Goal: Task Accomplishment & Management: Manage account settings

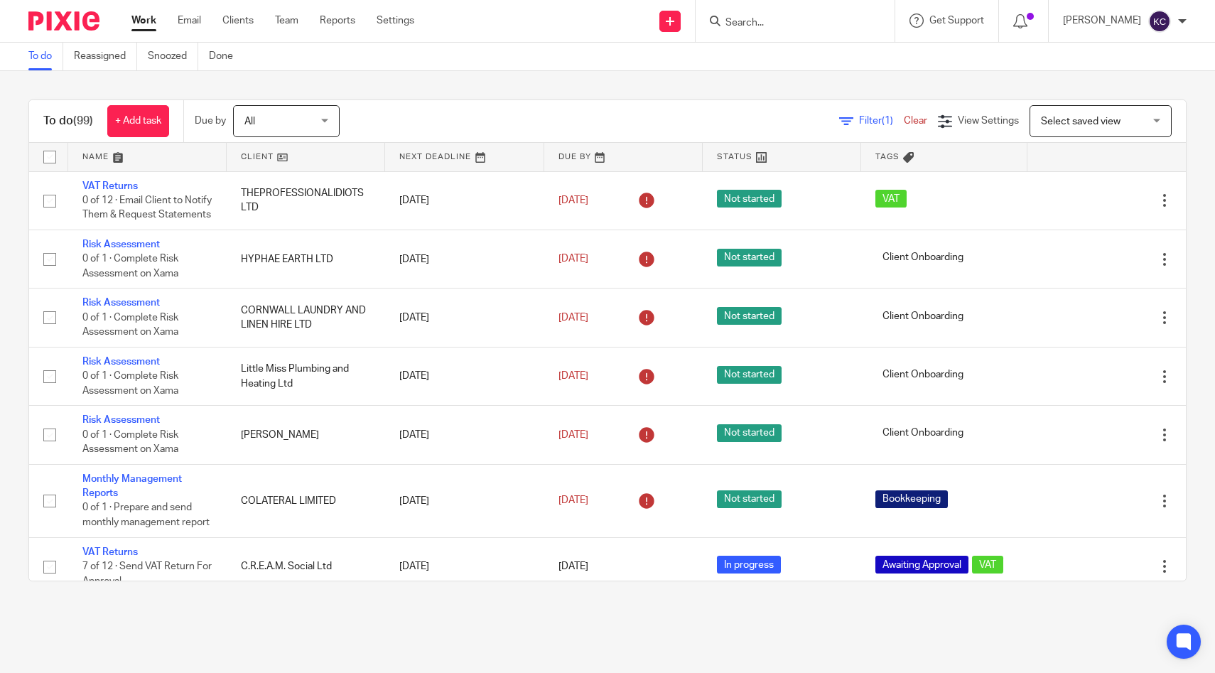
click at [791, 22] on input "Search" at bounding box center [788, 23] width 128 height 13
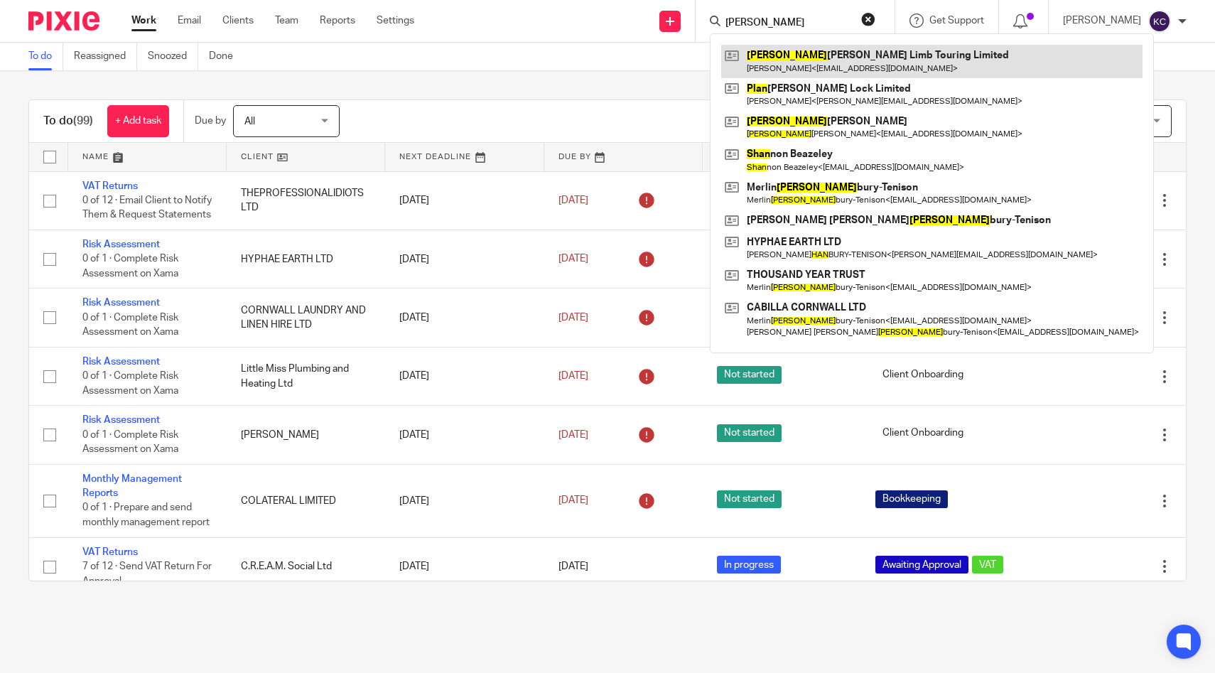
type input "phan"
click at [825, 65] on link at bounding box center [931, 61] width 421 height 33
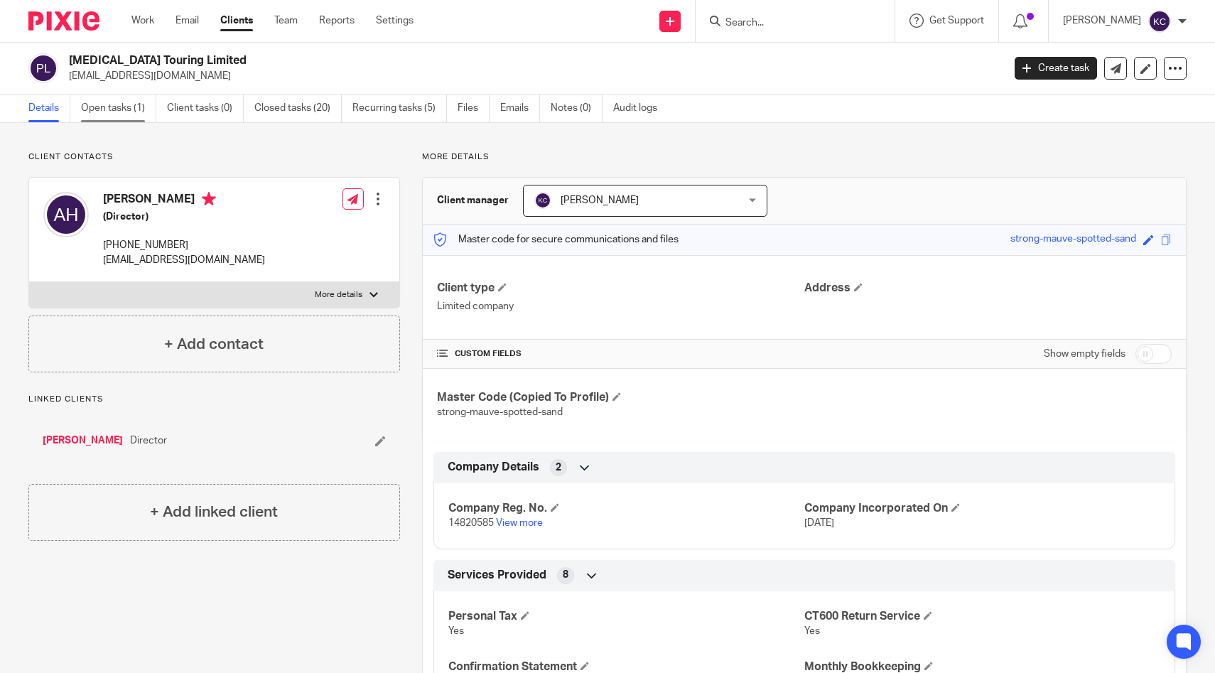
click at [125, 107] on link "Open tasks (1)" at bounding box center [118, 108] width 75 height 28
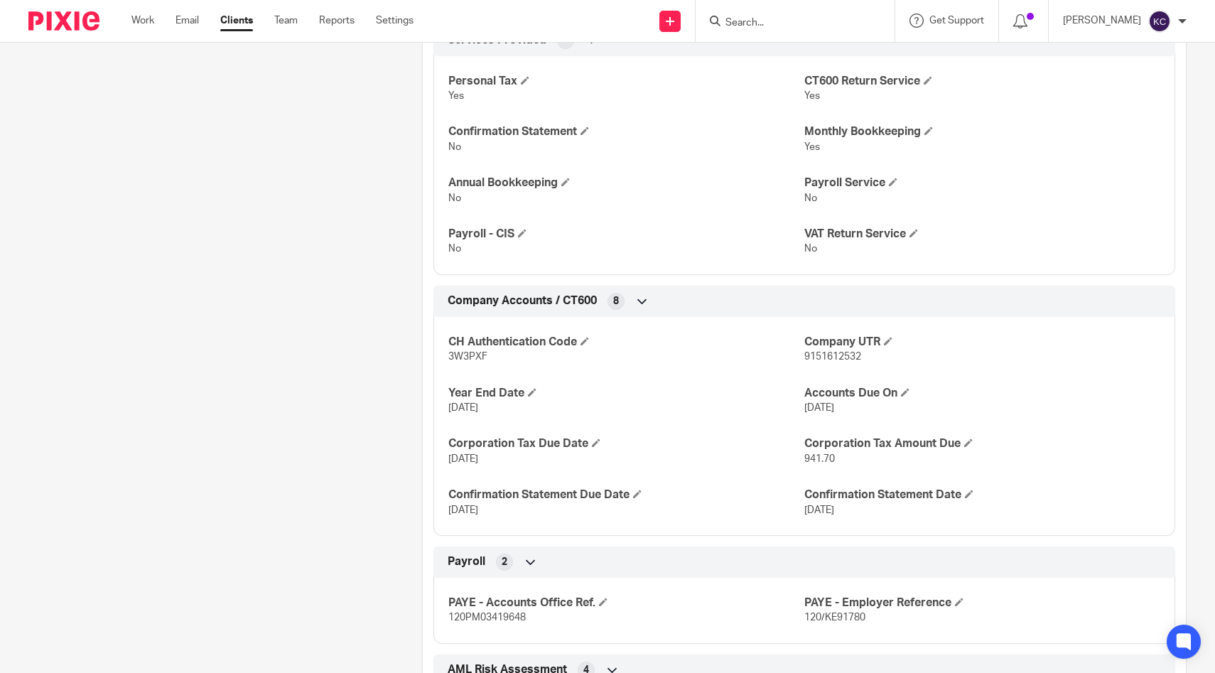
scroll to position [545, 0]
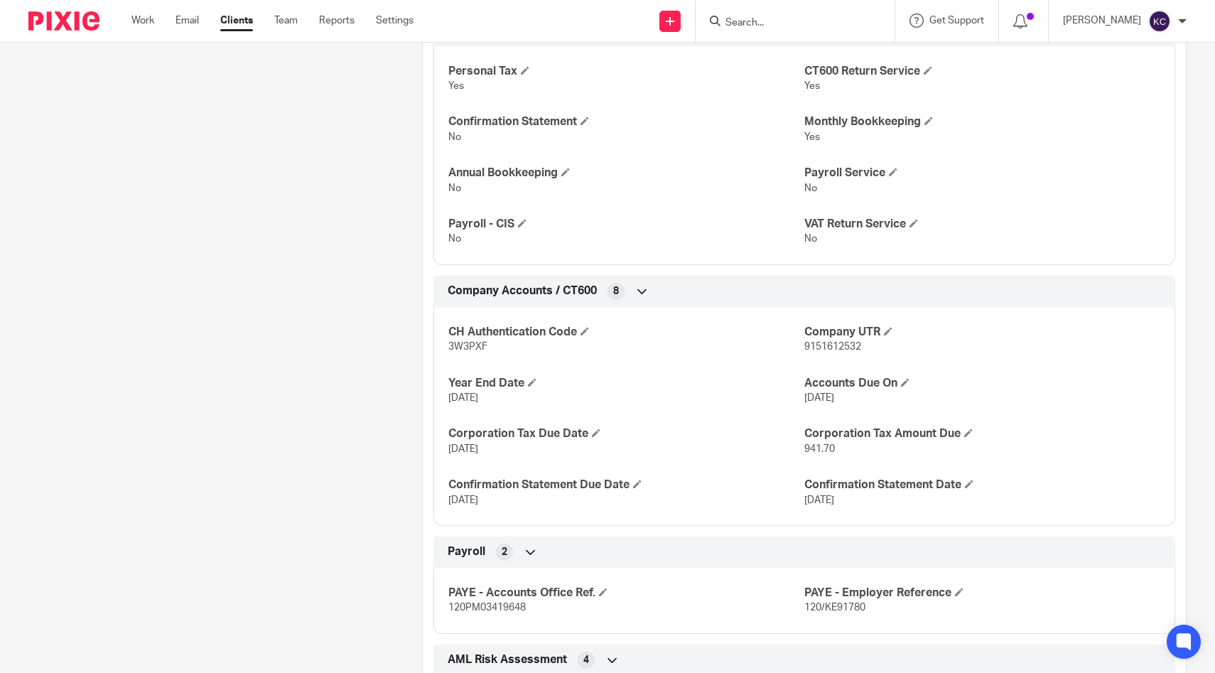
click at [475, 347] on span "3W3PXF" at bounding box center [467, 347] width 39 height 10
copy span "3W3PXF"
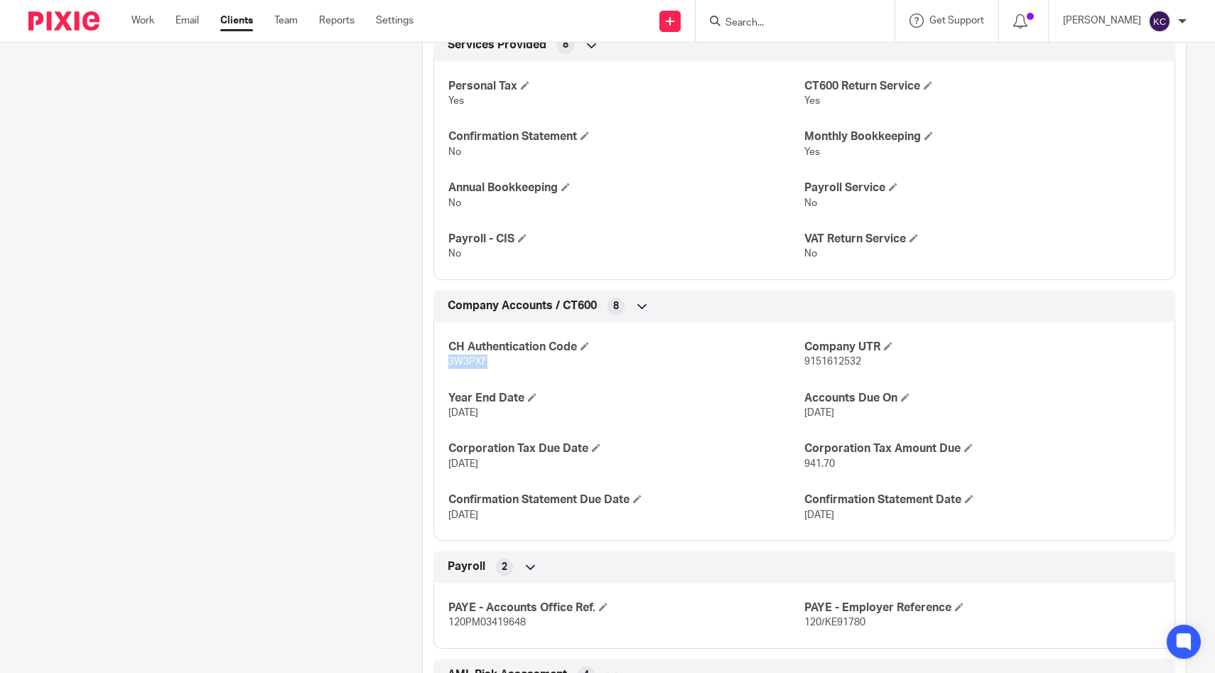
scroll to position [636, 0]
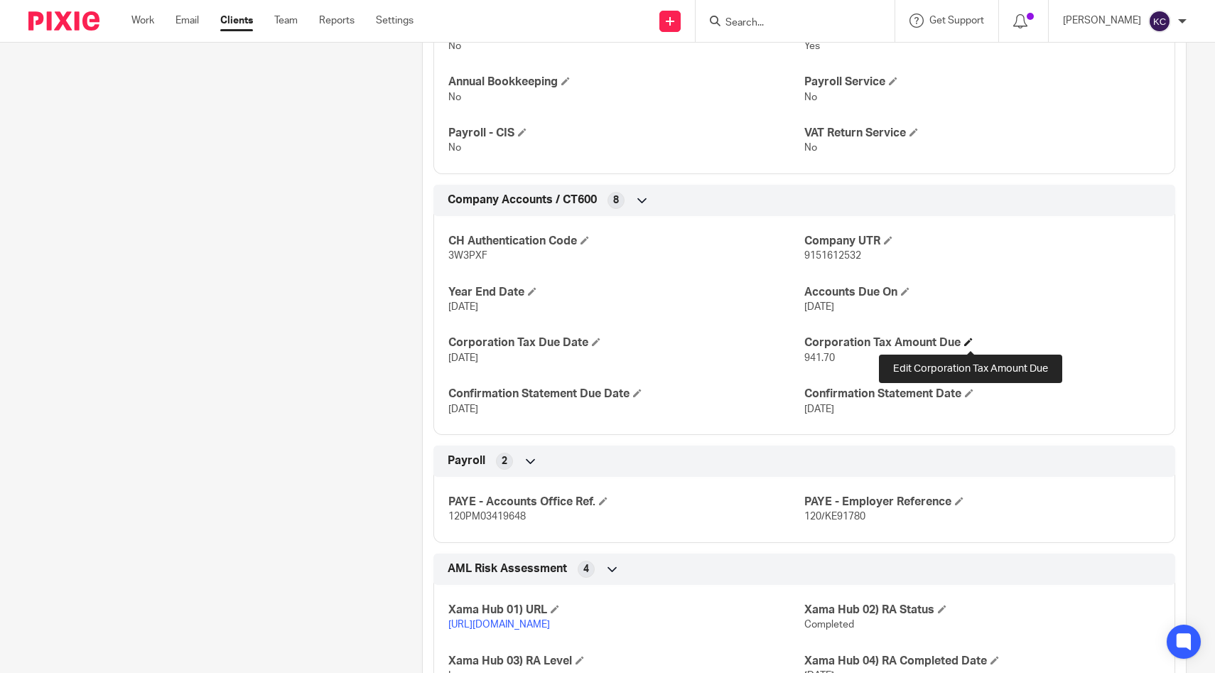
click at [972, 342] on span at bounding box center [968, 341] width 9 height 9
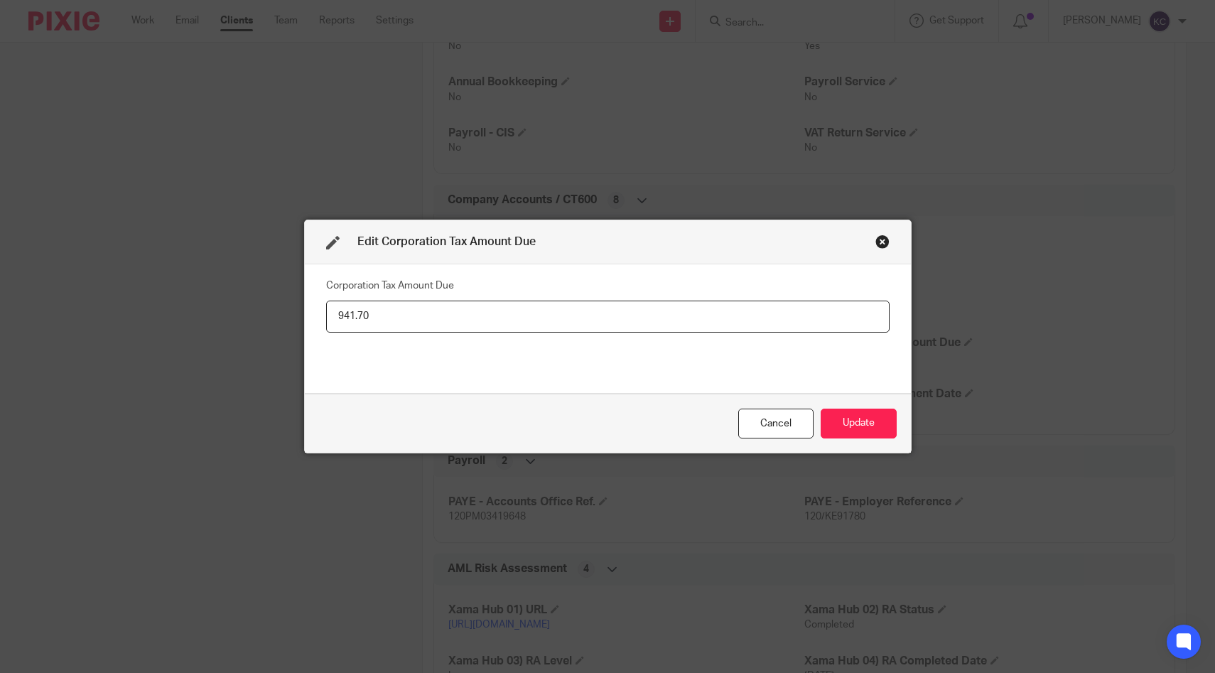
click at [681, 316] on input "941.70" at bounding box center [607, 316] width 563 height 32
click at [769, 435] on div "Cancel" at bounding box center [775, 423] width 75 height 31
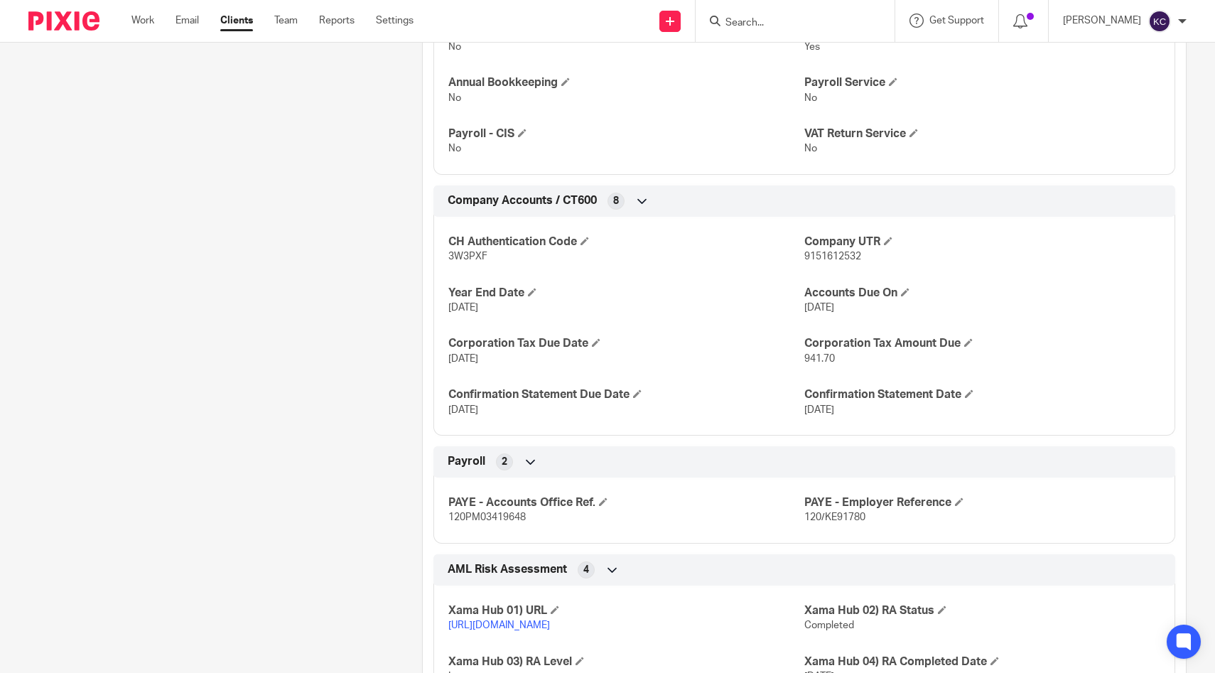
scroll to position [679, 0]
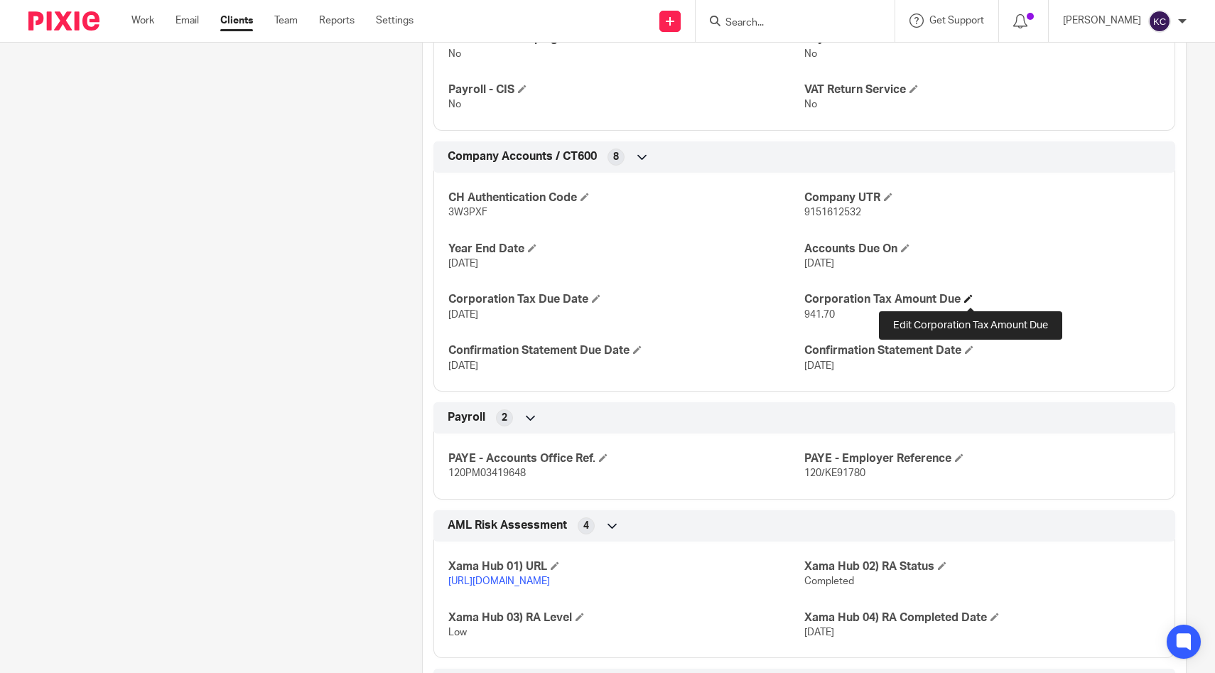
click at [967, 296] on span at bounding box center [968, 298] width 9 height 9
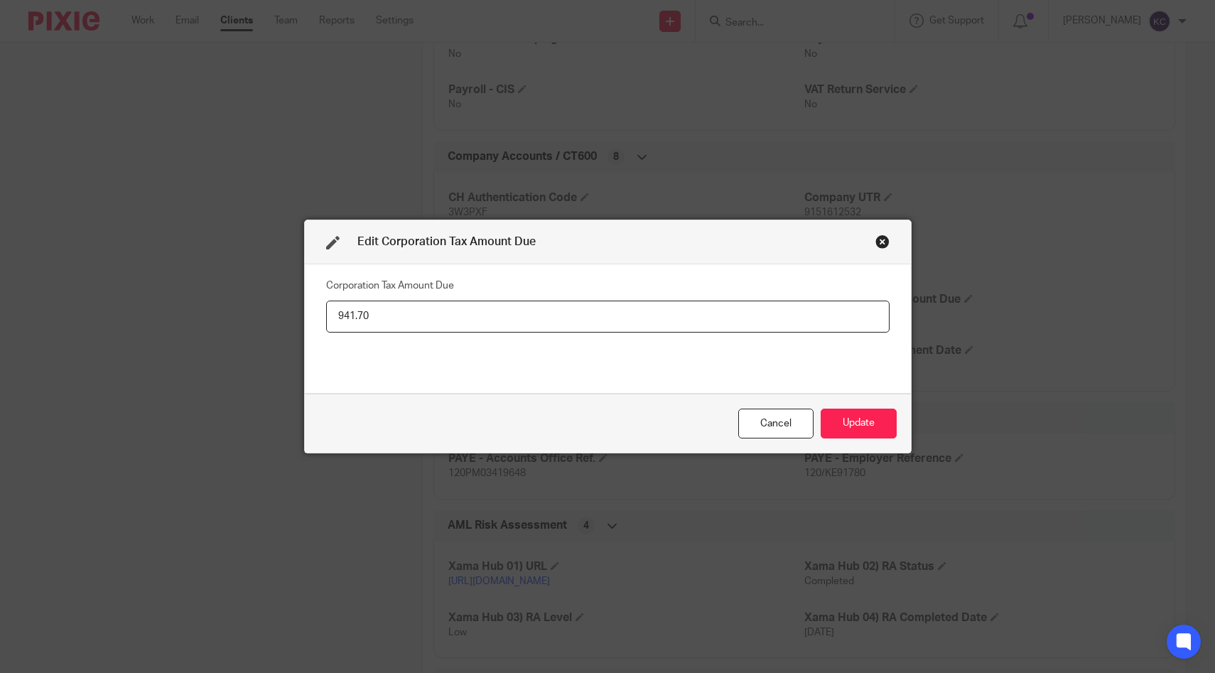
click at [588, 309] on input "941.70" at bounding box center [607, 316] width 563 height 32
type input "1,776.69"
click at [835, 423] on button "Update" at bounding box center [858, 423] width 76 height 31
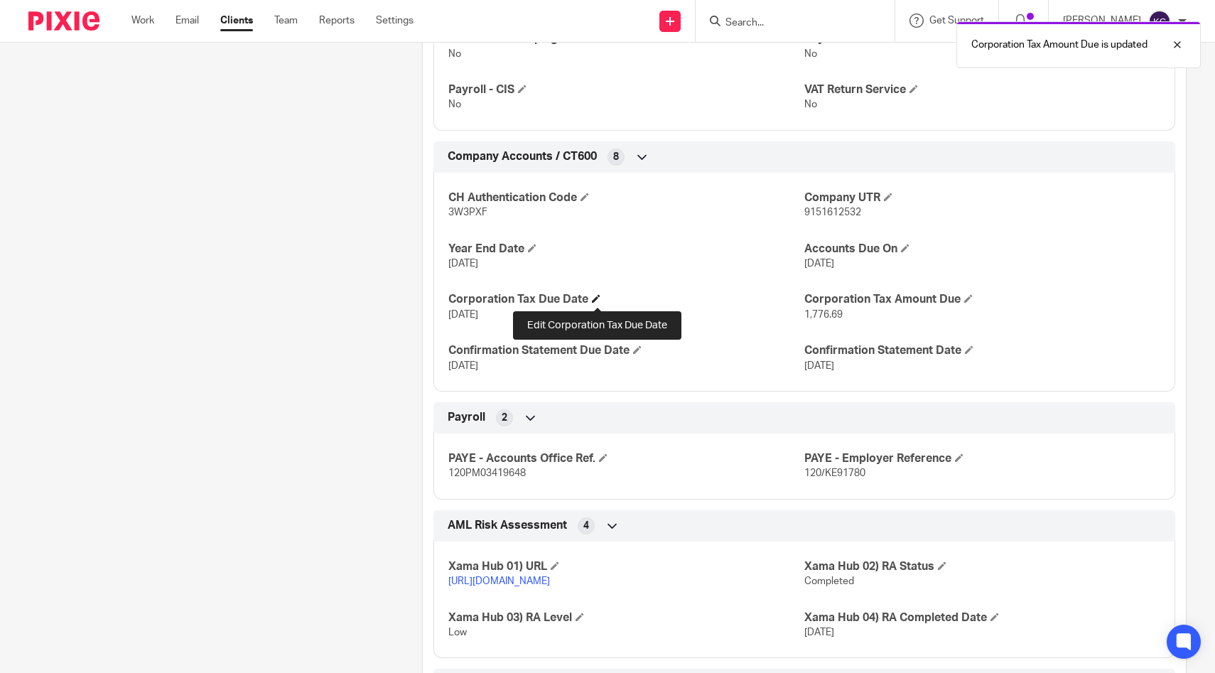
click at [600, 299] on span at bounding box center [596, 298] width 9 height 9
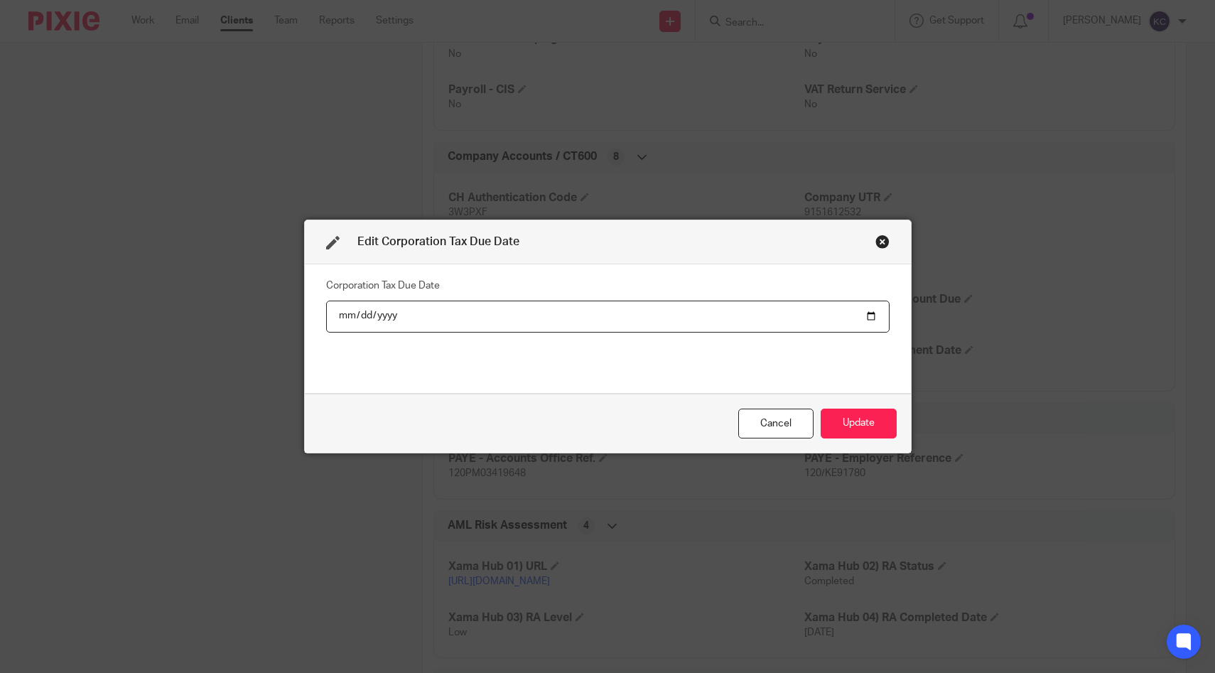
click at [388, 313] on input "2025-01-31" at bounding box center [607, 316] width 563 height 32
type input "2026-01-31"
click at [850, 416] on button "Update" at bounding box center [858, 423] width 76 height 31
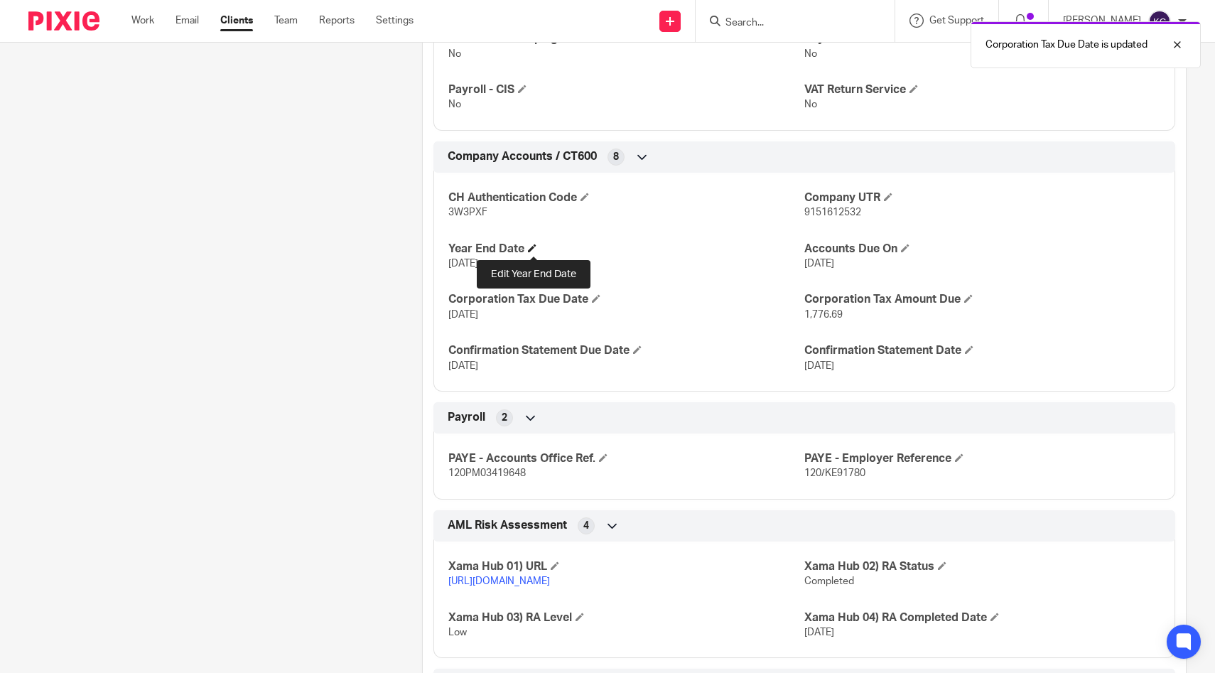
click at [530, 247] on span at bounding box center [532, 248] width 9 height 9
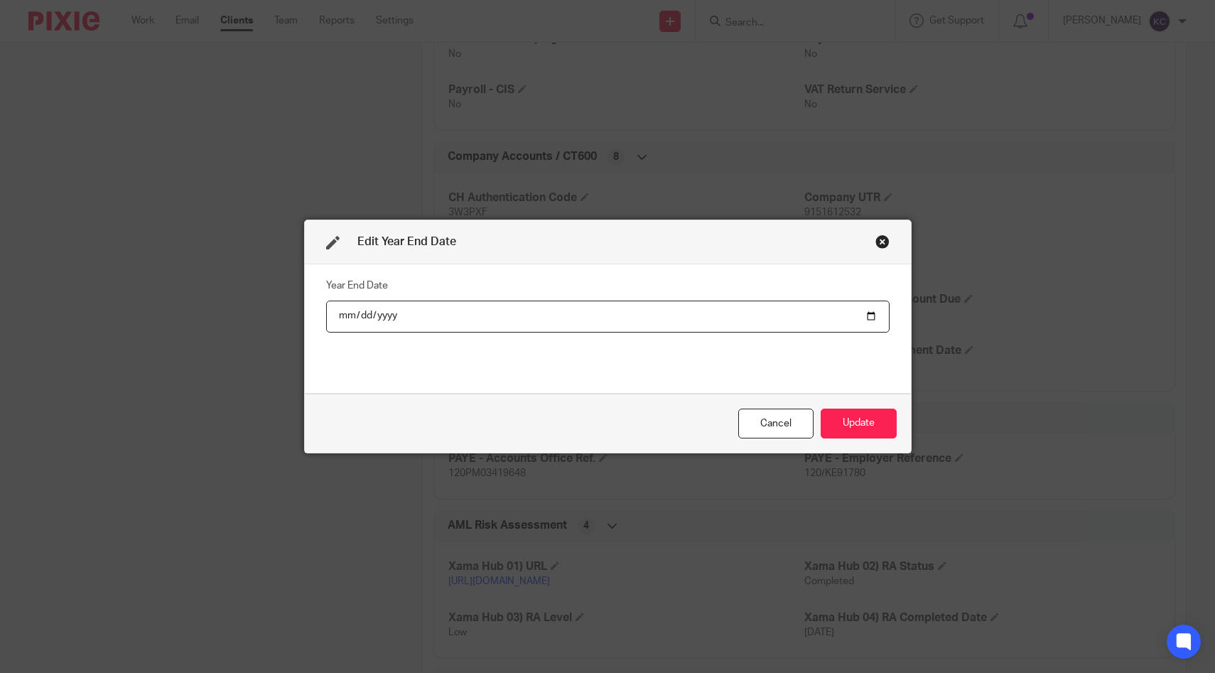
click at [380, 319] on input "2025-04-30" at bounding box center [607, 316] width 563 height 32
type input "2026-04-30"
click at [842, 424] on button "Update" at bounding box center [858, 423] width 76 height 31
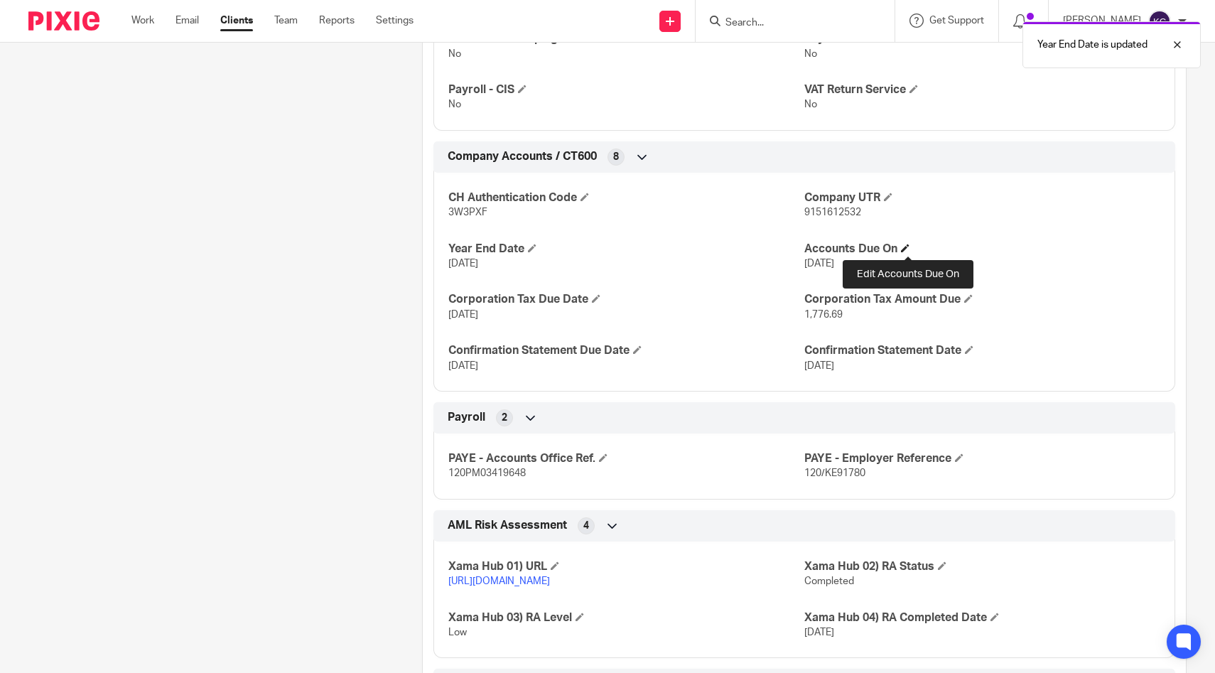
click at [905, 247] on span at bounding box center [905, 248] width 9 height 9
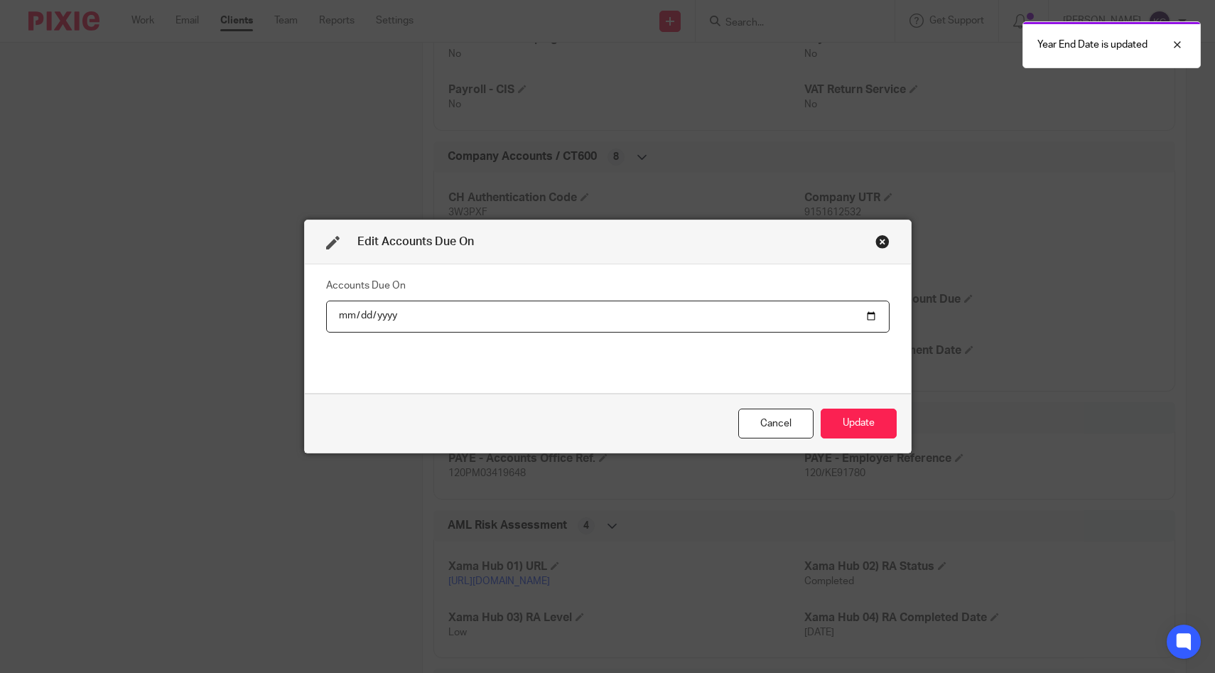
click at [384, 317] on input "2026-01-31" at bounding box center [607, 316] width 563 height 32
type input "2027-01-31"
click at [847, 416] on button "Update" at bounding box center [858, 423] width 76 height 31
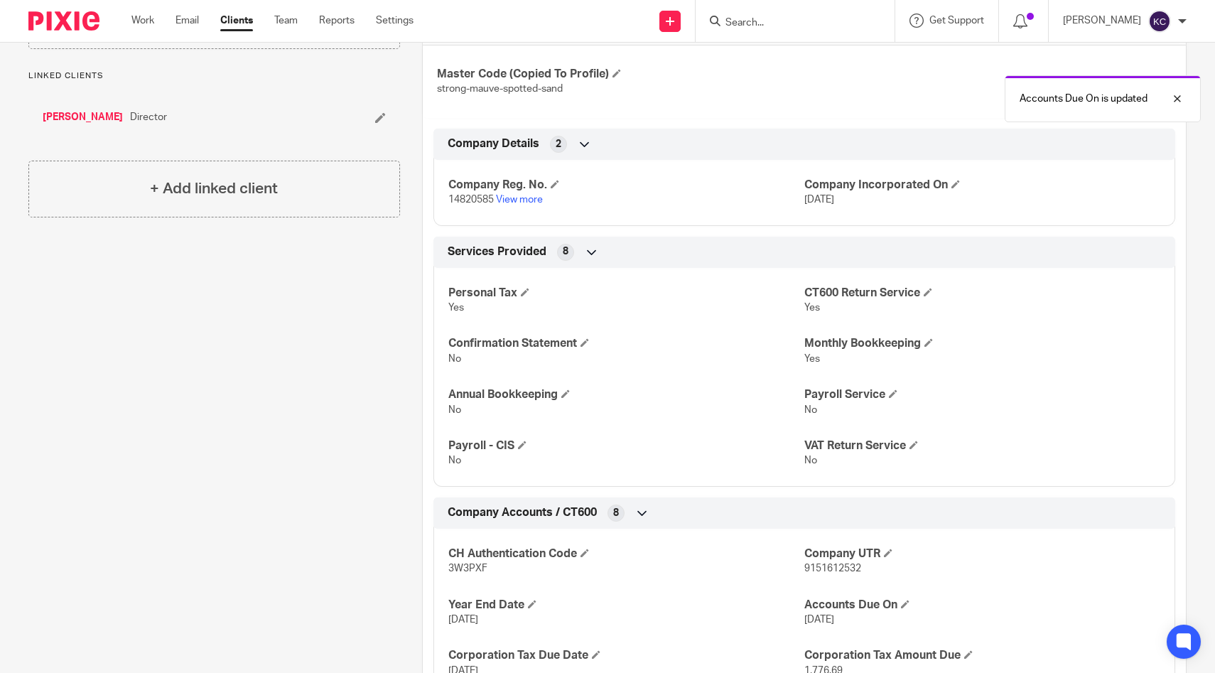
scroll to position [0, 0]
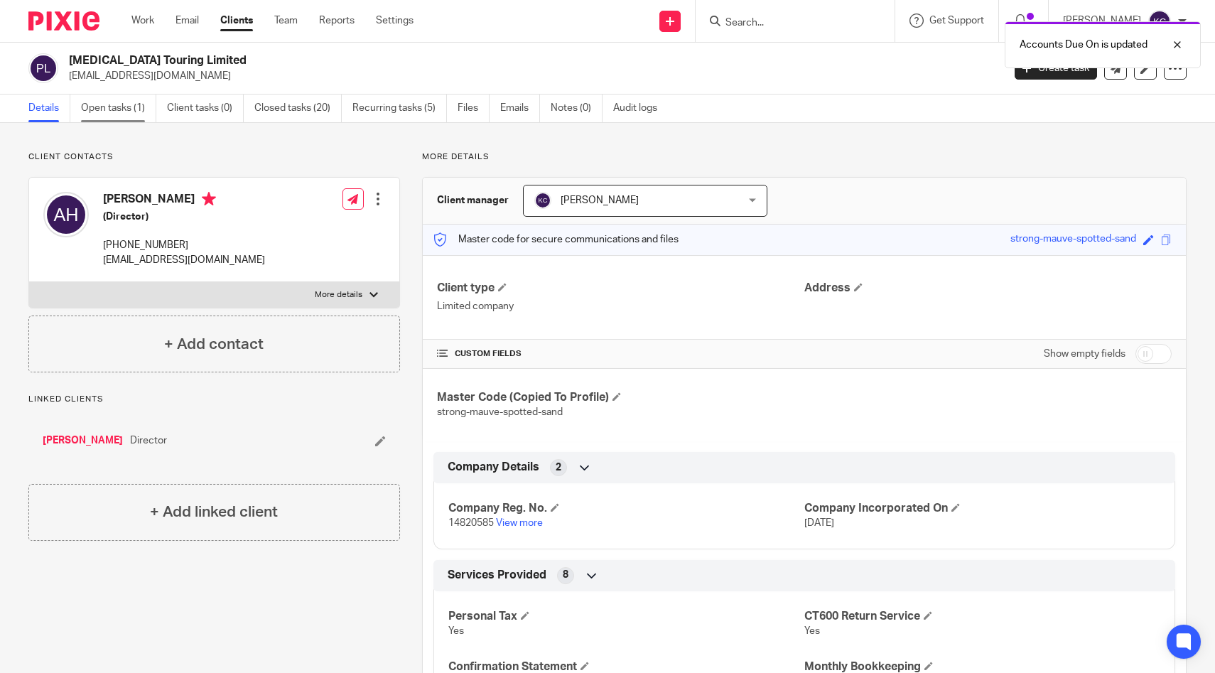
click at [114, 94] on main "Phantom Limb Touring Limited andy@earth-agency.com Create task Update from Comp…" at bounding box center [607, 336] width 1215 height 673
click at [107, 105] on link "Open tasks (1)" at bounding box center [118, 108] width 75 height 28
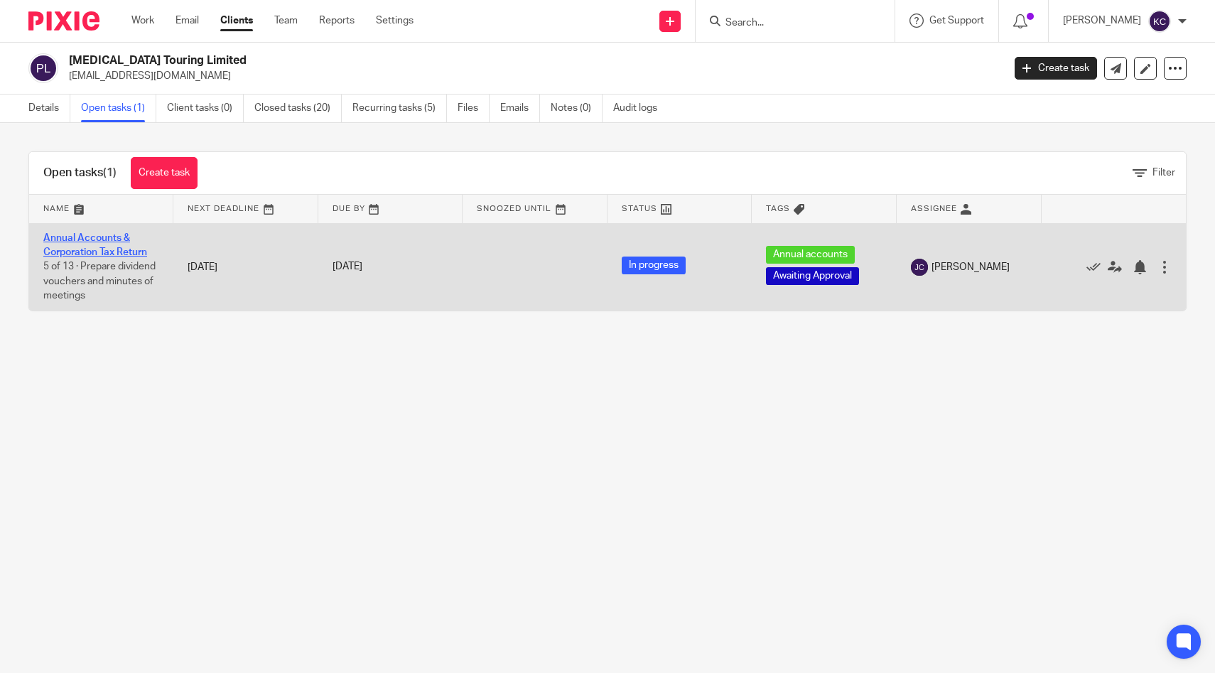
click at [78, 251] on link "Annual Accounts & Corporation Tax Return" at bounding box center [95, 245] width 104 height 24
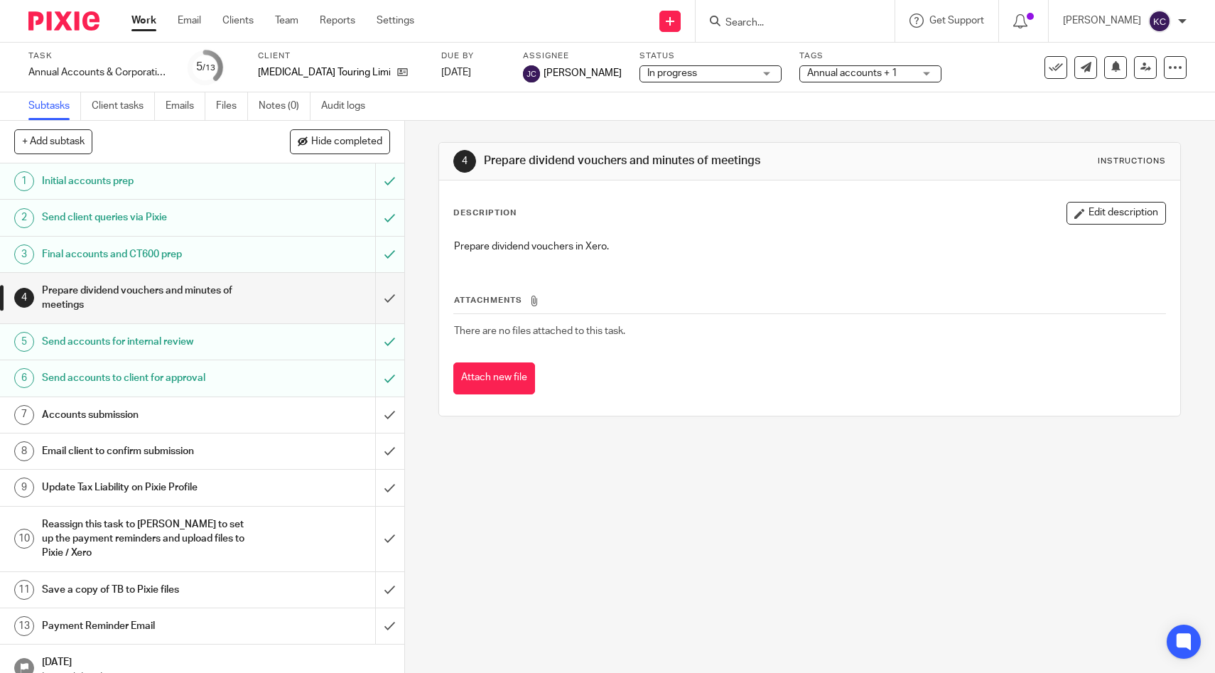
click at [131, 412] on h1 "Accounts submission" at bounding box center [148, 414] width 213 height 21
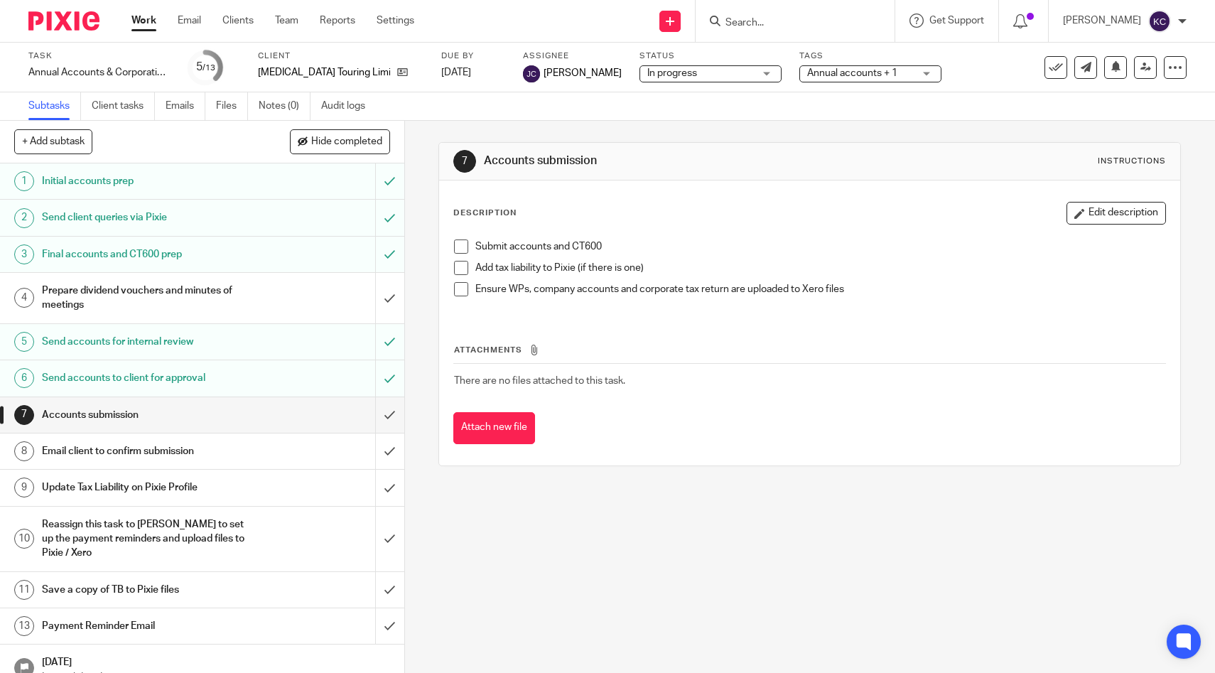
click at [462, 252] on span at bounding box center [461, 246] width 14 height 14
click at [462, 267] on span at bounding box center [461, 268] width 14 height 14
click at [462, 289] on span at bounding box center [461, 289] width 14 height 14
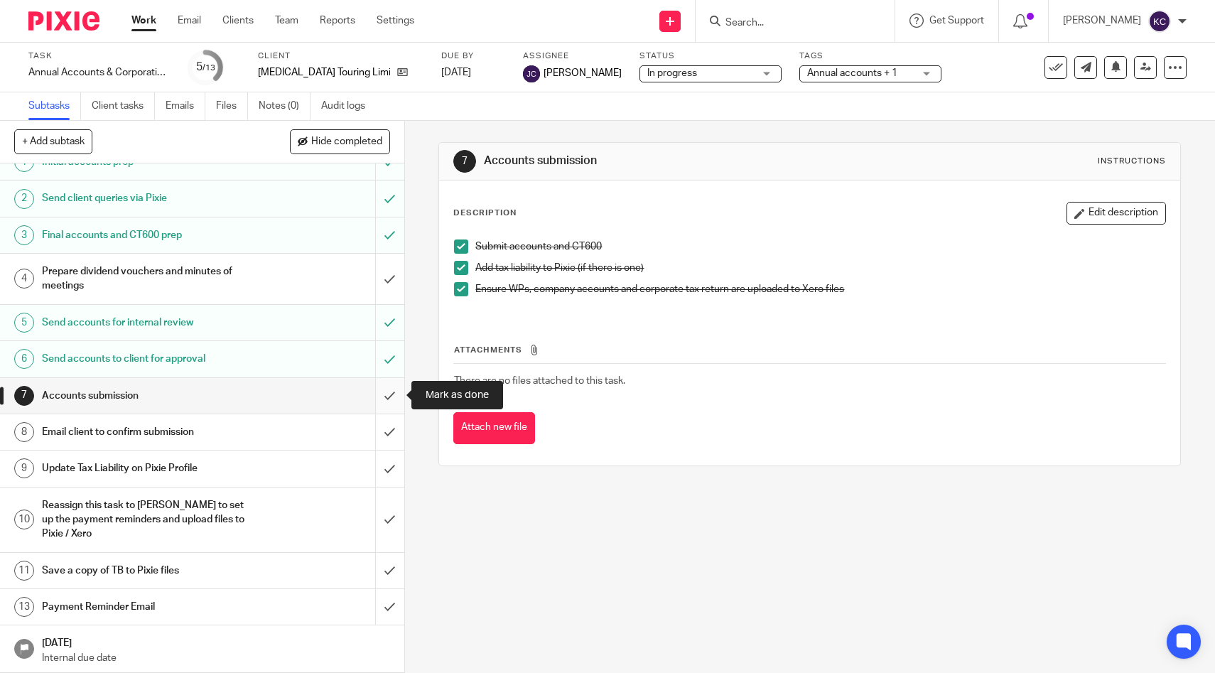
click at [385, 397] on input "submit" at bounding box center [202, 396] width 404 height 36
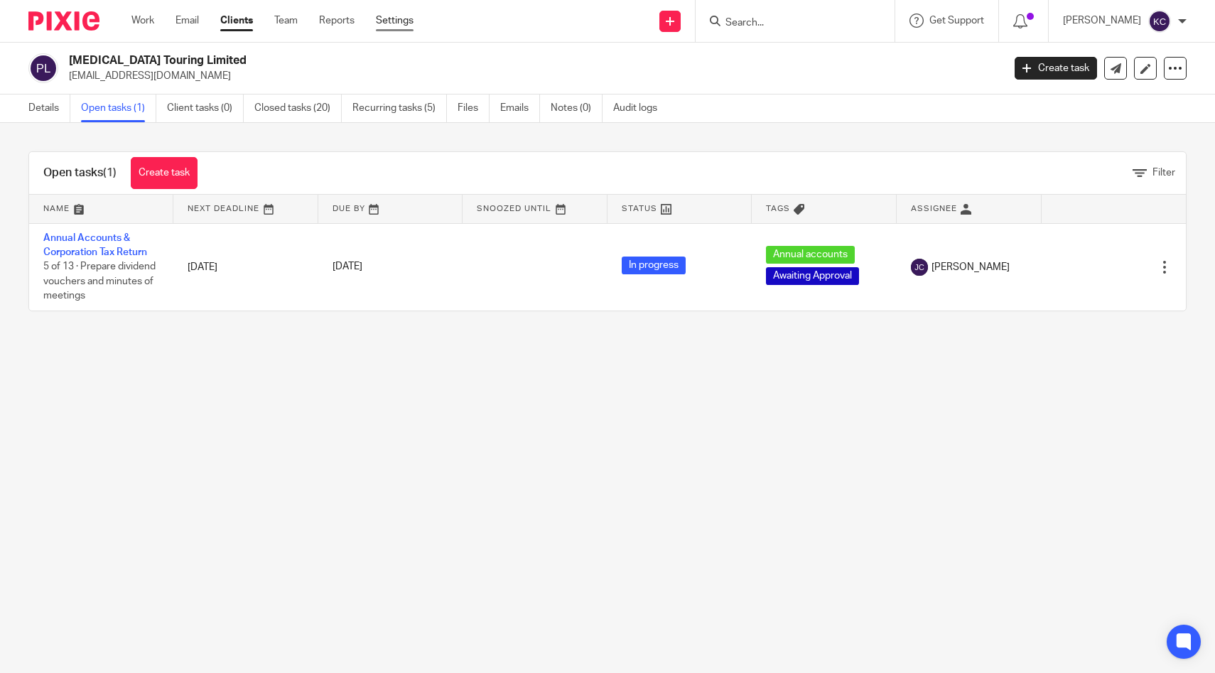
click at [411, 13] on link "Settings" at bounding box center [395, 20] width 38 height 14
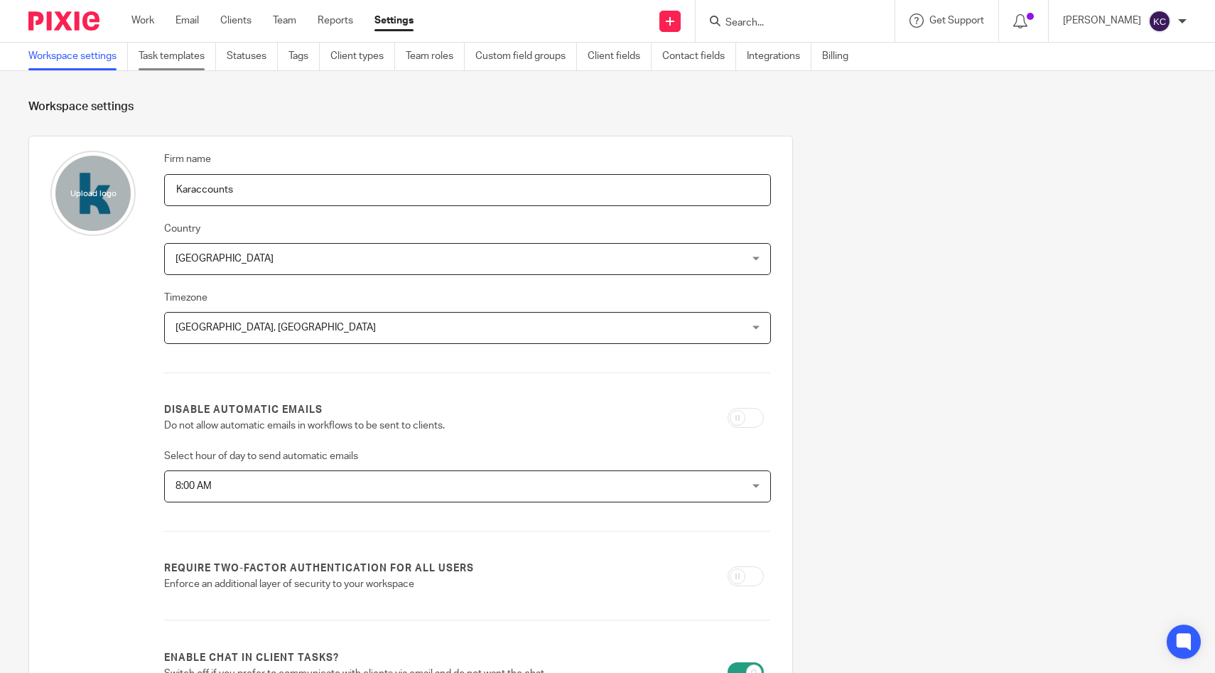
click at [205, 61] on link "Task templates" at bounding box center [177, 57] width 77 height 28
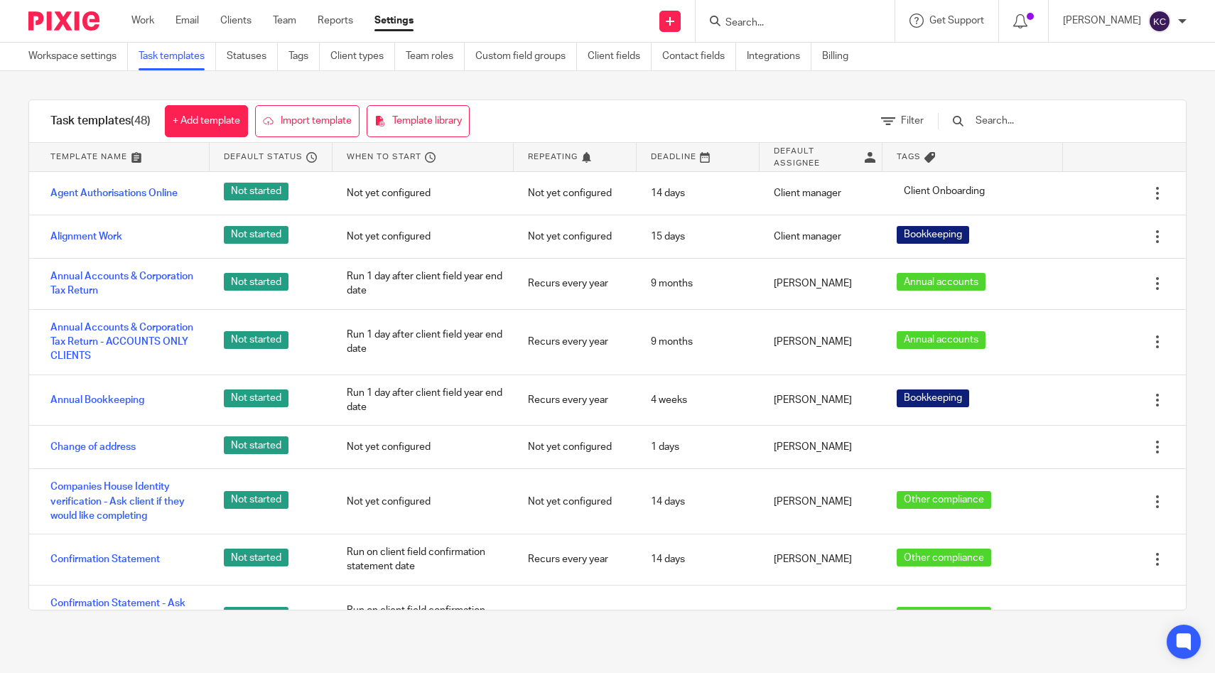
click at [1100, 114] on input "text" at bounding box center [1057, 121] width 166 height 16
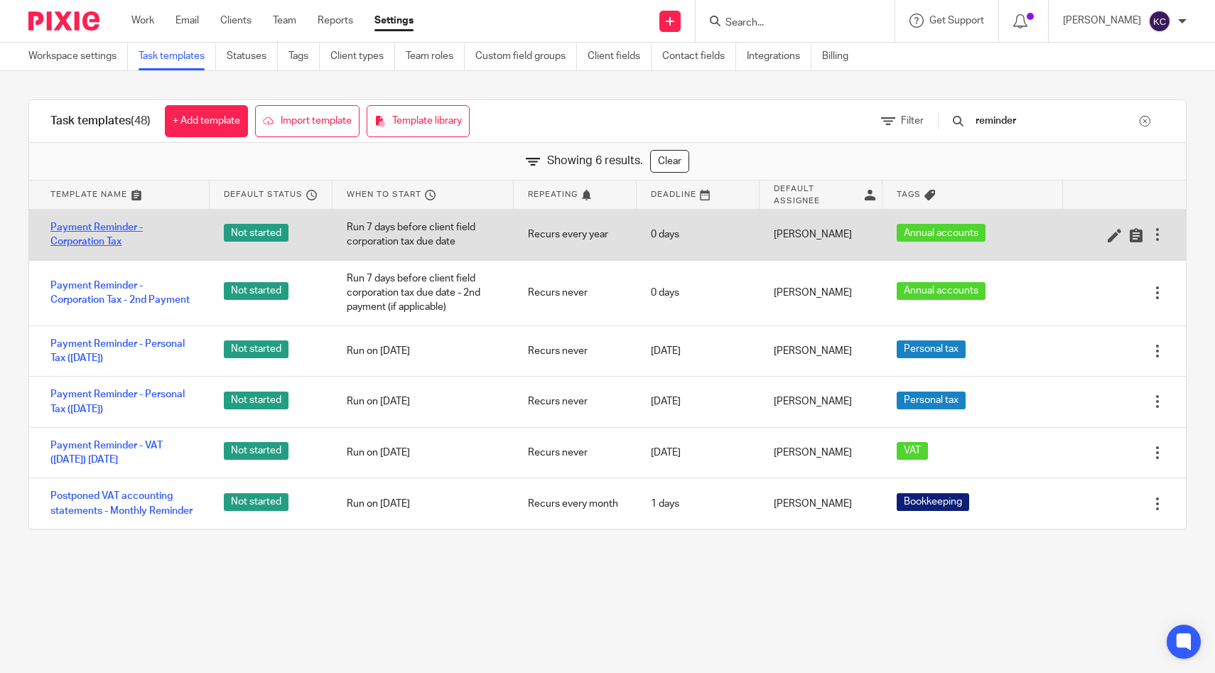
type input "reminder"
click at [116, 232] on link "Payment Reminder - Corporation Tax" at bounding box center [122, 234] width 145 height 29
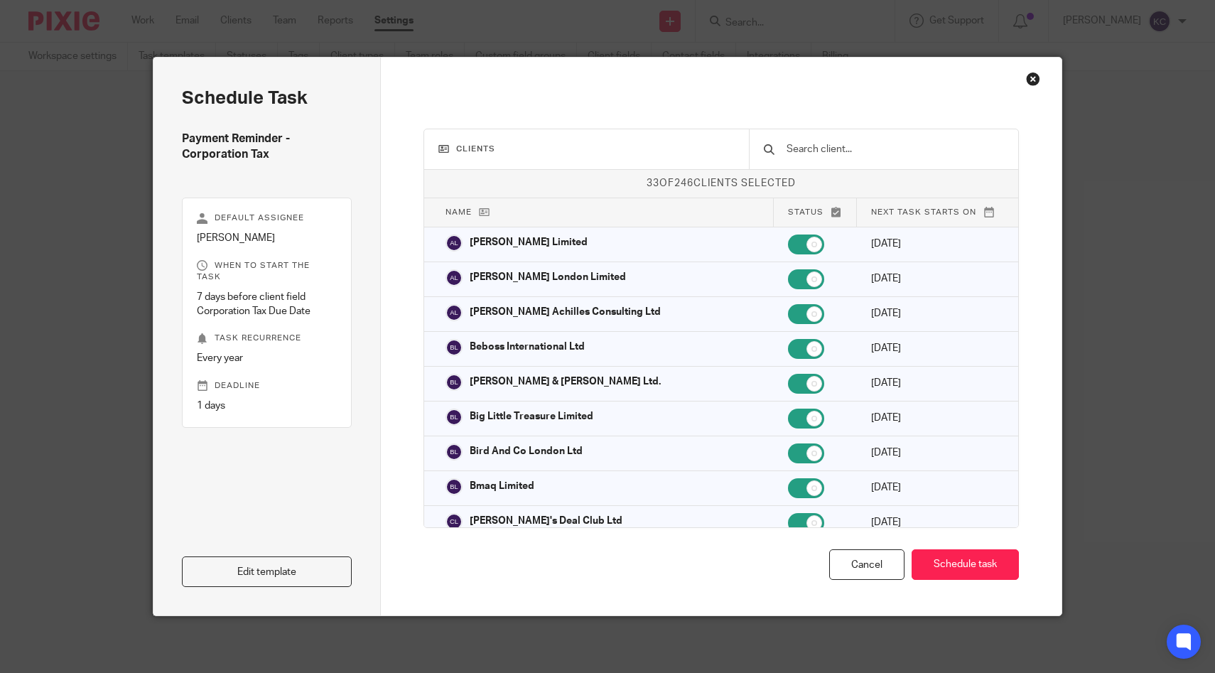
click at [868, 154] on input "text" at bounding box center [894, 149] width 219 height 16
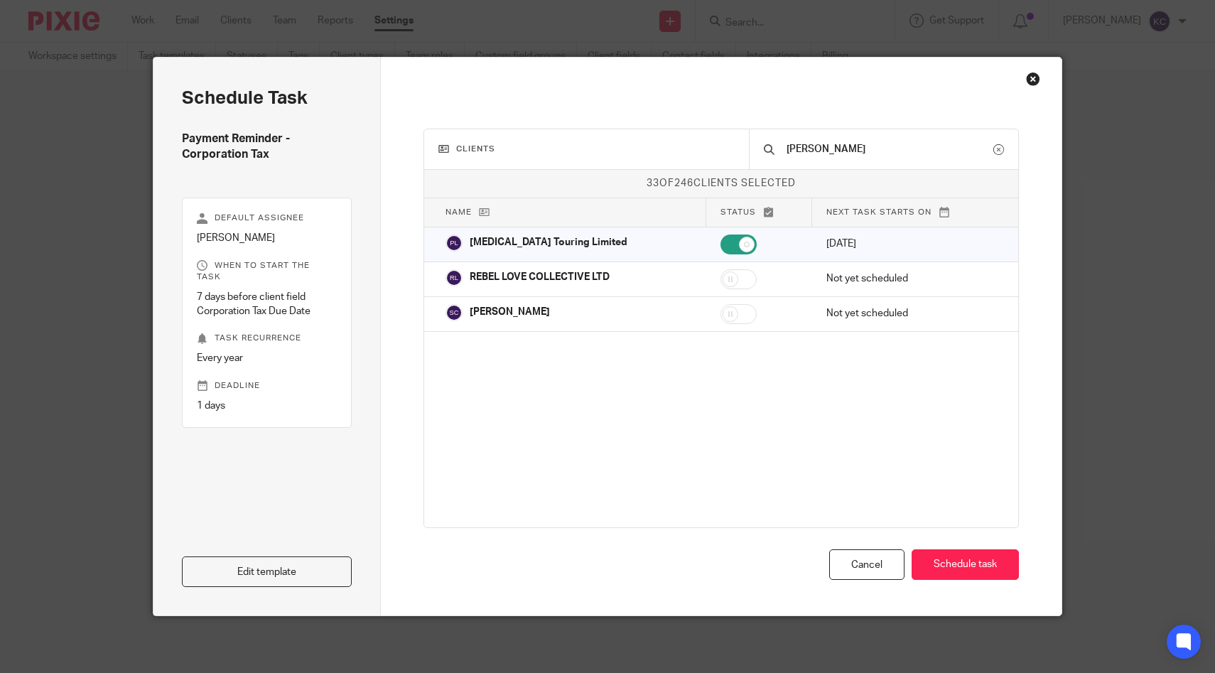
type input "[PERSON_NAME]"
click at [1033, 80] on div "Close this dialog window" at bounding box center [1033, 79] width 14 height 14
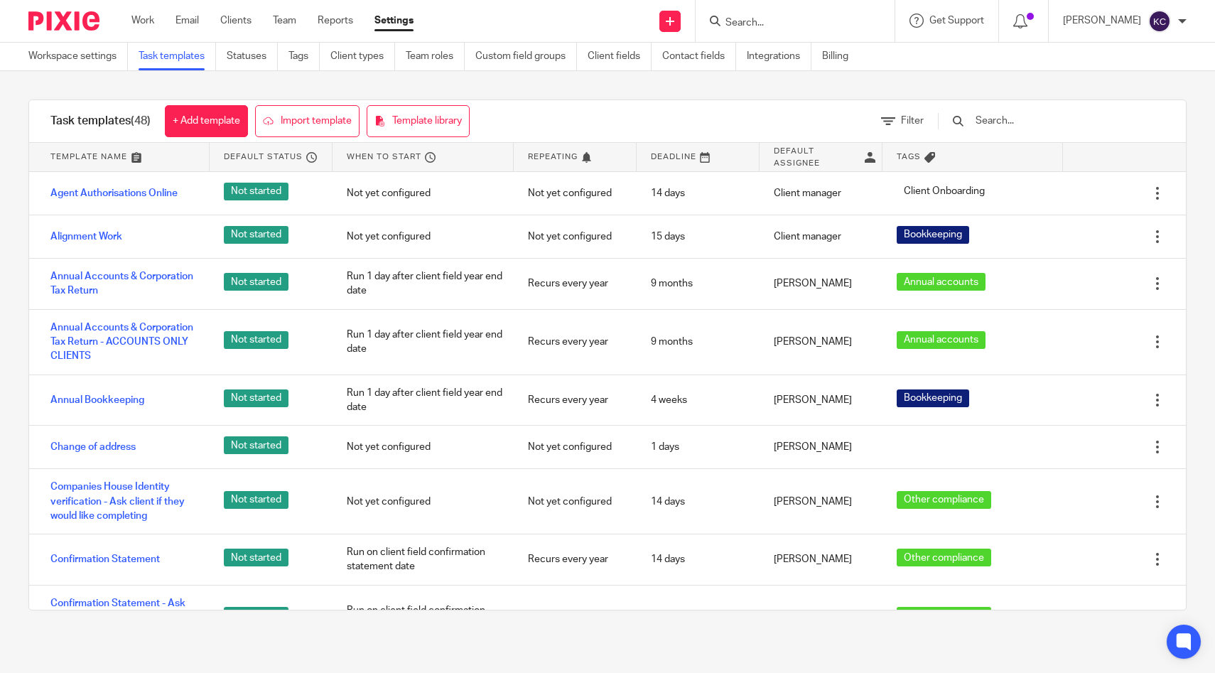
click at [825, 26] on input "Search" at bounding box center [788, 23] width 128 height 13
type input "phant"
click at [849, 60] on link at bounding box center [841, 61] width 240 height 33
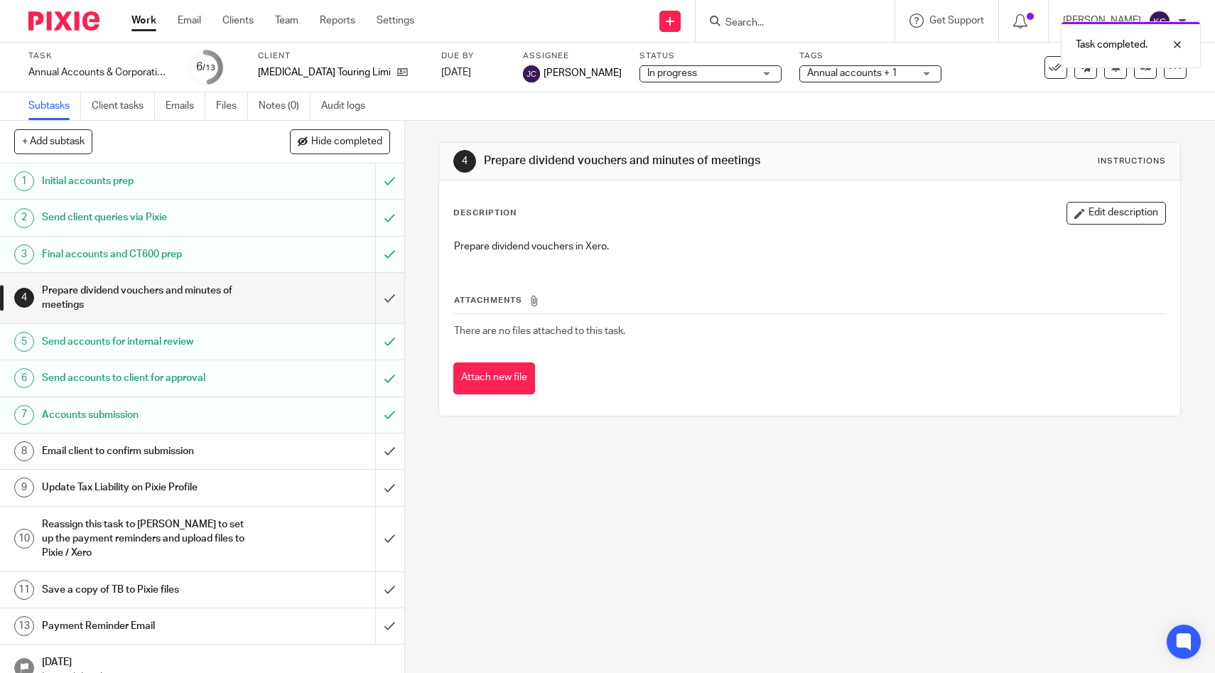
click at [308, 455] on div "Email client to confirm submission" at bounding box center [201, 450] width 319 height 21
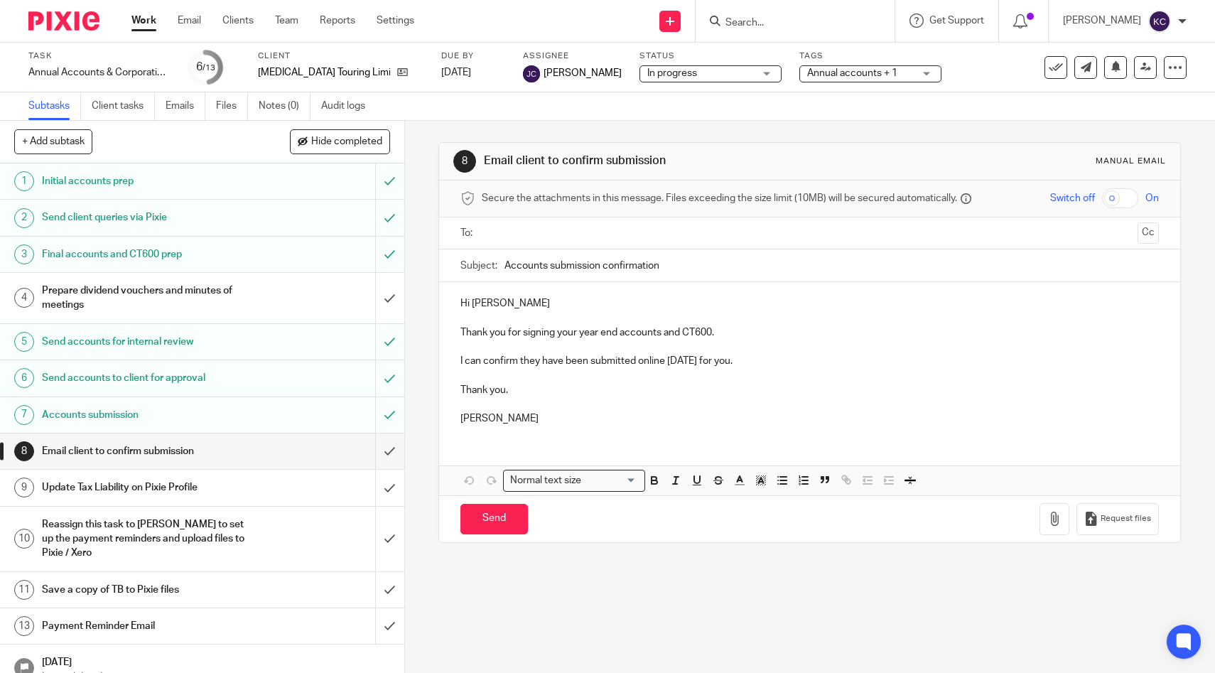
click at [528, 240] on input "text" at bounding box center [809, 233] width 645 height 16
click at [489, 516] on input "Send" at bounding box center [493, 521] width 67 height 31
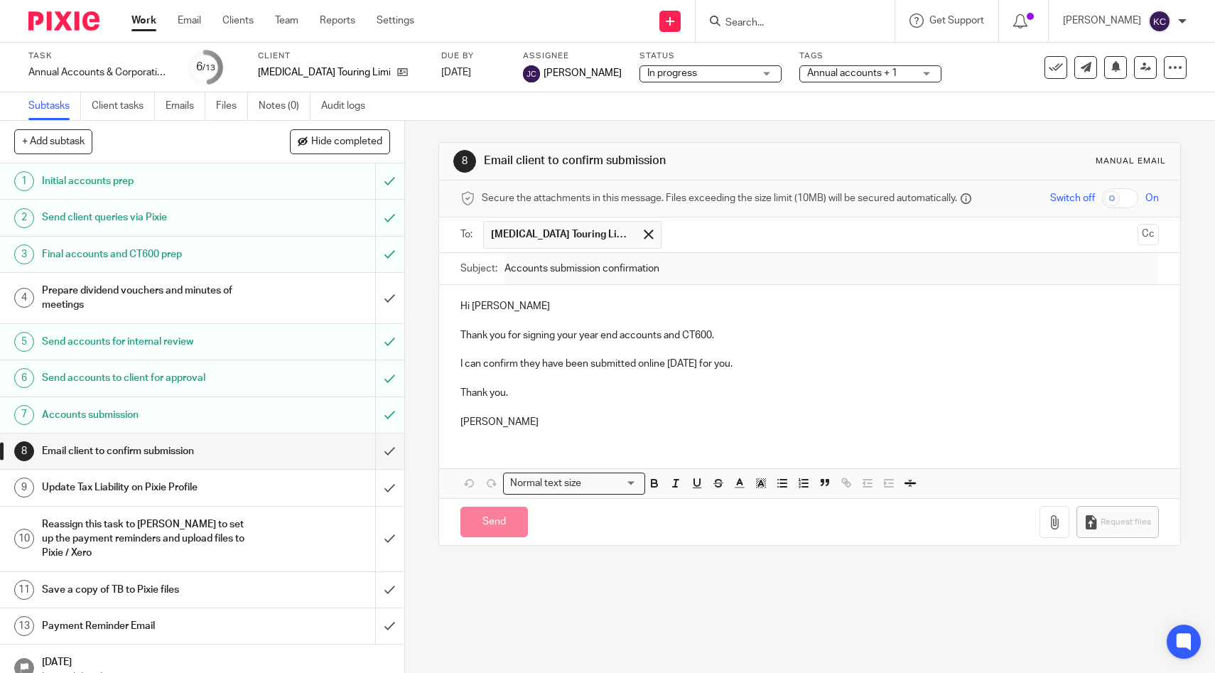
type input "Sent"
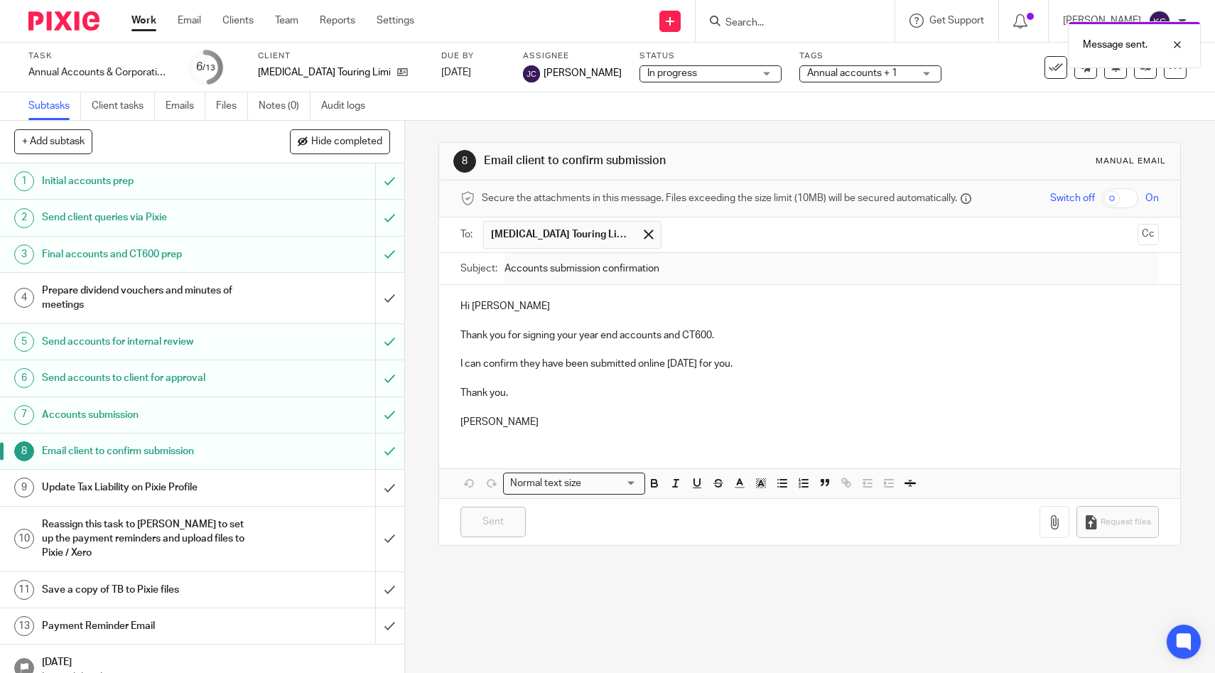
click at [255, 490] on div "Update Tax Liability on Pixie Profile" at bounding box center [201, 487] width 319 height 21
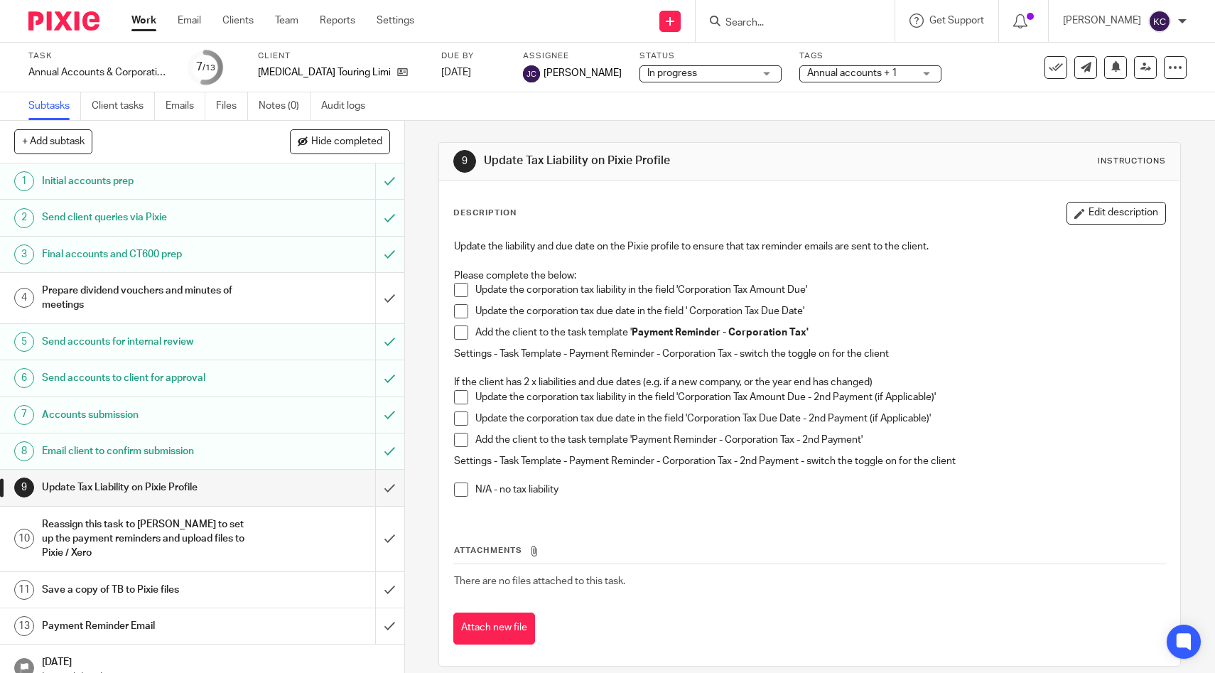
click at [459, 330] on span at bounding box center [461, 332] width 14 height 14
click at [462, 293] on span at bounding box center [461, 290] width 14 height 14
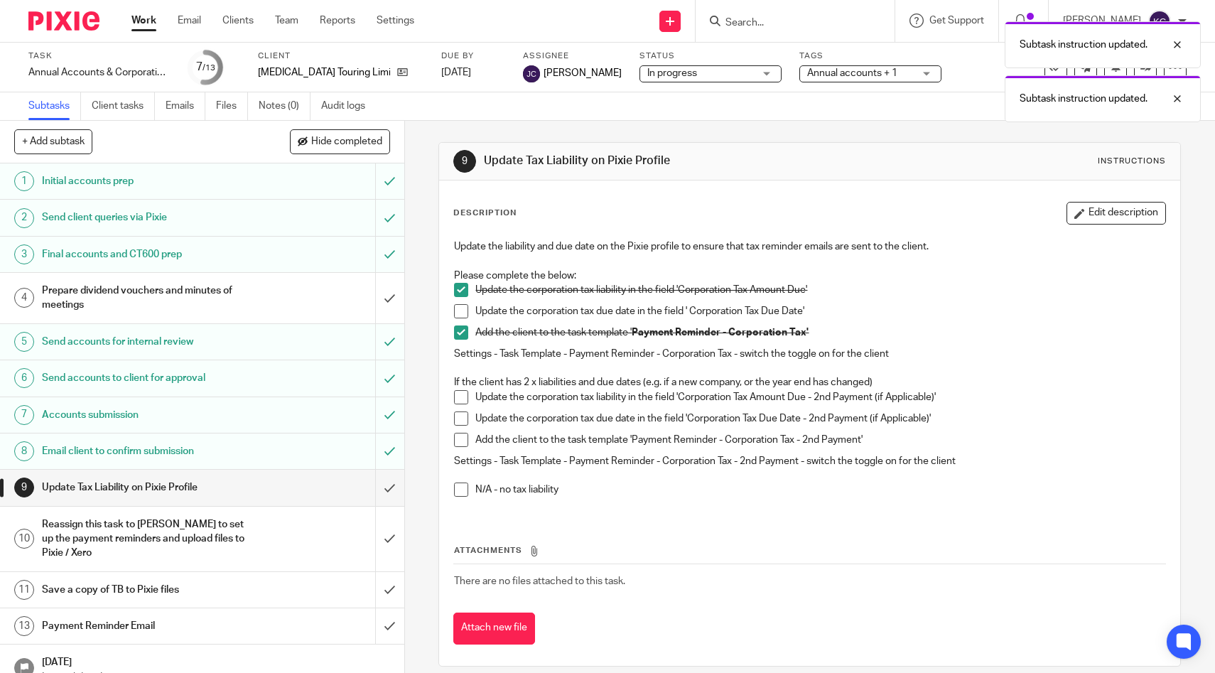
click at [460, 310] on span at bounding box center [461, 311] width 14 height 14
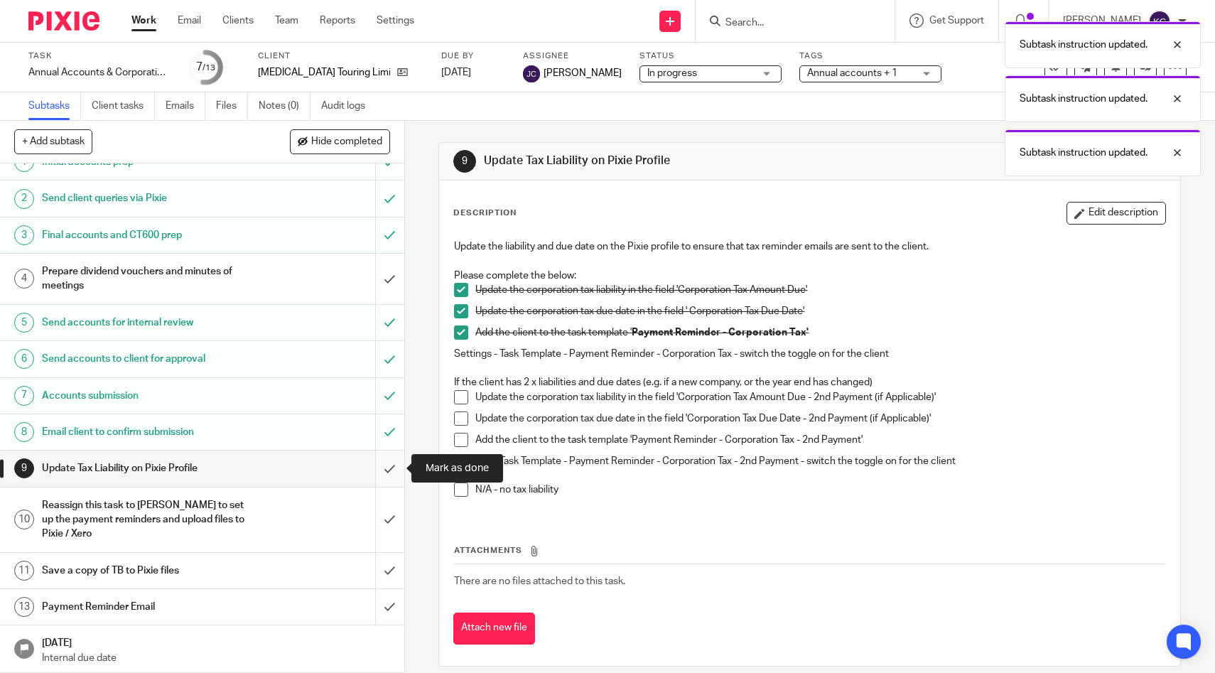
click at [385, 481] on input "submit" at bounding box center [202, 468] width 404 height 36
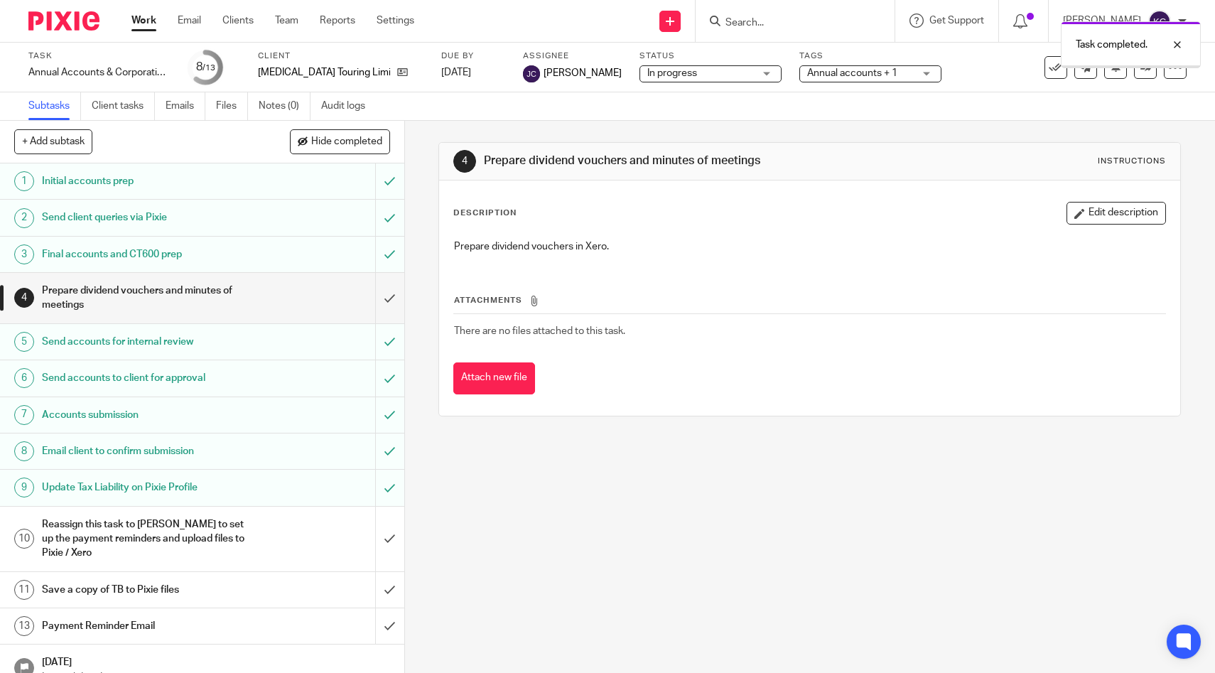
scroll to position [19, 0]
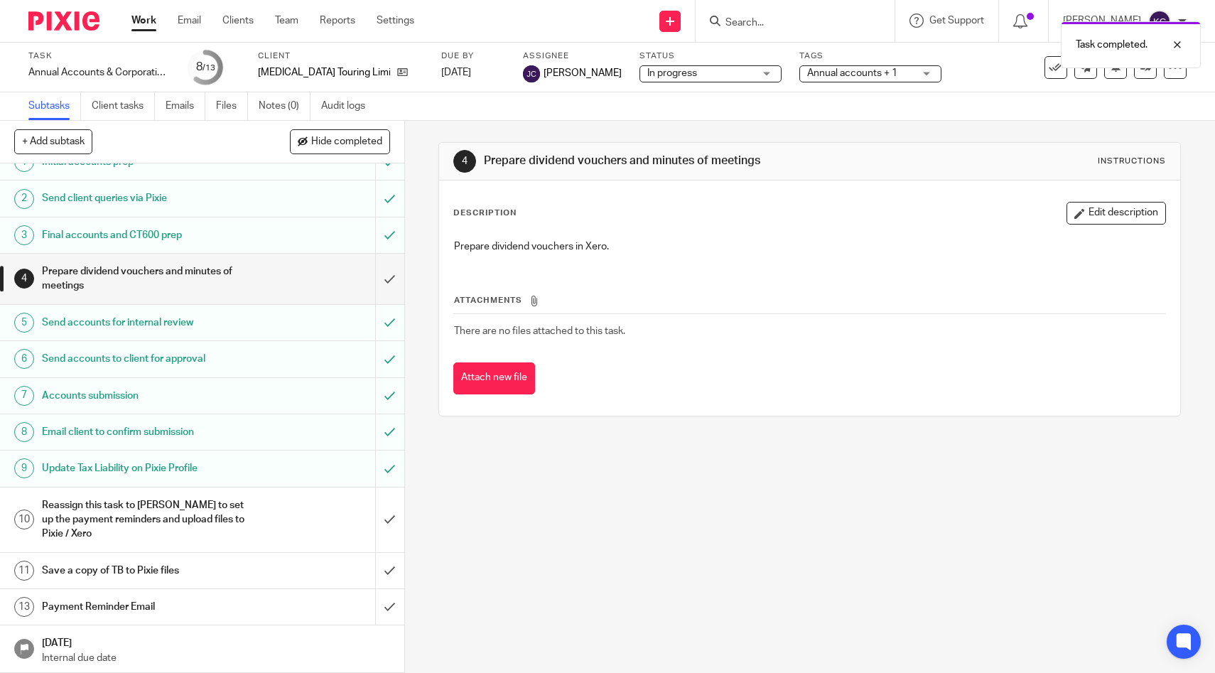
click at [264, 499] on div "Reassign this task to [PERSON_NAME] to set up the payment reminders and upload …" at bounding box center [201, 519] width 319 height 50
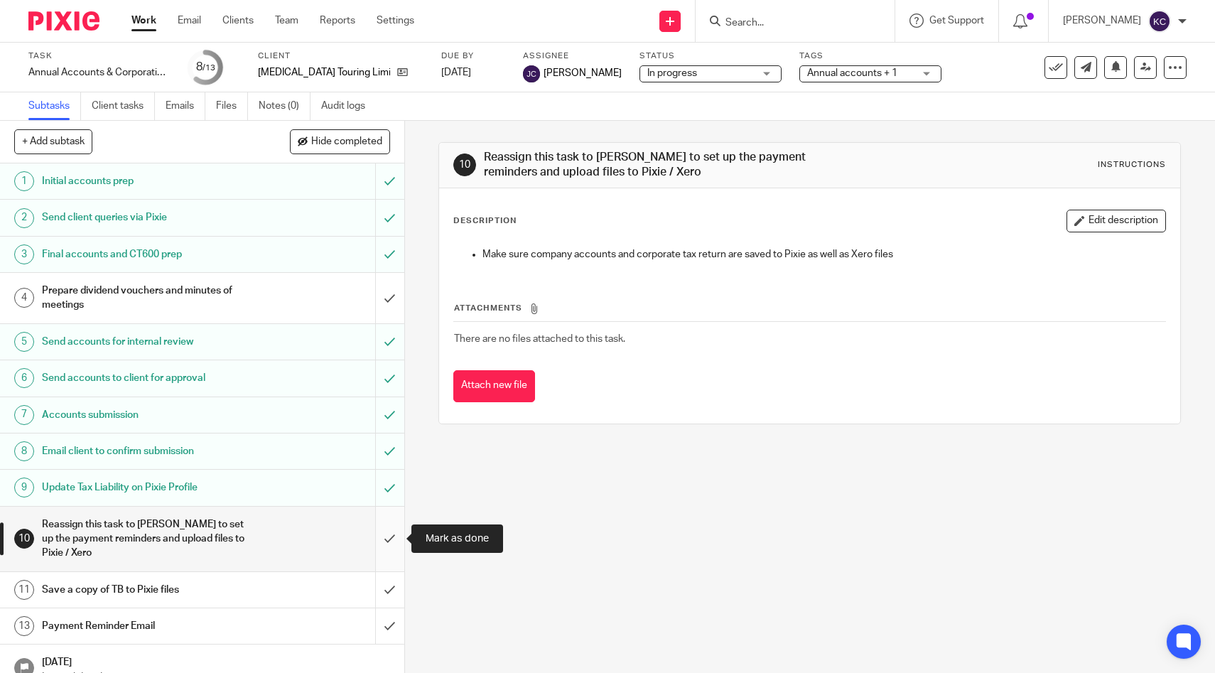
click at [382, 546] on input "submit" at bounding box center [202, 538] width 404 height 65
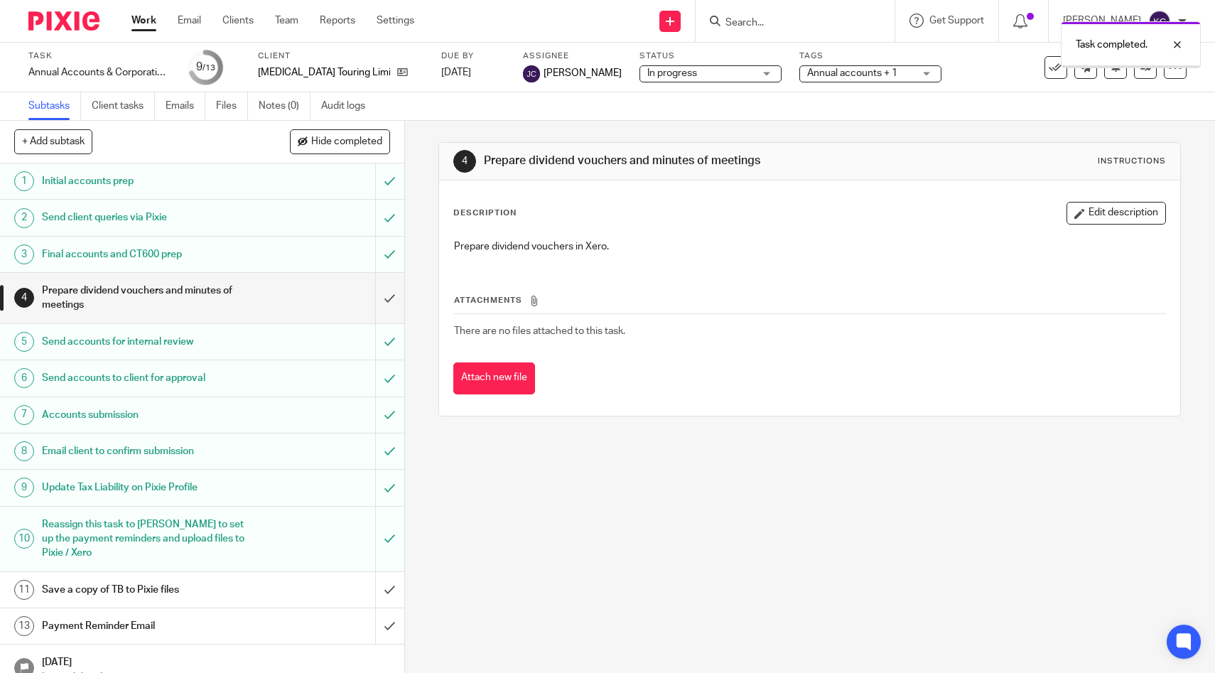
scroll to position [19, 0]
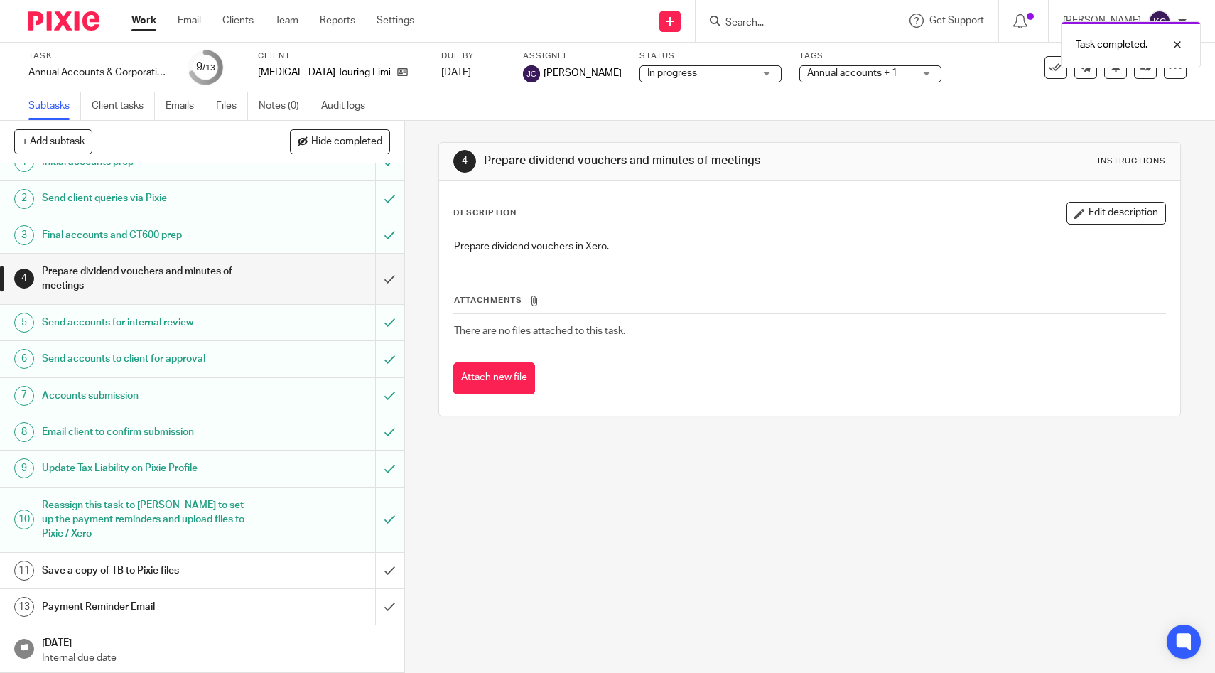
click at [276, 560] on div "Save a copy of TB to Pixie files" at bounding box center [201, 570] width 319 height 21
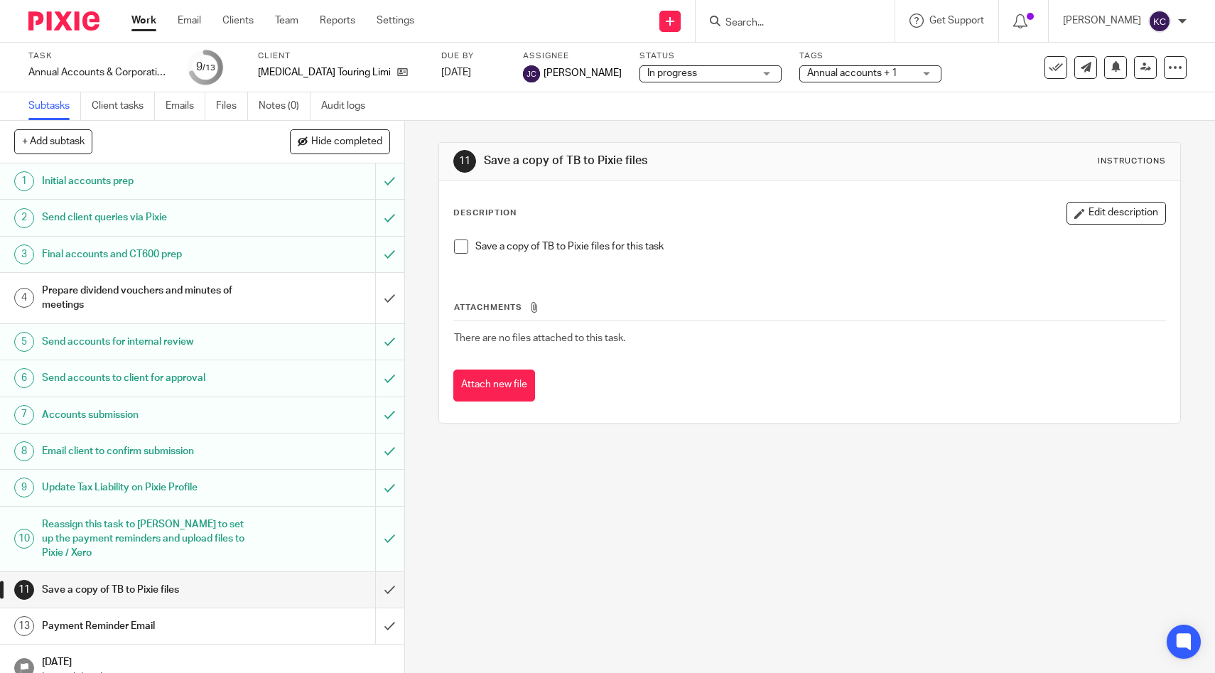
click at [462, 245] on span at bounding box center [461, 246] width 14 height 14
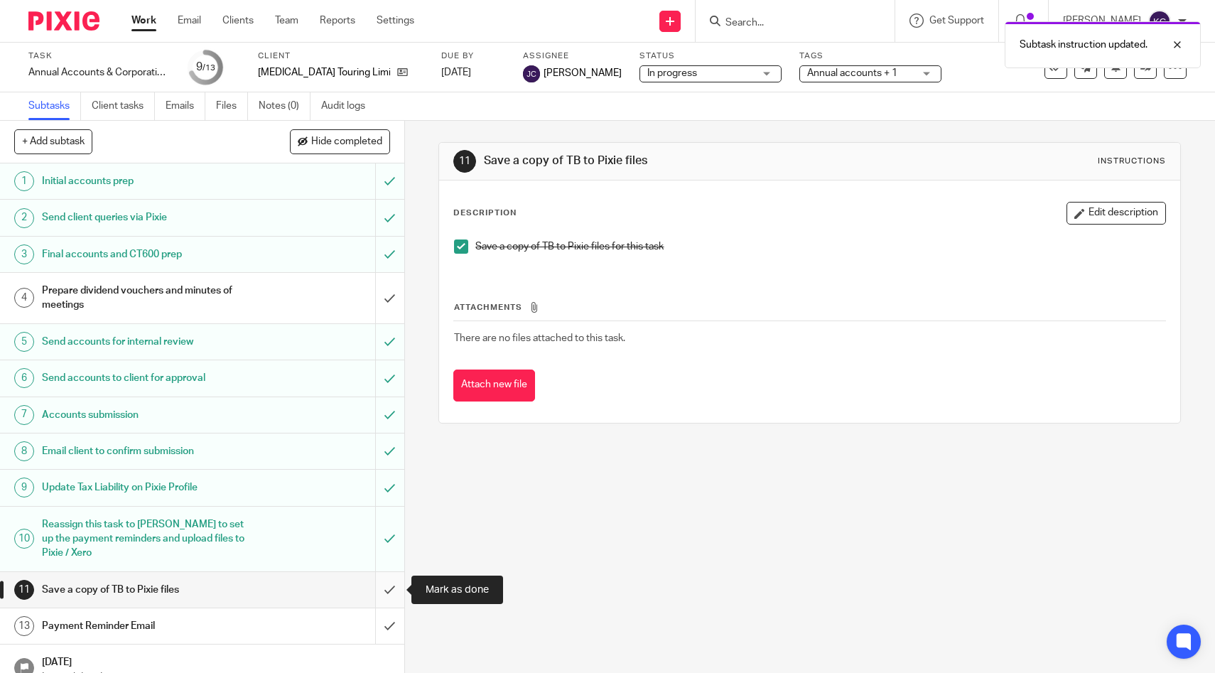
click at [379, 590] on input "submit" at bounding box center [202, 590] width 404 height 36
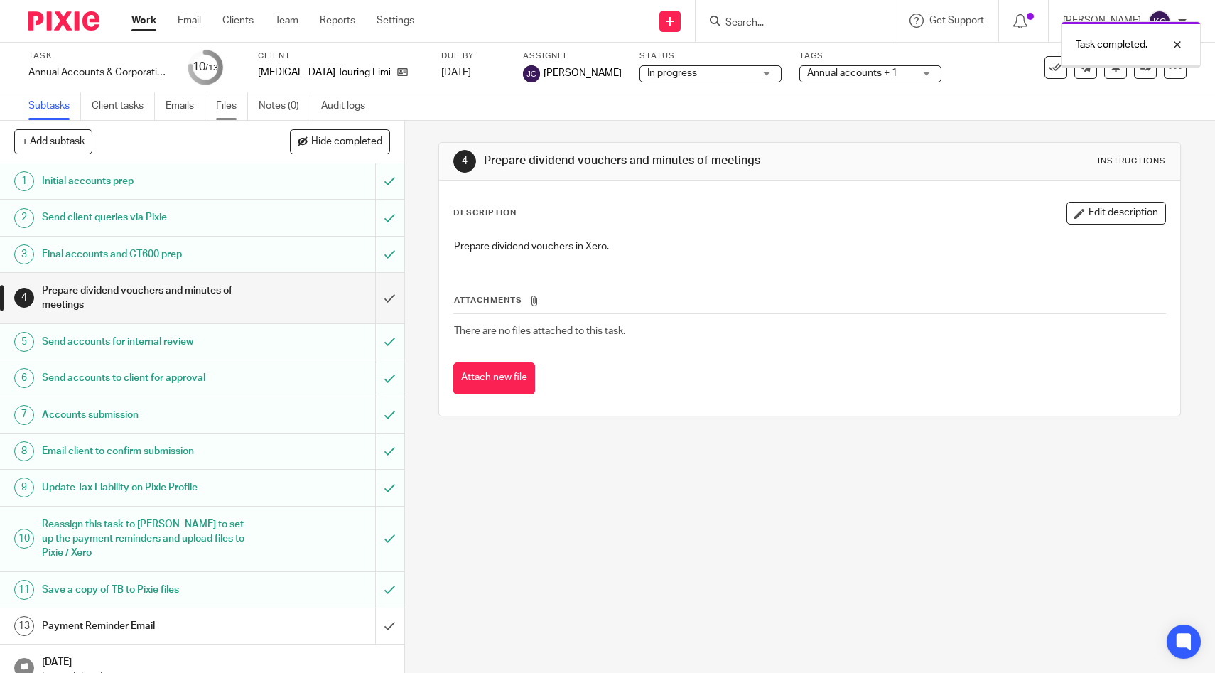
click at [231, 111] on link "Files" at bounding box center [232, 106] width 32 height 28
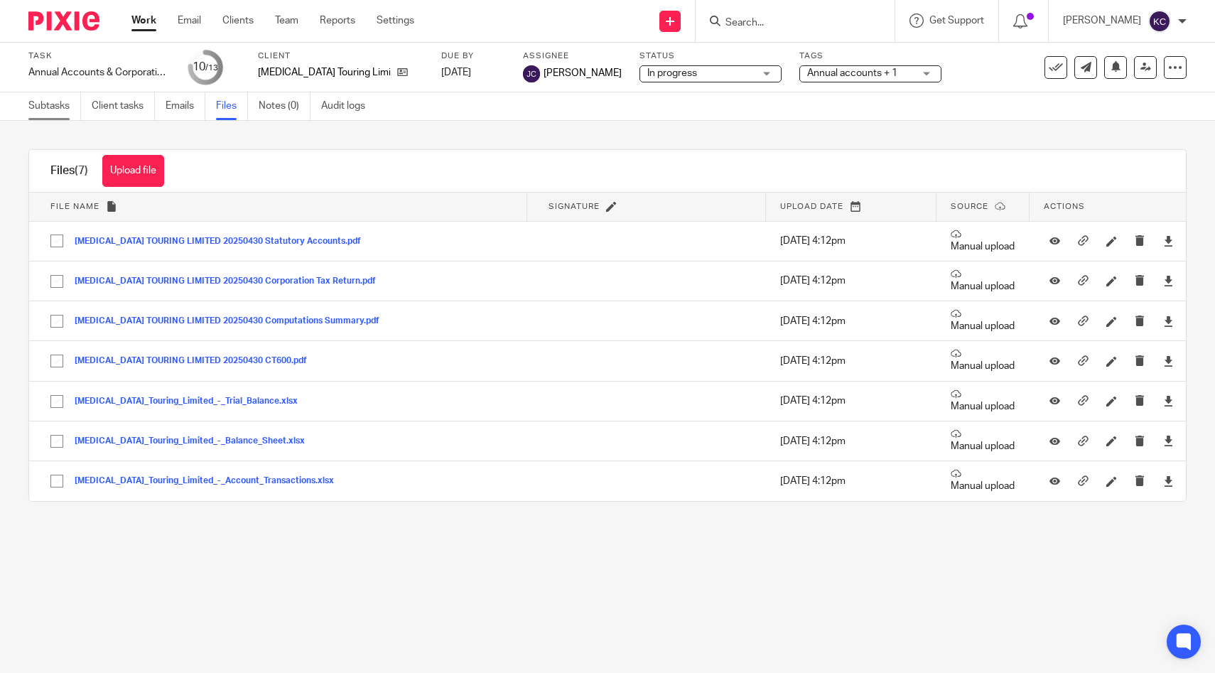
click at [36, 114] on link "Subtasks" at bounding box center [54, 106] width 53 height 28
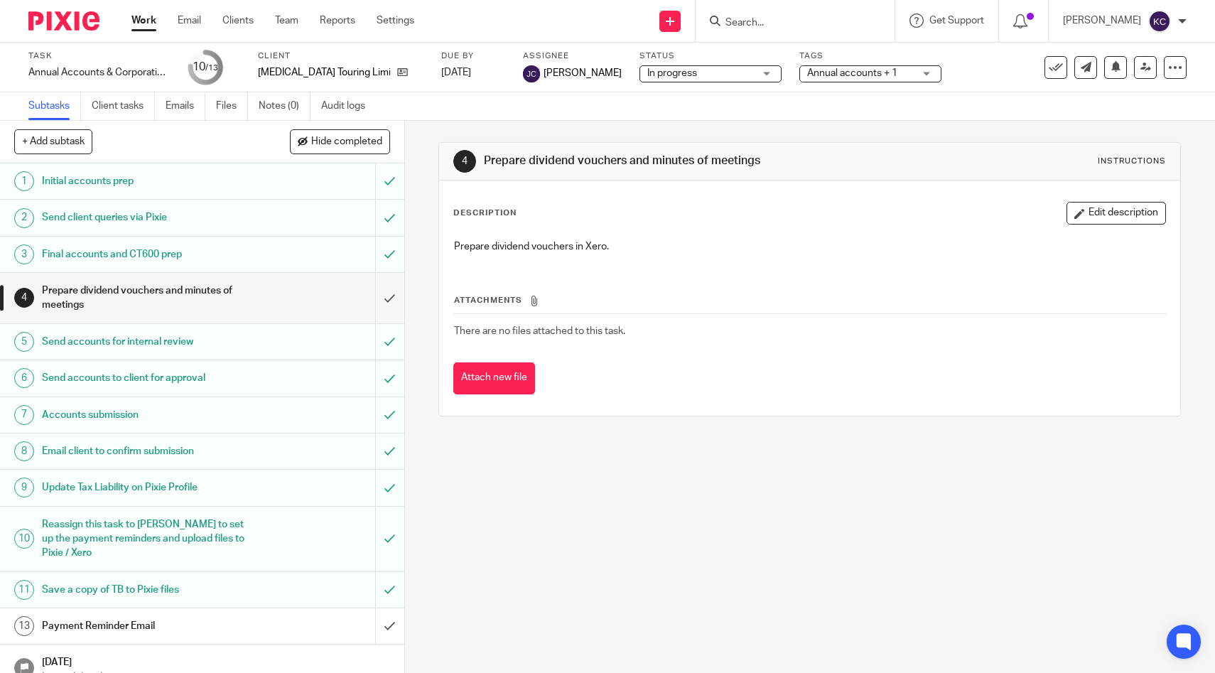
scroll to position [19, 0]
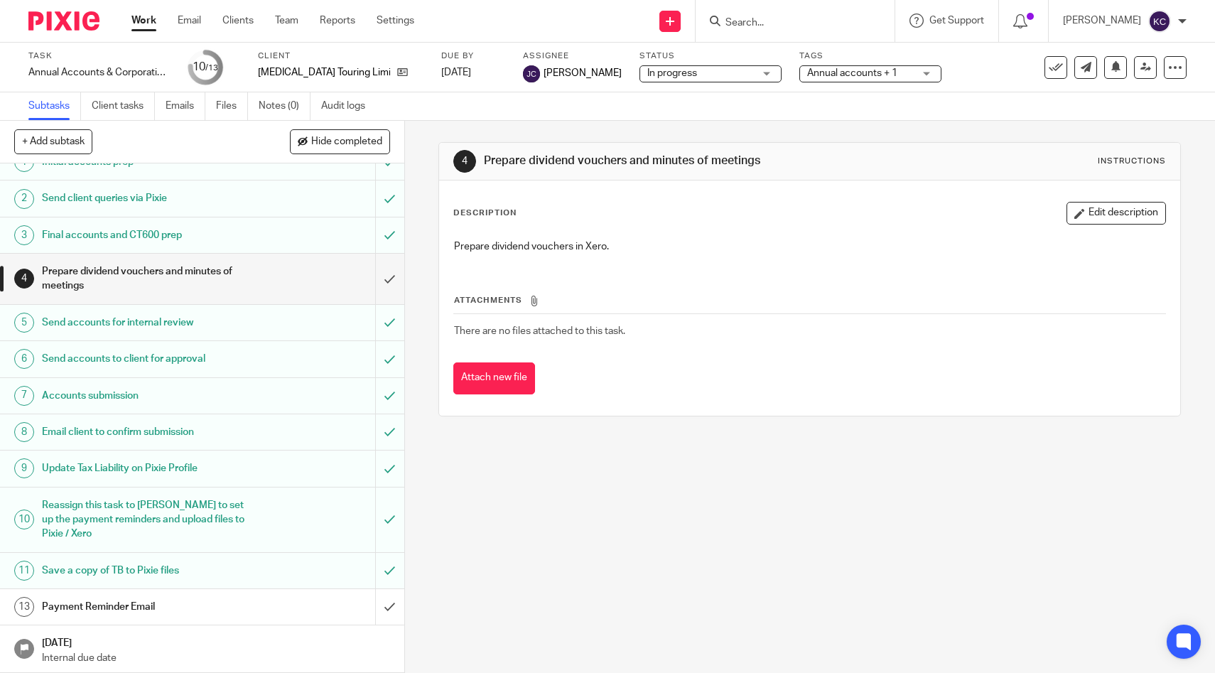
click at [246, 609] on h1 "Payment Reminder Email" at bounding box center [148, 606] width 213 height 21
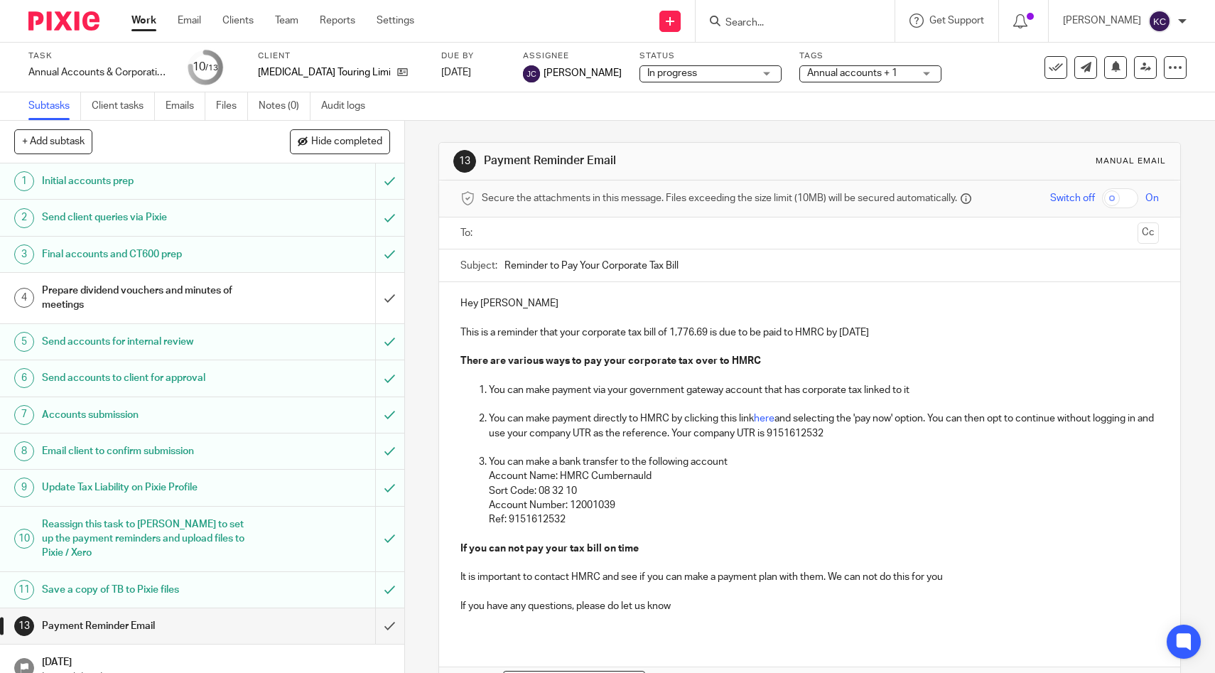
click at [603, 231] on input "text" at bounding box center [809, 233] width 645 height 16
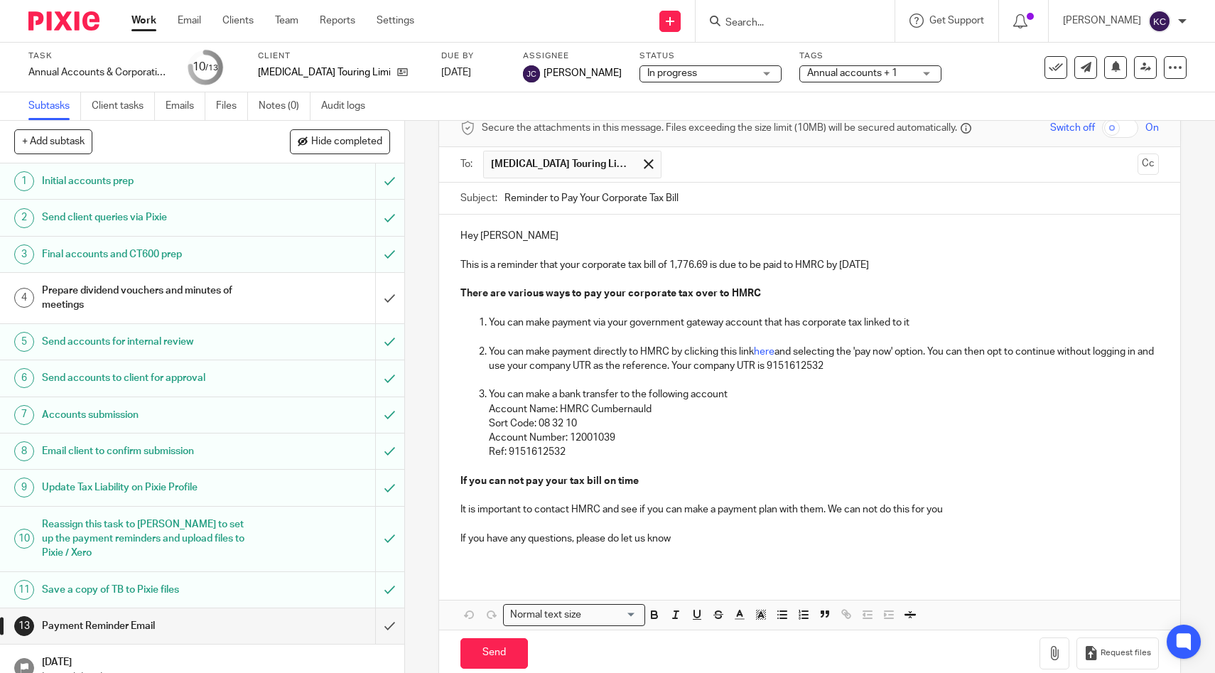
scroll to position [95, 0]
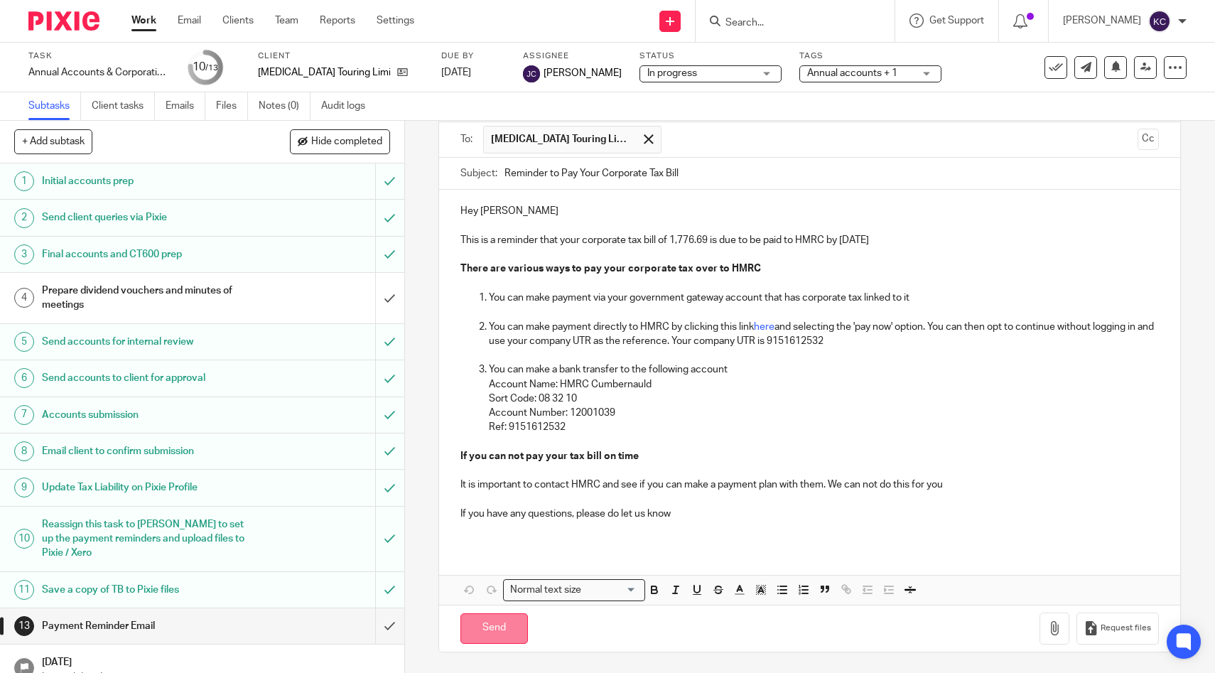
click at [516, 613] on input "Send" at bounding box center [493, 628] width 67 height 31
type input "Sent"
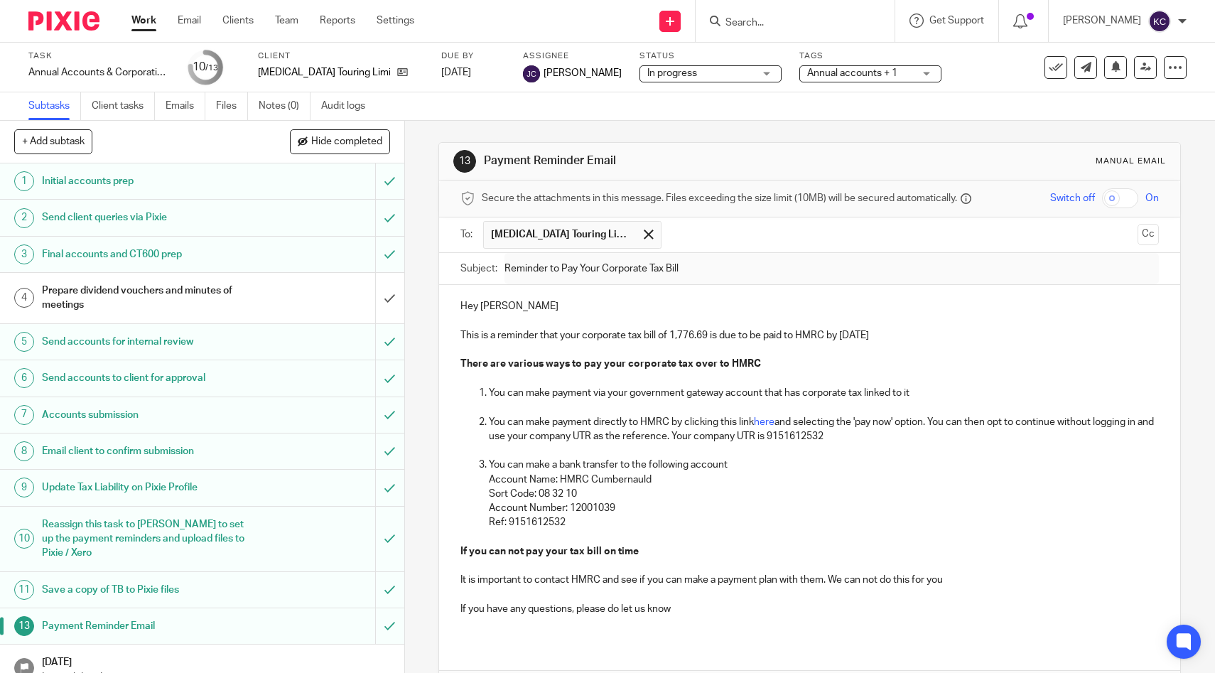
scroll to position [19, 0]
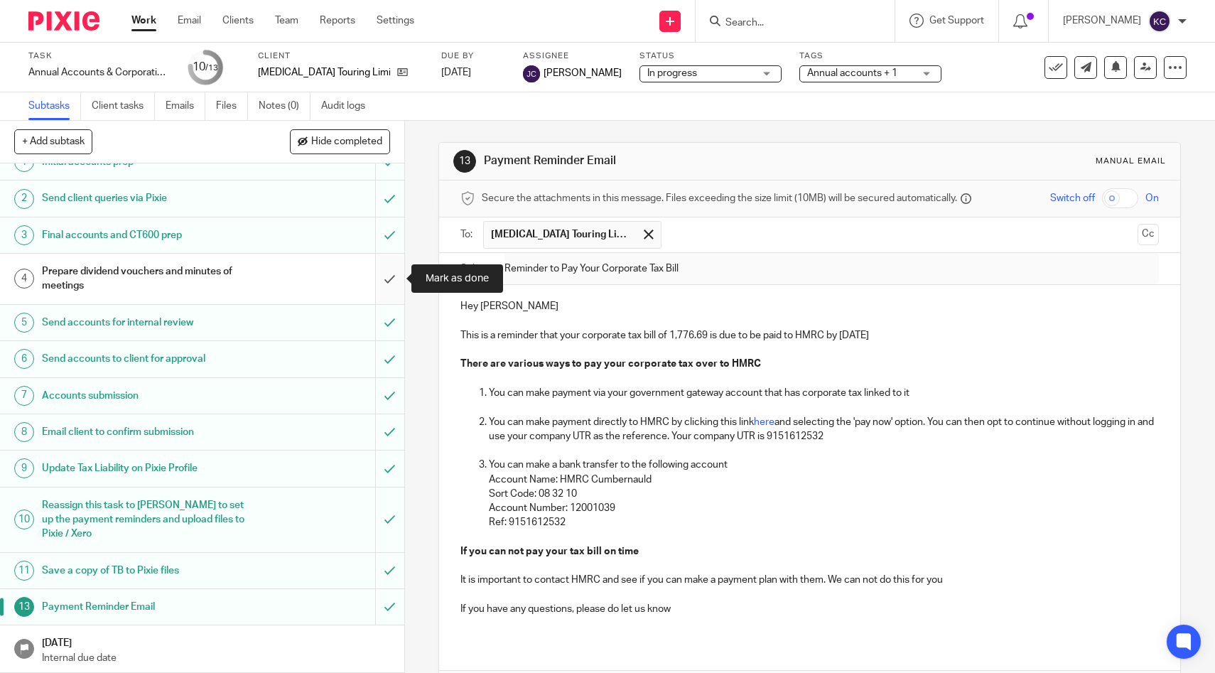
click at [382, 271] on input "submit" at bounding box center [202, 279] width 404 height 50
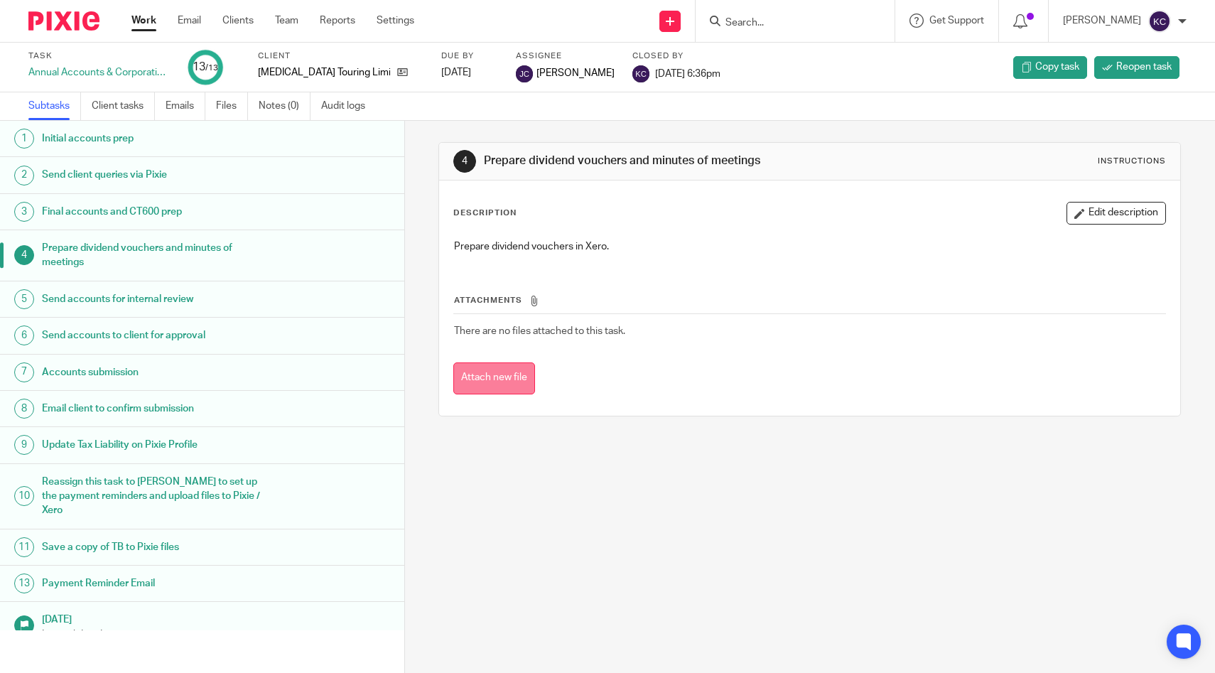
click at [524, 378] on button "Attach new file" at bounding box center [494, 378] width 82 height 32
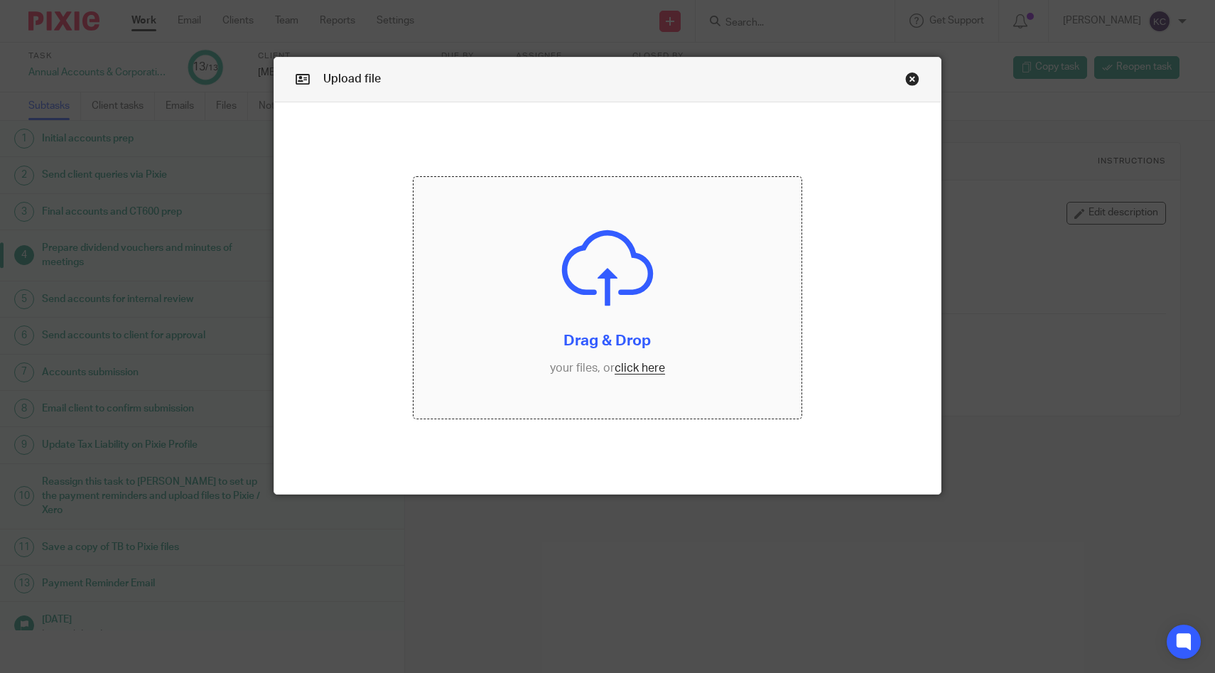
click at [590, 275] on input "file" at bounding box center [606, 298] width 387 height 242
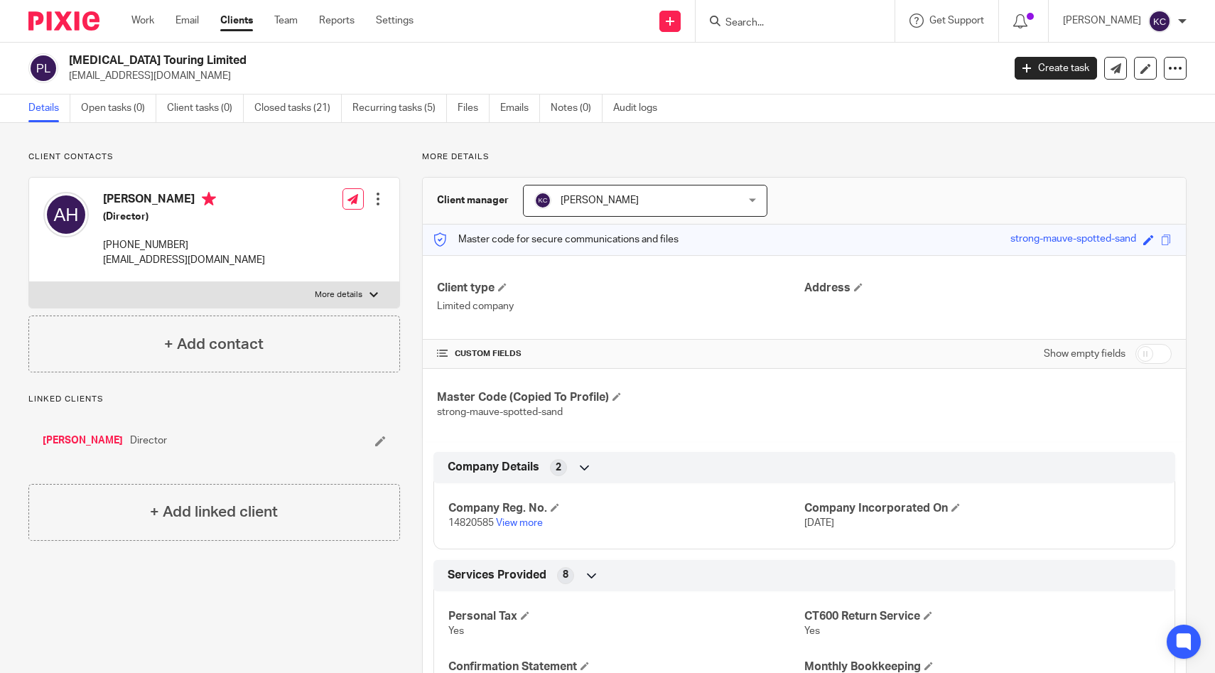
scroll to position [24, 0]
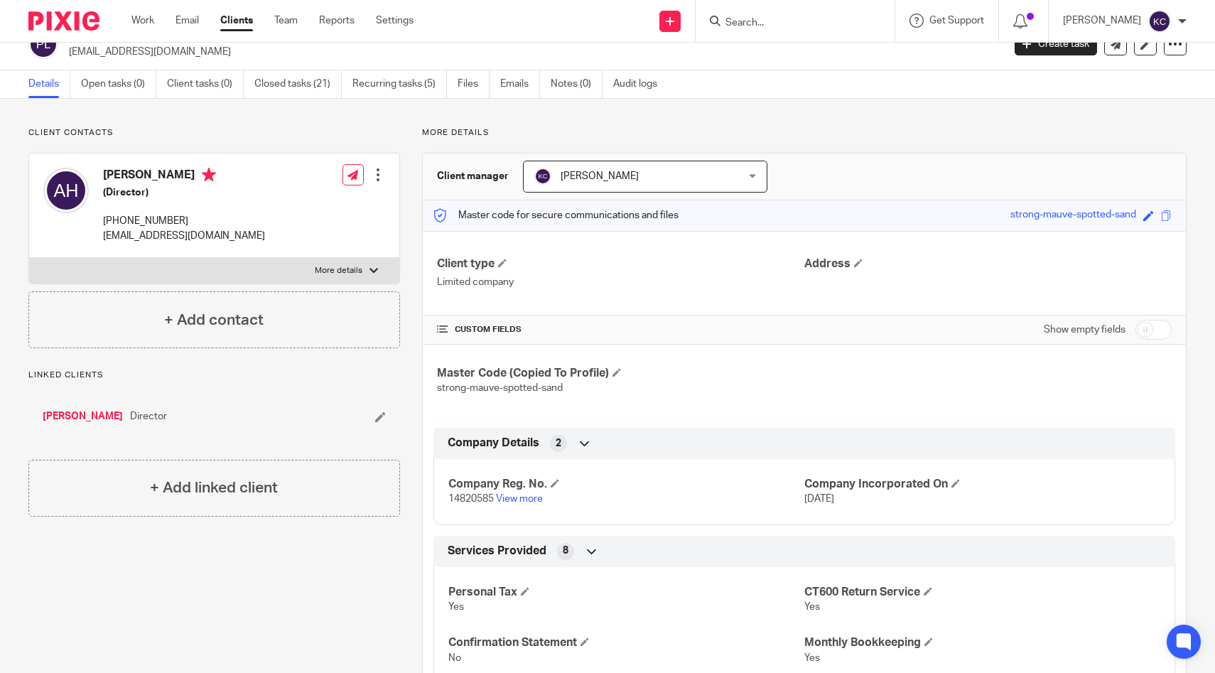
click at [1147, 319] on div "Show empty fields" at bounding box center [1108, 329] width 128 height 28
click at [512, 494] on link "View more" at bounding box center [519, 499] width 47 height 10
click at [795, 24] on input "Search" at bounding box center [788, 23] width 128 height 13
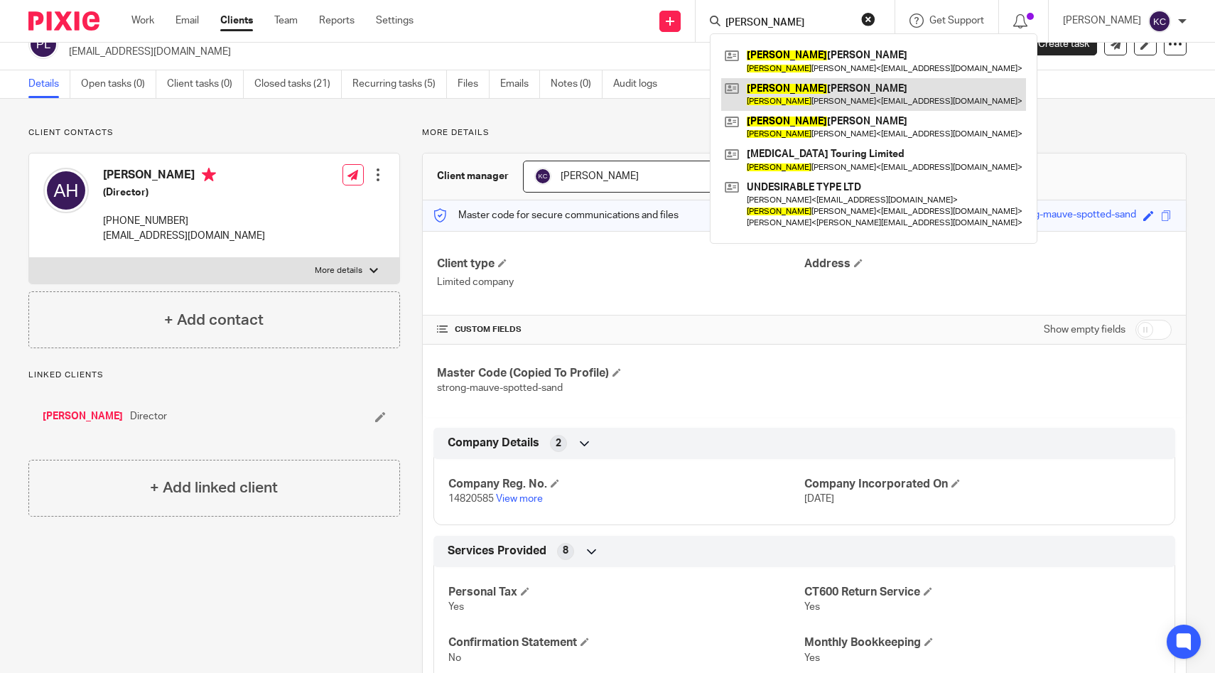
type input "[PERSON_NAME]"
click at [818, 97] on link at bounding box center [873, 94] width 305 height 33
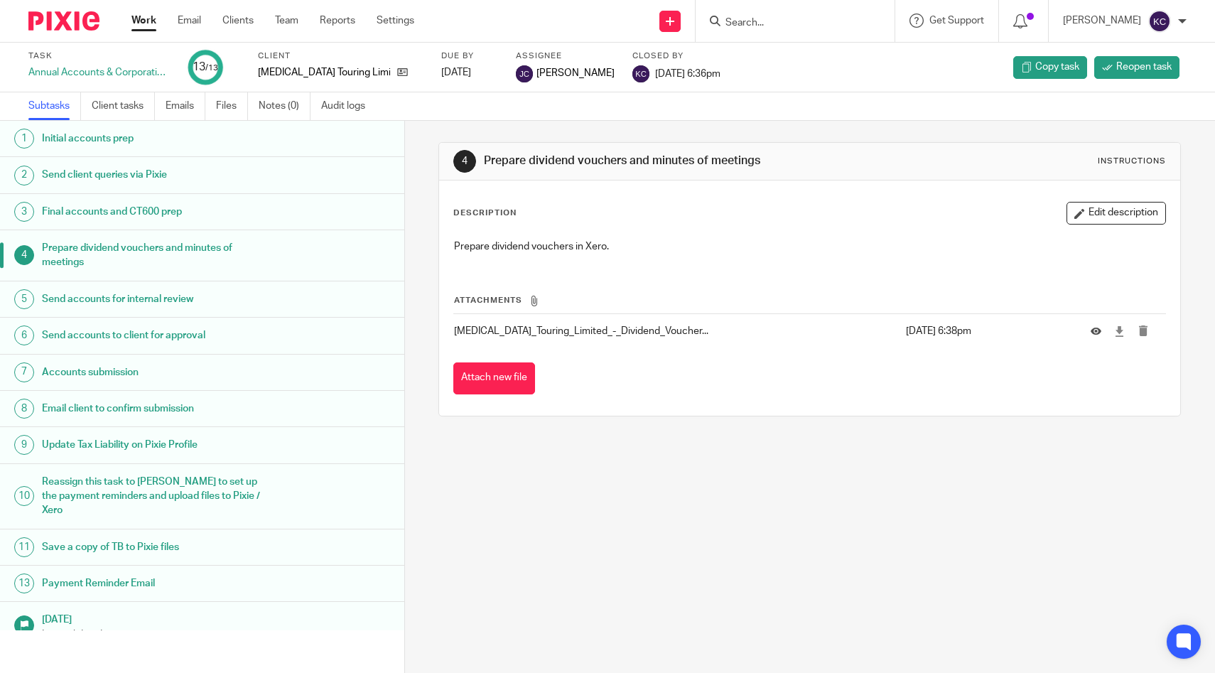
click at [774, 17] on input "Search" at bounding box center [788, 23] width 128 height 13
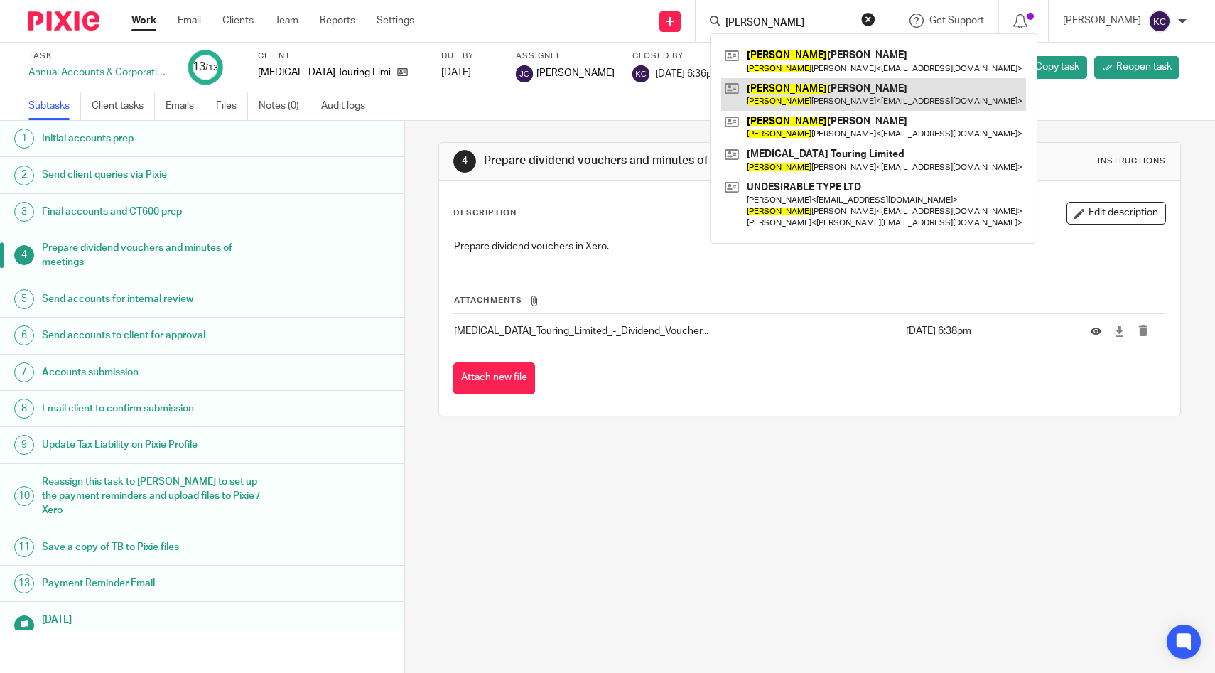
type input "[PERSON_NAME]"
click at [822, 97] on link at bounding box center [873, 94] width 305 height 33
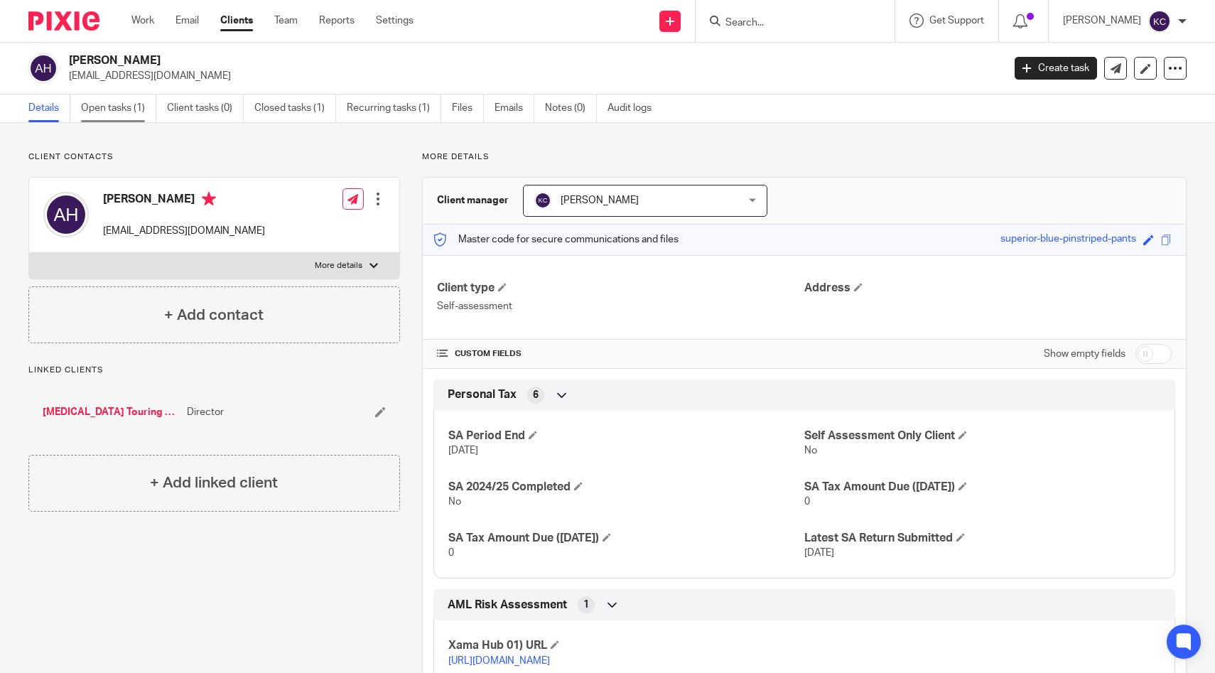
click at [142, 112] on link "Open tasks (1)" at bounding box center [118, 108] width 75 height 28
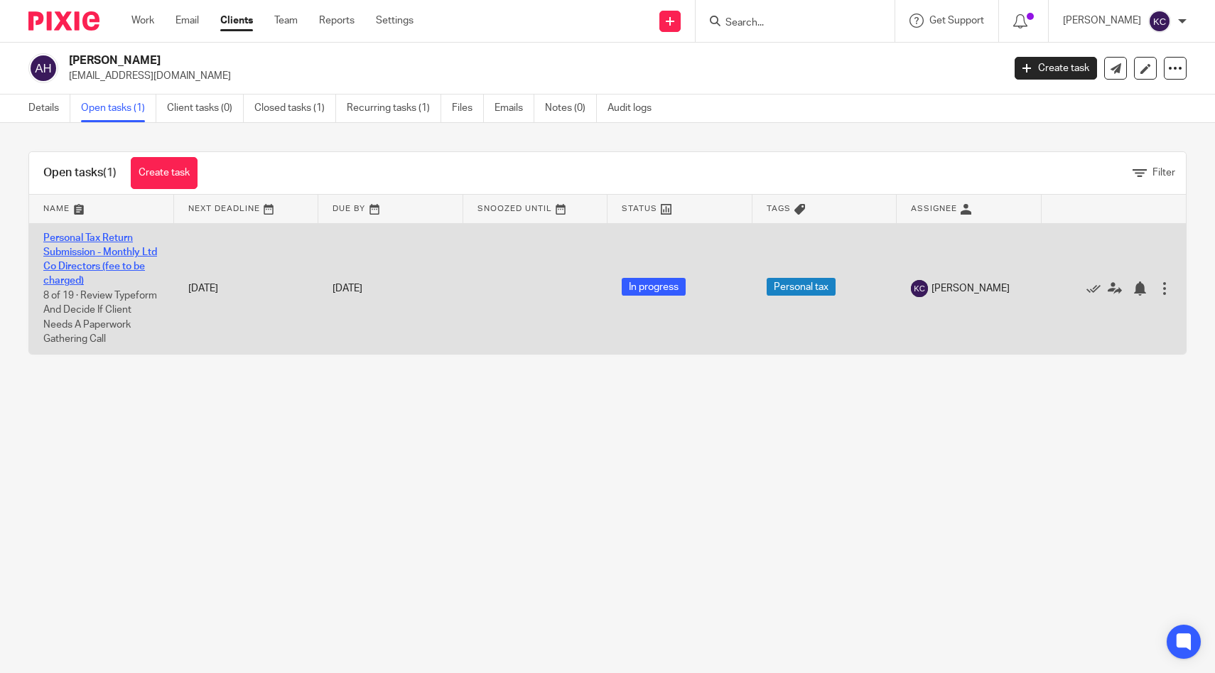
click at [97, 234] on link "Personal Tax Return Submission - Monthly Ltd Co Directors (fee to be charged)" at bounding box center [100, 259] width 114 height 53
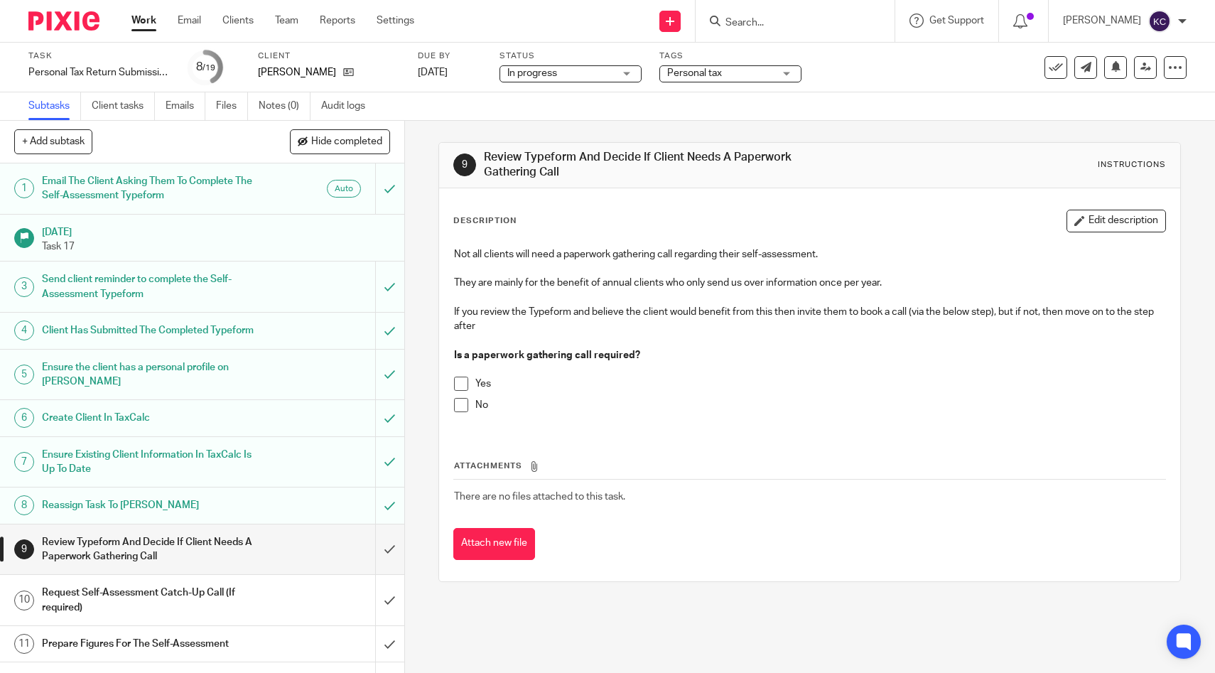
click at [269, 339] on div "Client Has Submitted The Completed Typeform" at bounding box center [201, 330] width 319 height 21
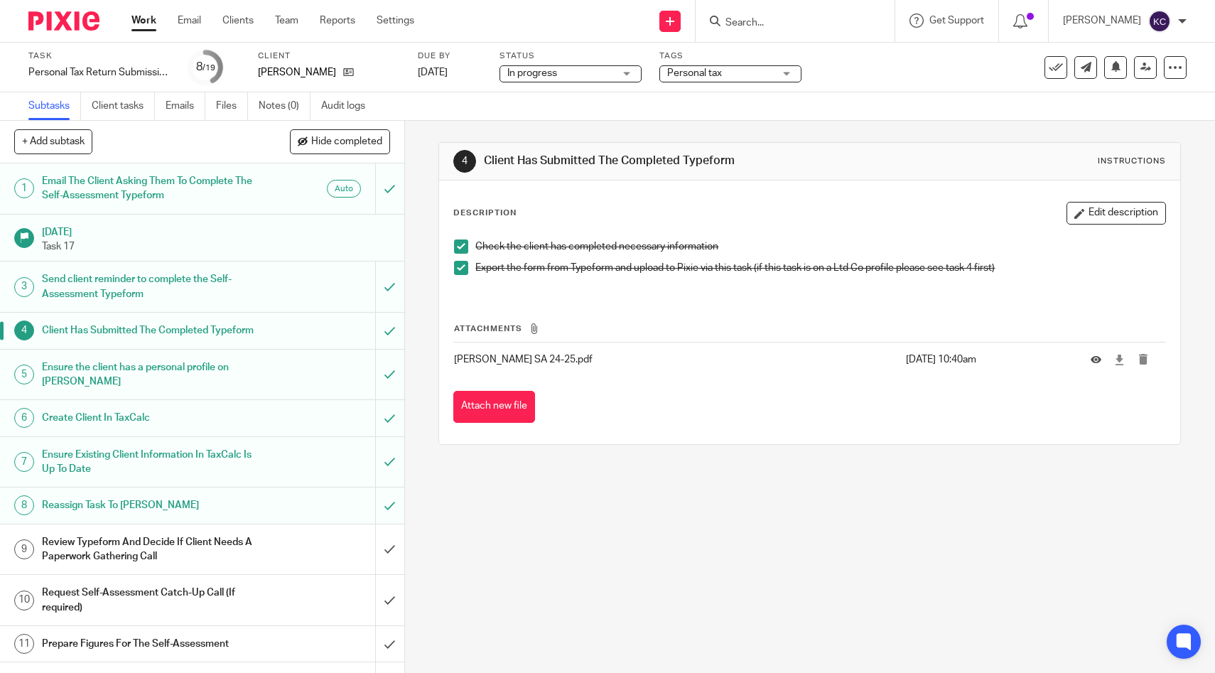
click at [1098, 365] on div at bounding box center [1100, 359] width 21 height 14
click at [1098, 360] on icon at bounding box center [1095, 359] width 11 height 11
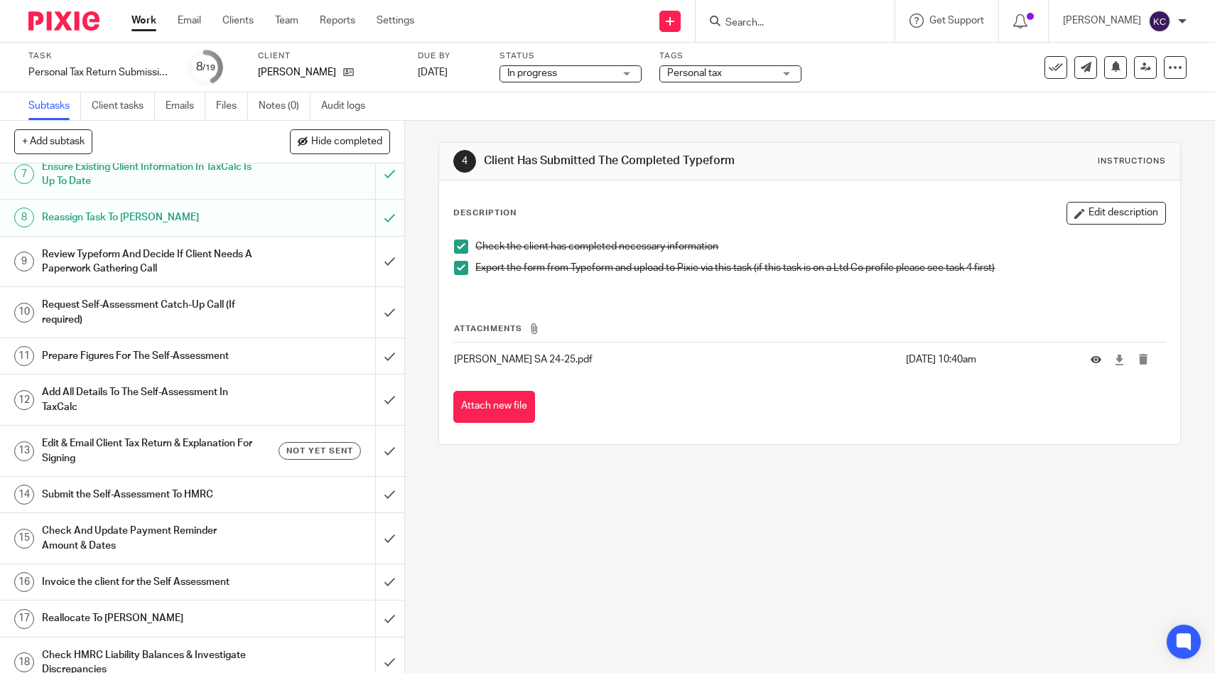
scroll to position [301, 0]
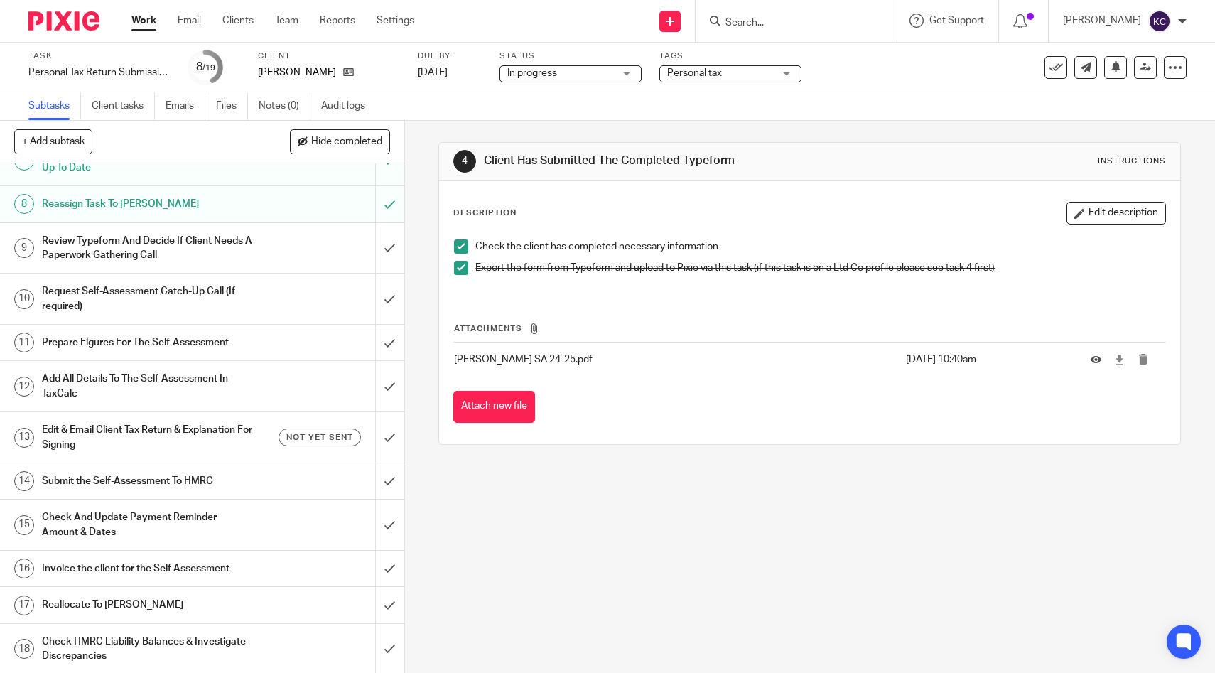
click at [119, 266] on h1 "Review Typeform And Decide If Client Needs A Paperwork Gathering Call" at bounding box center [148, 248] width 213 height 36
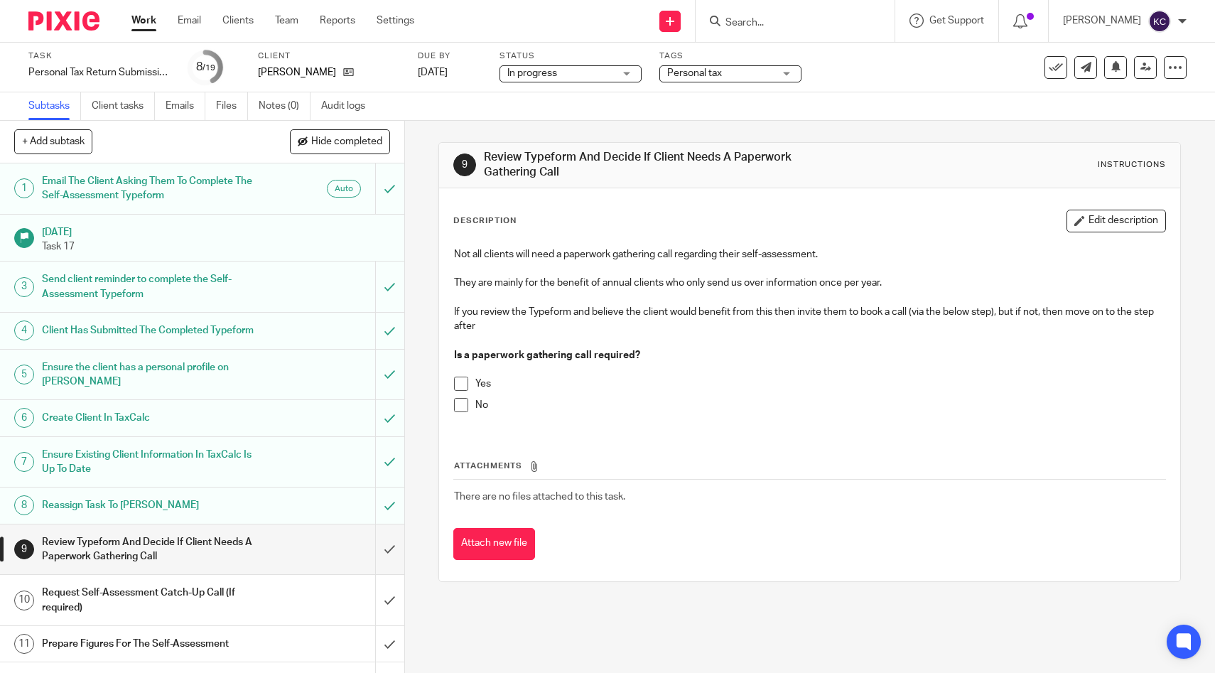
click at [470, 411] on li "No" at bounding box center [809, 408] width 711 height 21
click at [460, 402] on span at bounding box center [461, 405] width 14 height 14
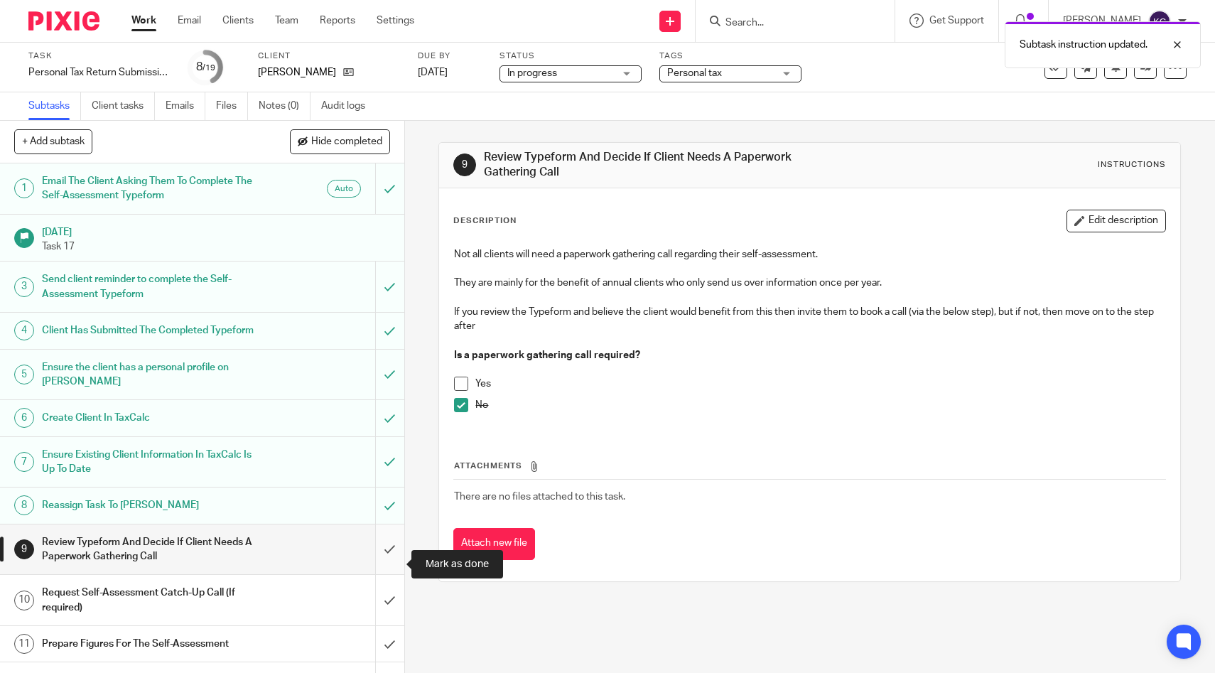
click at [399, 560] on input "submit" at bounding box center [202, 549] width 404 height 50
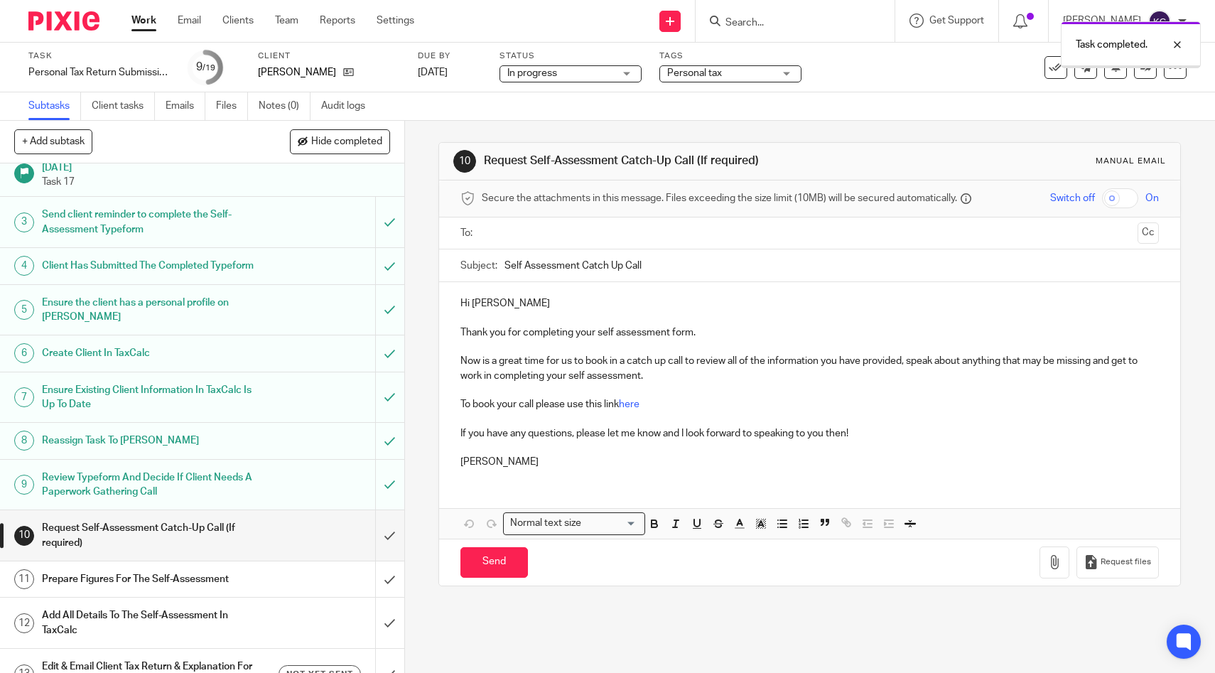
scroll to position [351, 0]
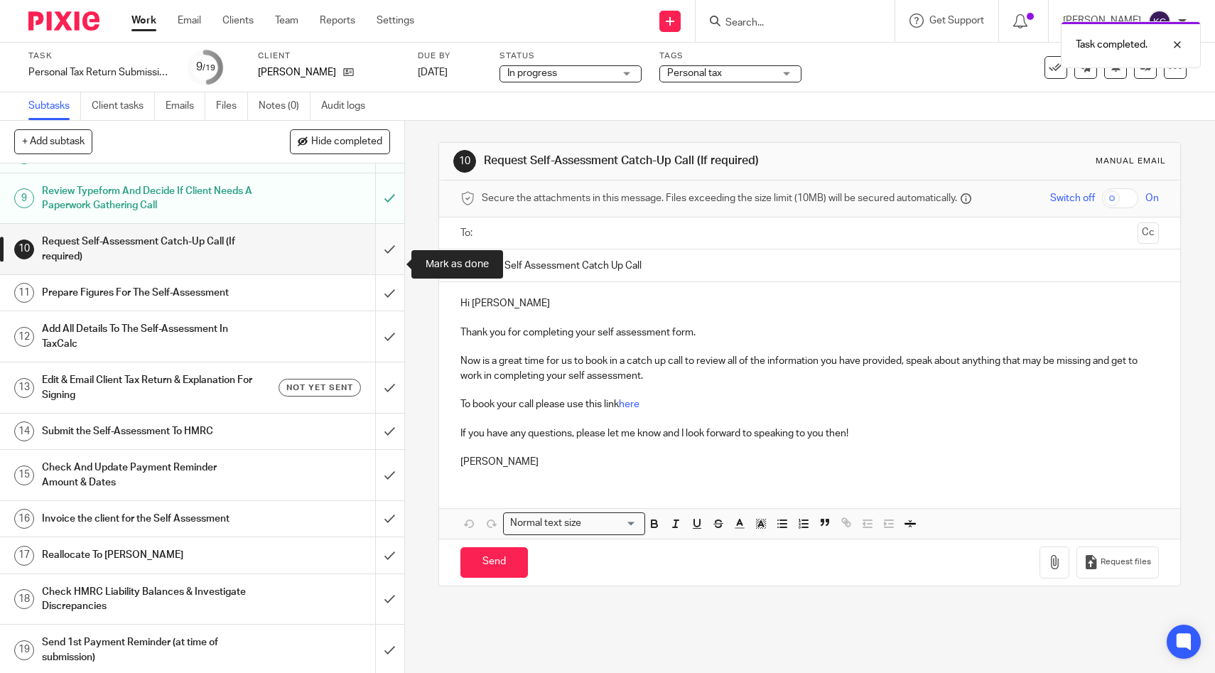
click at [384, 273] on input "submit" at bounding box center [202, 249] width 404 height 50
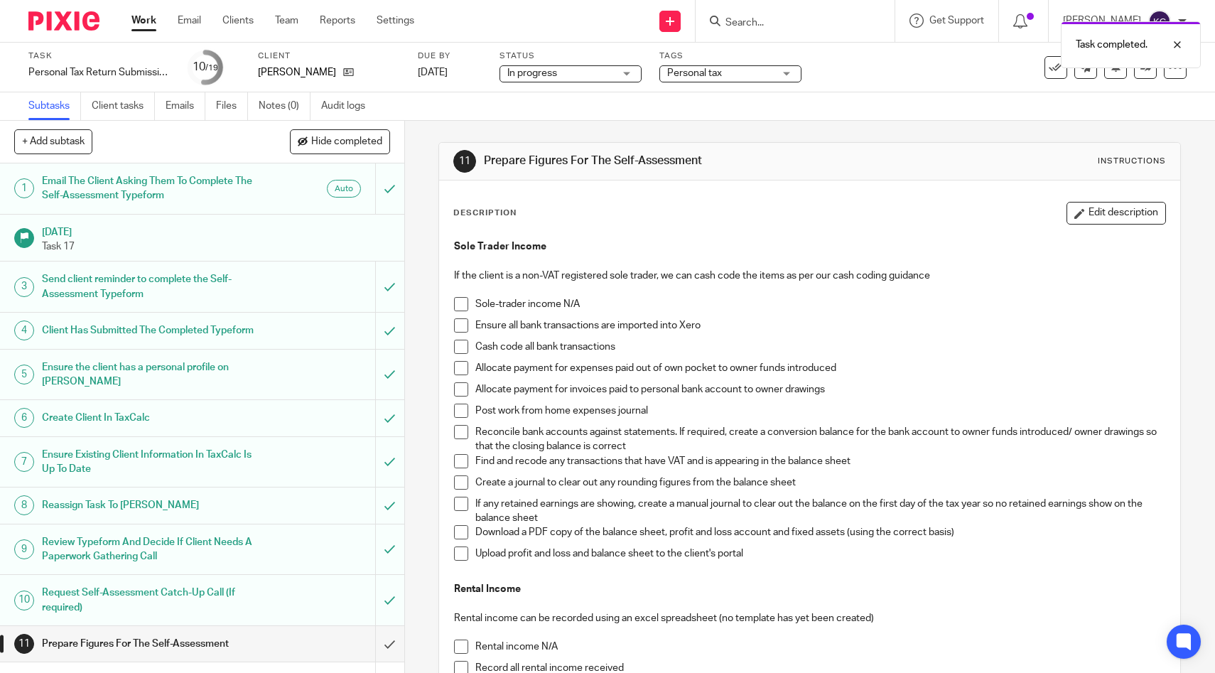
click at [460, 308] on span at bounding box center [461, 304] width 14 height 14
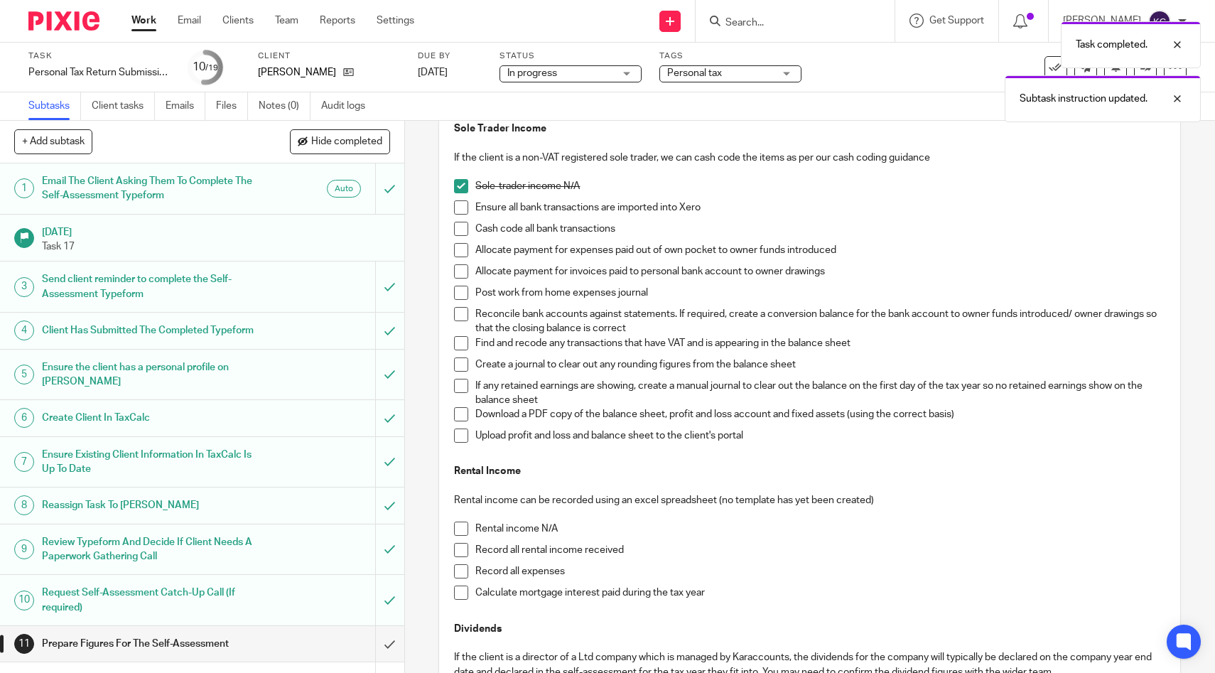
scroll to position [285, 0]
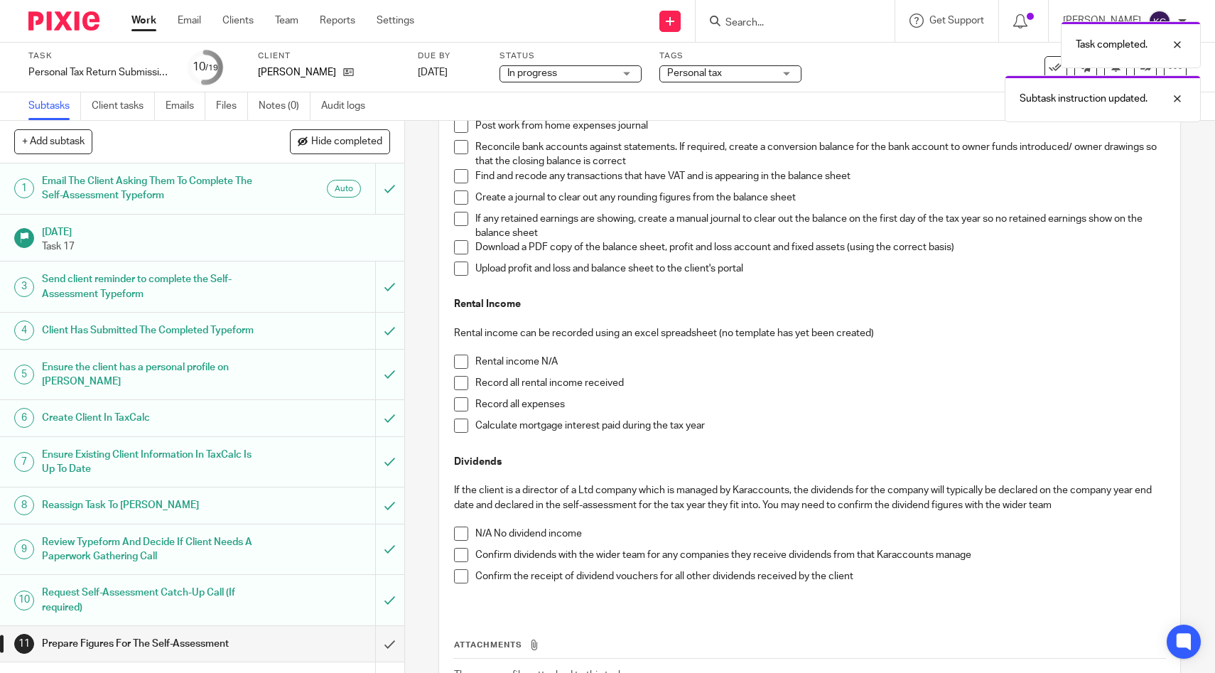
click at [458, 364] on span at bounding box center [461, 361] width 14 height 14
click at [465, 550] on span at bounding box center [461, 555] width 14 height 14
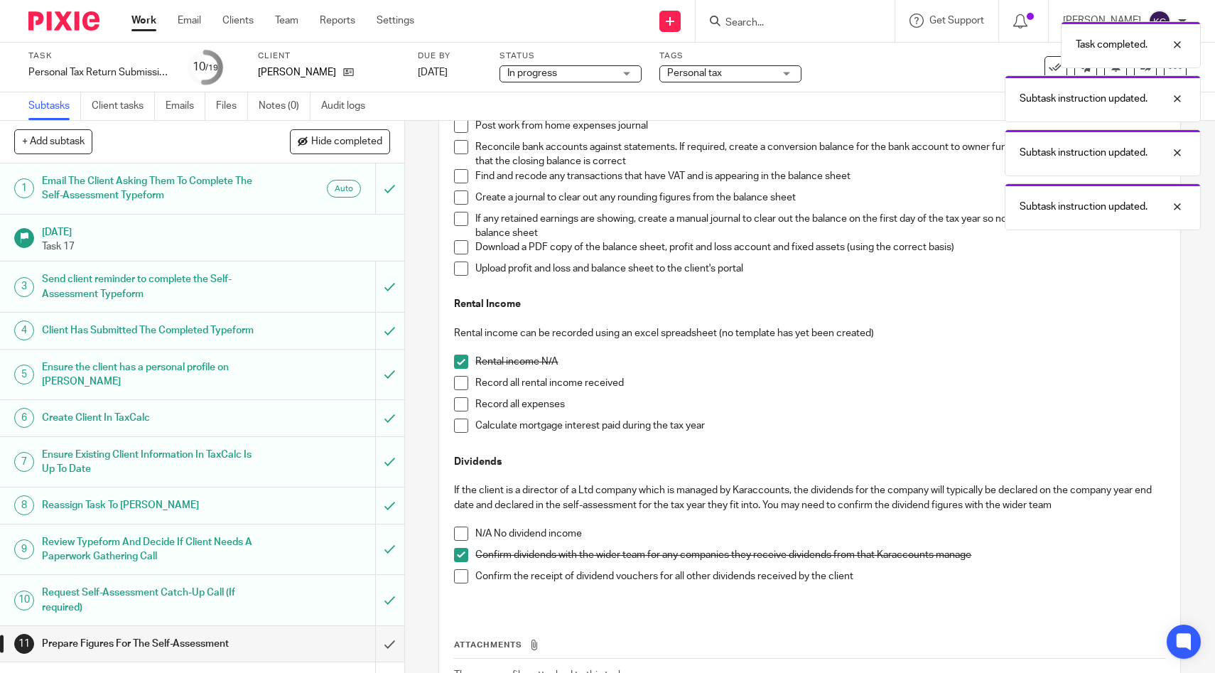
scroll to position [369, 0]
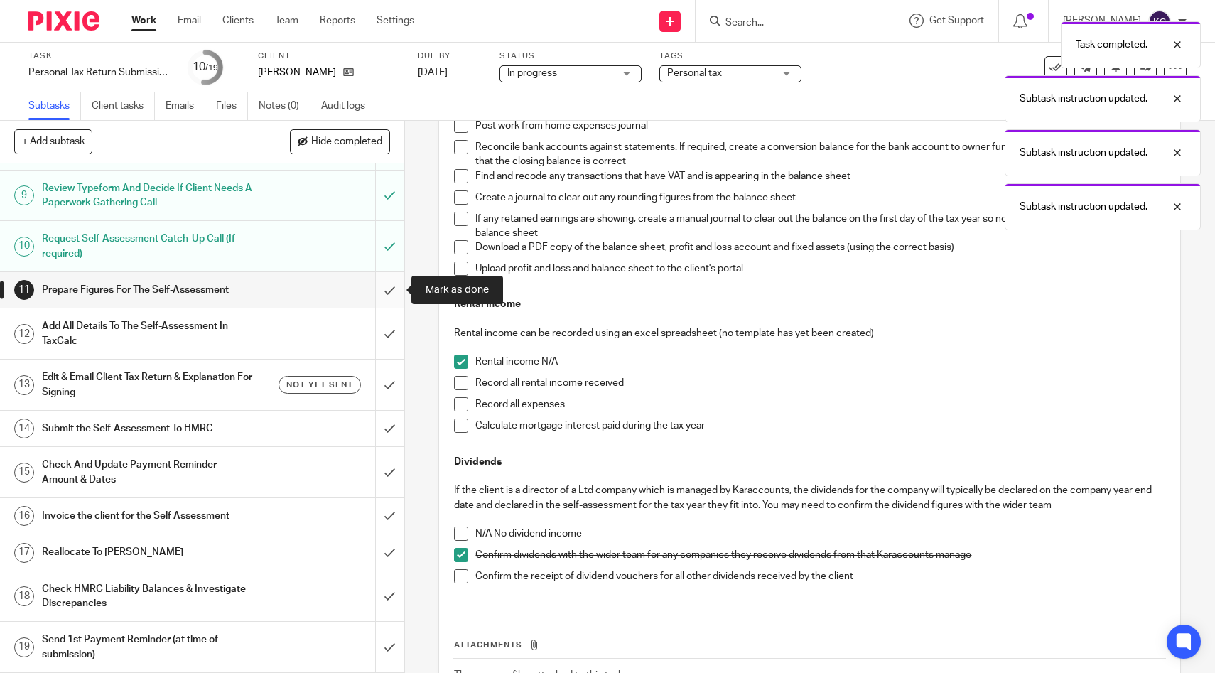
click at [382, 289] on input "submit" at bounding box center [202, 290] width 404 height 36
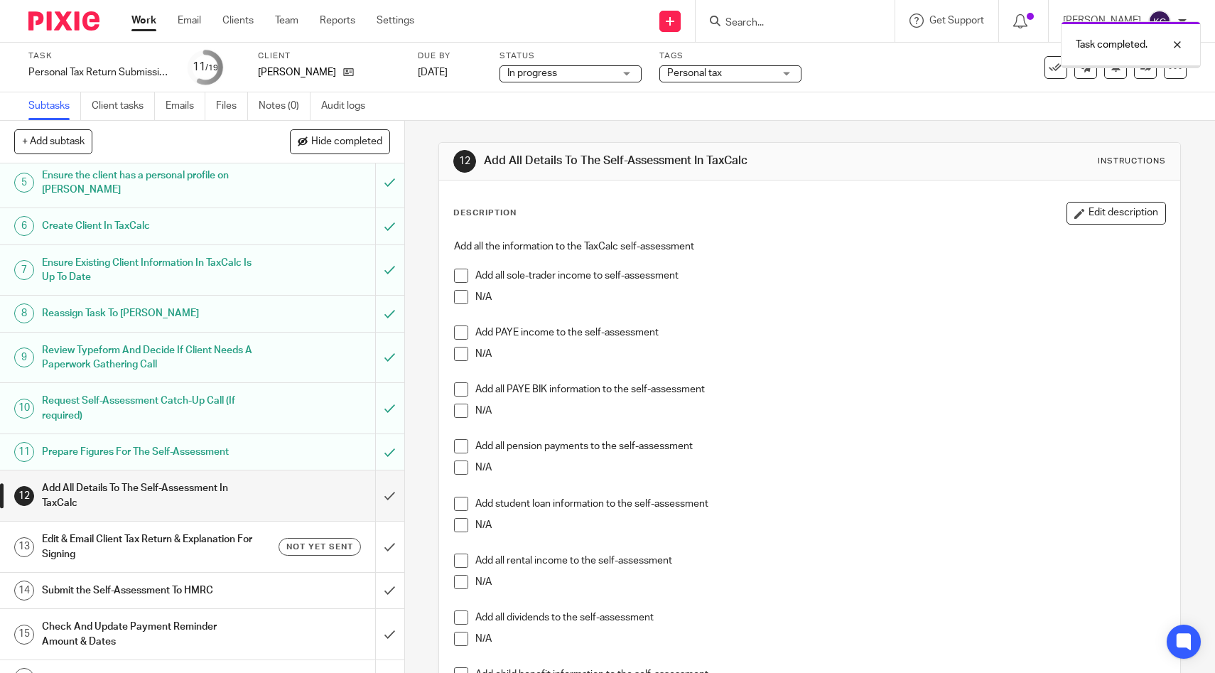
scroll to position [369, 0]
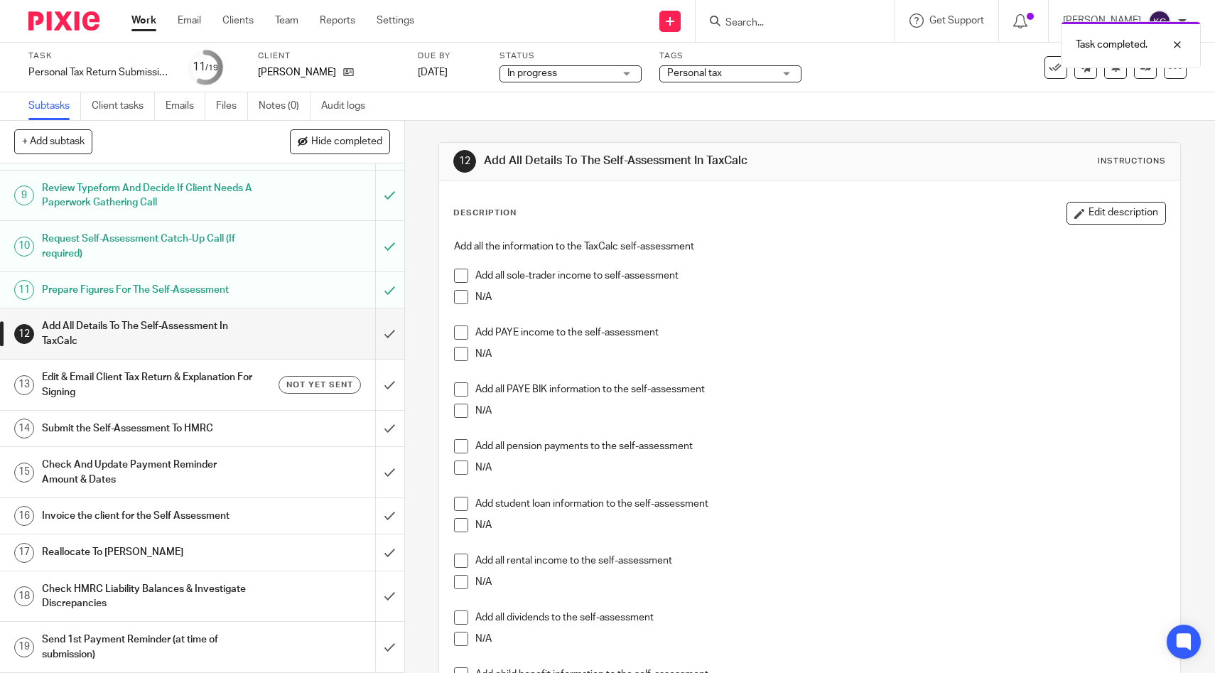
click at [461, 296] on span at bounding box center [461, 297] width 14 height 14
click at [461, 330] on span at bounding box center [461, 332] width 14 height 14
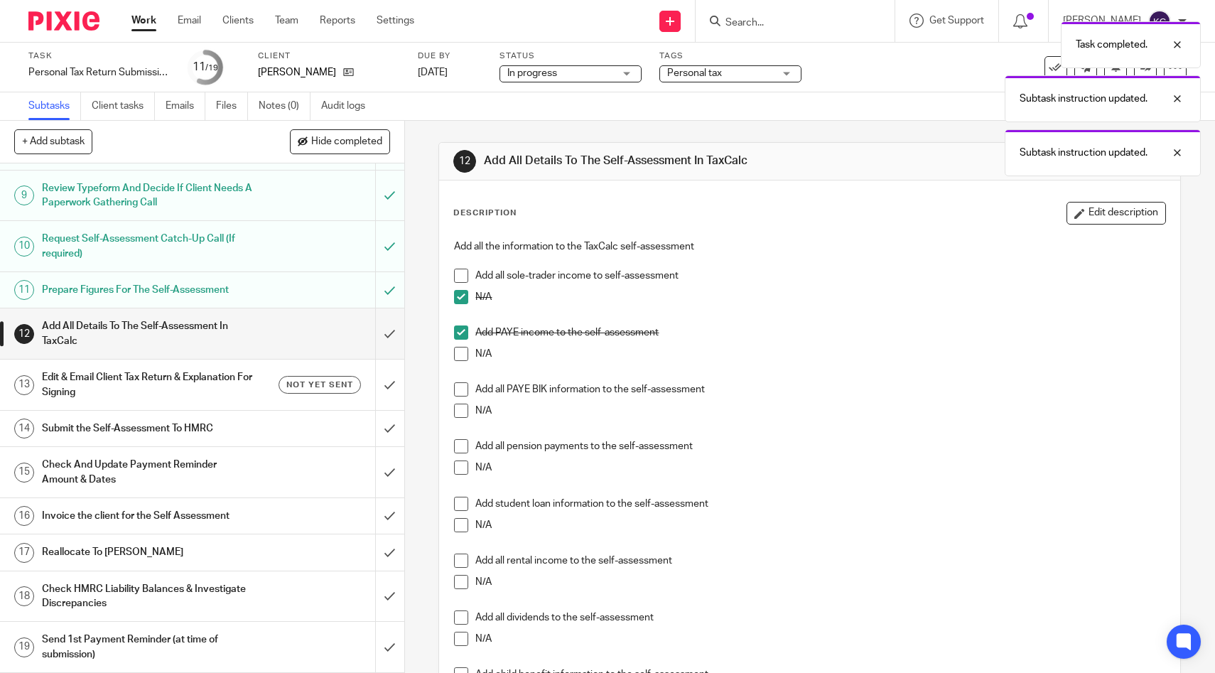
click at [468, 408] on span at bounding box center [461, 410] width 14 height 14
click at [460, 472] on span at bounding box center [461, 467] width 14 height 14
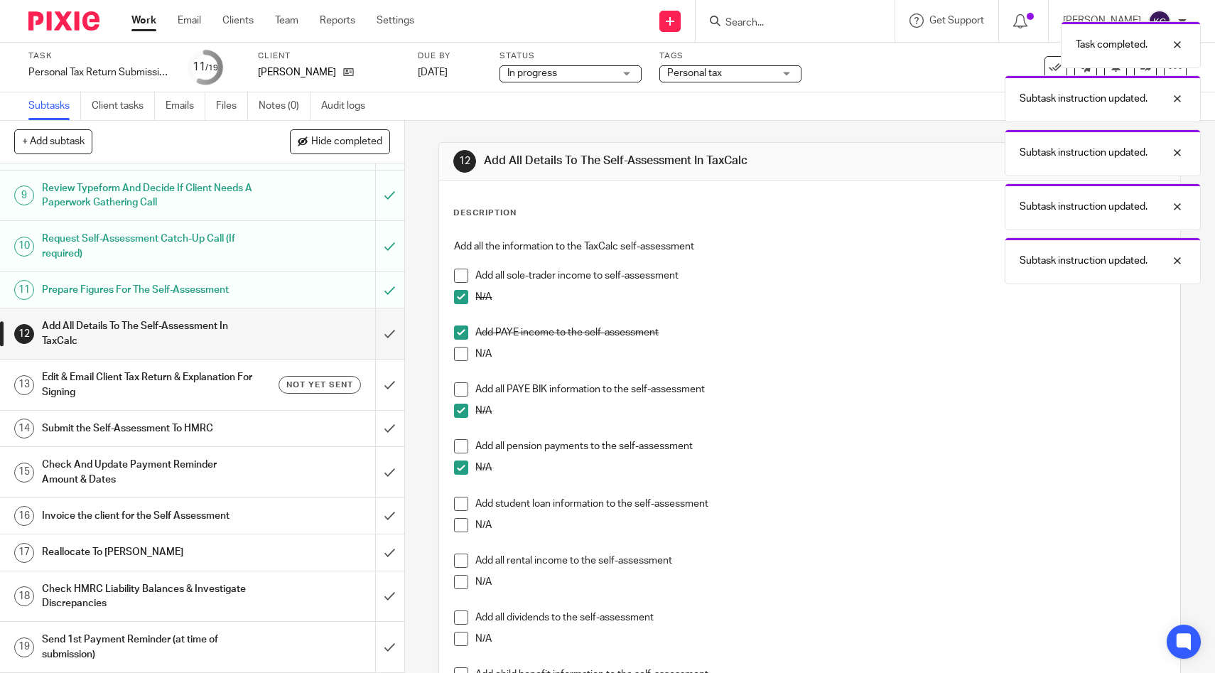
click at [461, 500] on span at bounding box center [461, 504] width 14 height 14
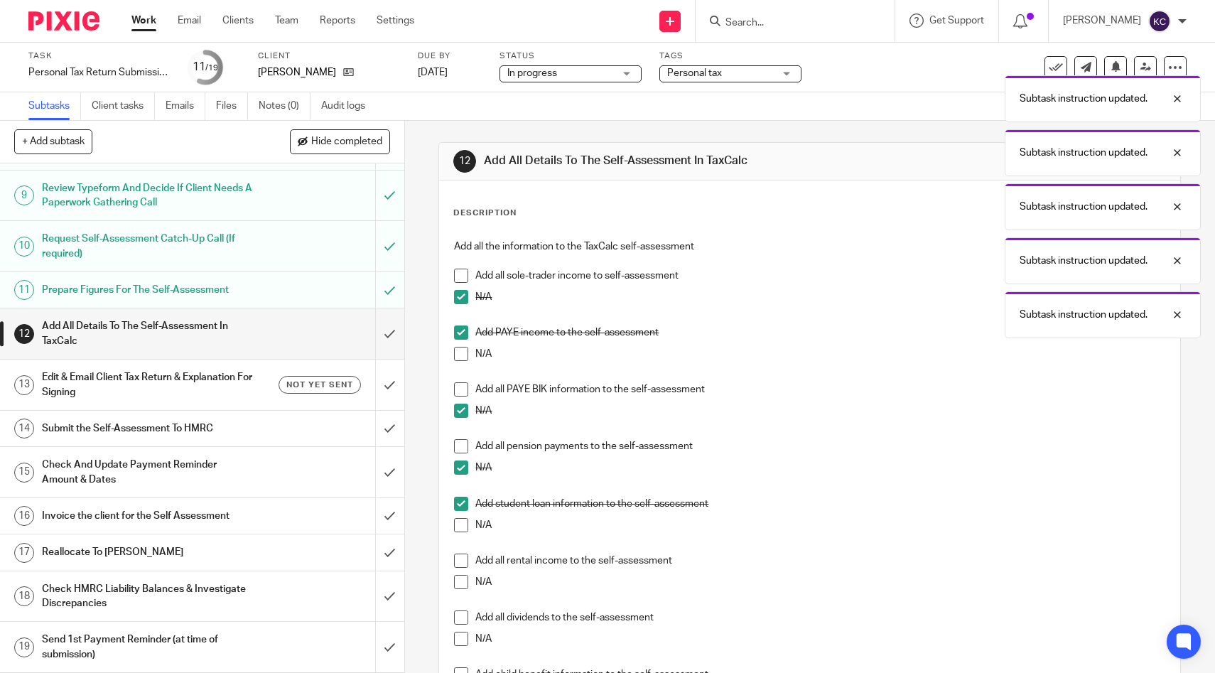
click at [460, 578] on span at bounding box center [461, 582] width 14 height 14
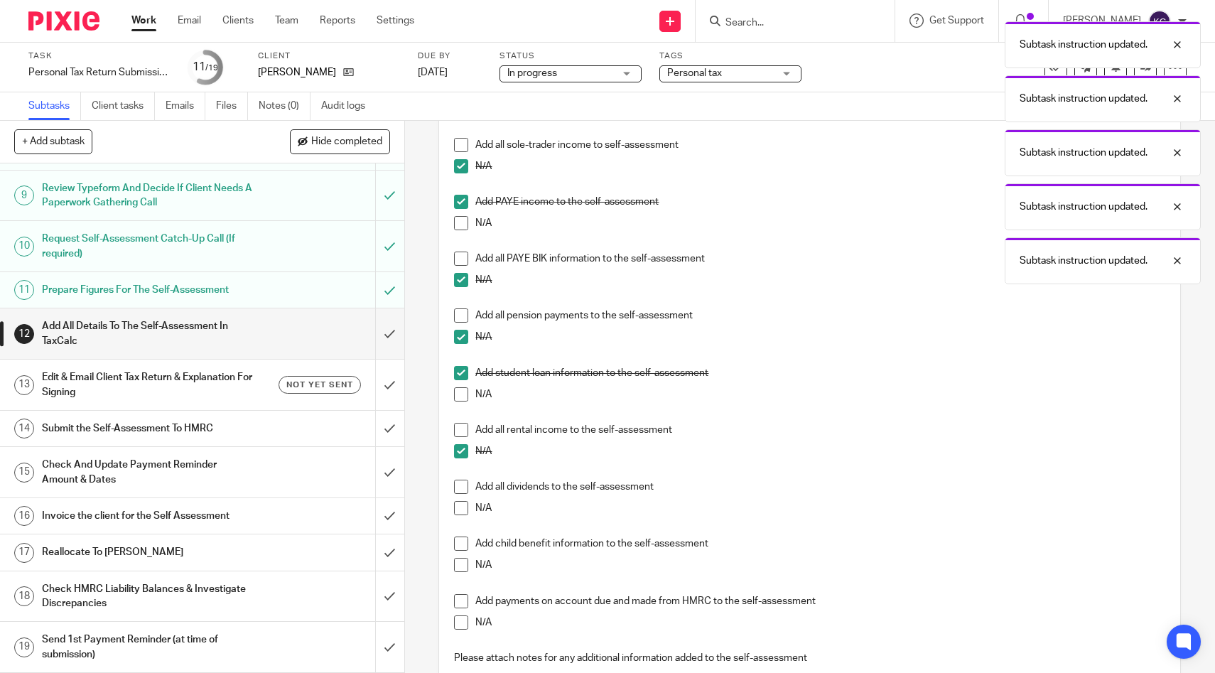
click at [457, 490] on span at bounding box center [461, 486] width 14 height 14
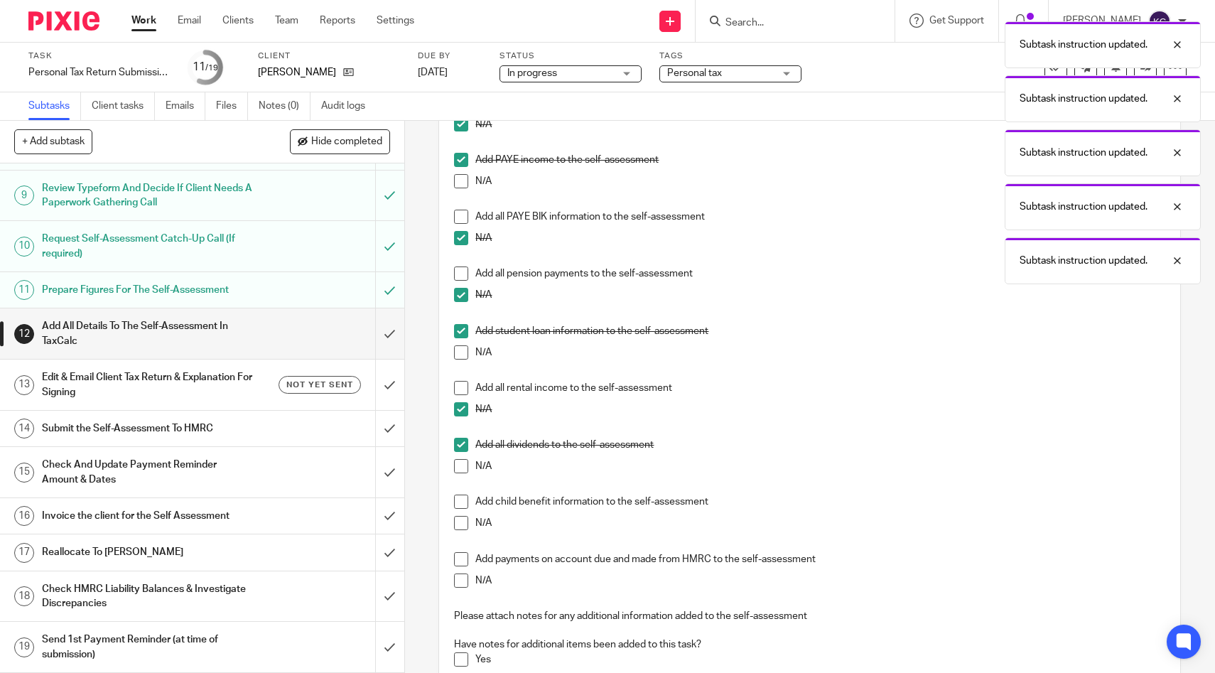
scroll to position [213, 0]
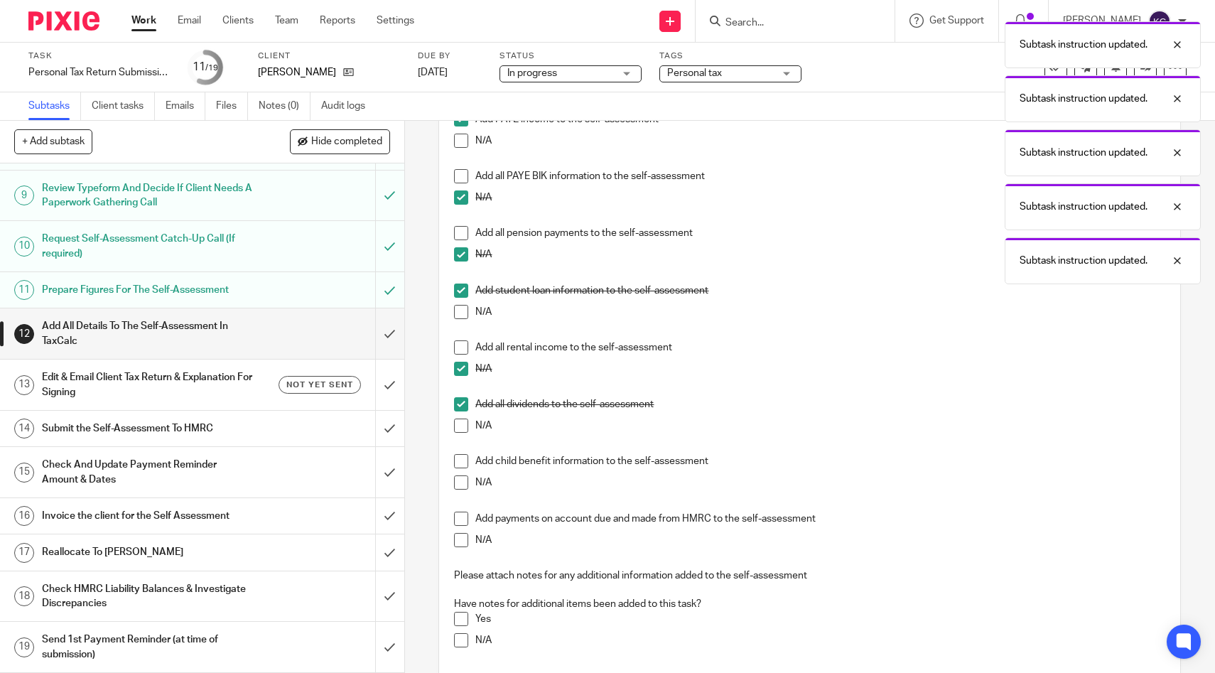
click at [458, 492] on li "N/A" at bounding box center [809, 485] width 711 height 21
click at [458, 489] on span at bounding box center [461, 482] width 14 height 14
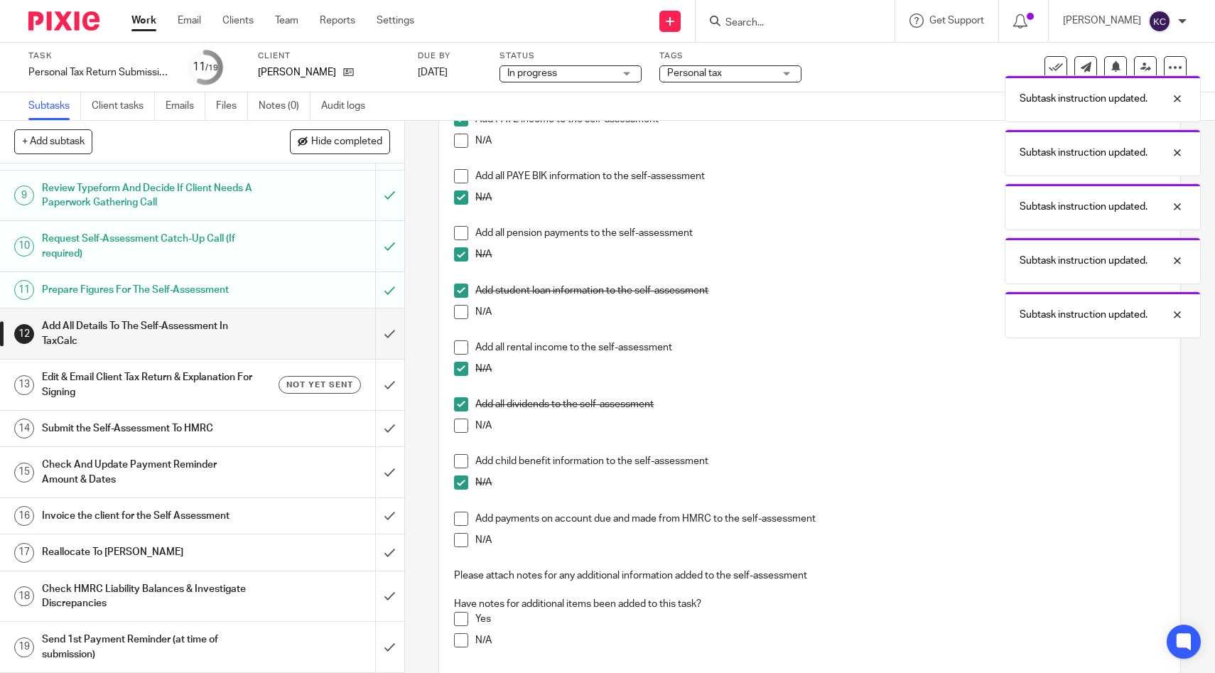
click at [457, 541] on span at bounding box center [461, 540] width 14 height 14
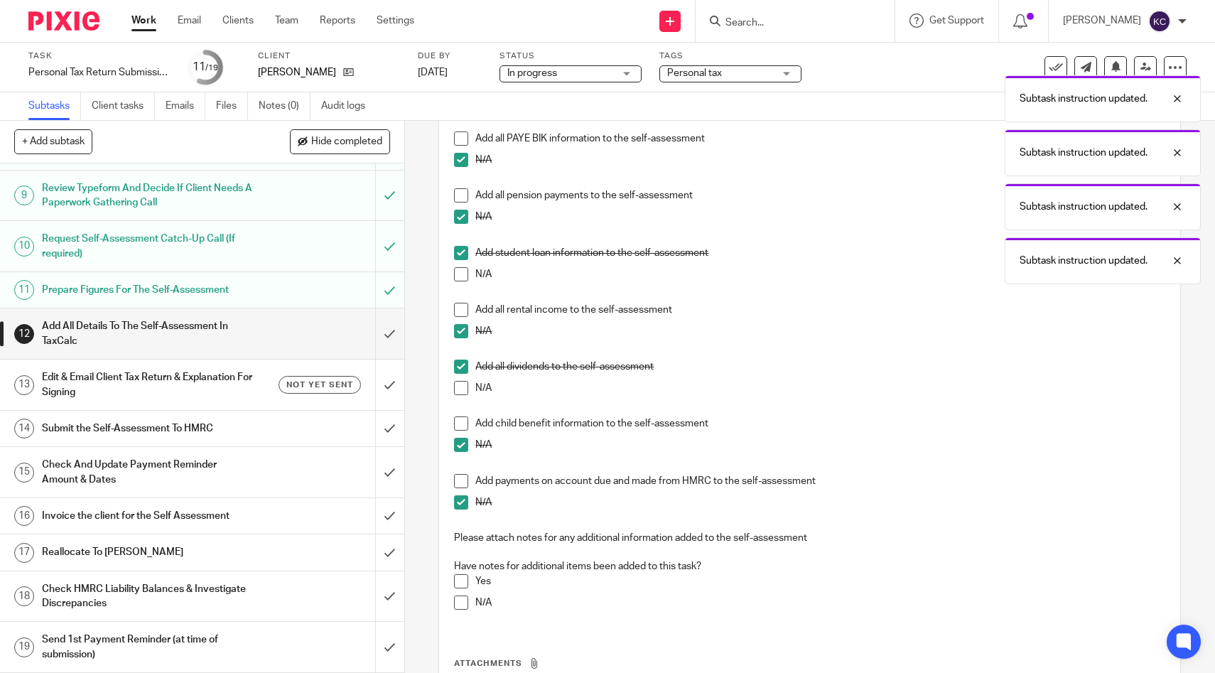
scroll to position [286, 0]
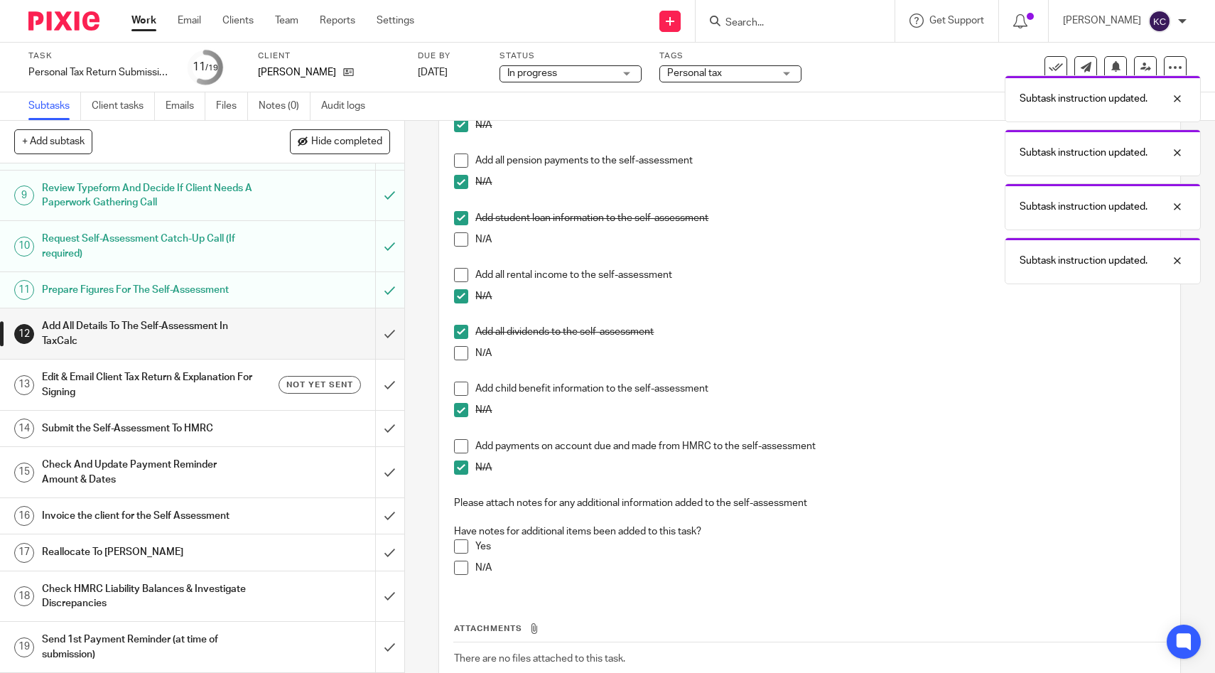
click at [464, 572] on span at bounding box center [461, 567] width 14 height 14
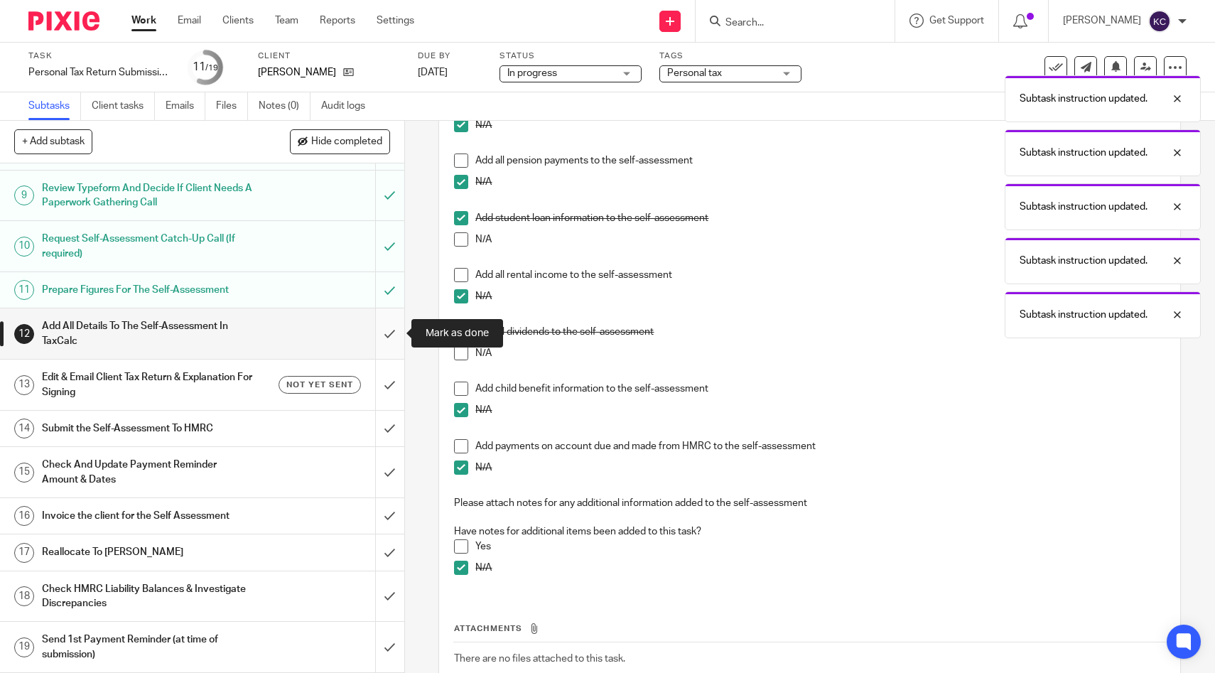
click at [390, 334] on input "submit" at bounding box center [202, 333] width 404 height 50
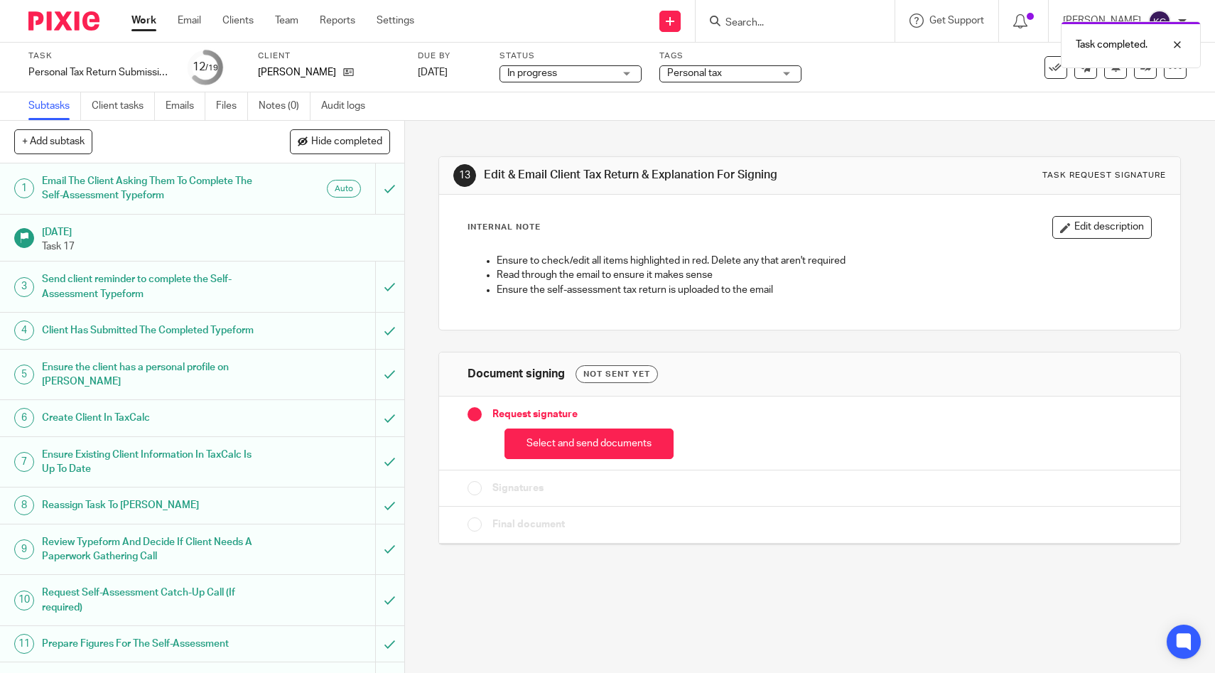
scroll to position [369, 0]
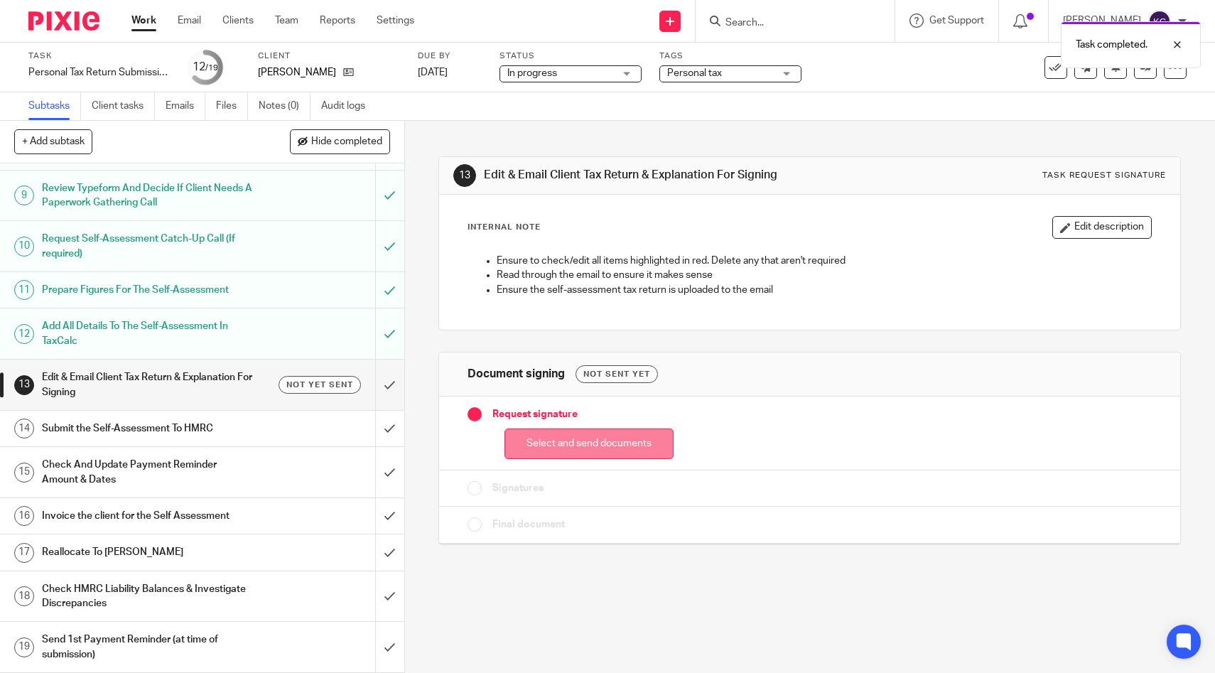
click at [604, 440] on button "Select and send documents" at bounding box center [588, 443] width 169 height 31
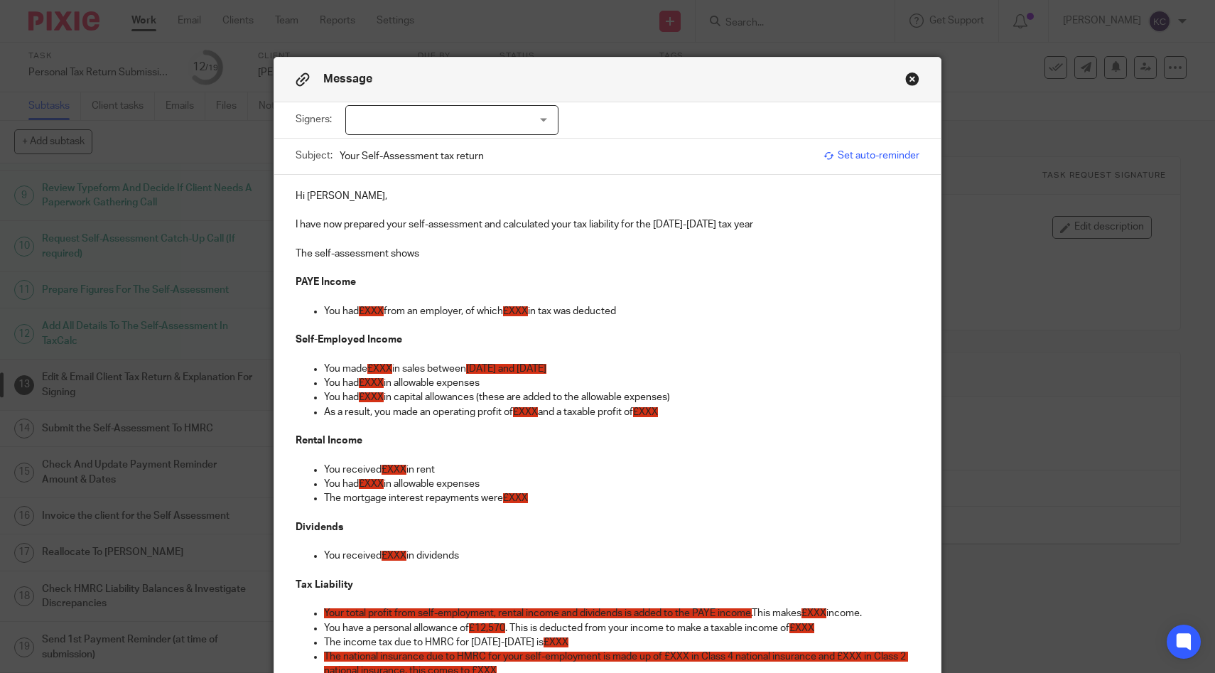
click at [374, 308] on span "£XXX" at bounding box center [371, 311] width 25 height 10
click at [539, 310] on span "£XXX" at bounding box center [526, 311] width 25 height 10
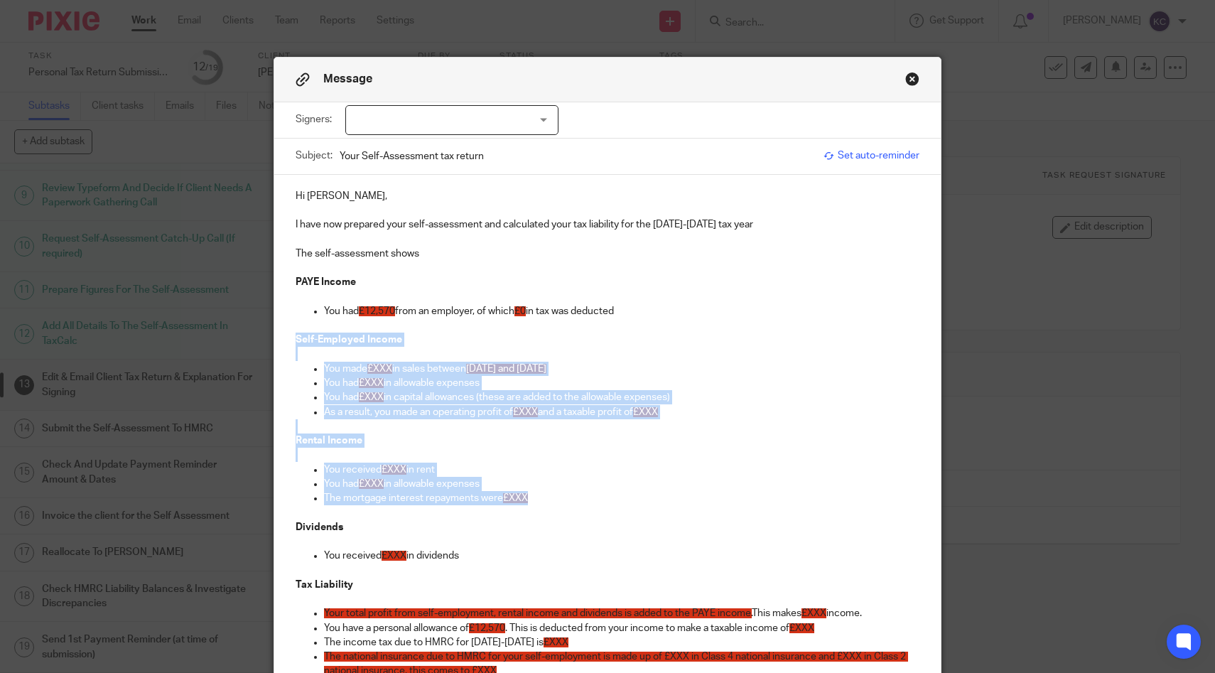
drag, startPoint x: 546, startPoint y: 503, endPoint x: 288, endPoint y: 342, distance: 304.1
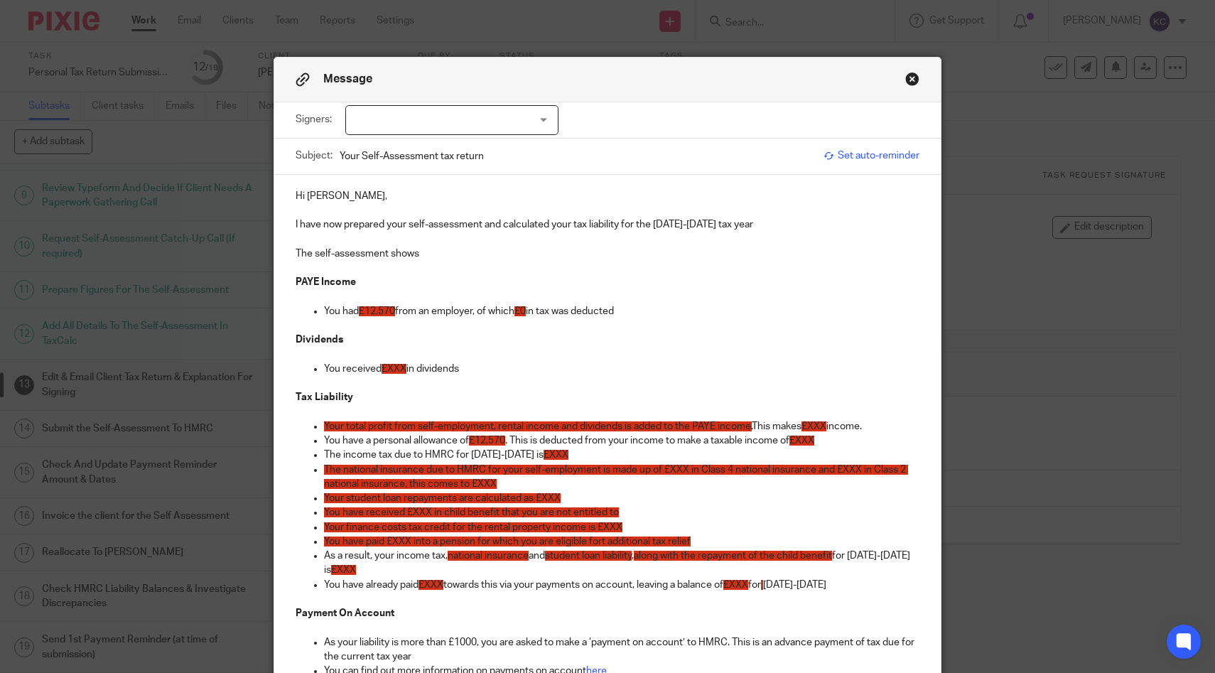
click at [394, 371] on span "£XXX" at bounding box center [393, 369] width 25 height 10
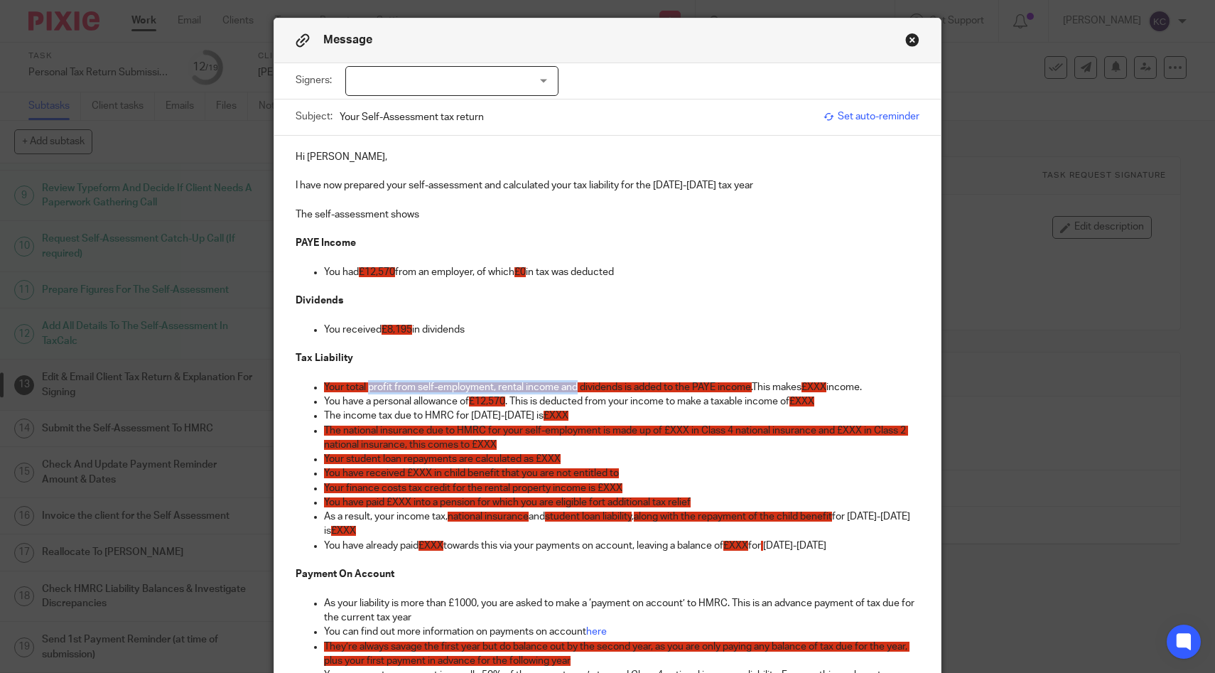
drag, startPoint x: 578, startPoint y: 391, endPoint x: 368, endPoint y: 391, distance: 210.3
click at [368, 391] on span "Your total profit from self-employment, rental income and dividends is added to…" at bounding box center [538, 387] width 428 height 10
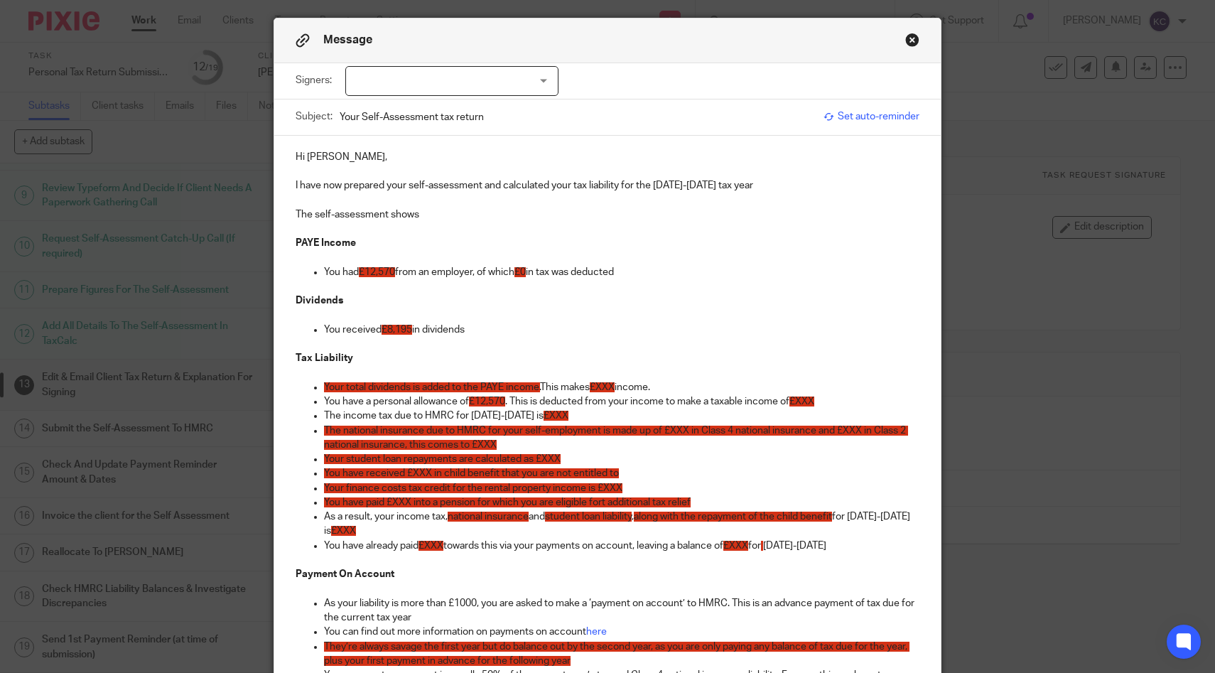
click at [415, 387] on span "Your total dividends is added to the PAYE income." at bounding box center [432, 387] width 216 height 10
click at [618, 385] on span "£XXX" at bounding box center [609, 387] width 25 height 10
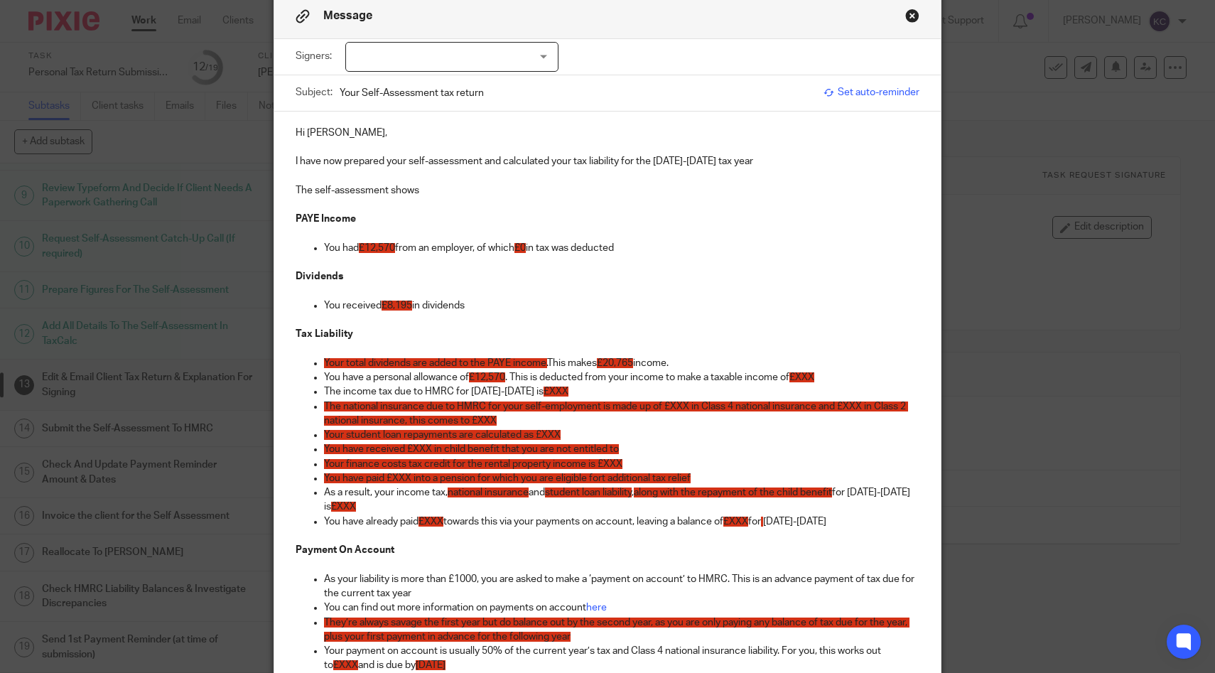
scroll to position [64, 0]
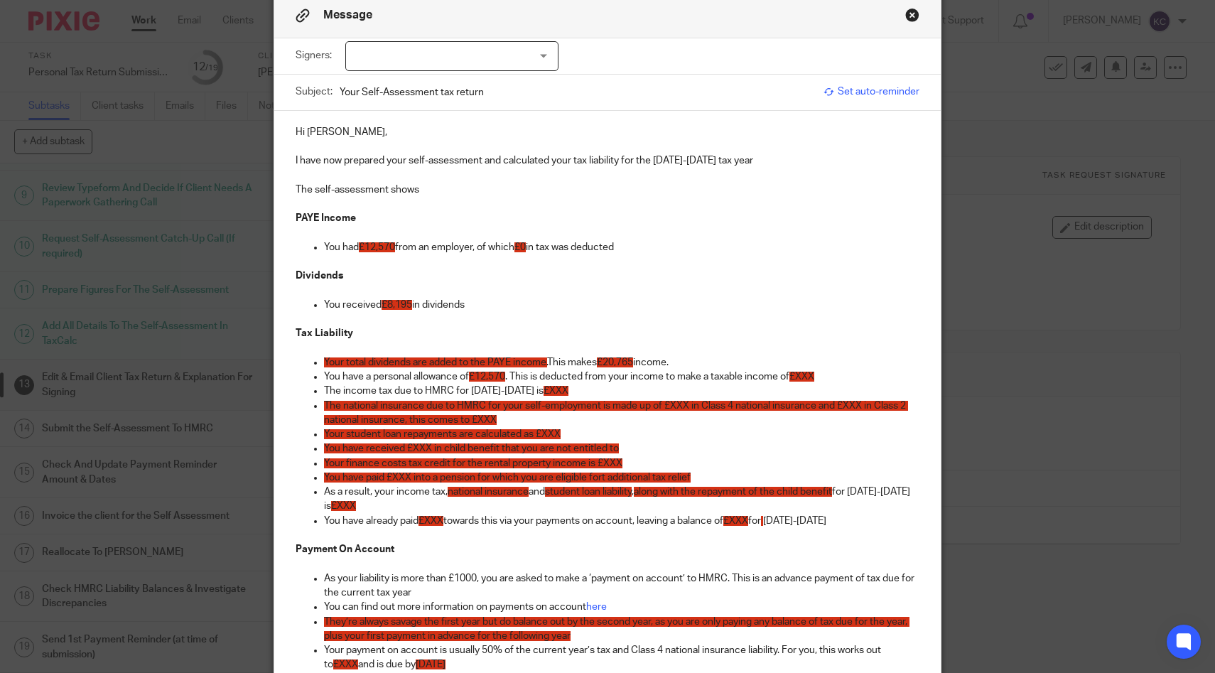
click at [811, 377] on span "£XXX" at bounding box center [801, 377] width 25 height 10
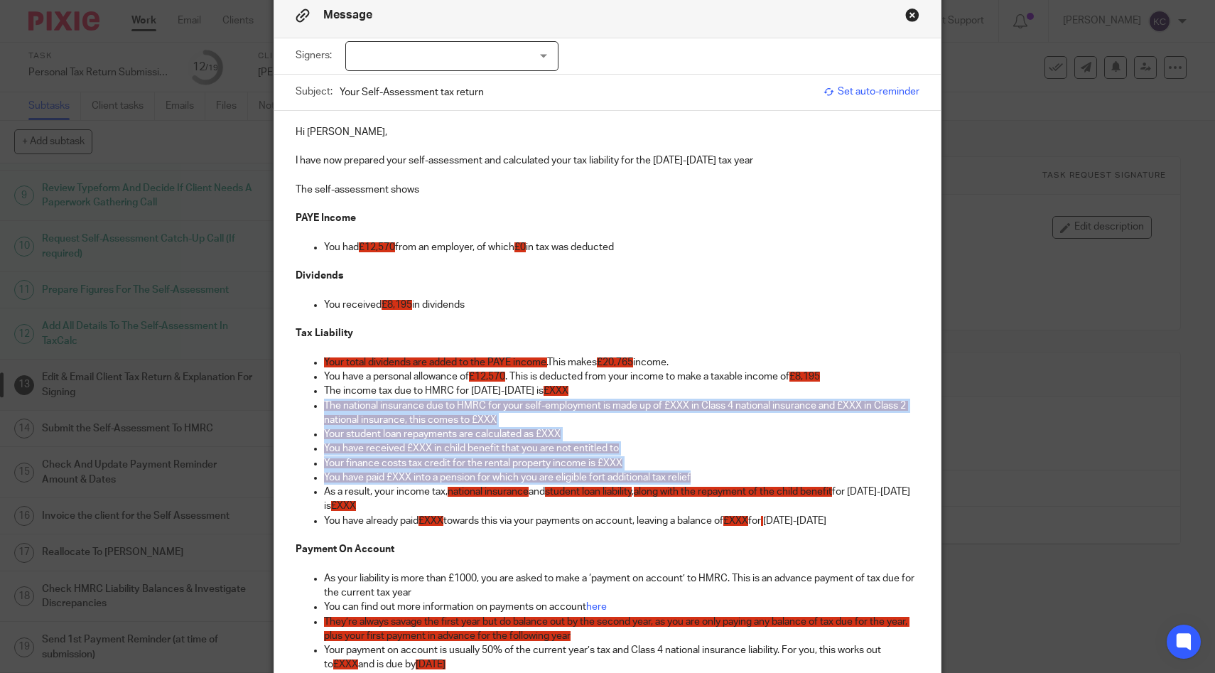
drag, startPoint x: 702, startPoint y: 476, endPoint x: 288, endPoint y: 406, distance: 419.9
click at [288, 406] on div "Hi Andrew, I have now prepared your self-assessment and calculated your tax lia…" at bounding box center [607, 533] width 667 height 845
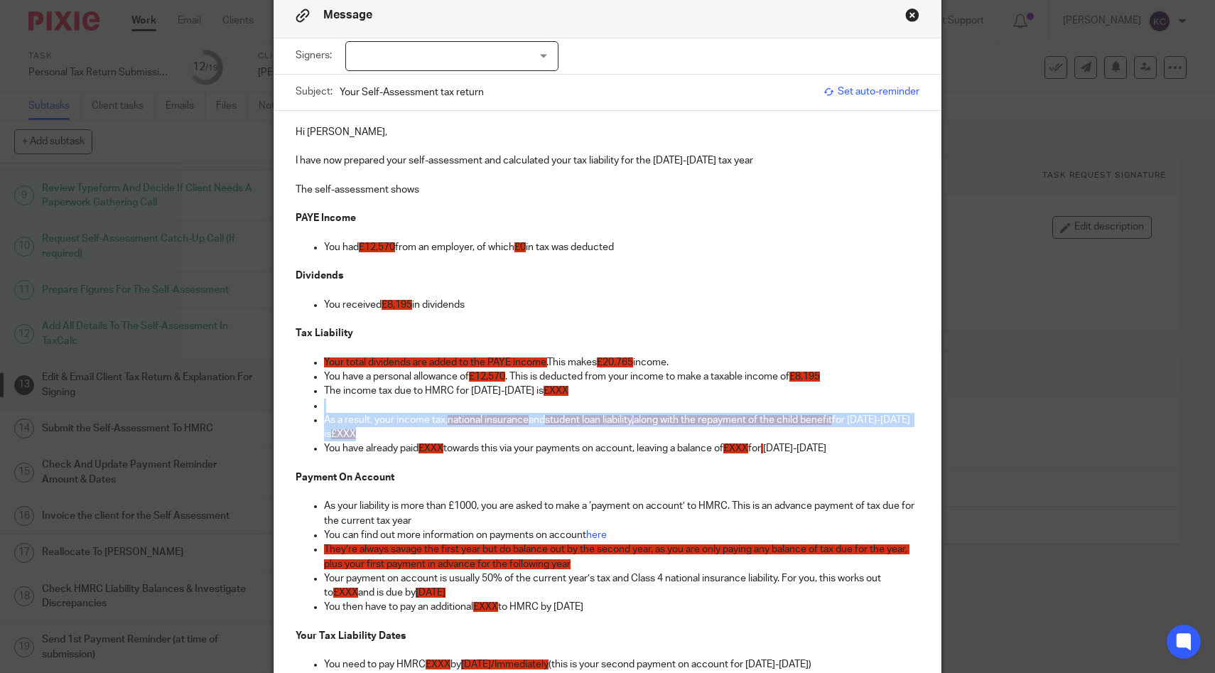
drag, startPoint x: 389, startPoint y: 430, endPoint x: 264, endPoint y: 406, distance: 126.6
click at [264, 406] on div "Message Signers: Andrew Halliday (0 selected) Subject: Your Self-Assessment tax…" at bounding box center [607, 336] width 1215 height 673
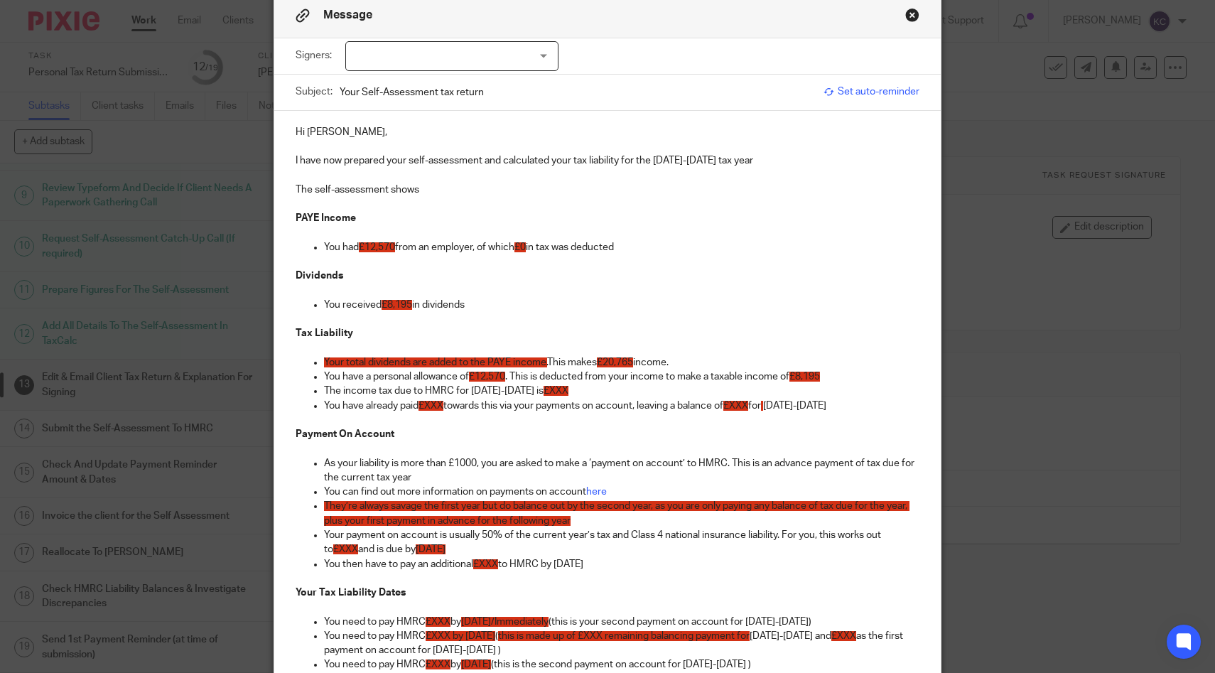
click at [549, 393] on span "£XXX" at bounding box center [555, 391] width 25 height 10
click at [549, 392] on strong "673.31" at bounding box center [564, 391] width 31 height 10
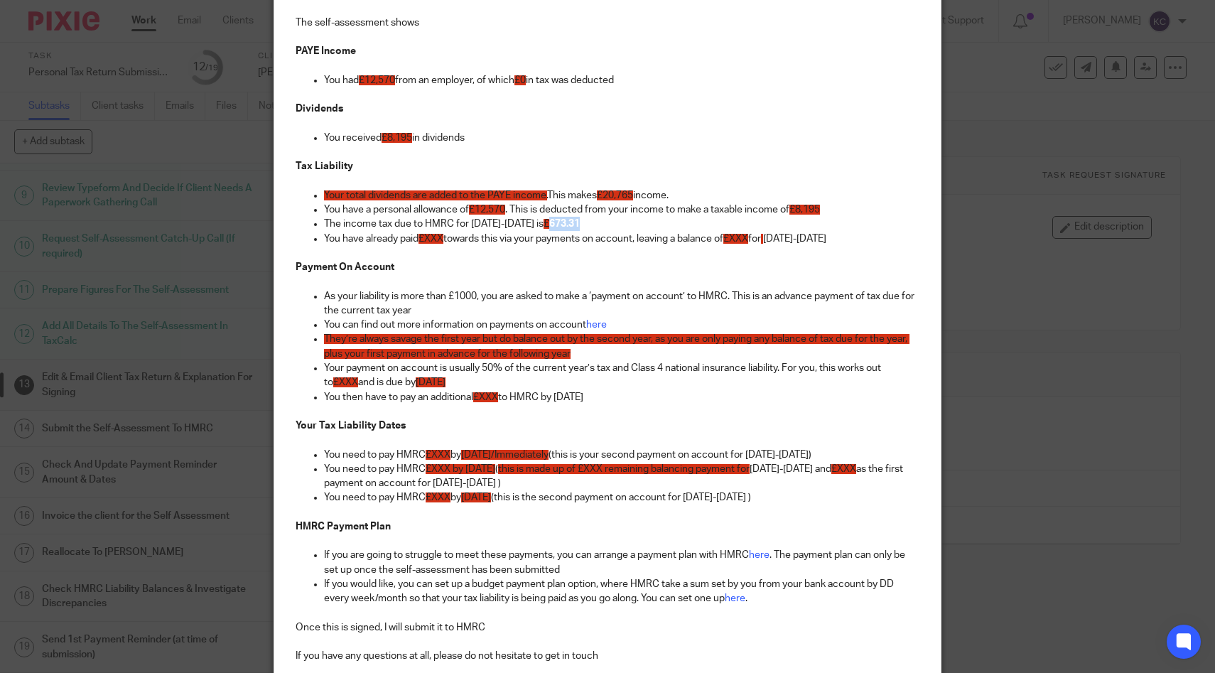
scroll to position [555, 0]
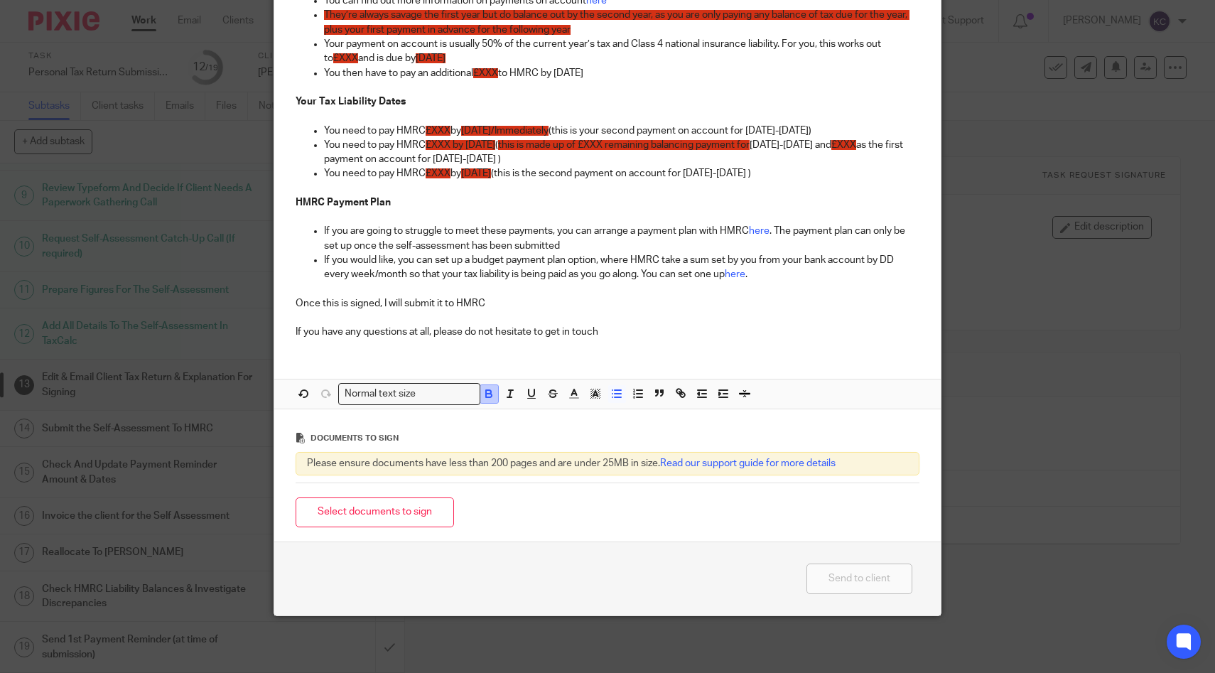
click at [484, 395] on icon "button" at bounding box center [488, 393] width 13 height 13
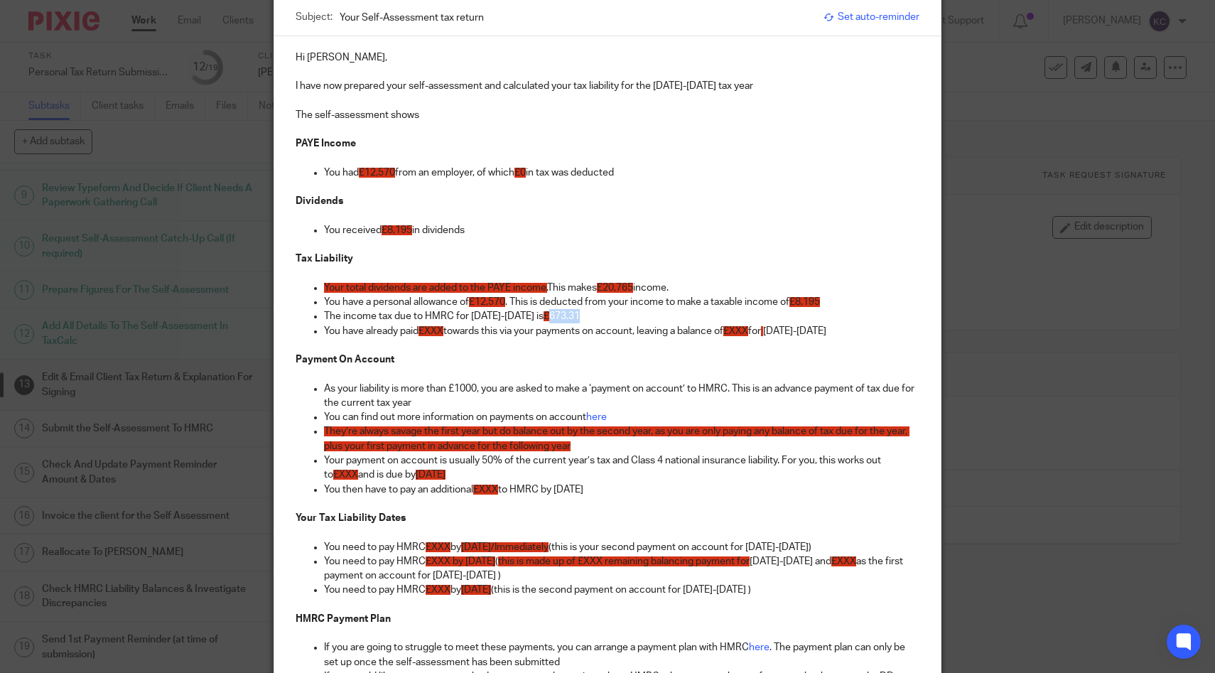
scroll to position [134, 0]
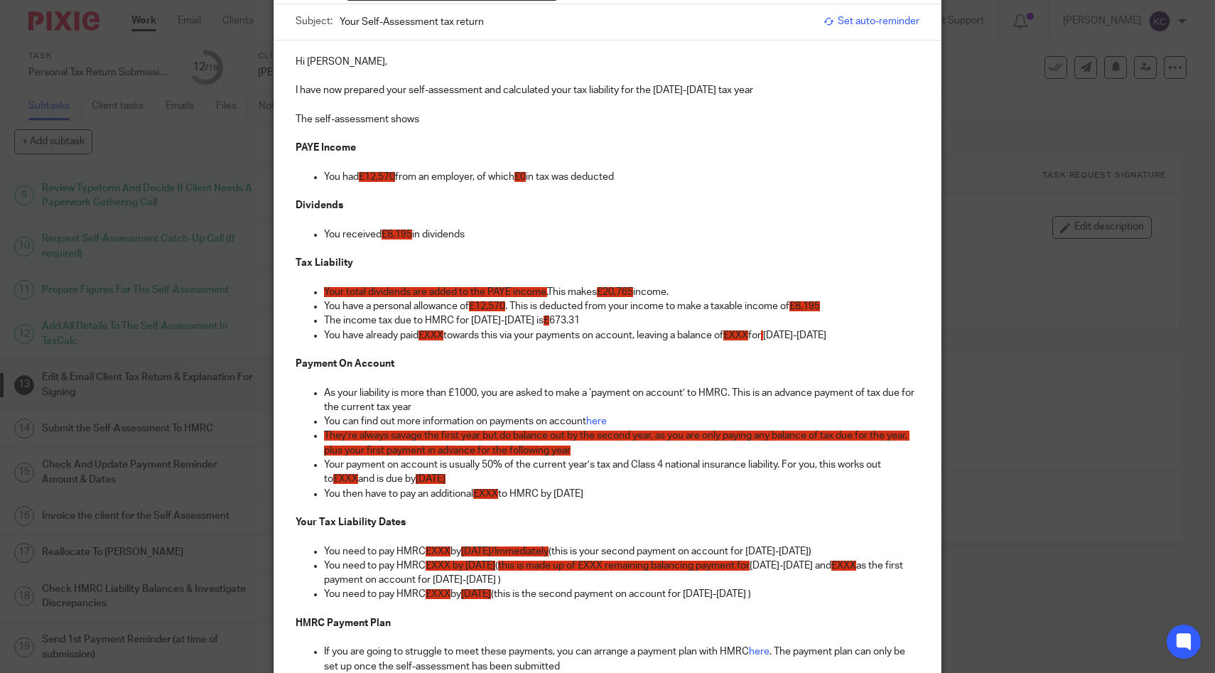
click at [548, 337] on p "You have already paid £XXX towards this via your payments on account, leaving a…" at bounding box center [622, 335] width 596 height 14
drag, startPoint x: 874, startPoint y: 336, endPoint x: 311, endPoint y: 337, distance: 563.3
click at [311, 337] on ul "Your total dividends are added to the PAYE income. This makes £20,765 income. Y…" at bounding box center [608, 321] width 624 height 72
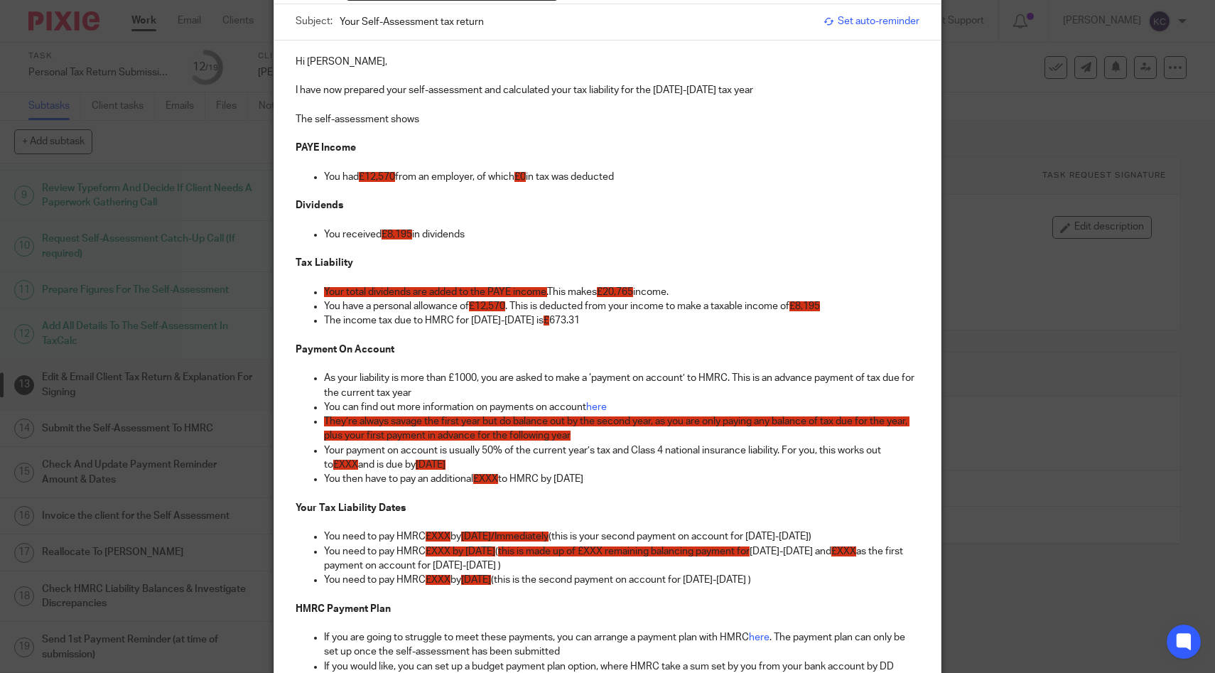
drag, startPoint x: 546, startPoint y: 487, endPoint x: 255, endPoint y: 317, distance: 336.5
click at [255, 317] on div "Message Signers: Andrew Halliday (0 selected) Subject: Your Self-Assessment tax…" at bounding box center [607, 336] width 1215 height 673
drag, startPoint x: 291, startPoint y: 352, endPoint x: 700, endPoint y: 477, distance: 428.0
click at [700, 477] on div "Hi Andrew, I have now prepared your self-assessment and calculated your tax lia…" at bounding box center [607, 398] width 667 height 716
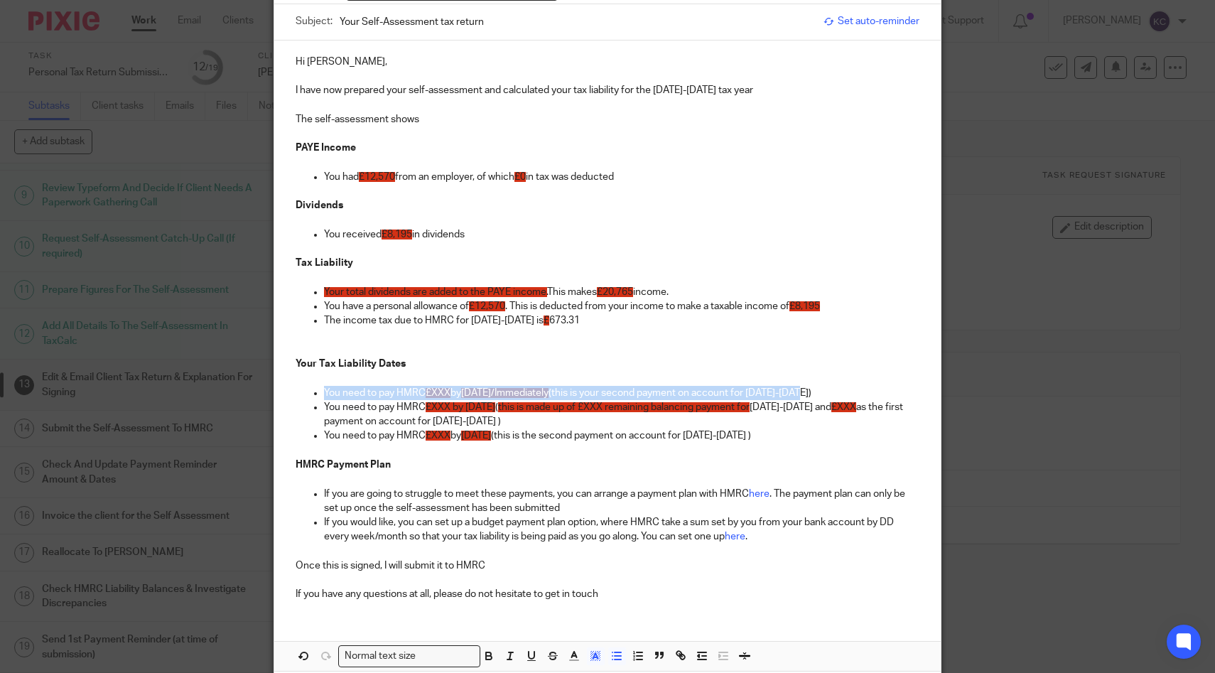
drag, startPoint x: 869, startPoint y: 395, endPoint x: 128, endPoint y: 396, distance: 740.9
click at [128, 396] on div "Message Signers: Andrew Halliday (0 selected) Subject: Your Self-Assessment tax…" at bounding box center [607, 336] width 1215 height 673
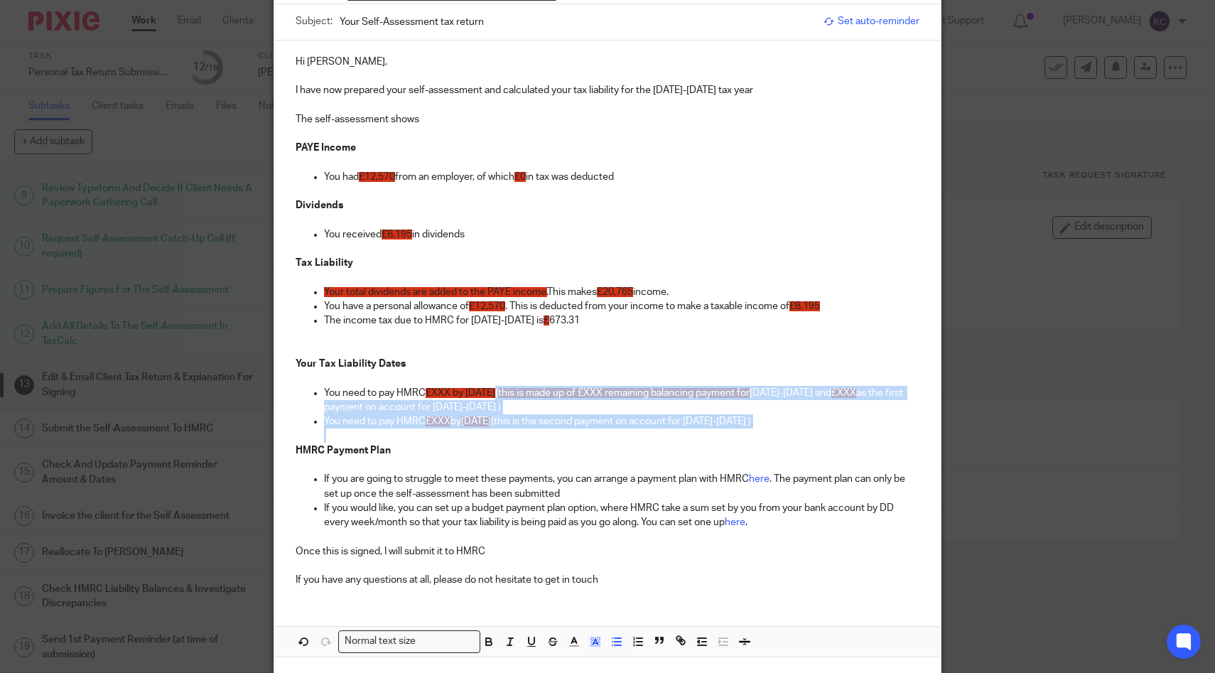
drag, startPoint x: 552, startPoint y: 392, endPoint x: 623, endPoint y: 430, distance: 80.7
click at [623, 430] on ul "You need to pay HMRC £XXX by 31st January 2026 ( this is made up of £XXX remain…" at bounding box center [608, 415] width 624 height 58
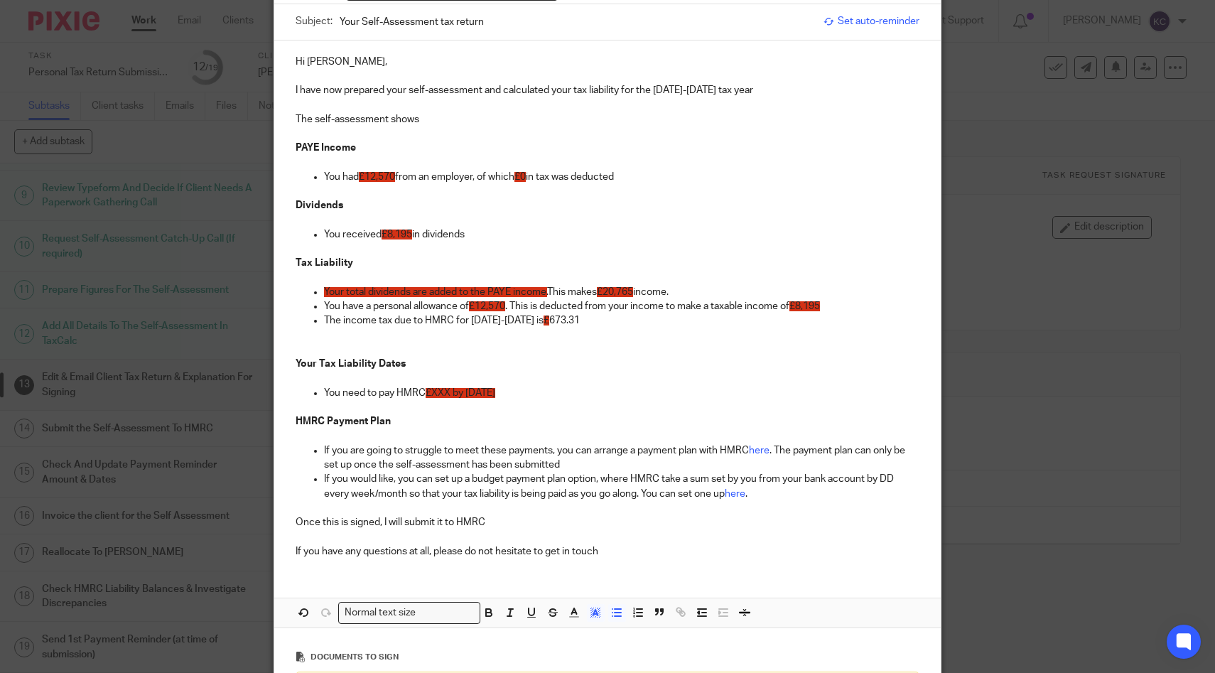
click at [444, 391] on span "£XXX by 31st January 2026" at bounding box center [461, 393] width 70 height 10
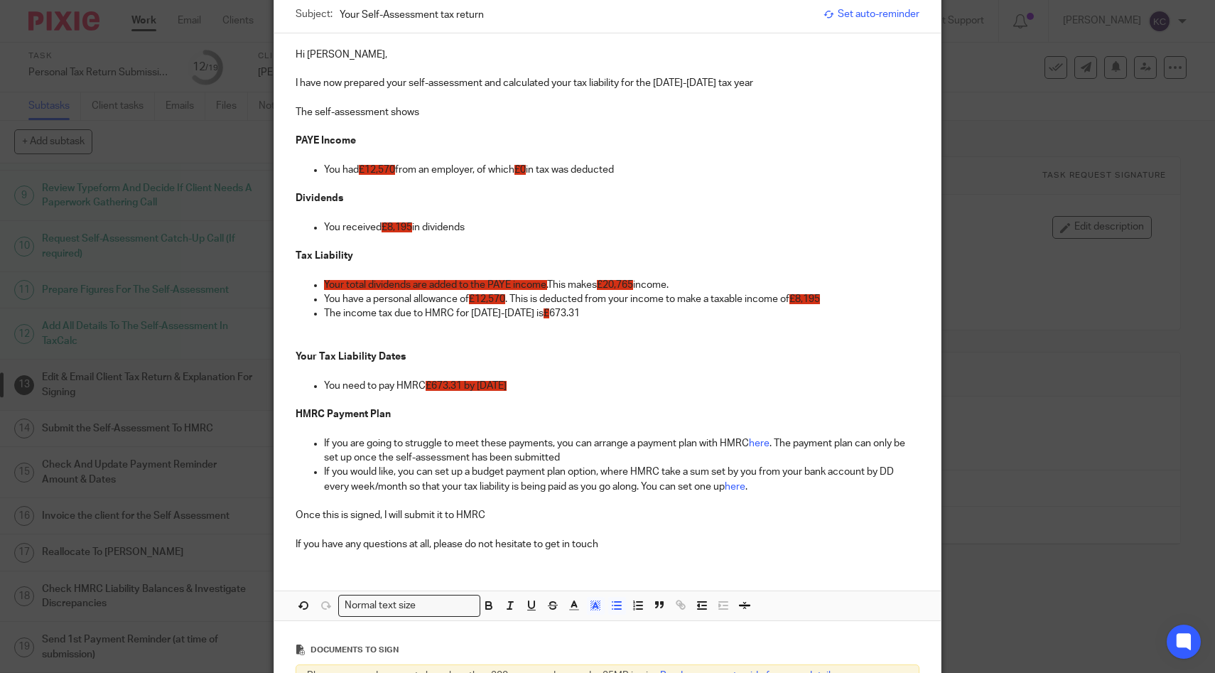
scroll to position [148, 0]
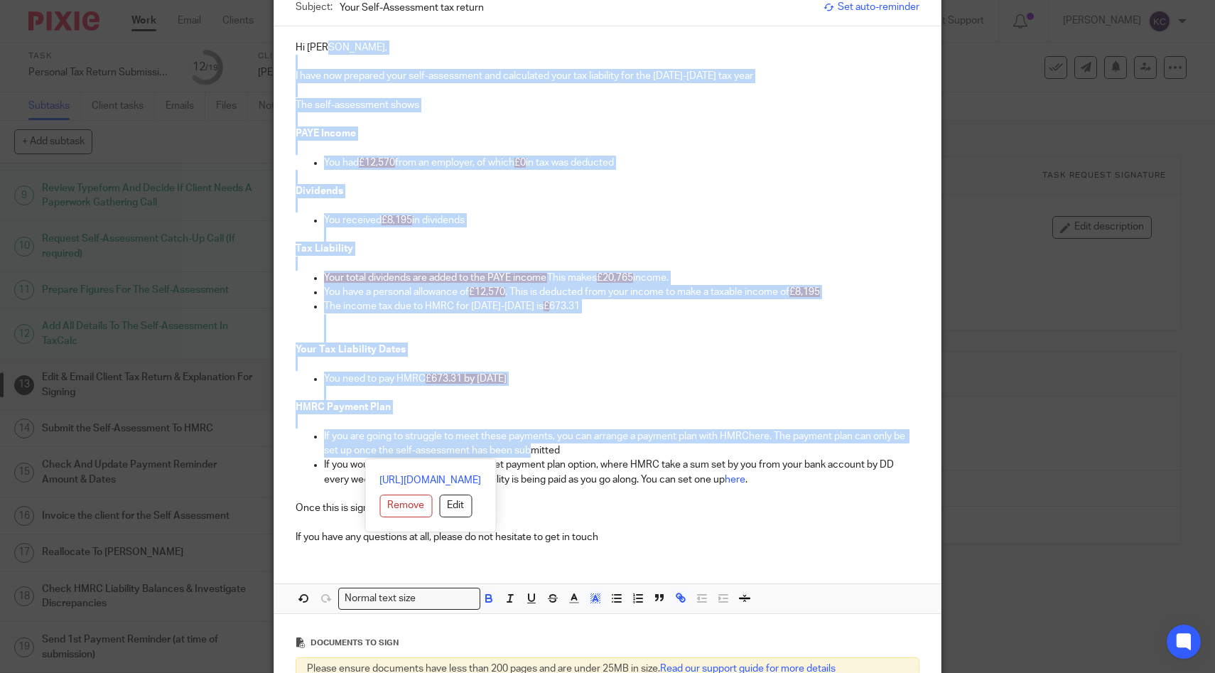
drag, startPoint x: 609, startPoint y: 559, endPoint x: 328, endPoint y: 48, distance: 583.1
click at [328, 48] on div "Hi Andrew, I have now prepared your self-assessment and calculated your tax lia…" at bounding box center [607, 319] width 667 height 587
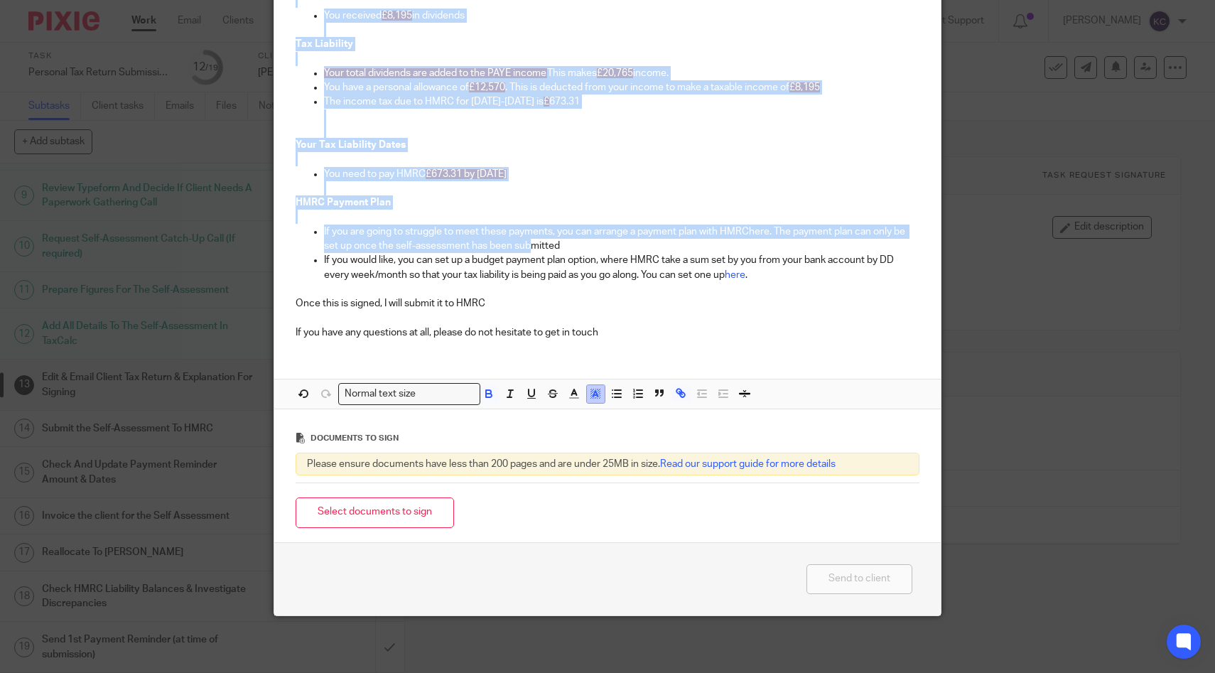
click at [602, 395] on button "button" at bounding box center [596, 394] width 18 height 18
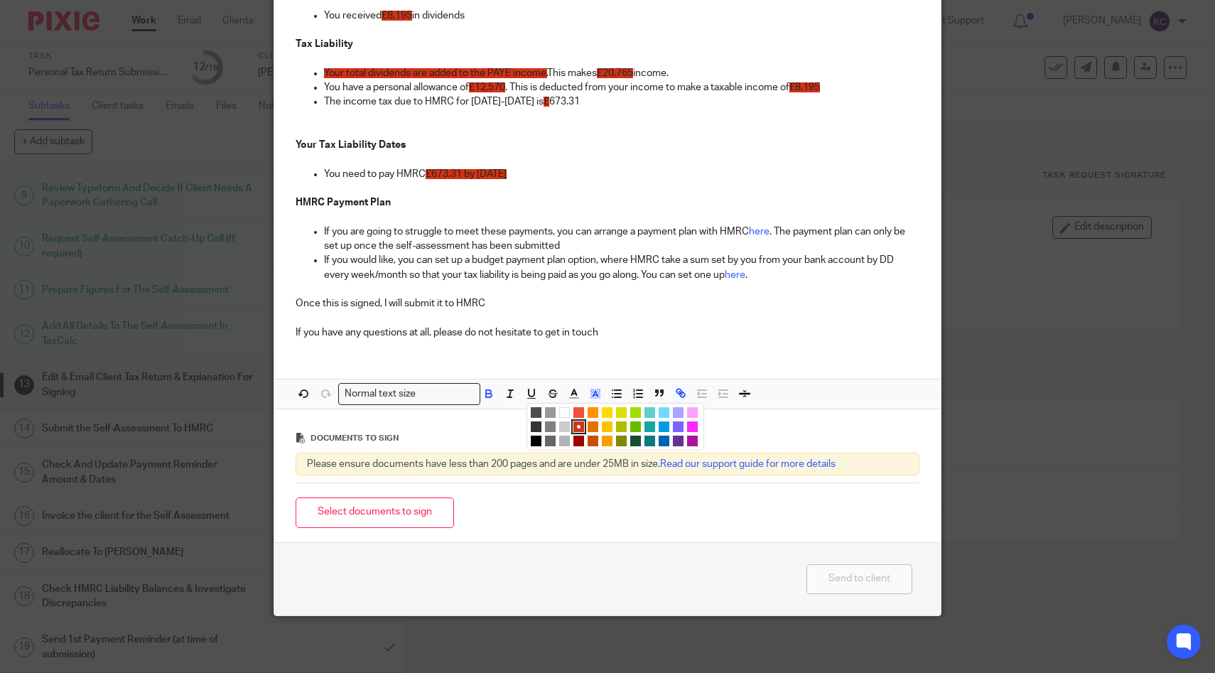
click at [564, 411] on li "color:#FFFFFF" at bounding box center [564, 412] width 11 height 11
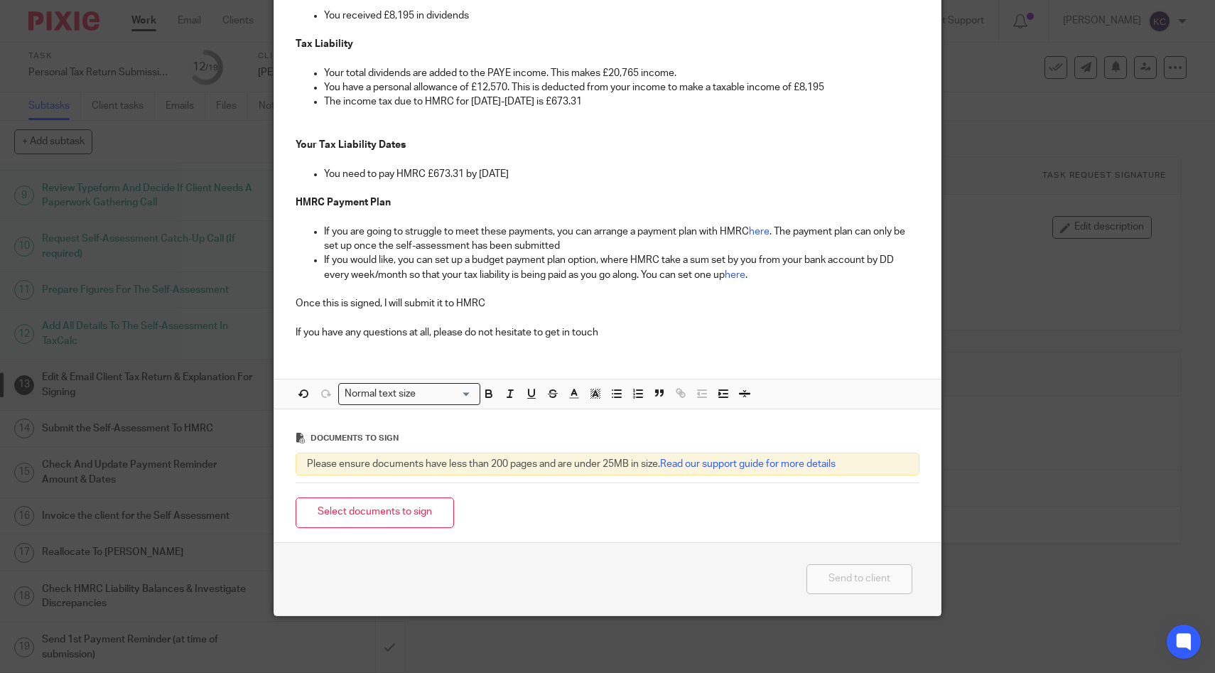
click at [671, 210] on p at bounding box center [608, 217] width 624 height 14
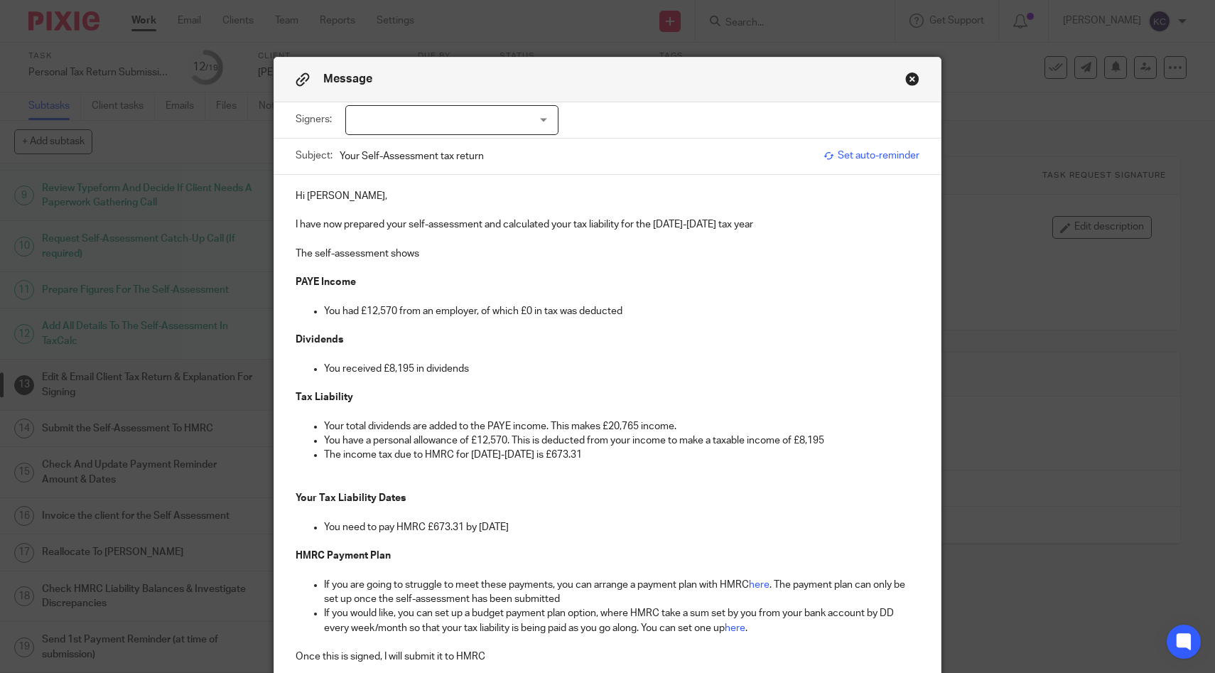
click at [522, 104] on div "Signers: Andrew Halliday (0 selected)" at bounding box center [608, 120] width 624 height 36
click at [524, 116] on div at bounding box center [451, 120] width 213 height 30
click at [511, 149] on li "[PERSON_NAME]" at bounding box center [452, 150] width 212 height 29
checkbox input "true"
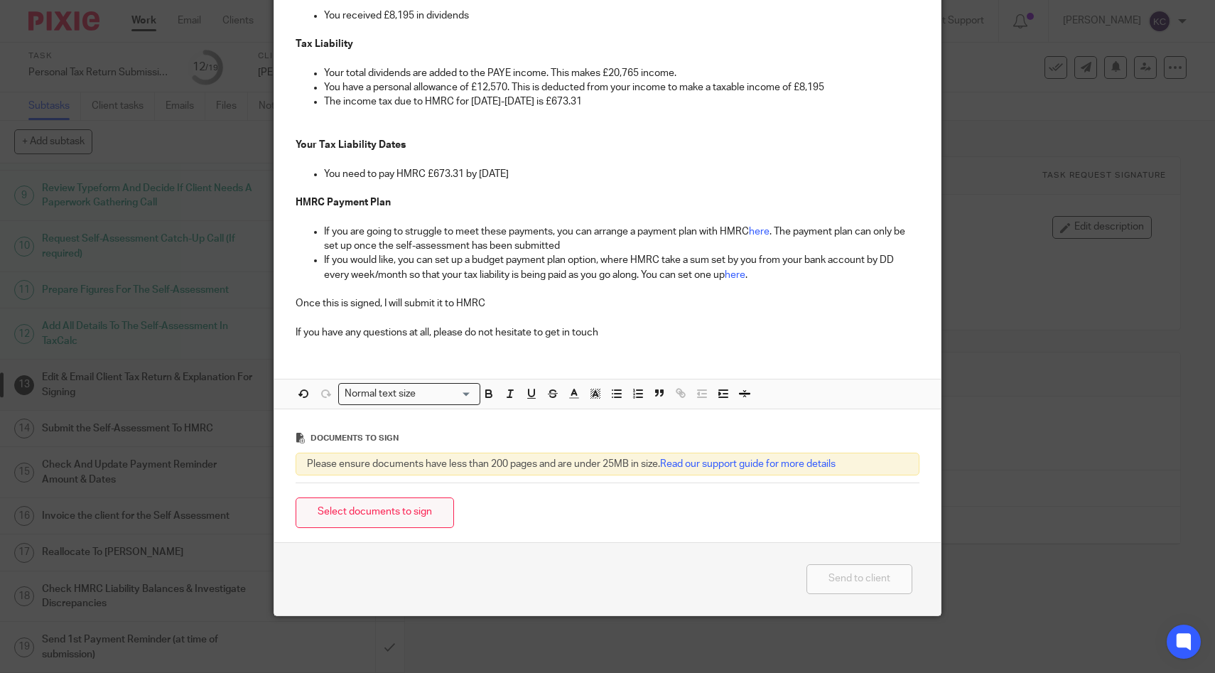
click at [421, 517] on button "Select documents to sign" at bounding box center [375, 512] width 158 height 31
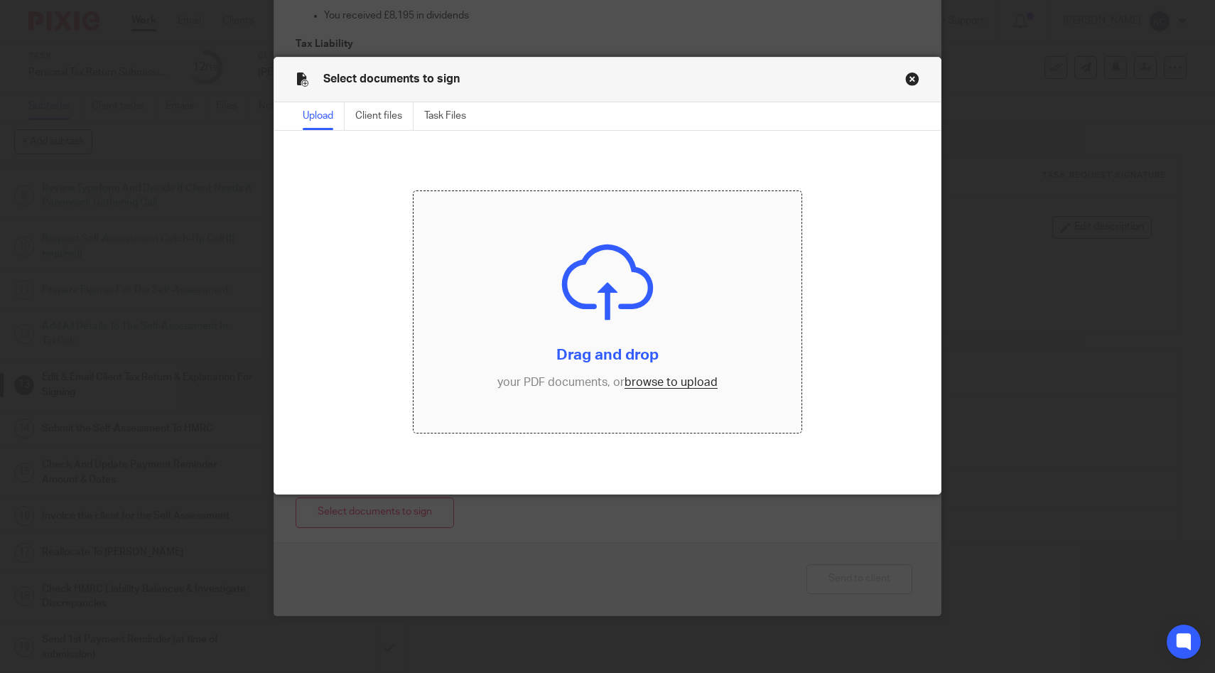
click at [552, 326] on input "file" at bounding box center [606, 312] width 387 height 242
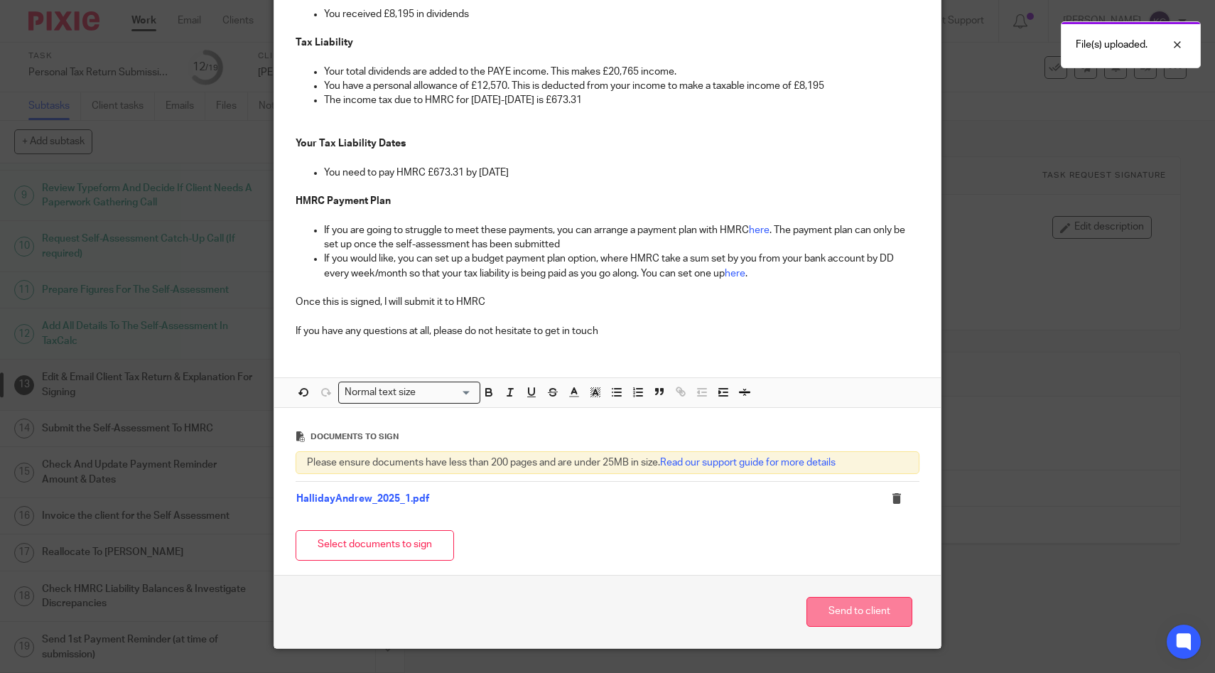
click at [824, 602] on button "Send to client" at bounding box center [859, 612] width 106 height 31
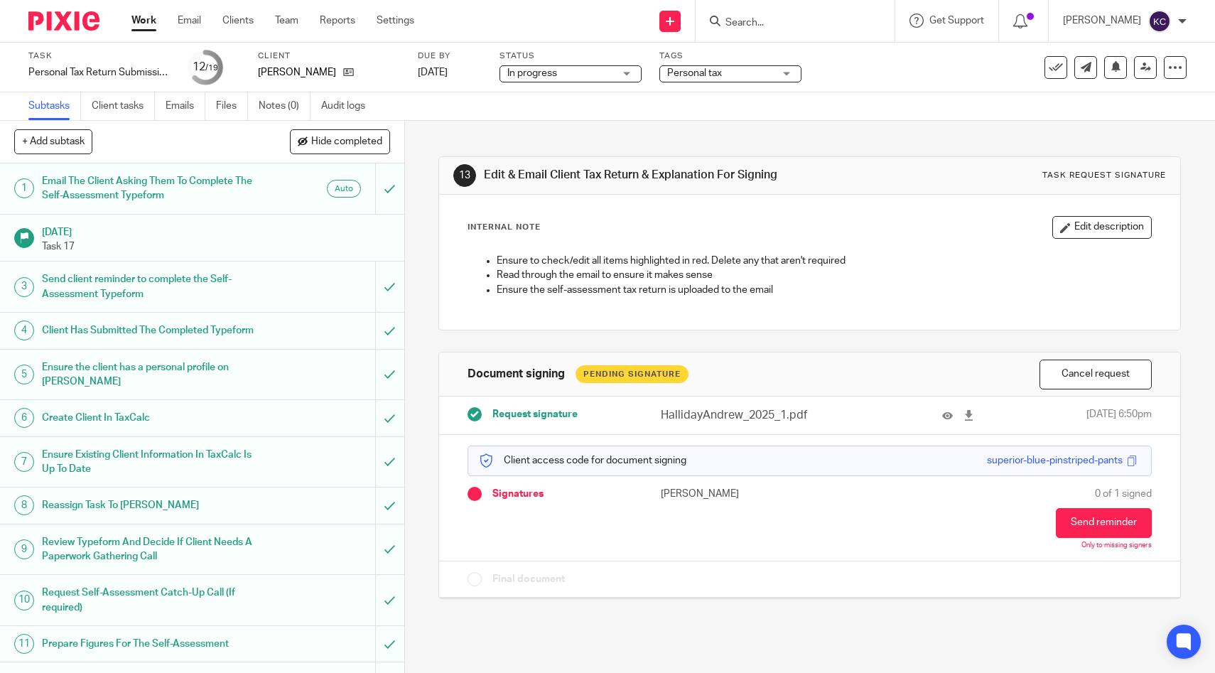
click at [721, 69] on span "Personal tax" at bounding box center [694, 73] width 55 height 10
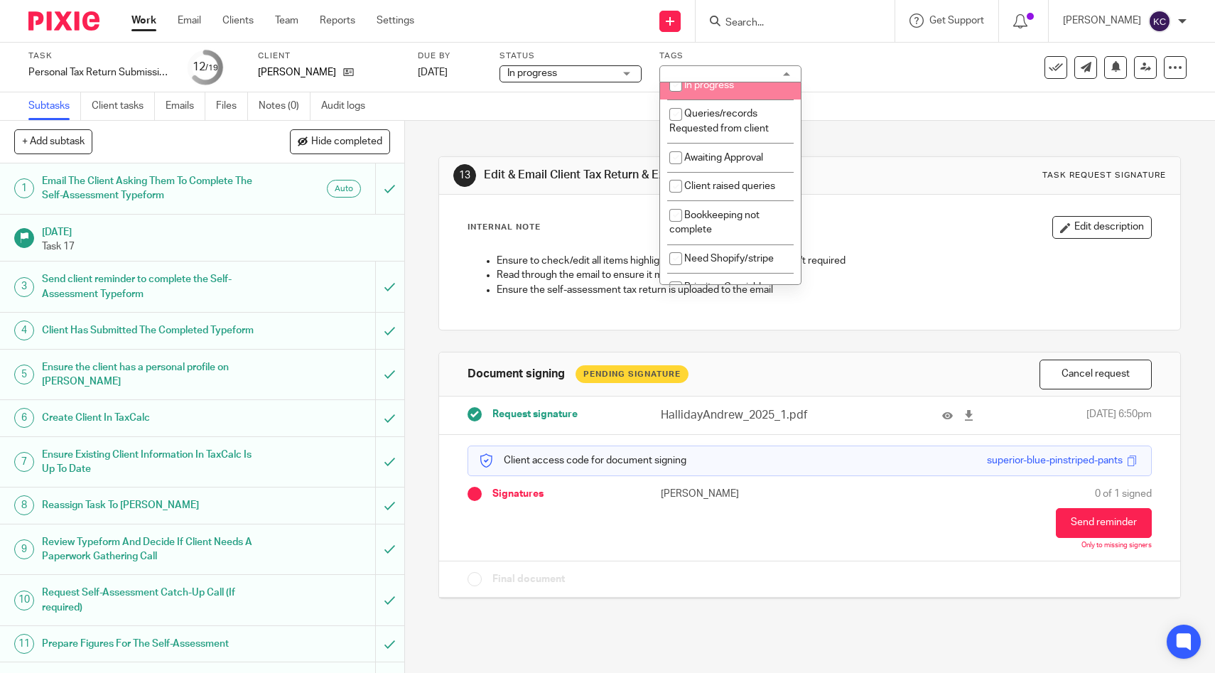
scroll to position [359, 0]
click at [720, 161] on span "Awaiting Approval" at bounding box center [723, 156] width 79 height 10
checkbox input "true"
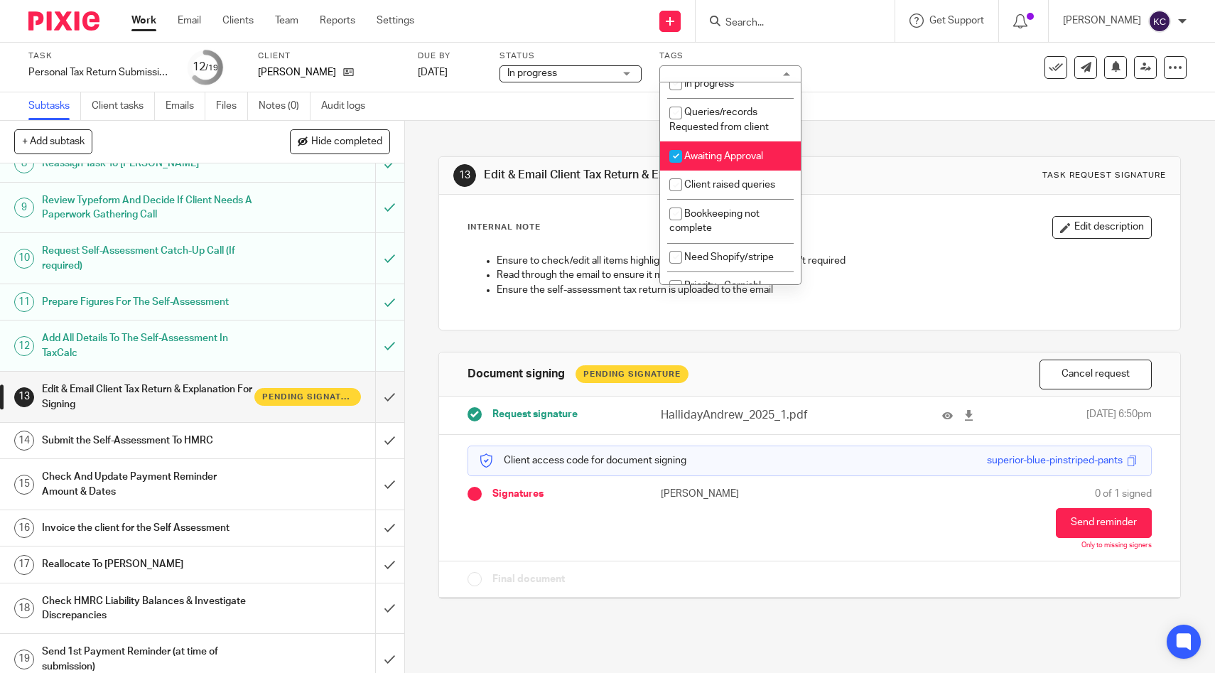
scroll to position [369, 0]
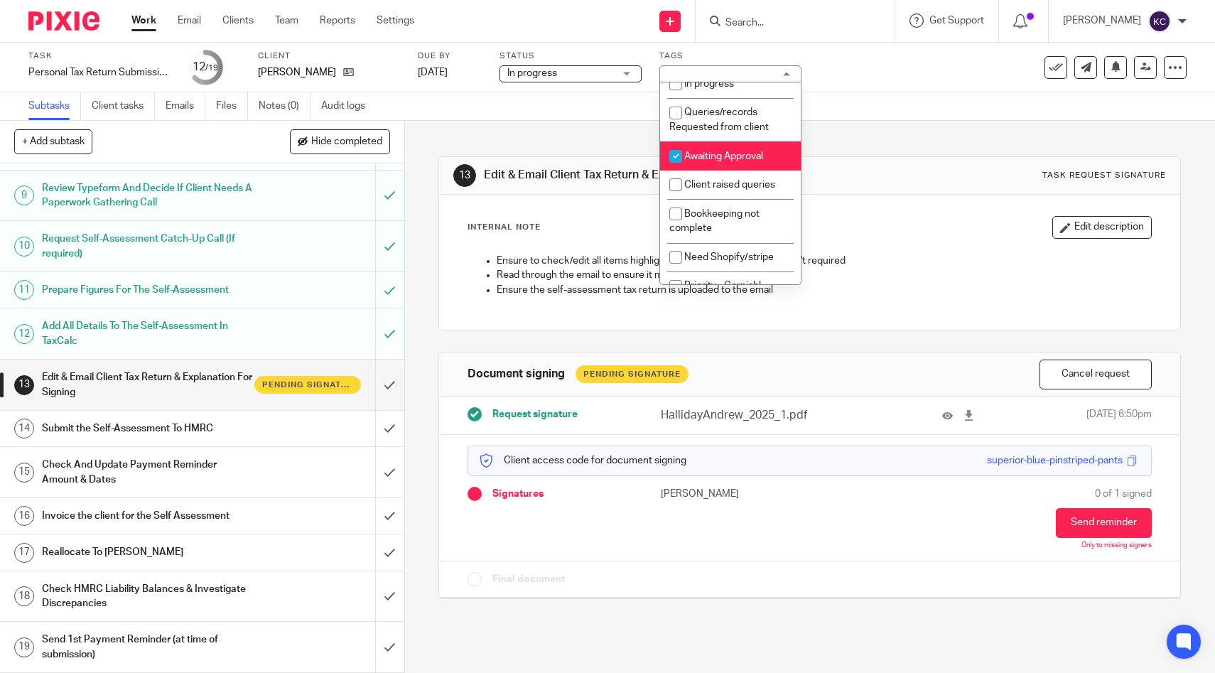
click at [273, 462] on div "Check And Update Payment Reminder Amount & Dates" at bounding box center [201, 472] width 319 height 36
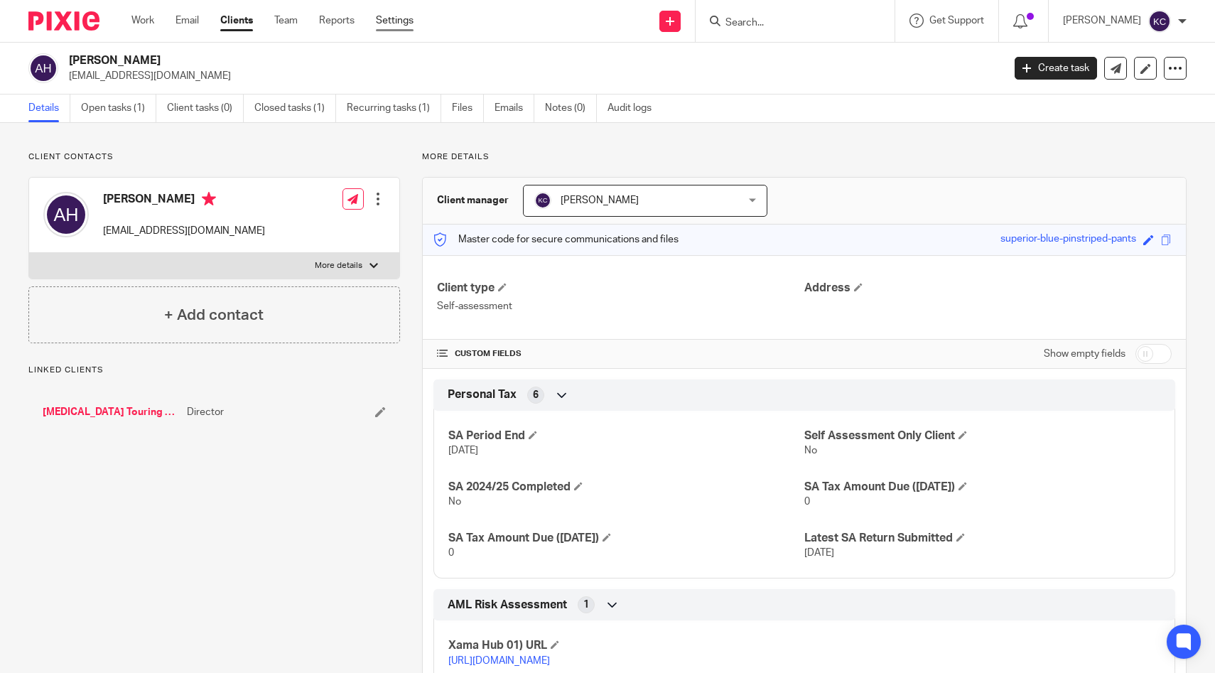
click at [398, 23] on link "Settings" at bounding box center [395, 20] width 38 height 14
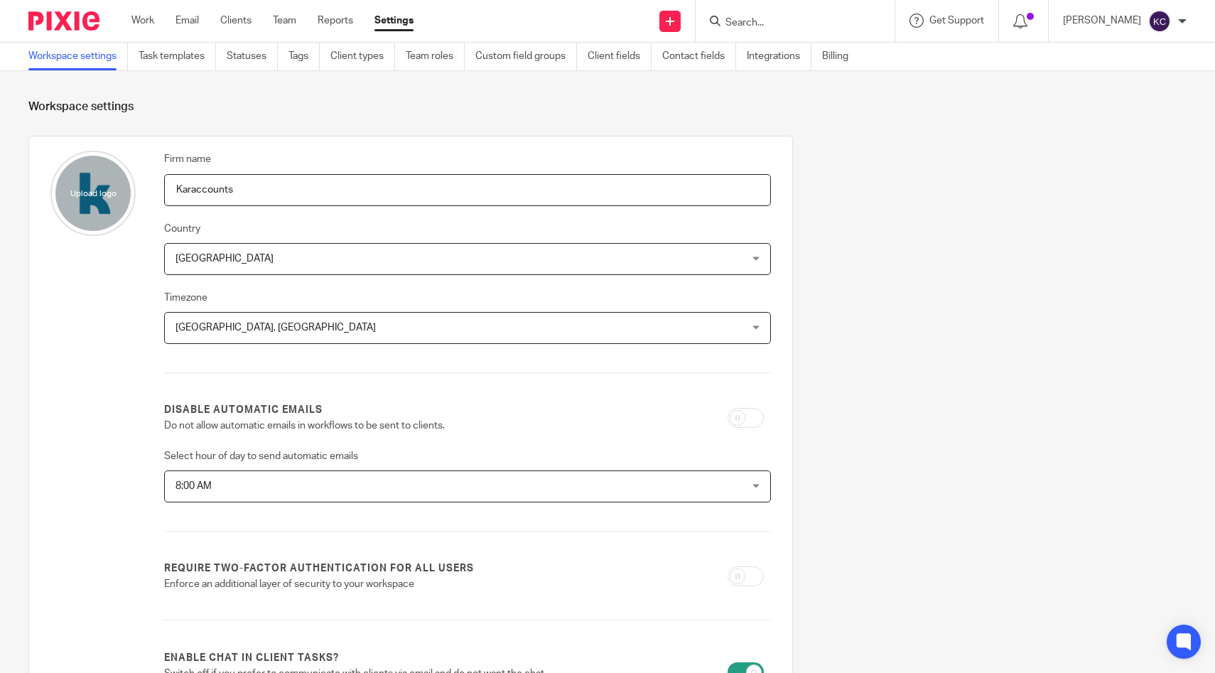
click at [766, 21] on input "Search" at bounding box center [788, 23] width 128 height 13
click at [178, 43] on body "Work Email Clients Team Reports Settings Work Email Clients Team Reports Settin…" at bounding box center [607, 336] width 1215 height 673
click at [183, 52] on link "Task templates" at bounding box center [177, 57] width 77 height 28
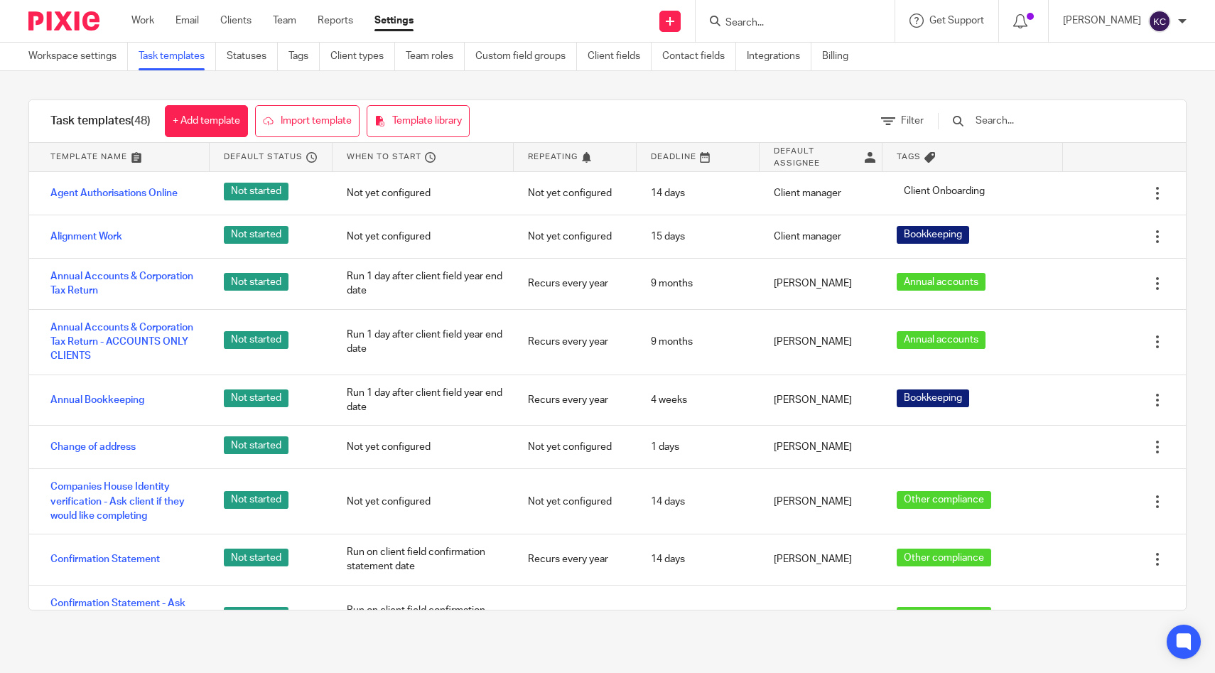
click at [1062, 124] on input "text" at bounding box center [1057, 121] width 166 height 16
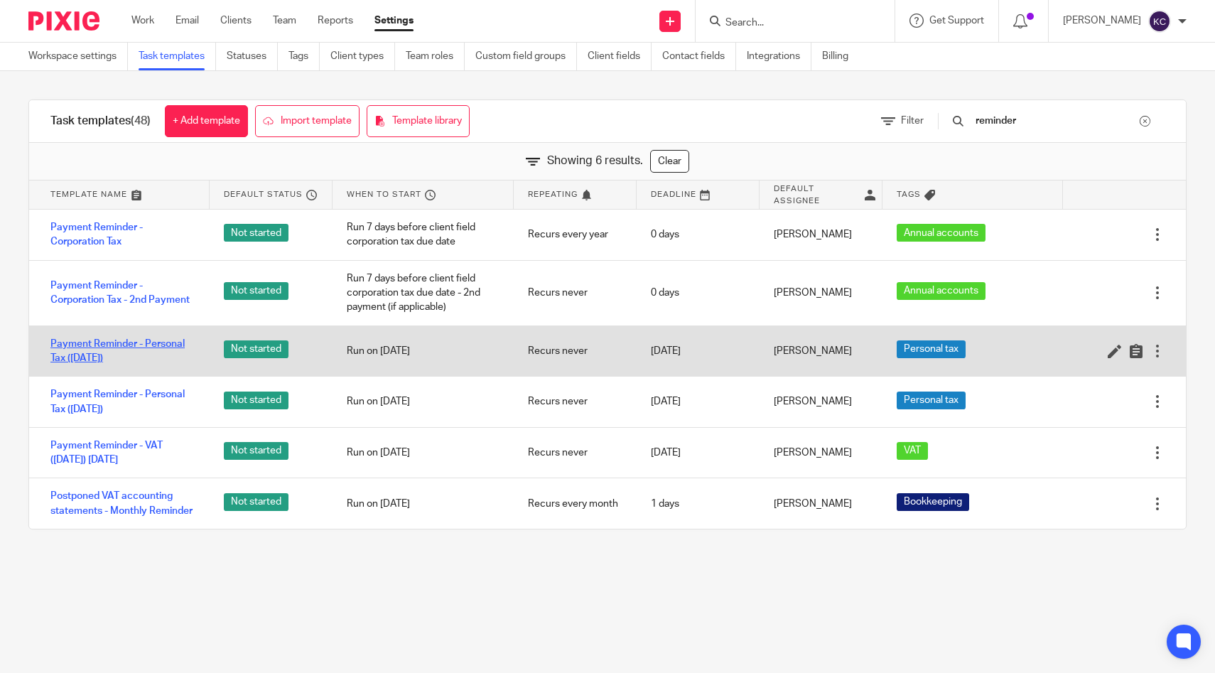
type input "reminder"
click at [135, 355] on link "Payment Reminder - Personal Tax ([DATE])" at bounding box center [122, 351] width 145 height 29
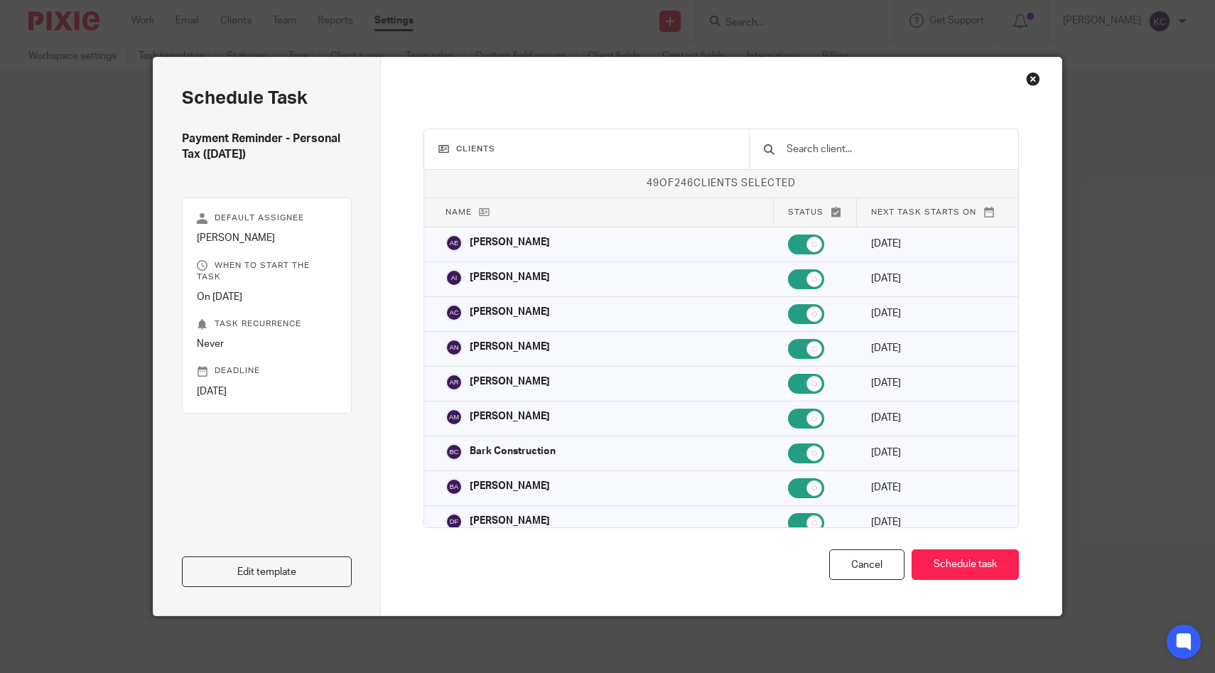
click at [853, 156] on input "text" at bounding box center [894, 149] width 219 height 16
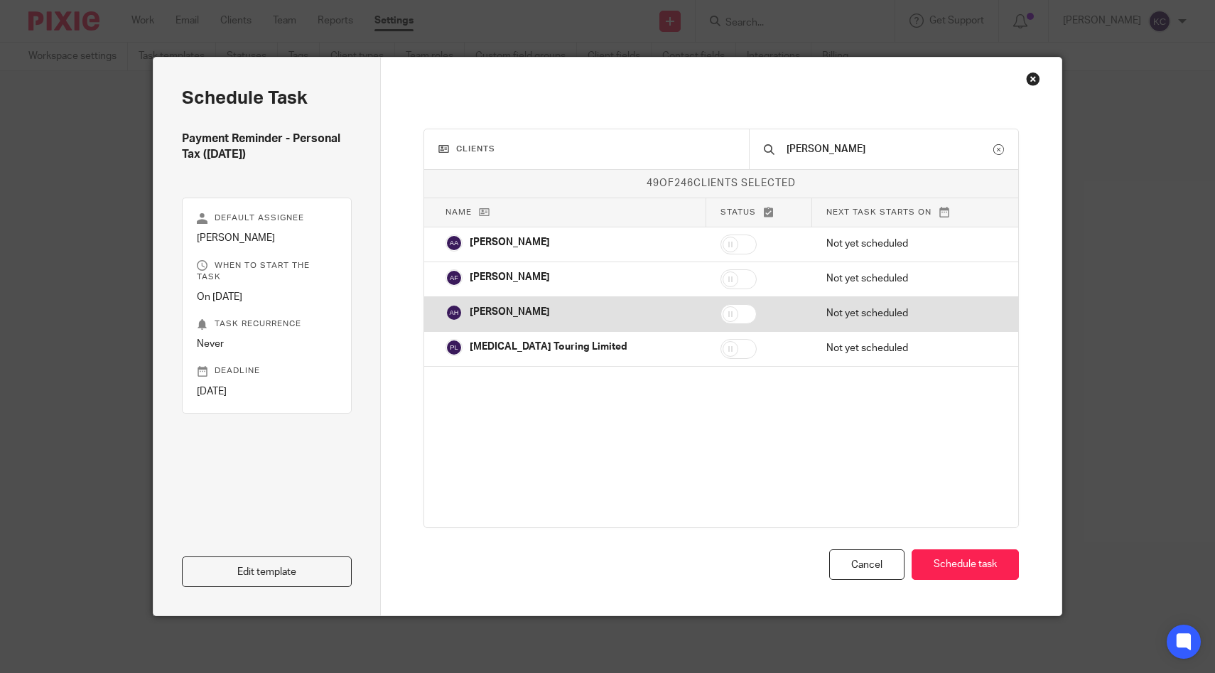
type input "[PERSON_NAME]"
click at [734, 315] on input "checkbox" at bounding box center [738, 314] width 36 height 20
checkbox input "true"
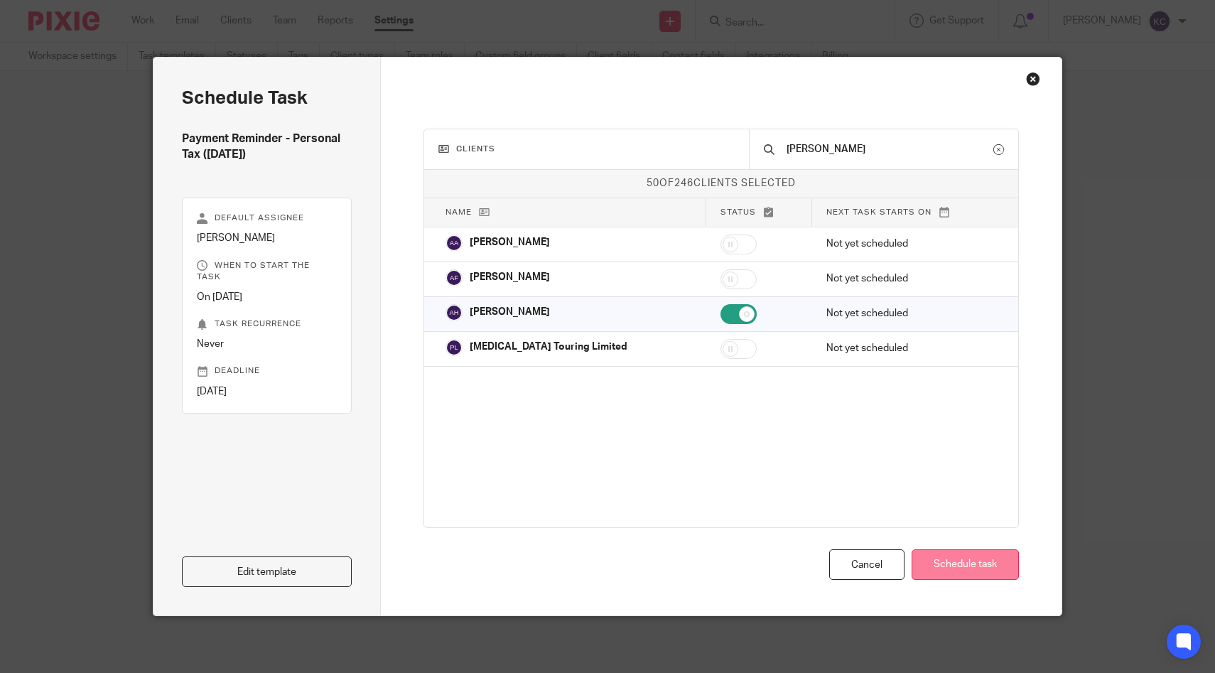
click at [992, 561] on button "Schedule task" at bounding box center [964, 564] width 107 height 31
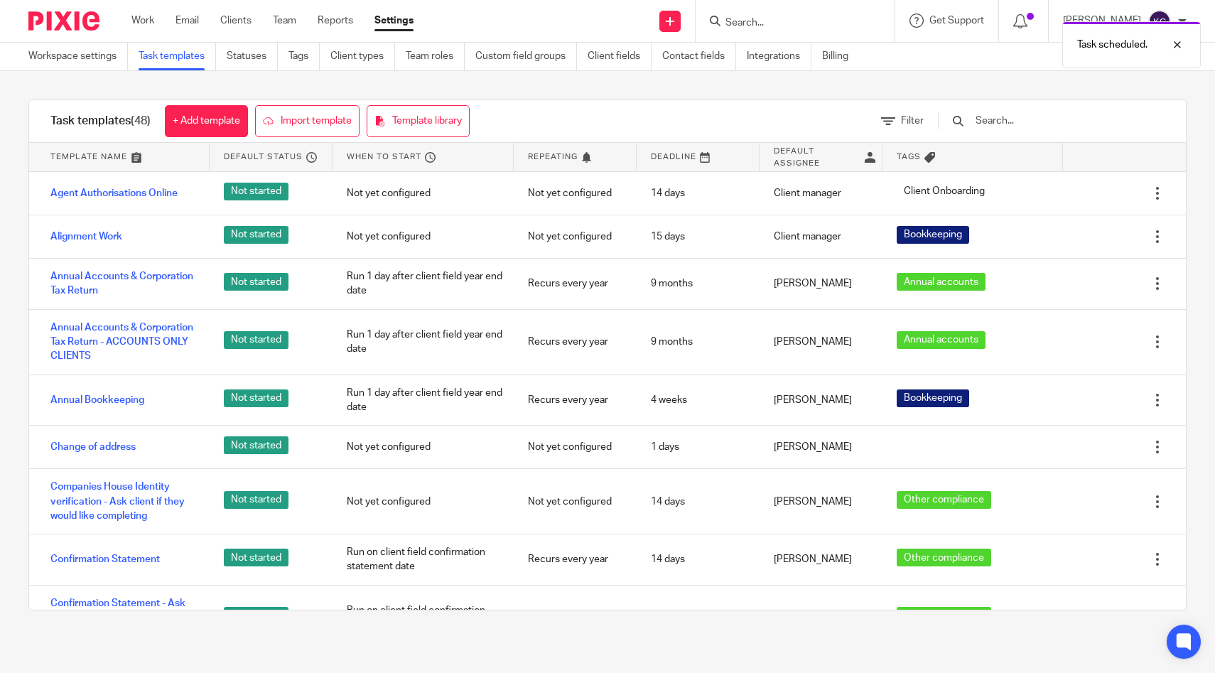
click at [789, 12] on form at bounding box center [799, 21] width 151 height 18
click at [793, 23] on div "Task scheduled." at bounding box center [903, 41] width 593 height 54
click at [766, 23] on div "Task scheduled." at bounding box center [903, 41] width 593 height 54
click at [854, 30] on div at bounding box center [794, 21] width 199 height 42
click at [780, 14] on form at bounding box center [799, 21] width 151 height 18
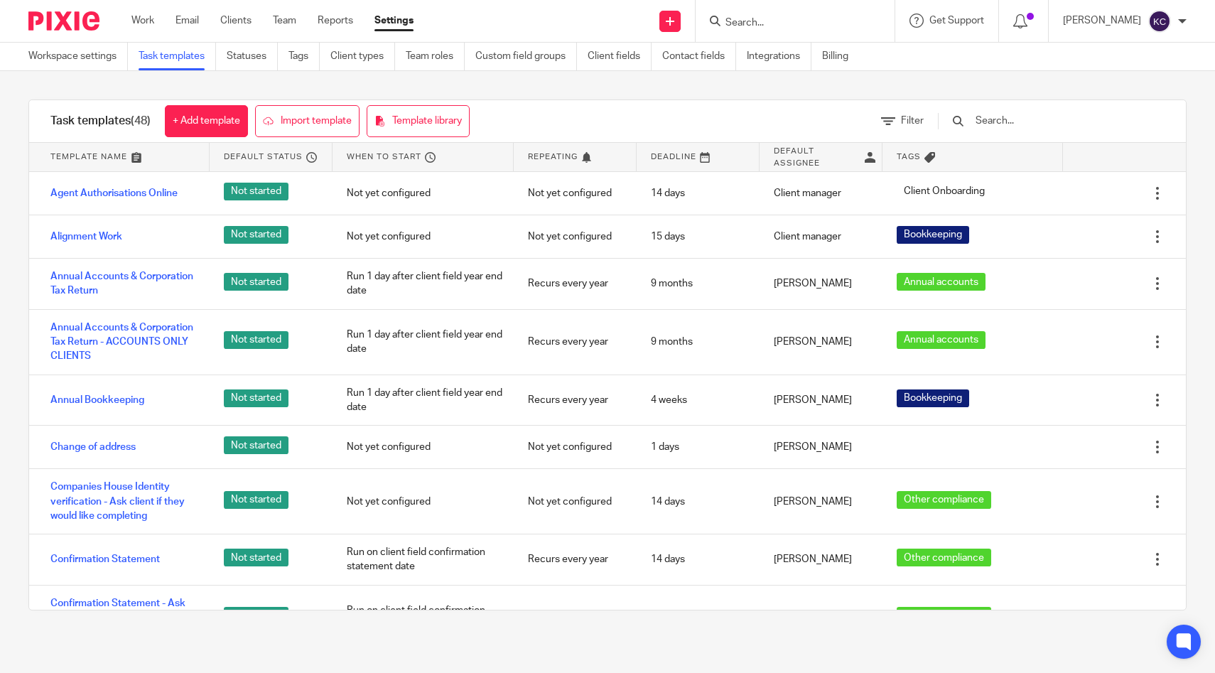
click at [753, 14] on form at bounding box center [799, 21] width 151 height 18
click at [754, 17] on input "Search" at bounding box center [788, 23] width 128 height 13
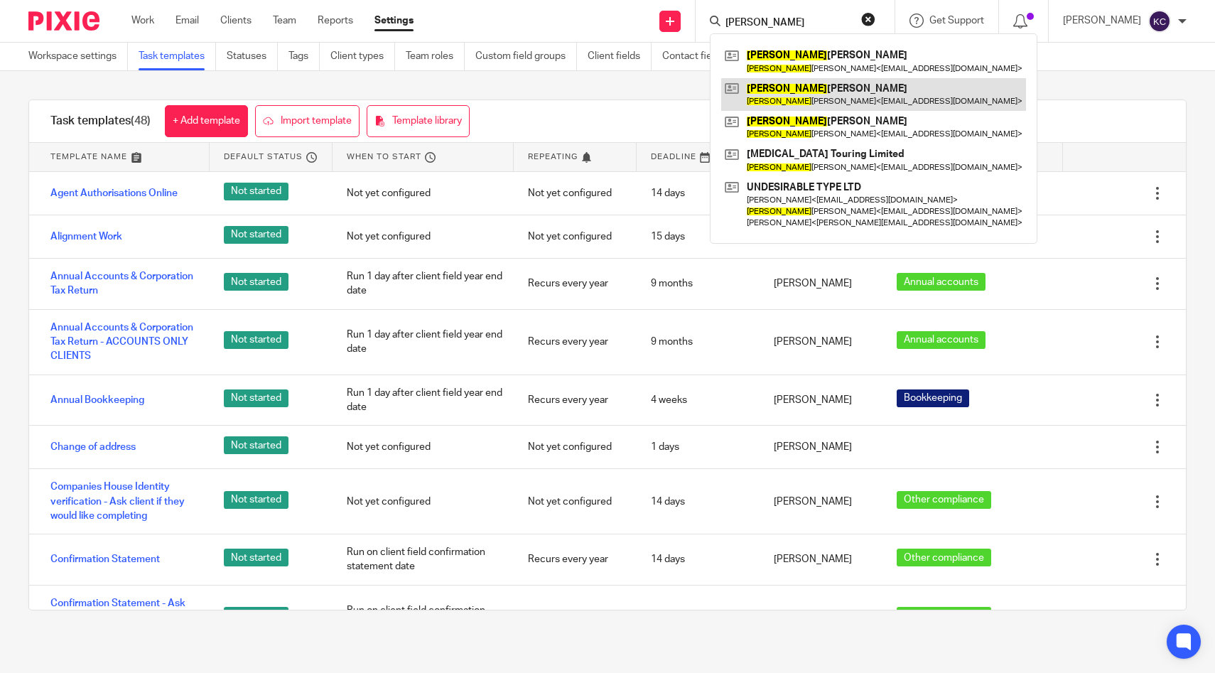
type input "[PERSON_NAME]"
click at [772, 90] on link at bounding box center [873, 94] width 305 height 33
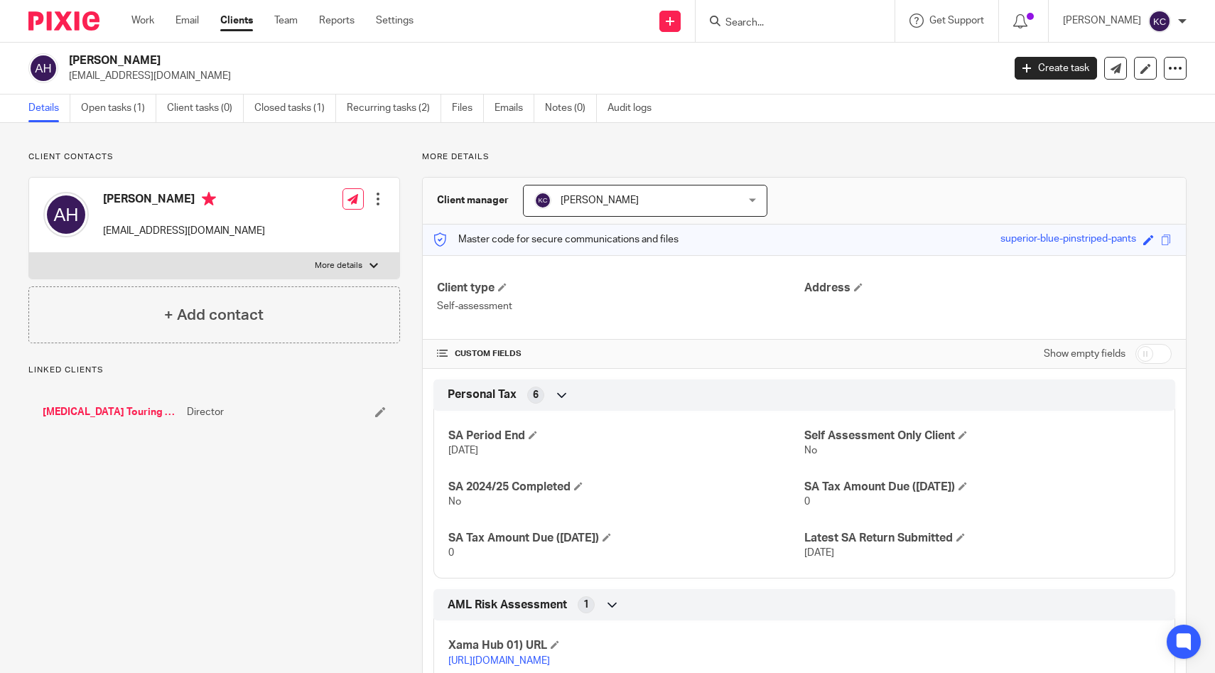
scroll to position [9, 0]
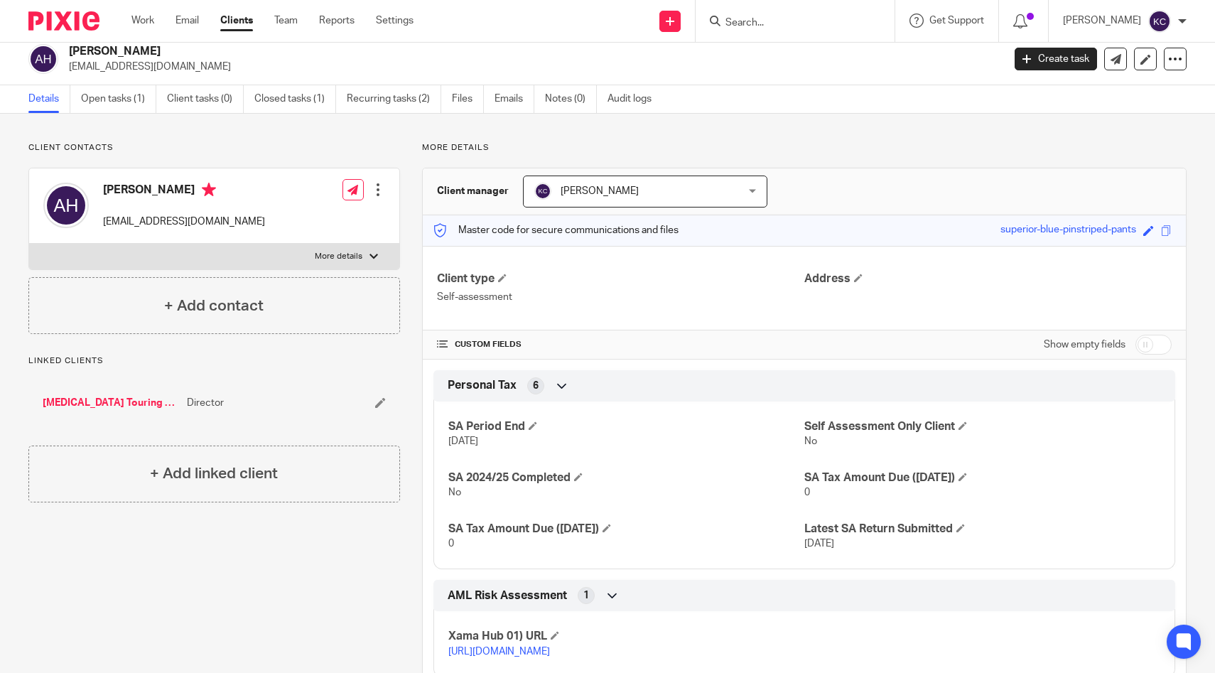
click at [1164, 343] on input "checkbox" at bounding box center [1153, 345] width 36 height 20
checkbox input "true"
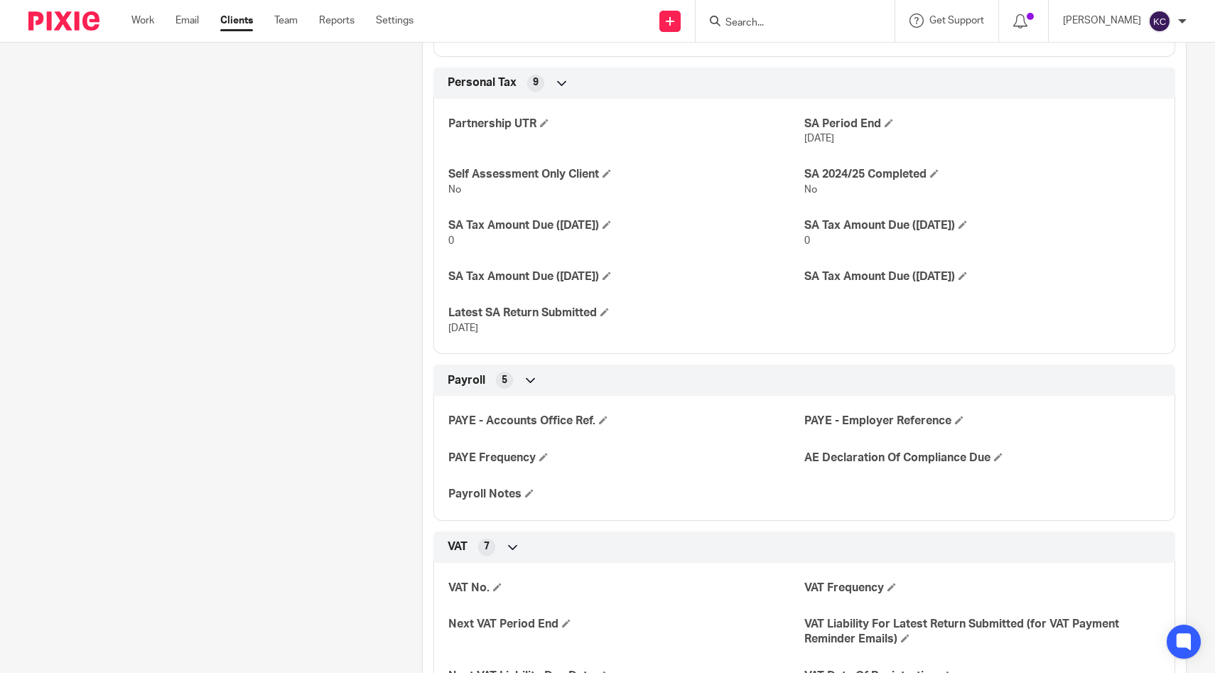
scroll to position [1033, 0]
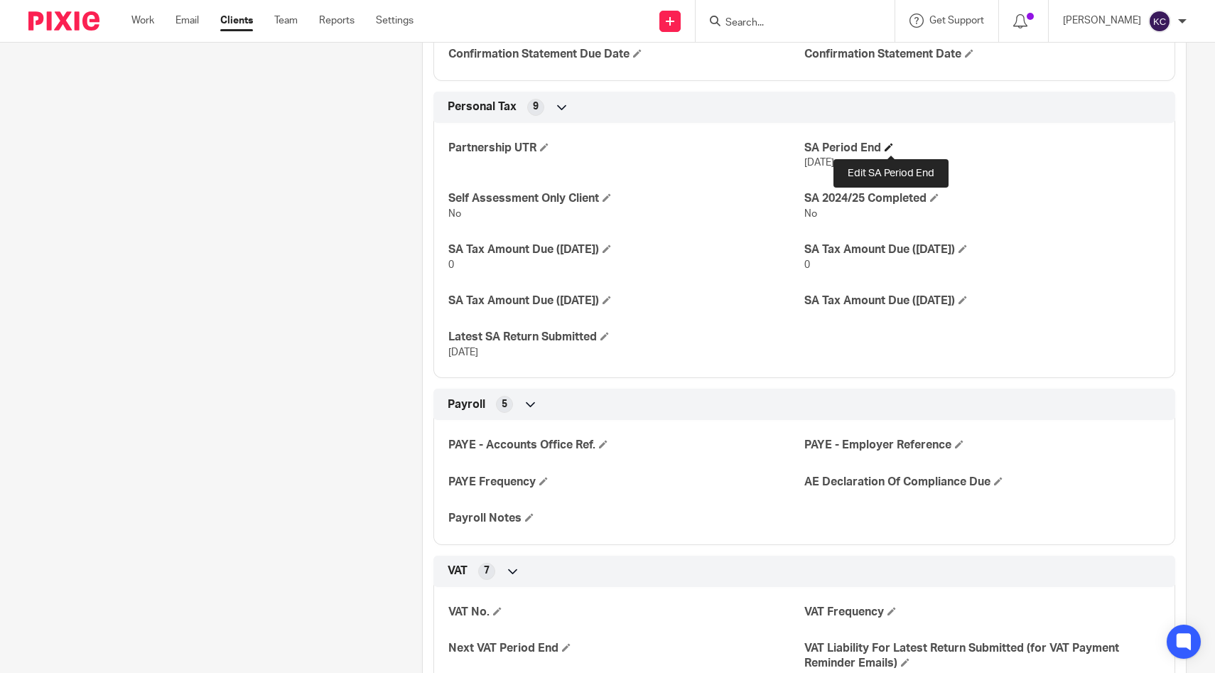
click at [887, 148] on span at bounding box center [888, 147] width 9 height 9
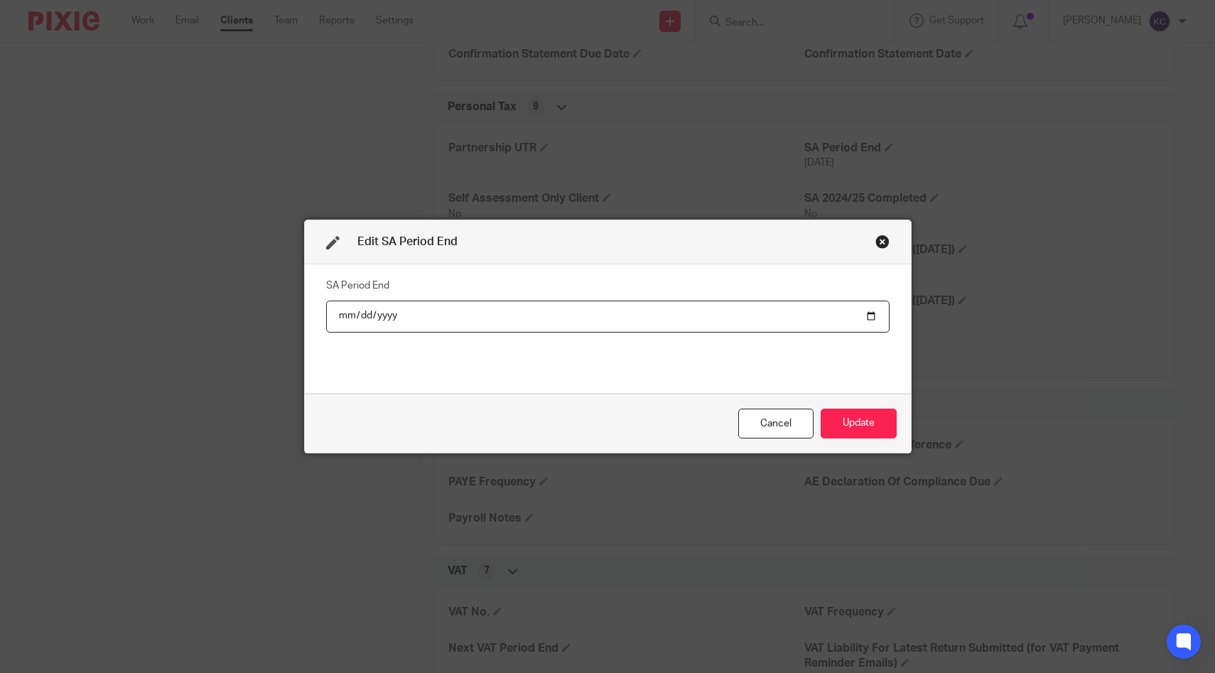
click at [373, 316] on input "[DATE]" at bounding box center [607, 316] width 563 height 32
type input "[DATE]"
click at [845, 415] on button "Update" at bounding box center [858, 423] width 76 height 31
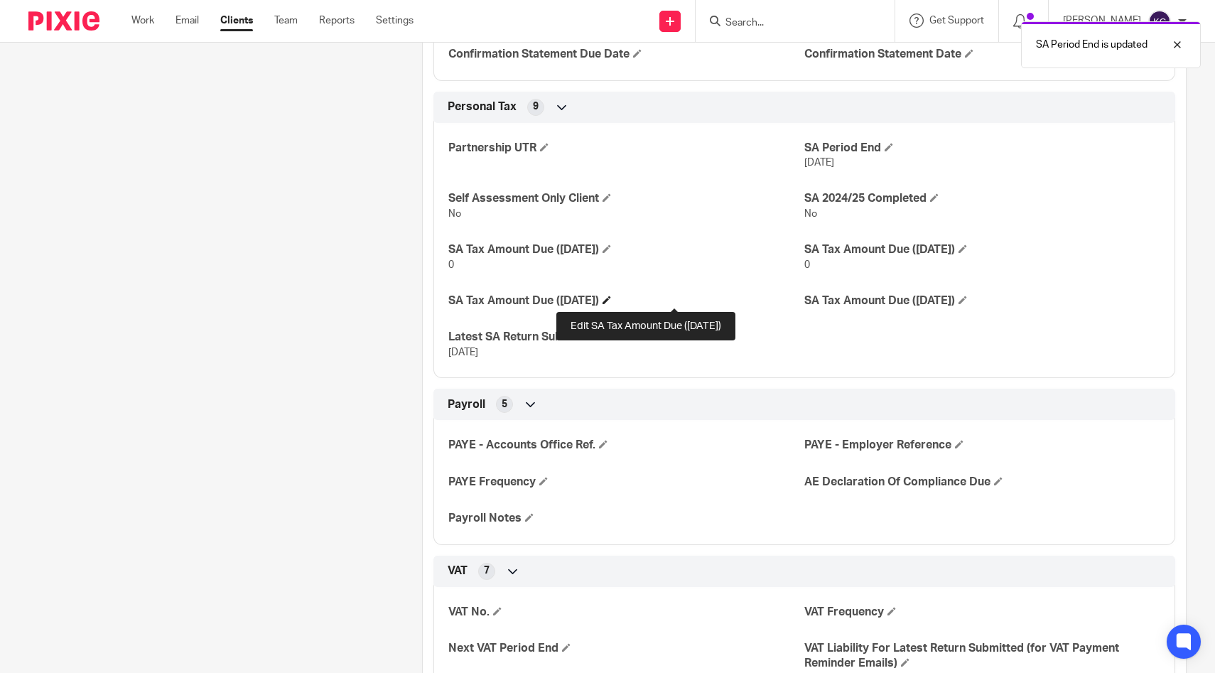
click at [611, 298] on span at bounding box center [606, 300] width 9 height 9
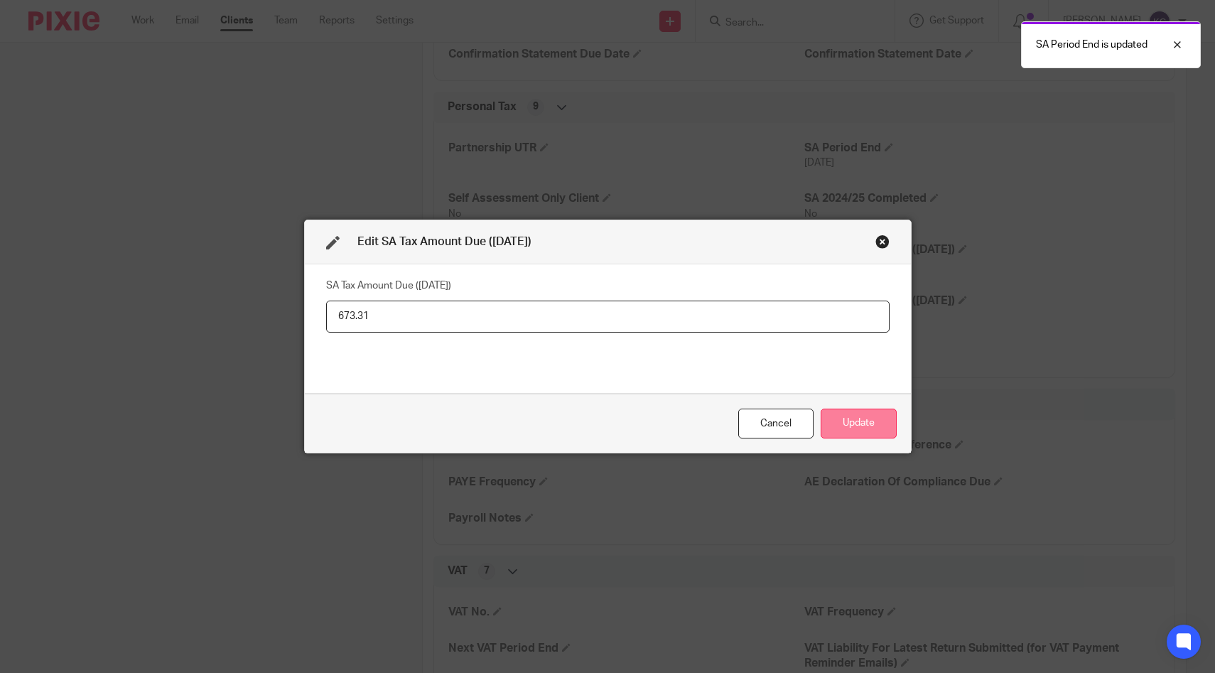
type input "673.31"
click at [872, 428] on button "Update" at bounding box center [858, 423] width 76 height 31
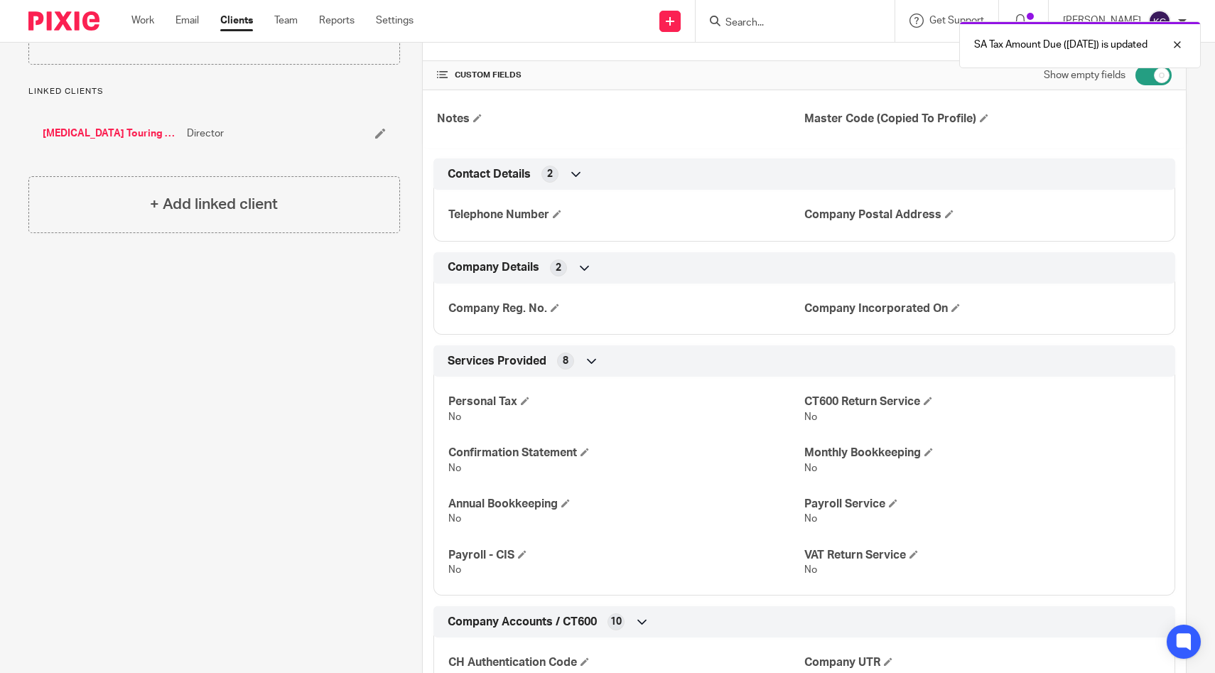
scroll to position [0, 0]
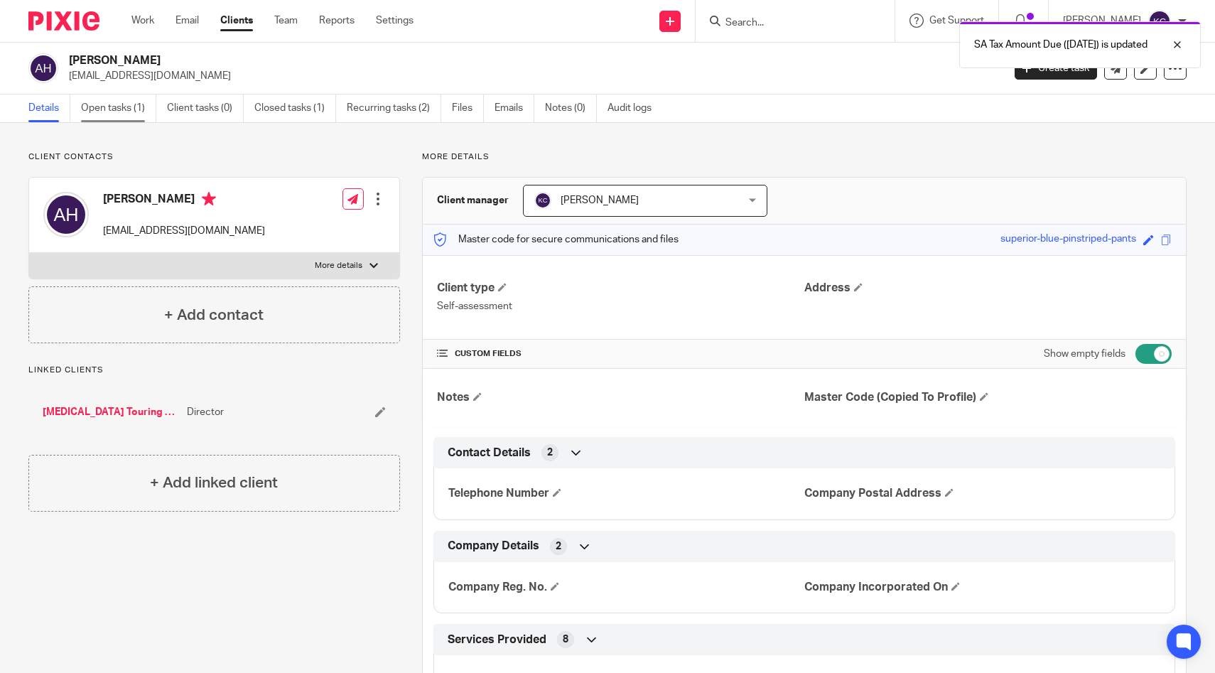
click at [128, 107] on link "Open tasks (1)" at bounding box center [118, 108] width 75 height 28
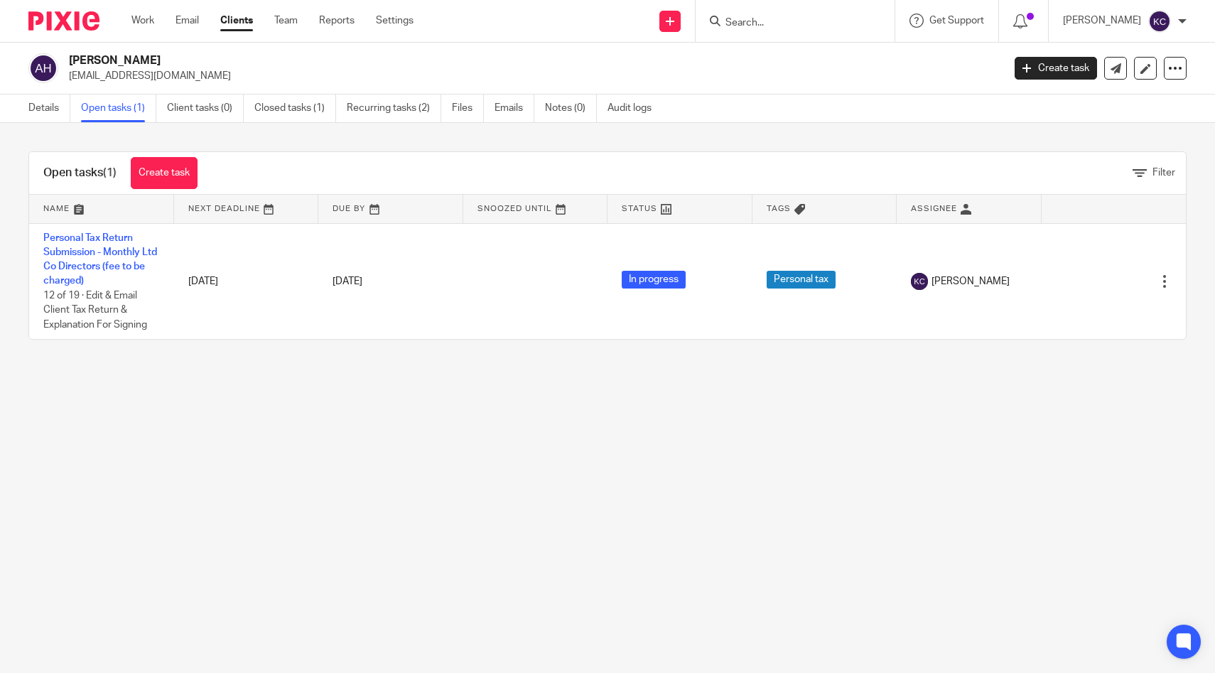
click at [753, 33] on div at bounding box center [794, 21] width 199 height 42
click at [753, 23] on input "Search" at bounding box center [788, 23] width 128 height 13
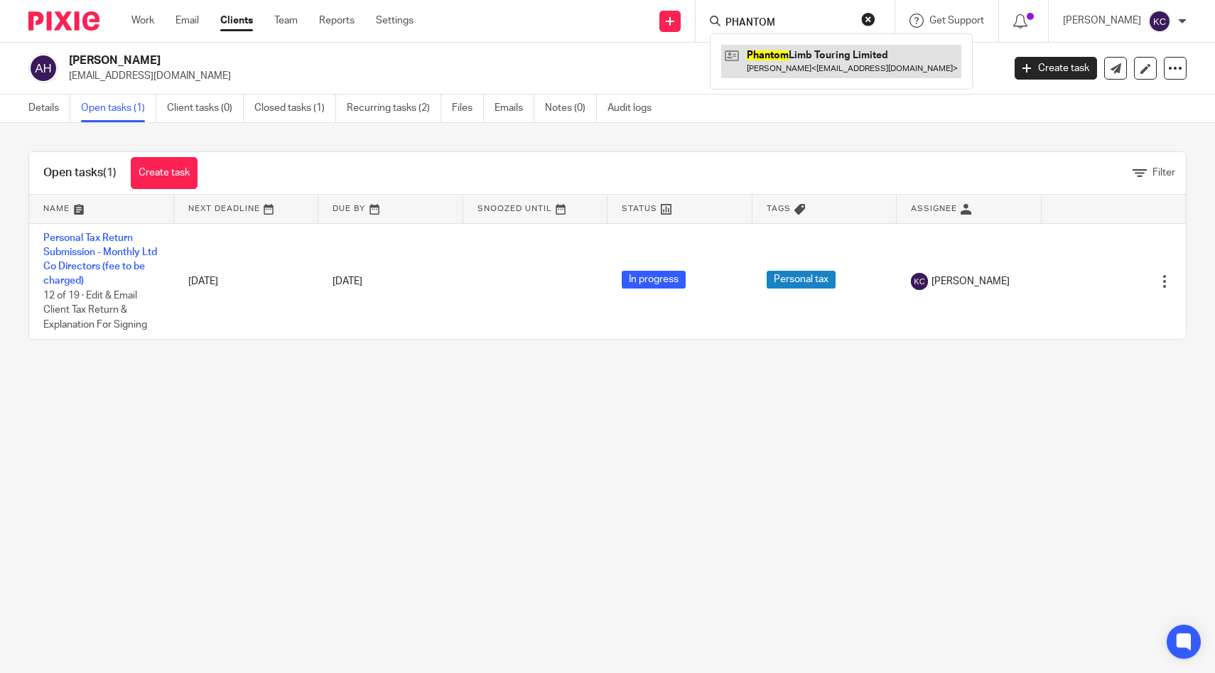
type input "PHANTOM"
click at [823, 58] on link at bounding box center [841, 61] width 240 height 33
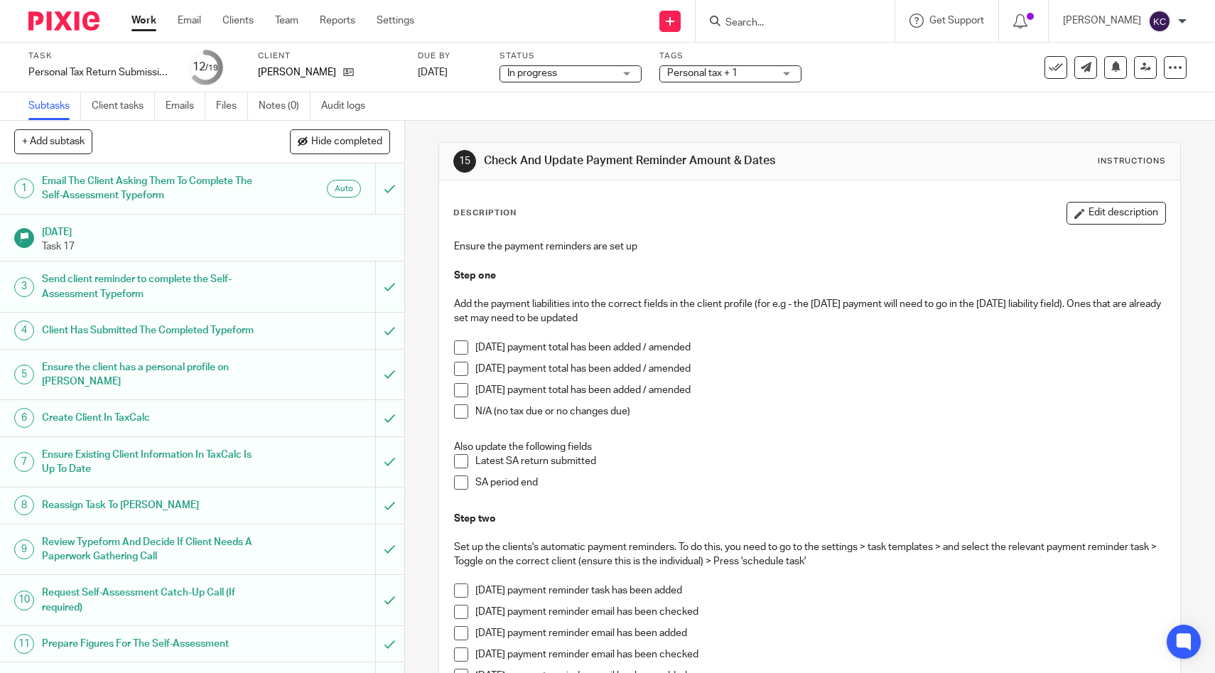
click at [464, 369] on span at bounding box center [461, 369] width 14 height 14
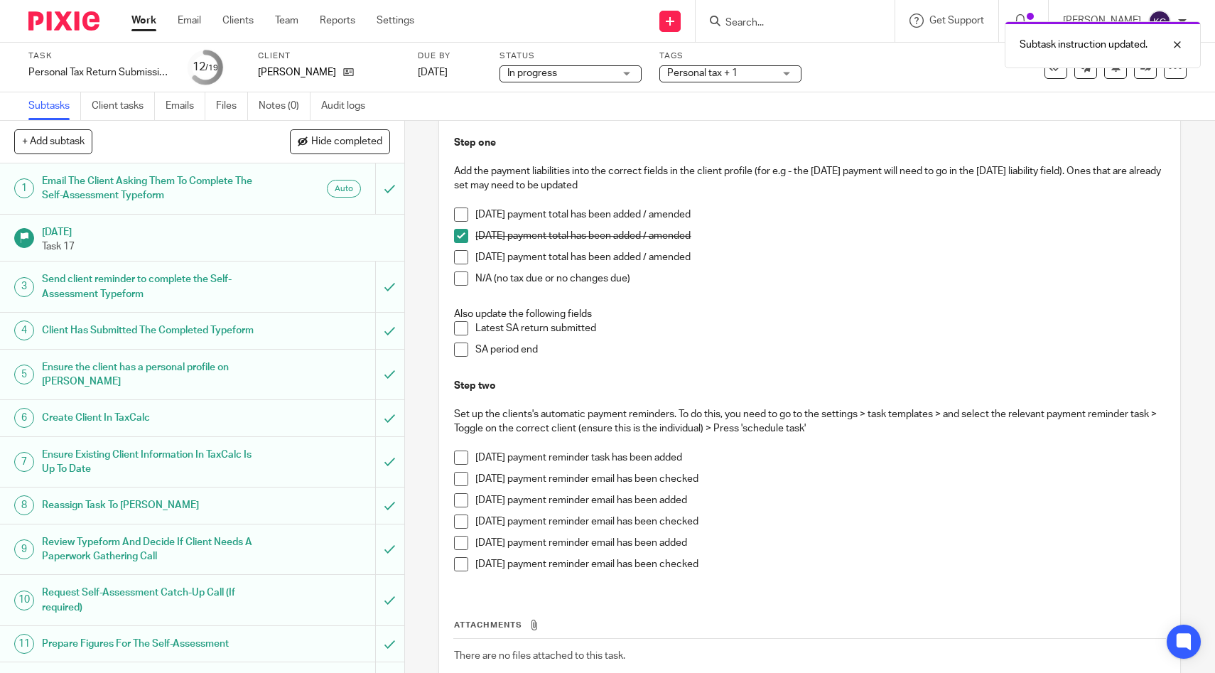
scroll to position [149, 0]
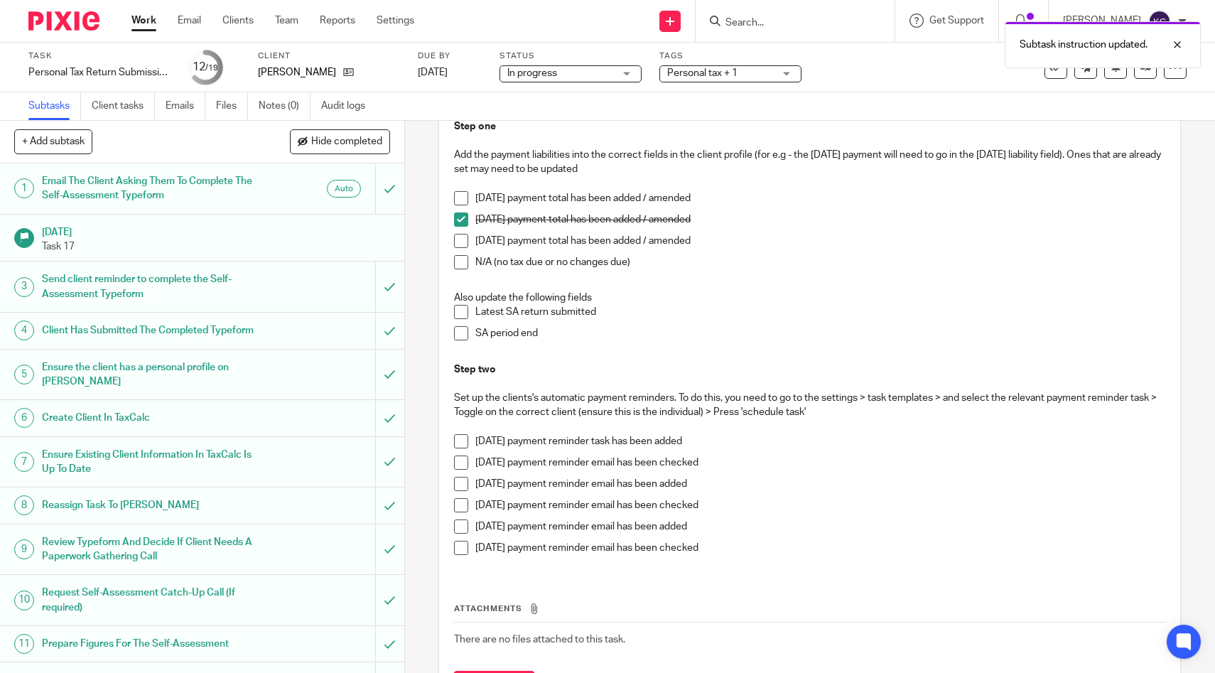
click at [456, 485] on span at bounding box center [461, 484] width 14 height 14
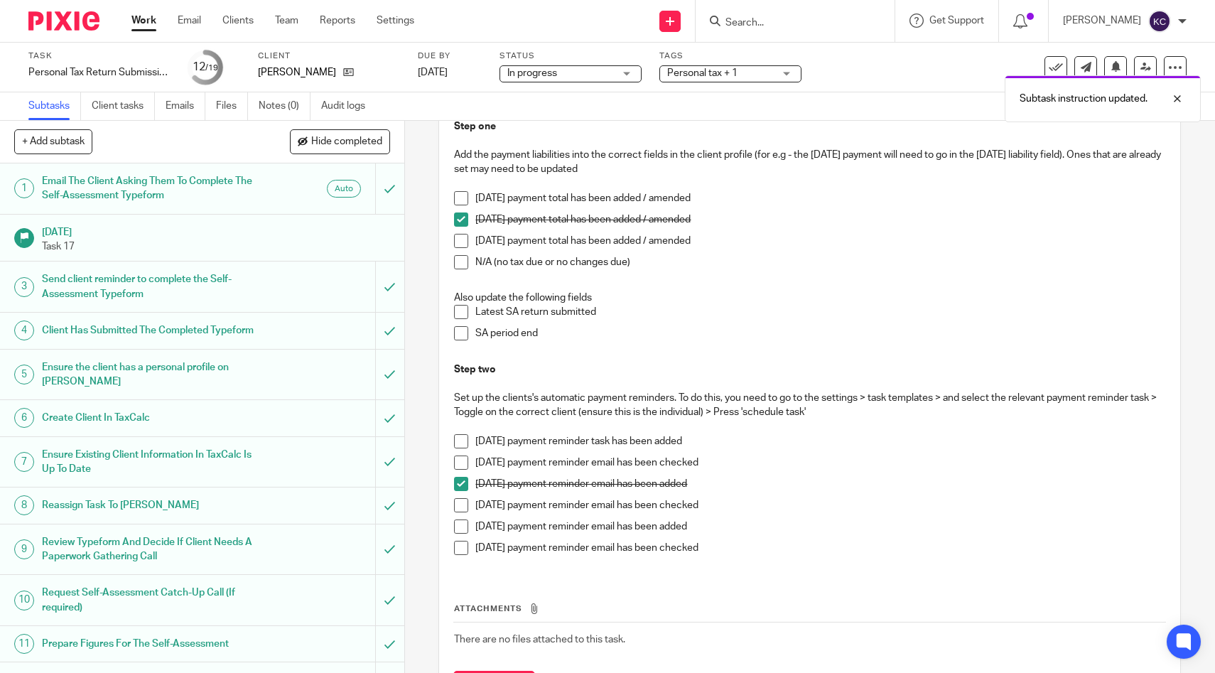
click at [457, 500] on span at bounding box center [461, 505] width 14 height 14
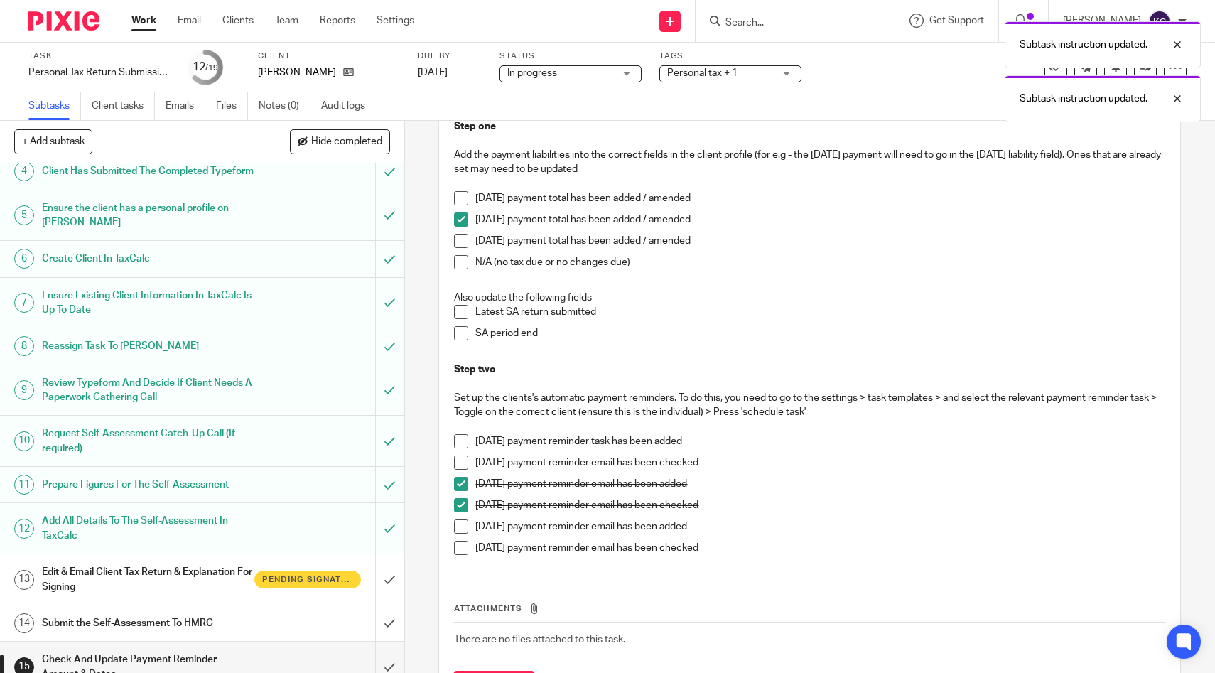
scroll to position [369, 0]
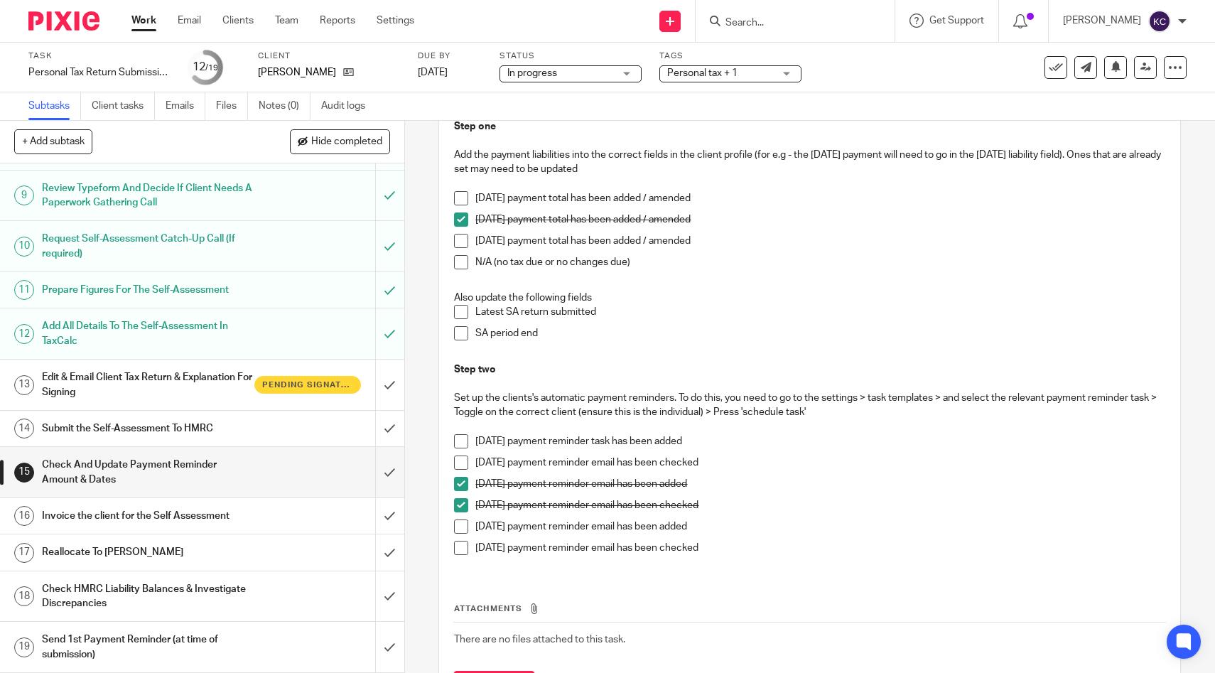
click at [238, 524] on h1 "Invoice the client for the Self Assessment" at bounding box center [148, 515] width 213 height 21
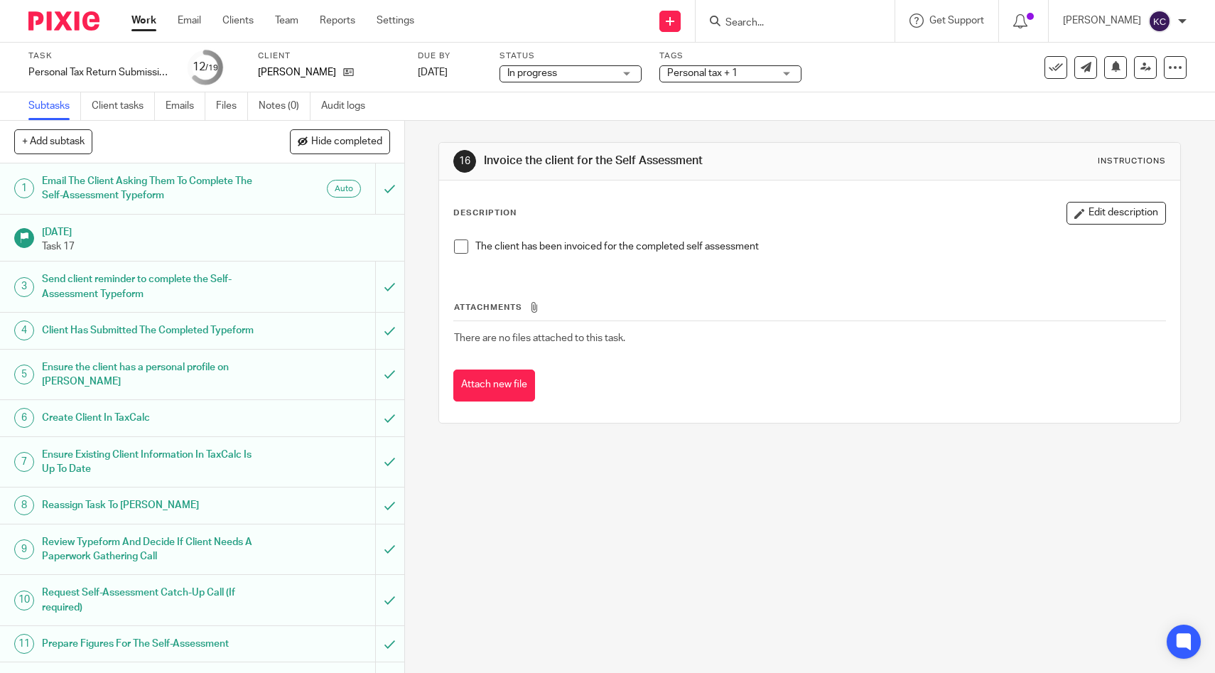
click at [457, 248] on span at bounding box center [461, 246] width 14 height 14
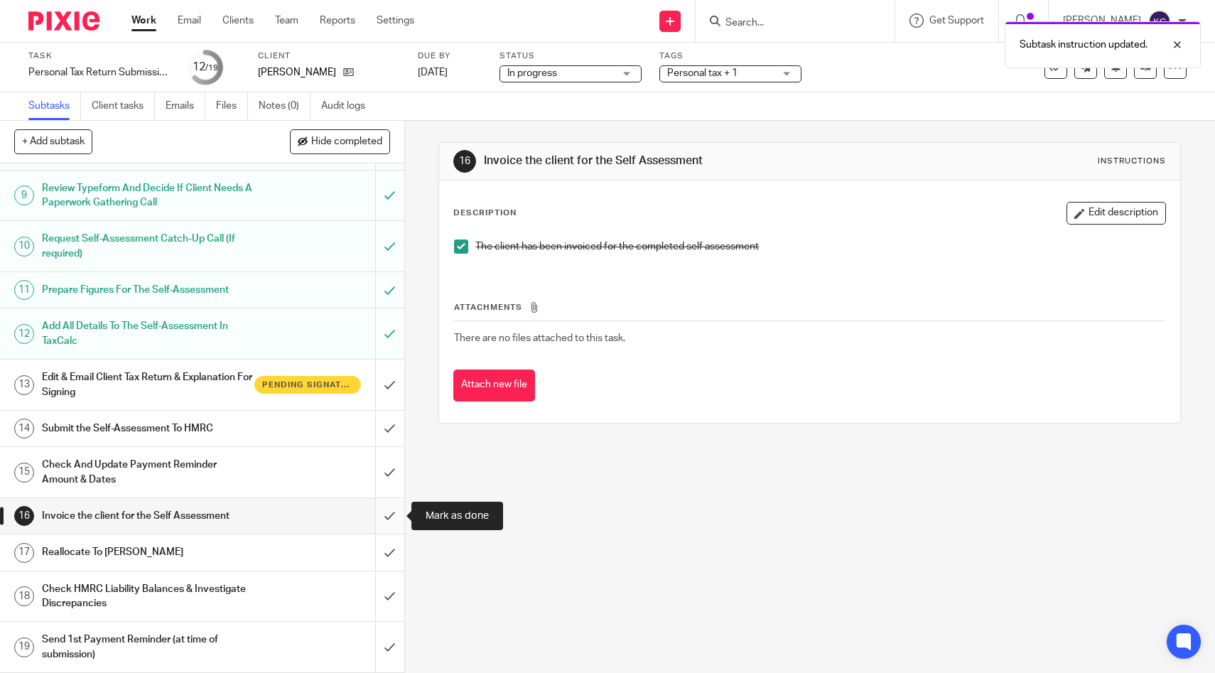
click at [382, 520] on input "submit" at bounding box center [202, 516] width 404 height 36
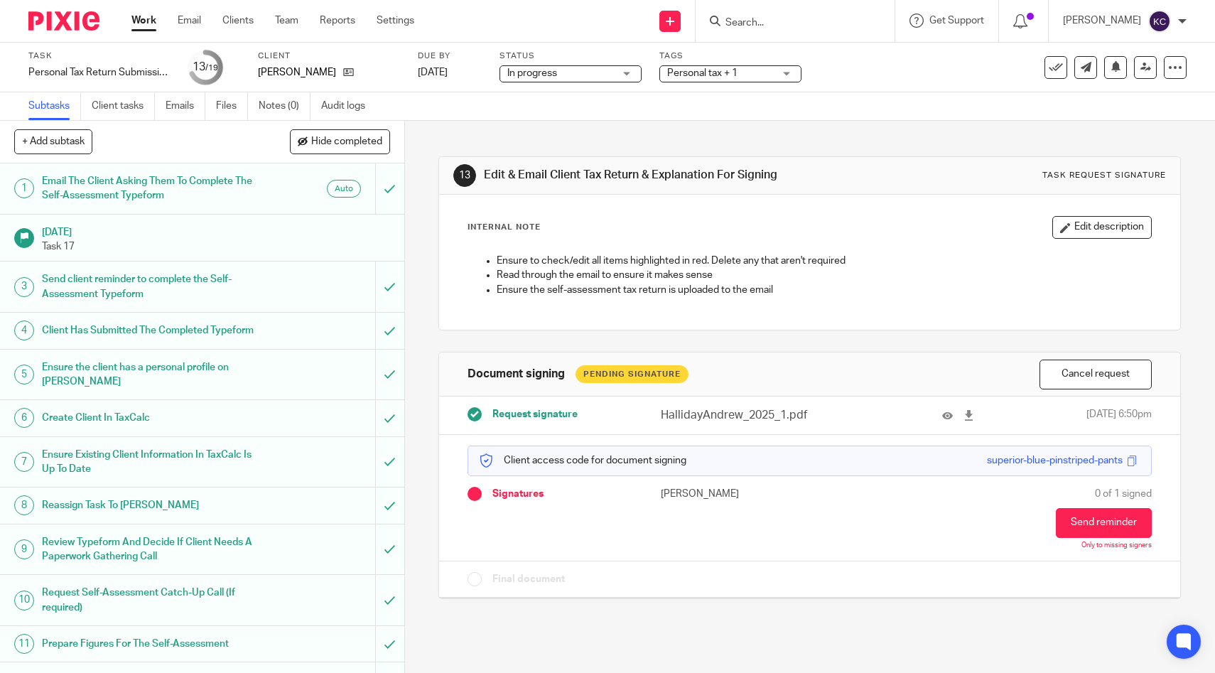
click at [816, 15] on form at bounding box center [799, 21] width 151 height 18
click at [816, 17] on input "Search" at bounding box center [788, 23] width 128 height 13
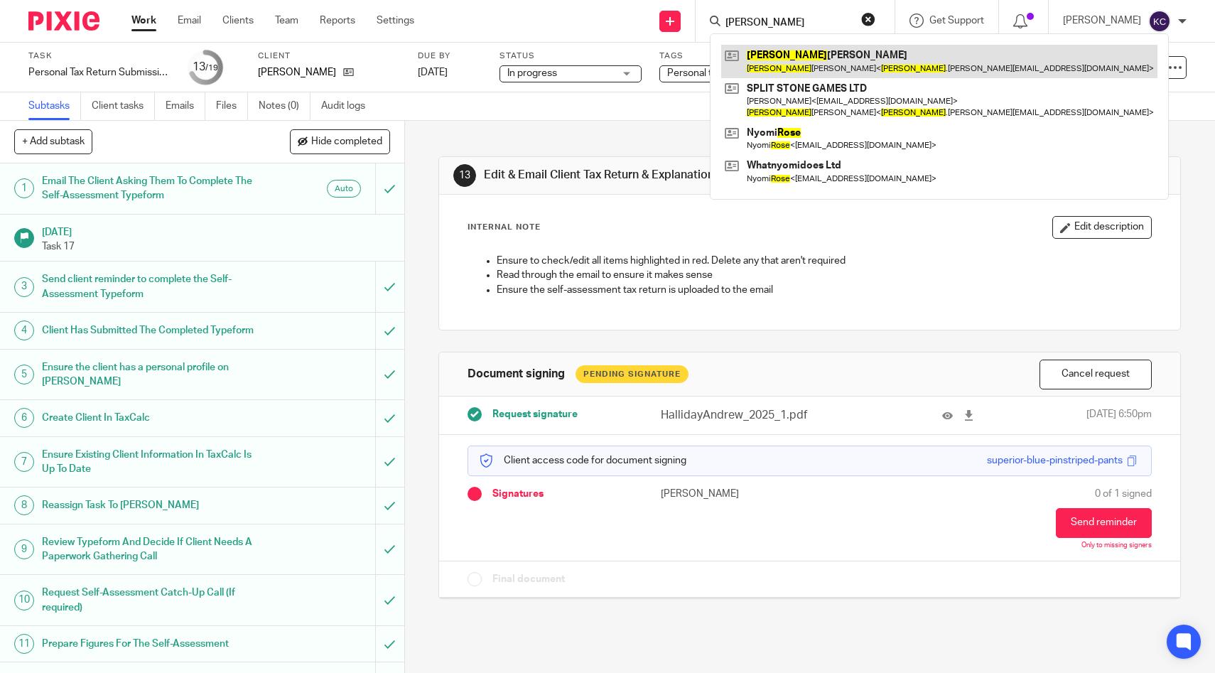
type input "[PERSON_NAME]"
click at [816, 49] on link at bounding box center [939, 61] width 436 height 33
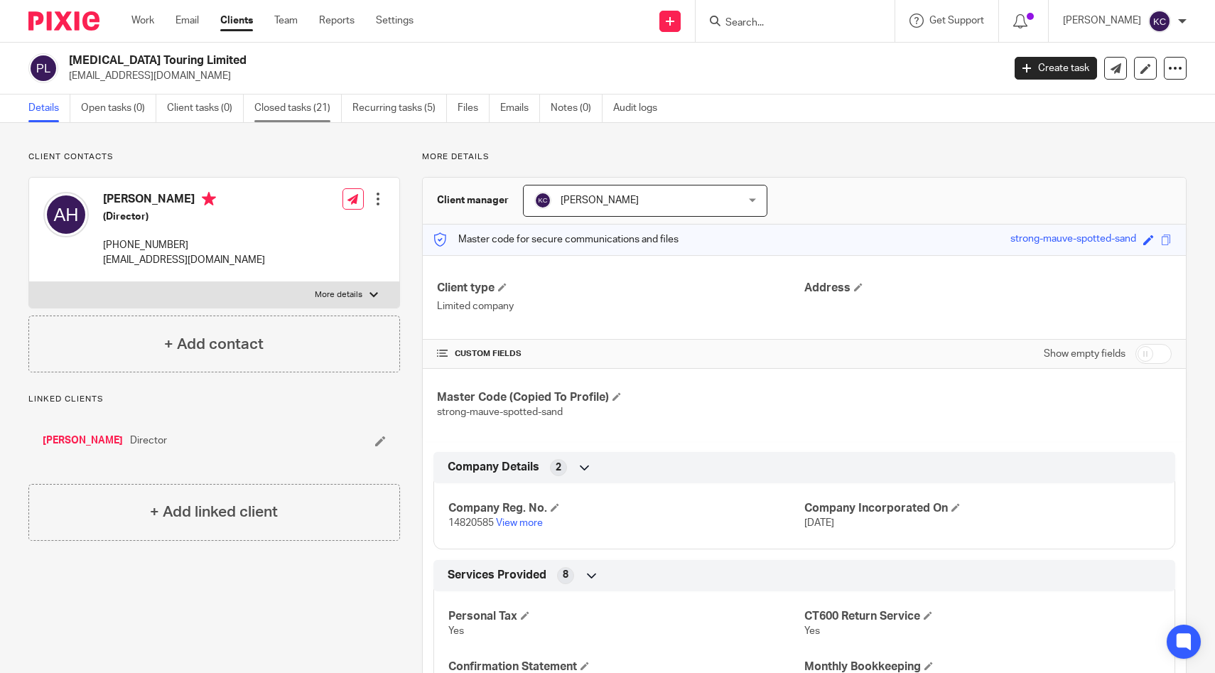
click at [305, 107] on link "Closed tasks (21)" at bounding box center [297, 108] width 87 height 28
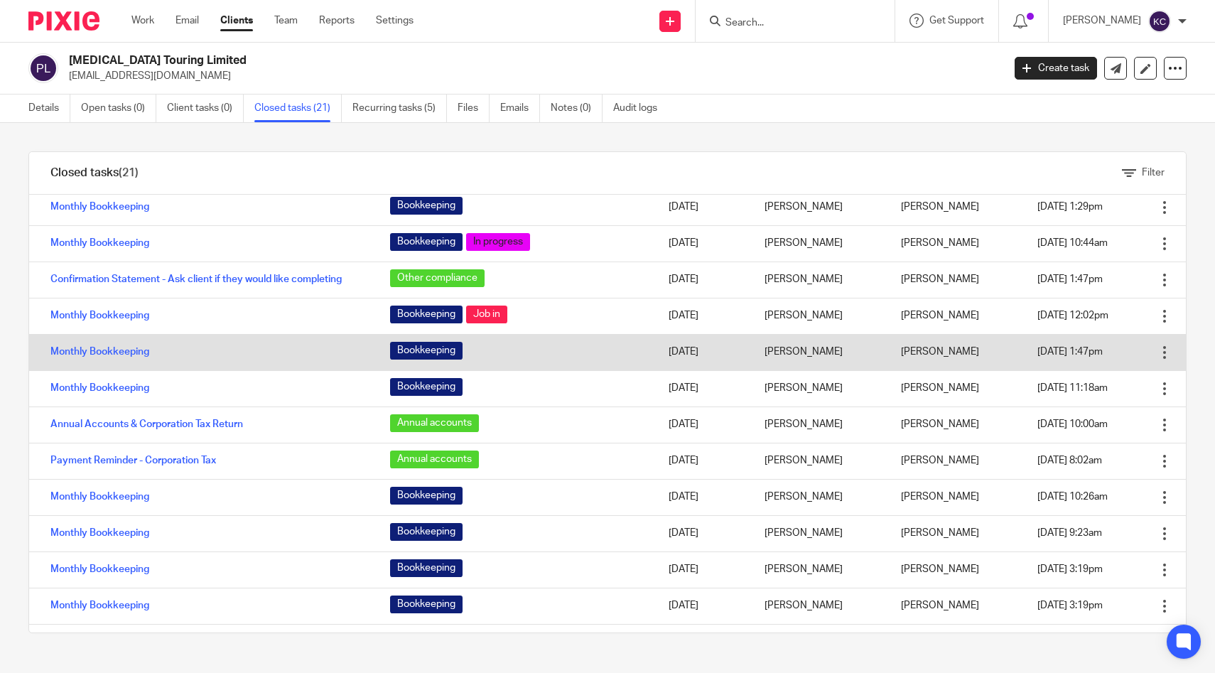
scroll to position [253, 0]
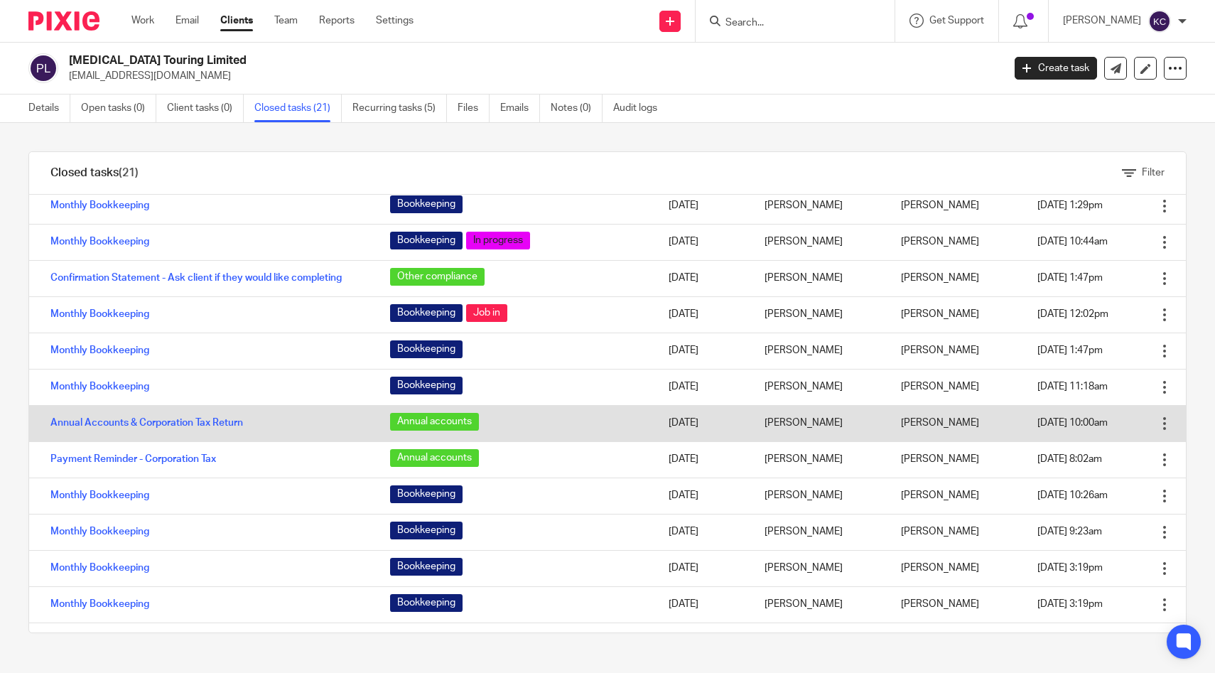
click at [315, 421] on td "Annual Accounts & Corporation Tax Return" at bounding box center [202, 423] width 347 height 36
click at [206, 423] on link "Annual Accounts & Corporation Tax Return" at bounding box center [146, 423] width 193 height 10
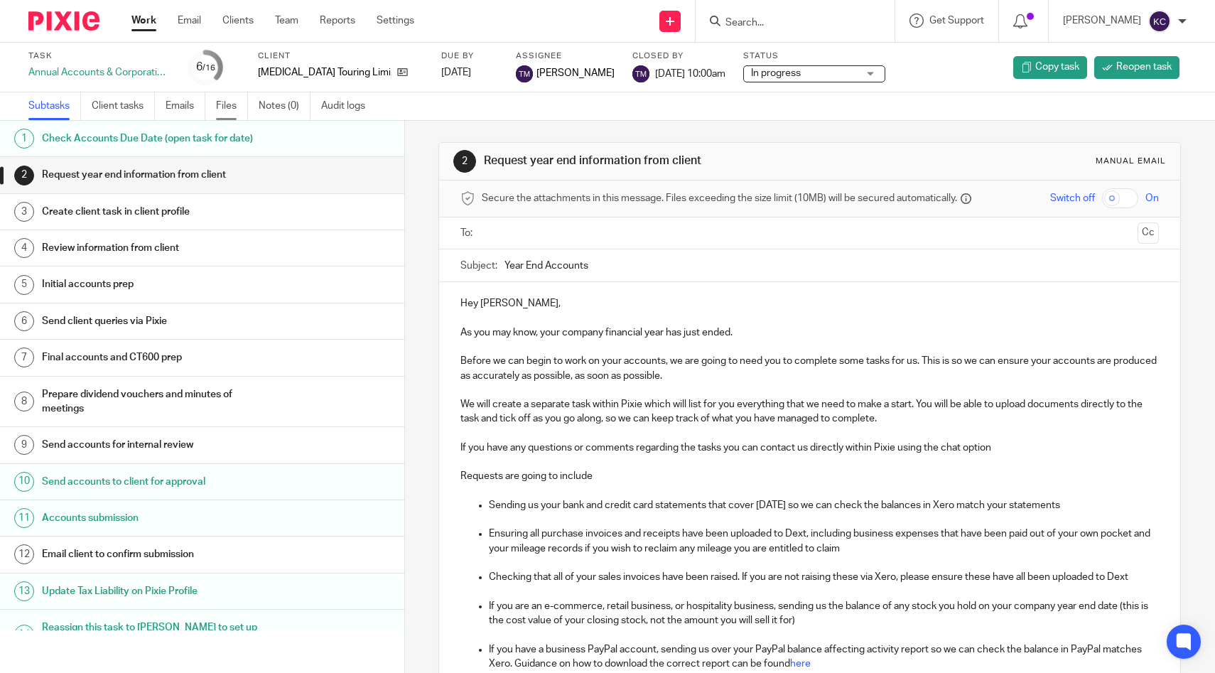
click at [220, 107] on link "Files" at bounding box center [232, 106] width 32 height 28
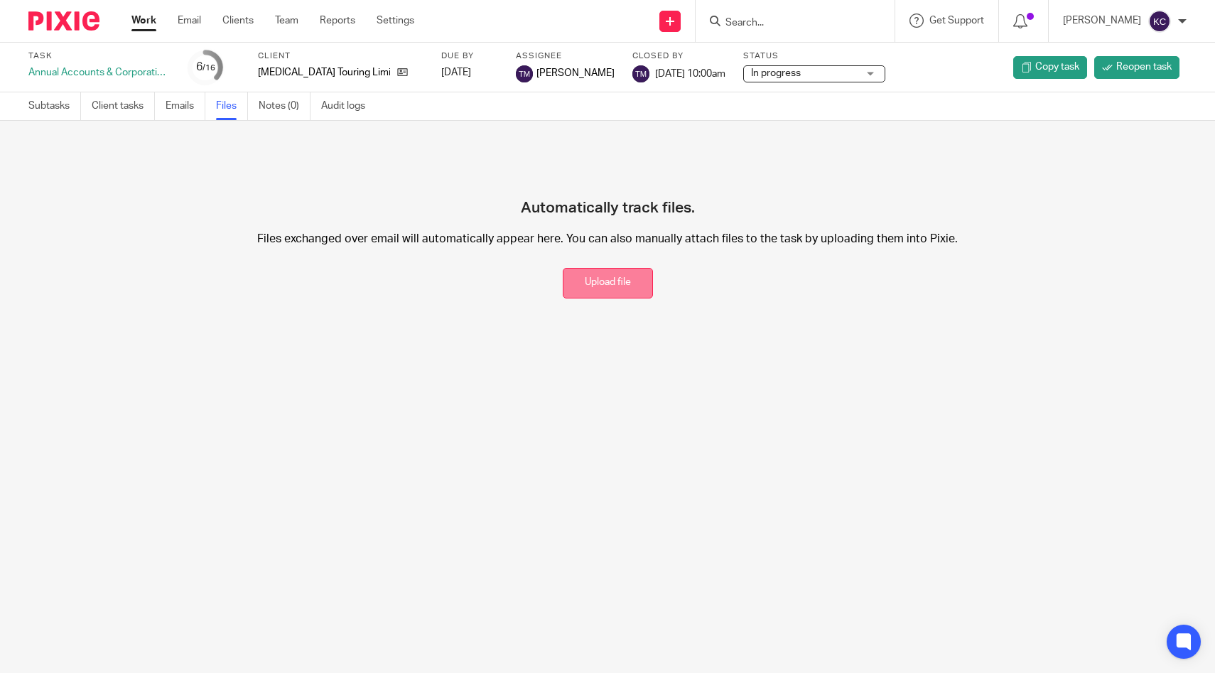
click at [634, 283] on button "Upload file" at bounding box center [608, 283] width 90 height 31
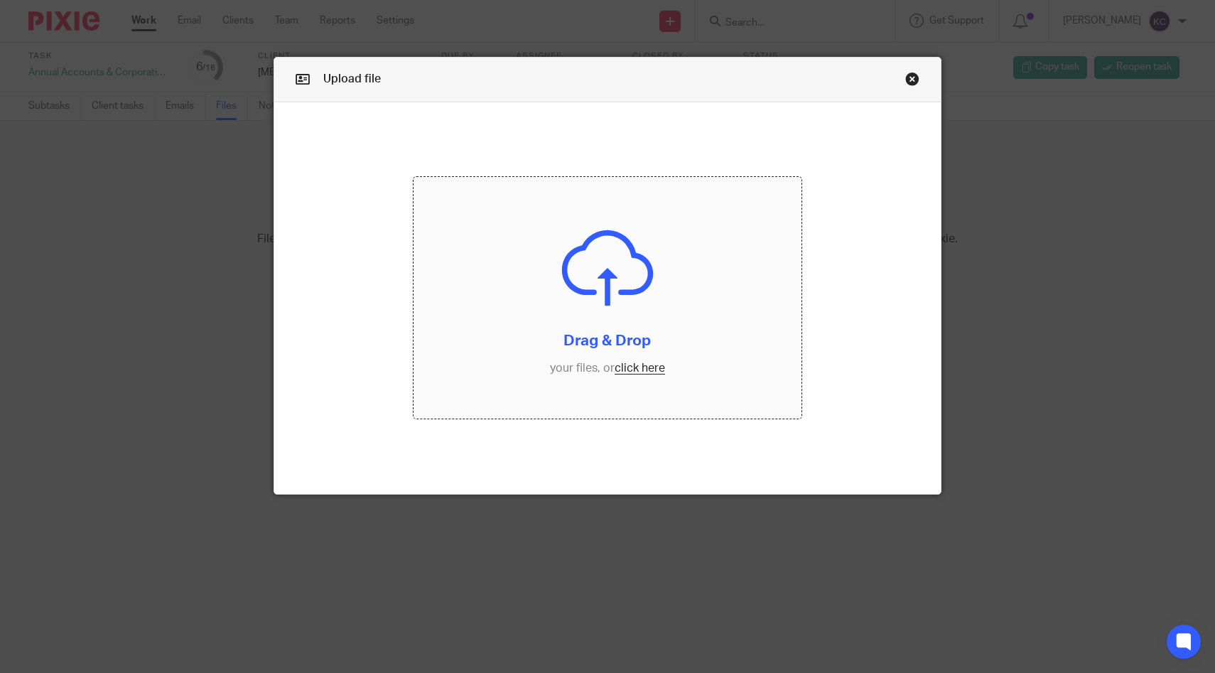
click at [619, 259] on input "file" at bounding box center [606, 298] width 387 height 242
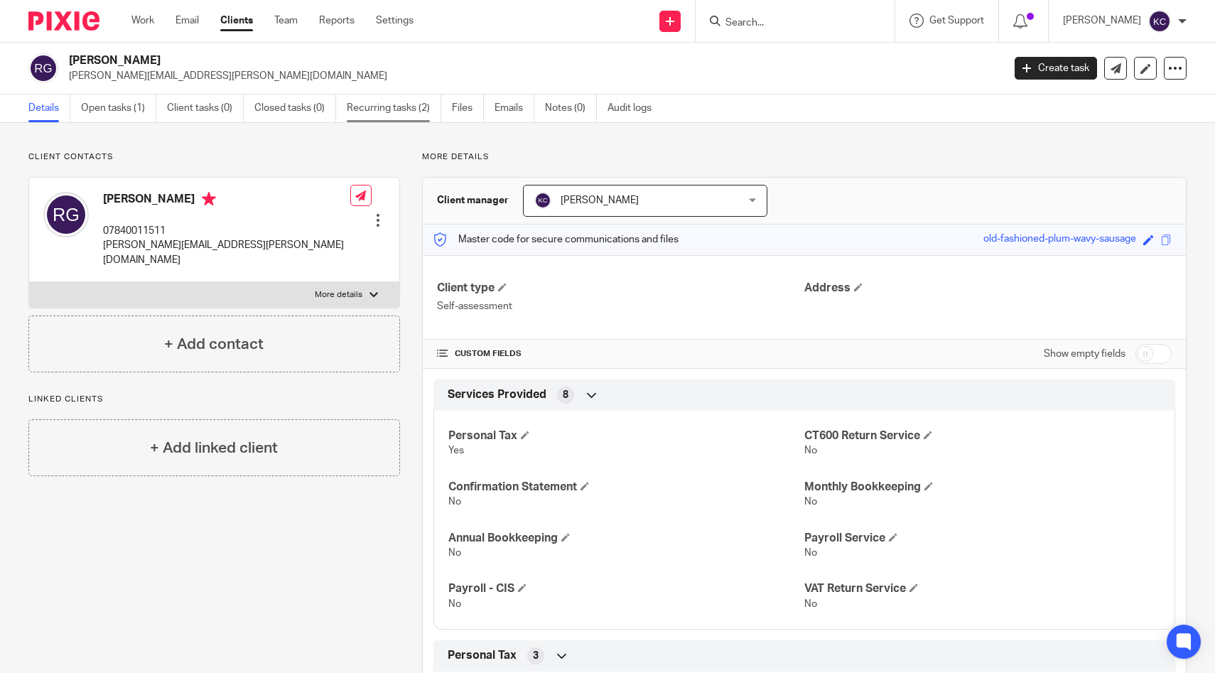
click at [401, 99] on link "Recurring tasks (2)" at bounding box center [394, 108] width 94 height 28
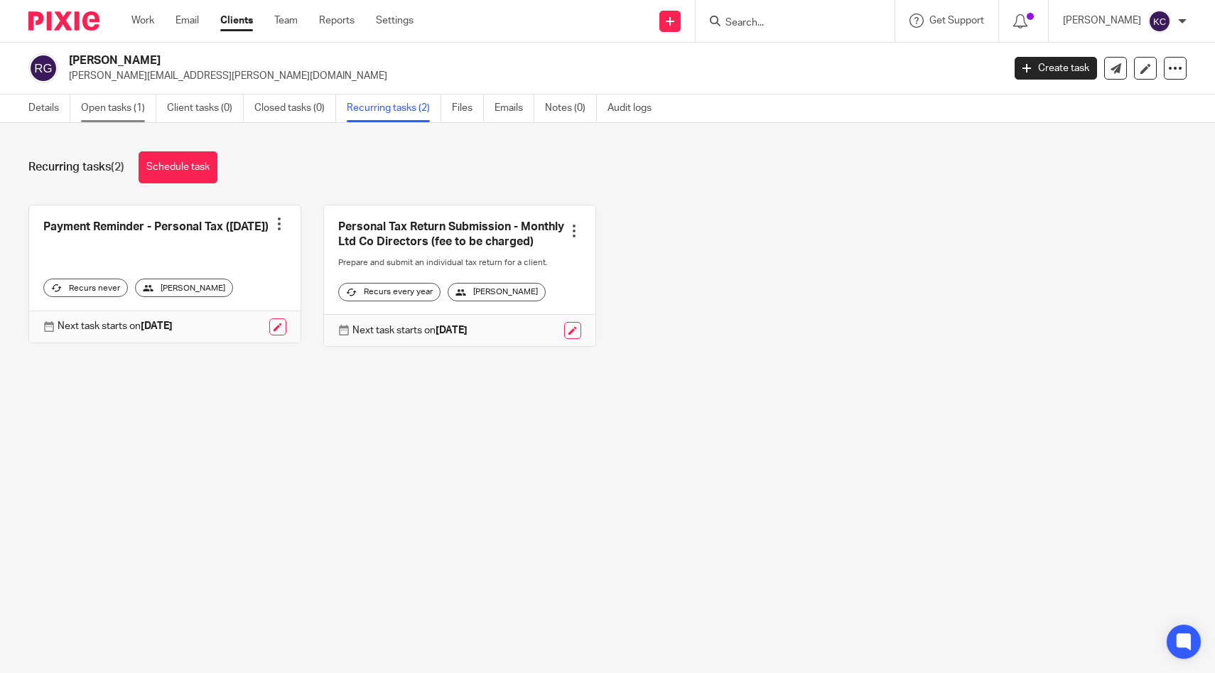
click at [112, 99] on link "Open tasks (1)" at bounding box center [118, 108] width 75 height 28
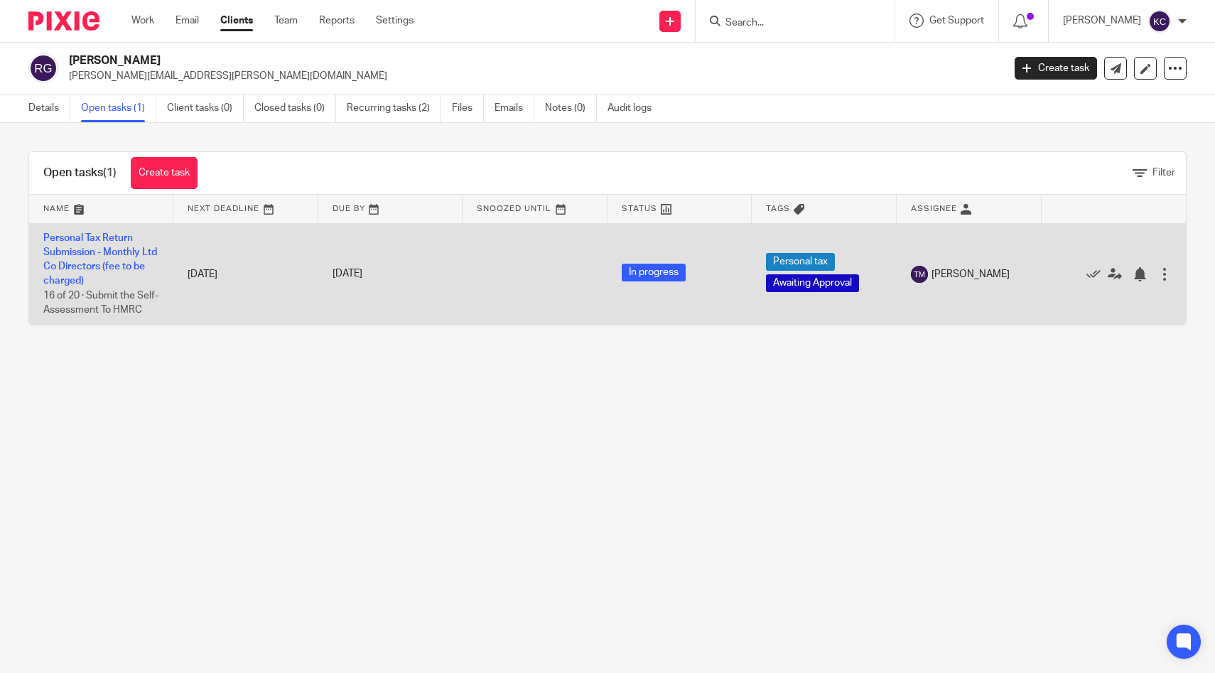
click at [68, 244] on td "Personal Tax Return Submission - Monthly Ltd Co Directors (fee to be charged) 1…" at bounding box center [101, 274] width 144 height 102
click at [67, 246] on link "Personal Tax Return Submission - Monthly Ltd Co Directors (fee to be charged)" at bounding box center [100, 259] width 114 height 53
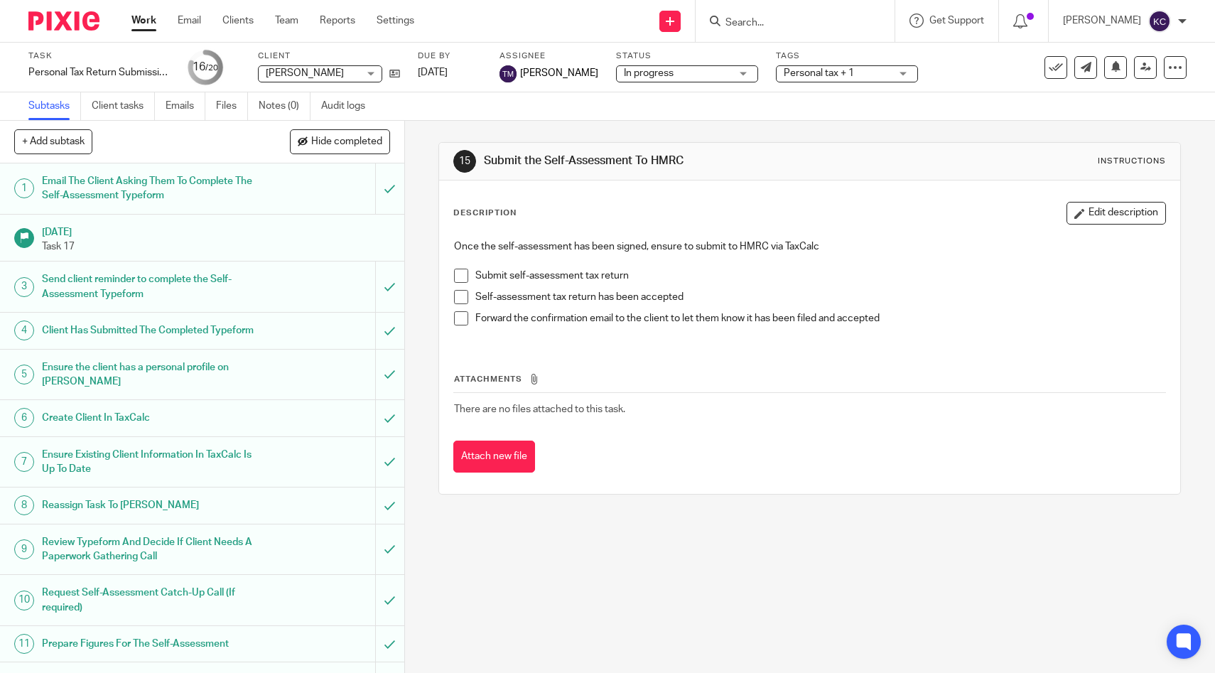
scroll to position [420, 0]
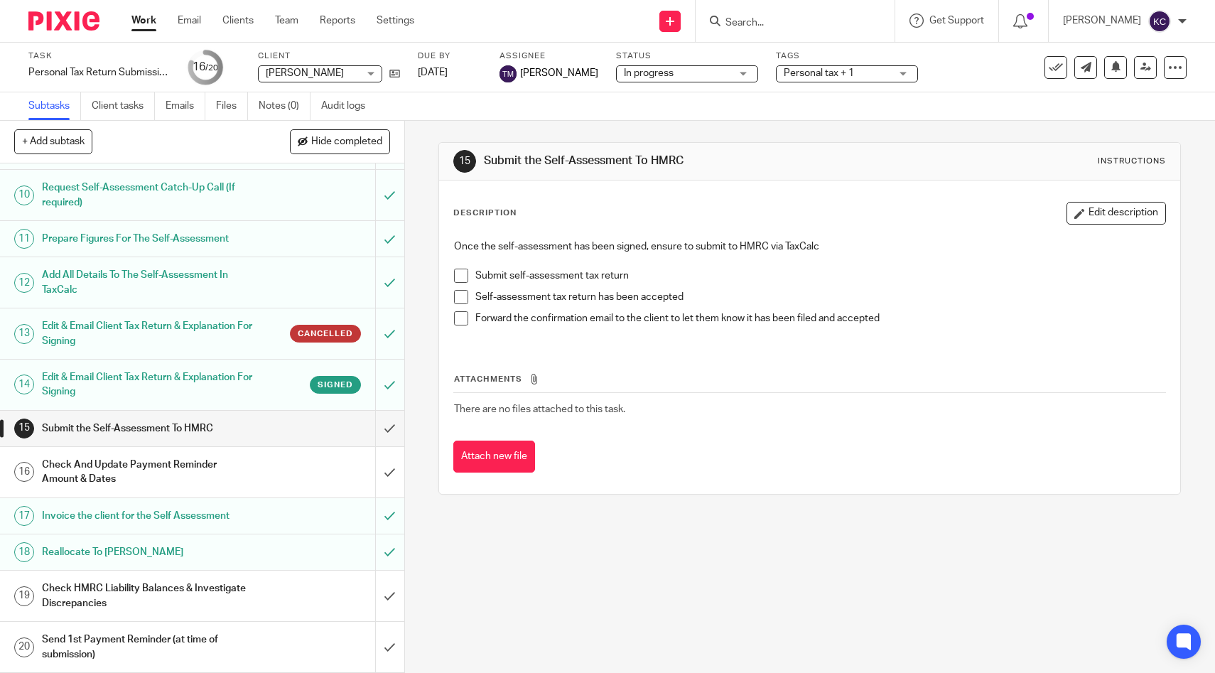
click at [465, 276] on span at bounding box center [461, 276] width 14 height 14
click at [470, 300] on li "Self-assessment tax return has been accepted" at bounding box center [809, 300] width 711 height 21
click at [464, 296] on span at bounding box center [461, 297] width 14 height 14
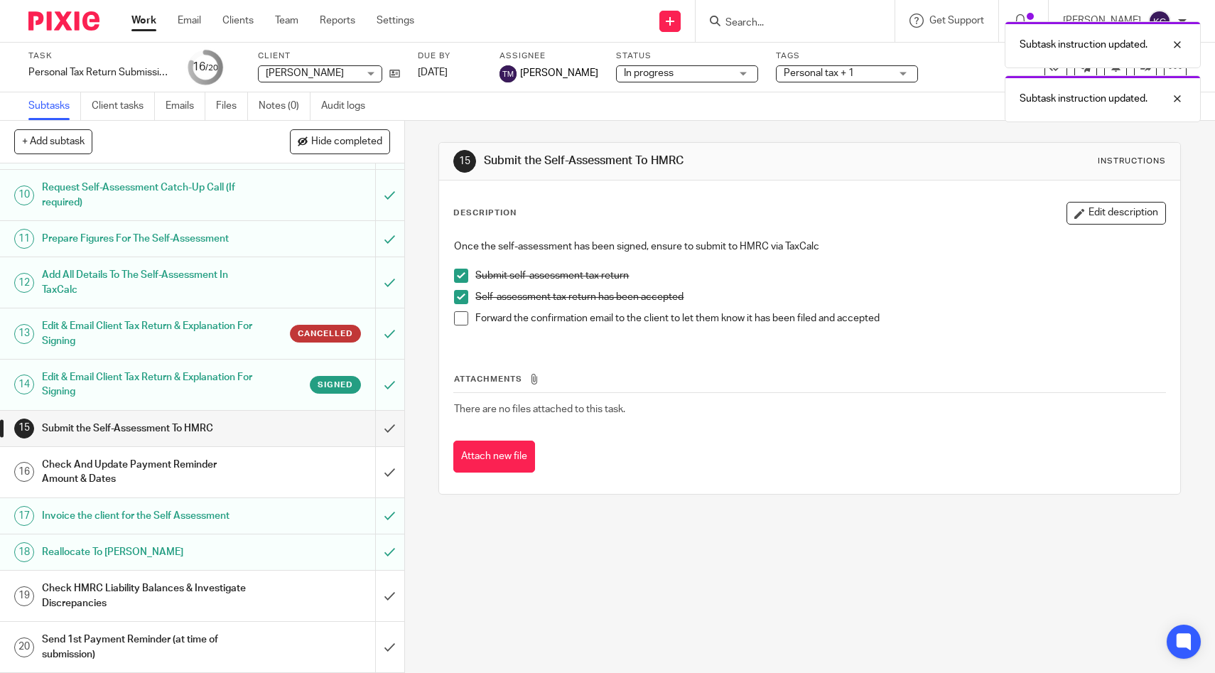
click at [464, 316] on span at bounding box center [461, 318] width 14 height 14
click at [379, 428] on input "submit" at bounding box center [202, 429] width 404 height 36
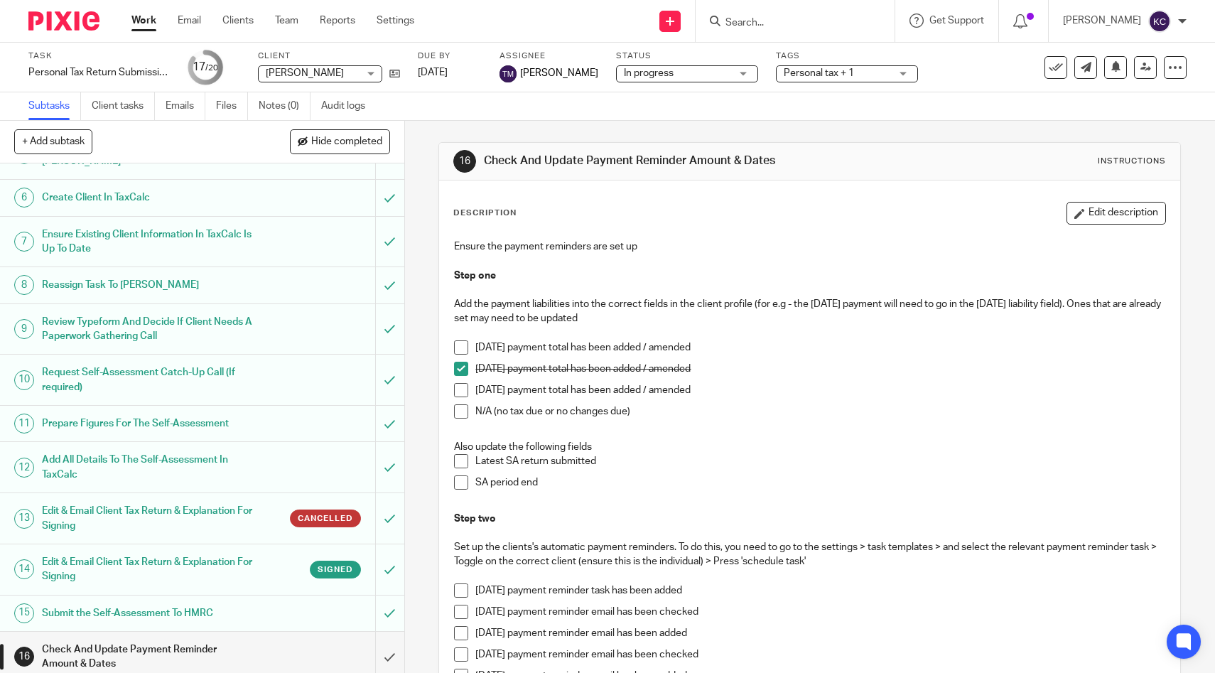
scroll to position [420, 0]
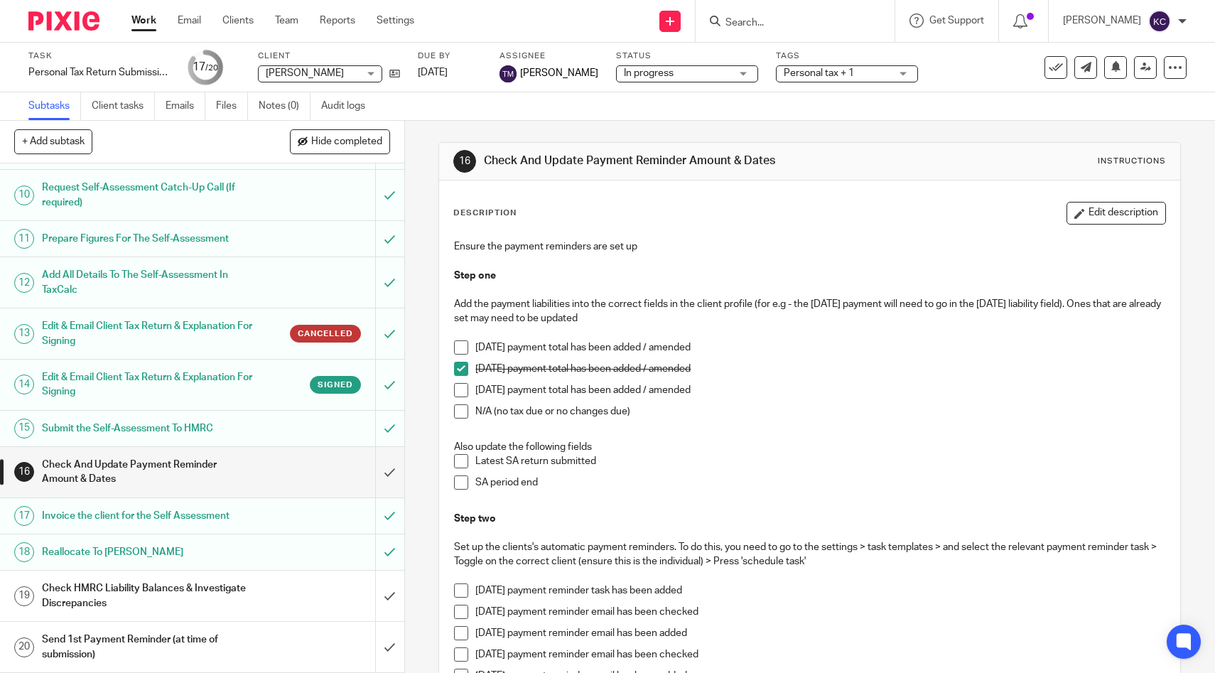
click at [460, 459] on span at bounding box center [461, 461] width 14 height 14
click at [460, 474] on li "Latest SA return submitted" at bounding box center [809, 464] width 711 height 21
click at [461, 484] on span at bounding box center [461, 482] width 14 height 14
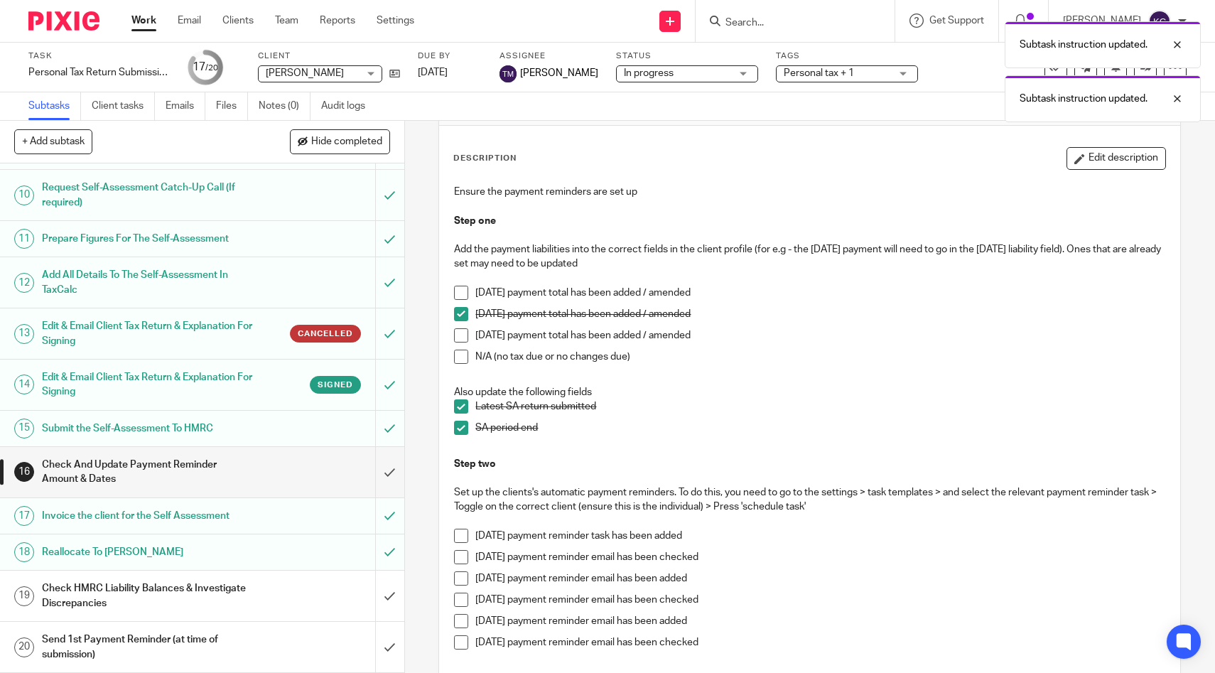
scroll to position [222, 0]
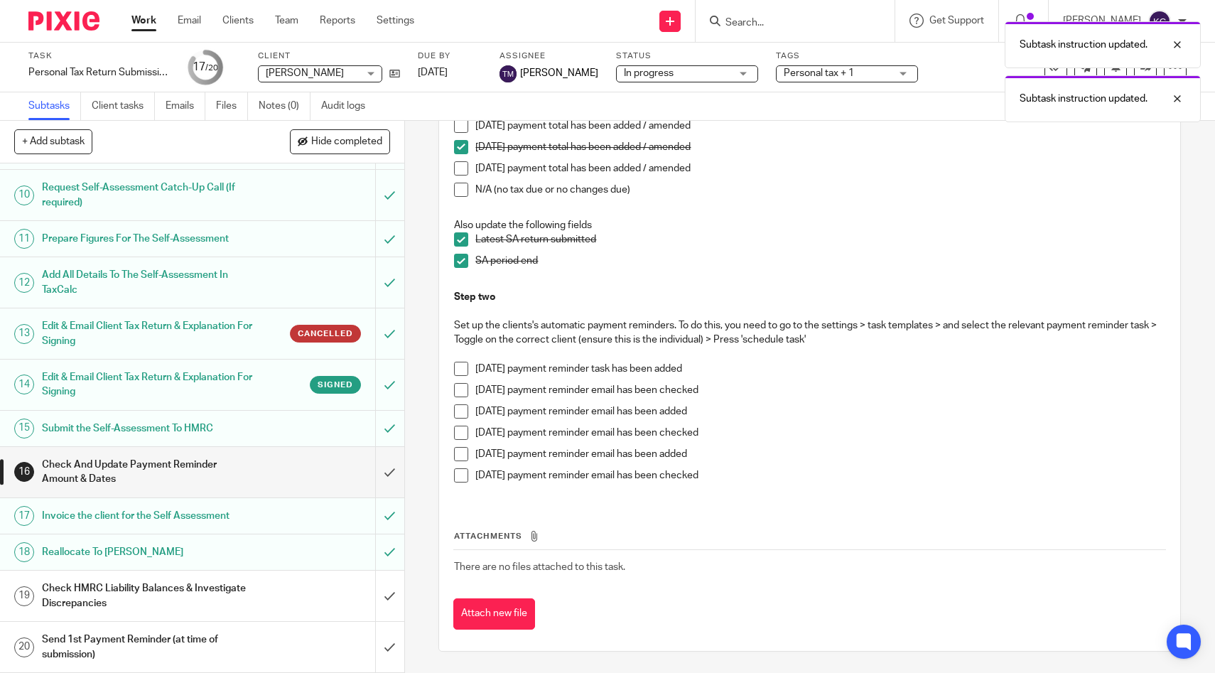
click at [465, 411] on span at bounding box center [461, 411] width 14 height 14
click at [465, 433] on span at bounding box center [461, 433] width 14 height 14
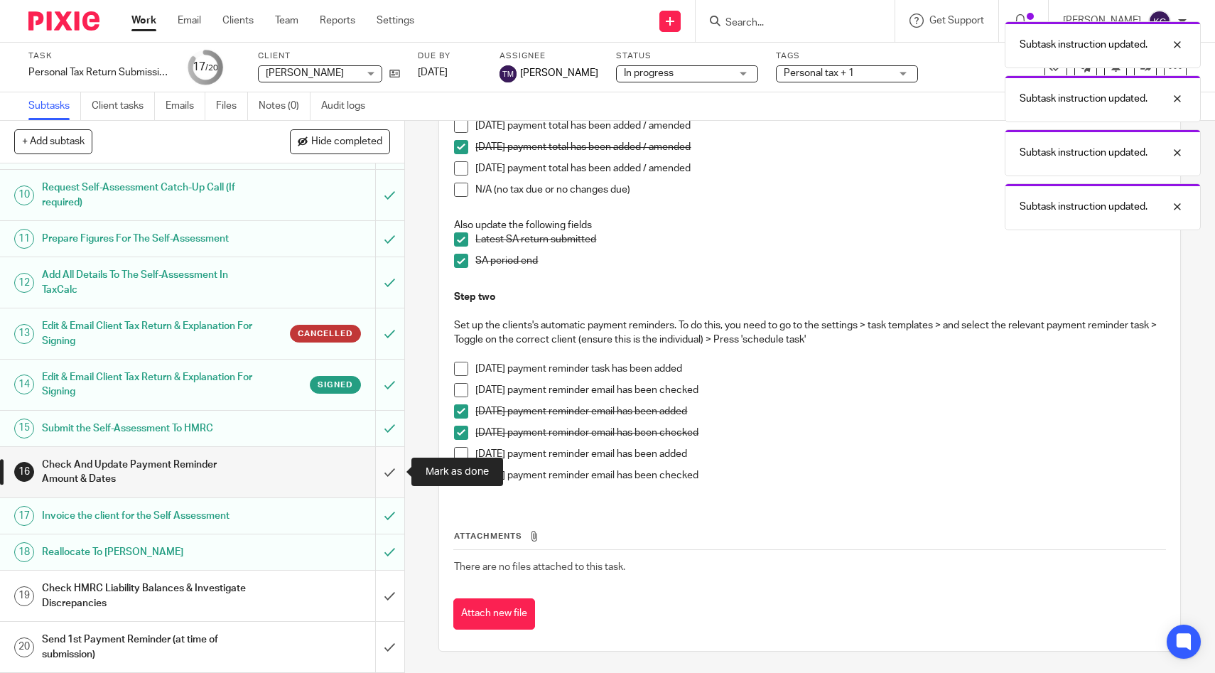
click at [384, 477] on input "submit" at bounding box center [202, 472] width 404 height 50
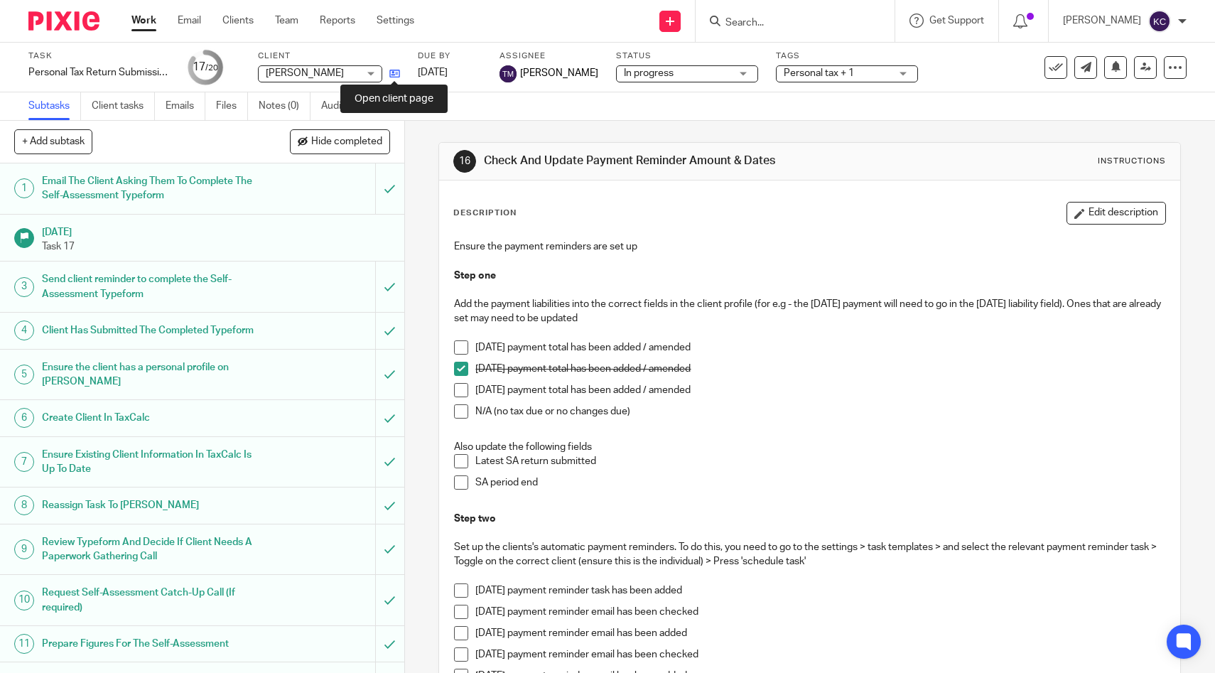
click at [396, 69] on icon at bounding box center [394, 73] width 11 height 11
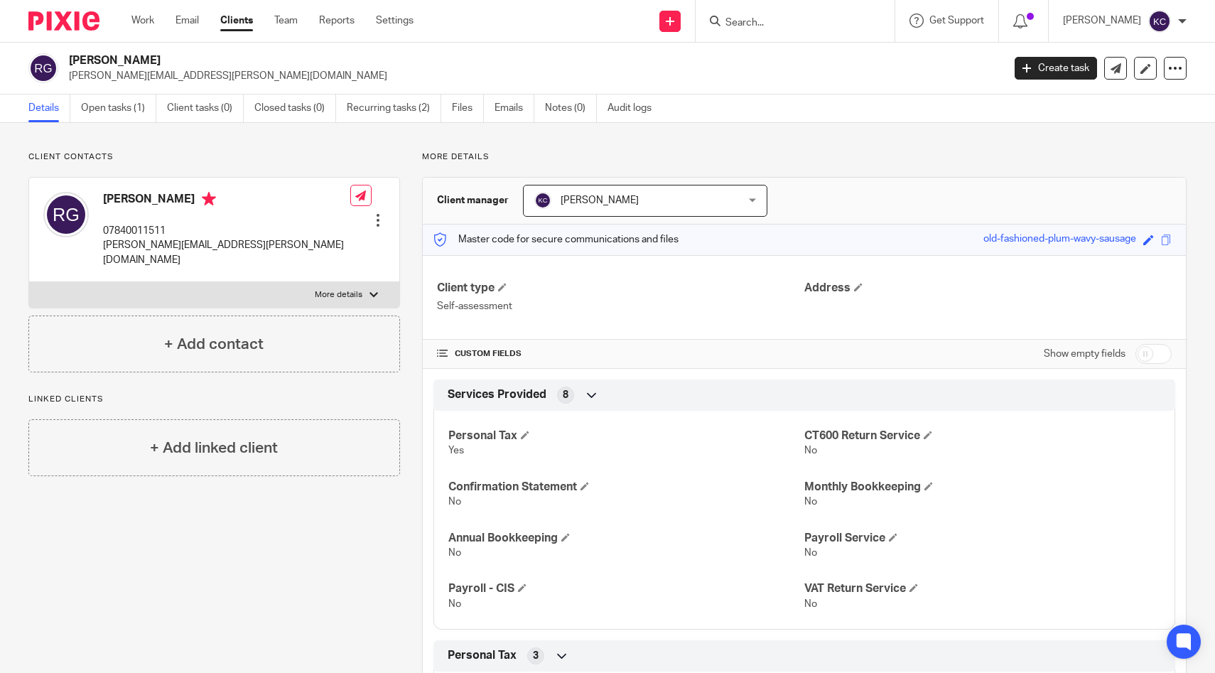
click at [1146, 351] on input "checkbox" at bounding box center [1153, 354] width 36 height 20
checkbox input "true"
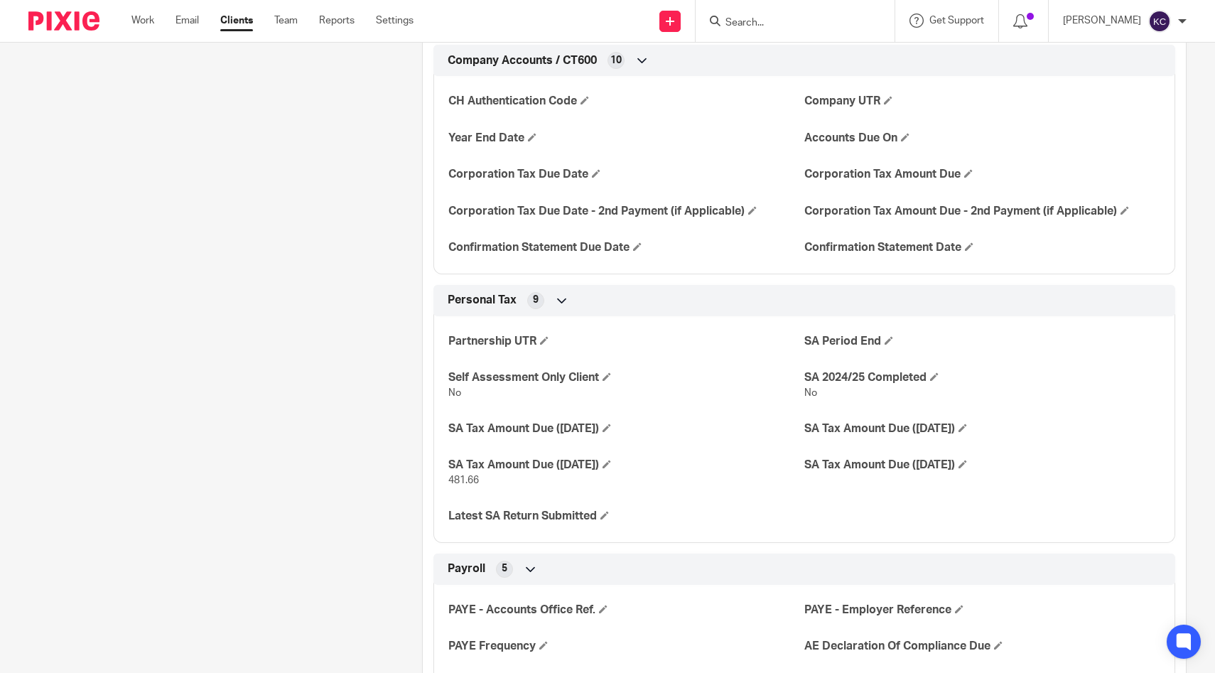
scroll to position [853, 0]
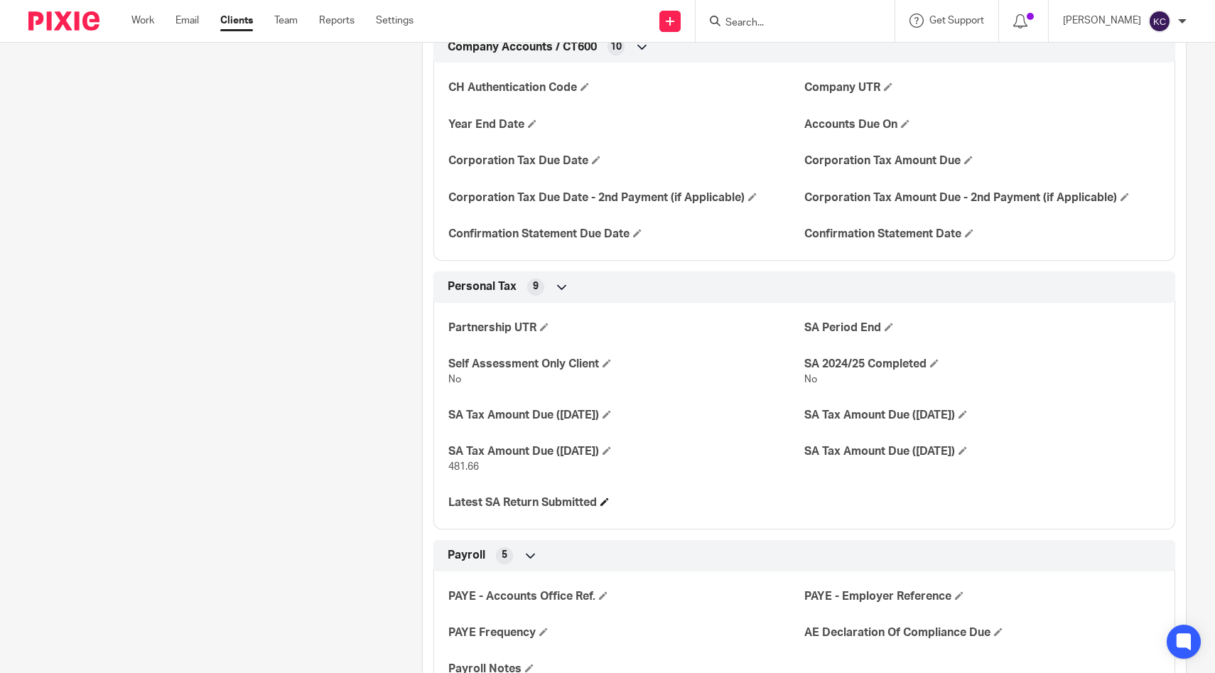
click at [609, 499] on span at bounding box center [604, 501] width 9 height 9
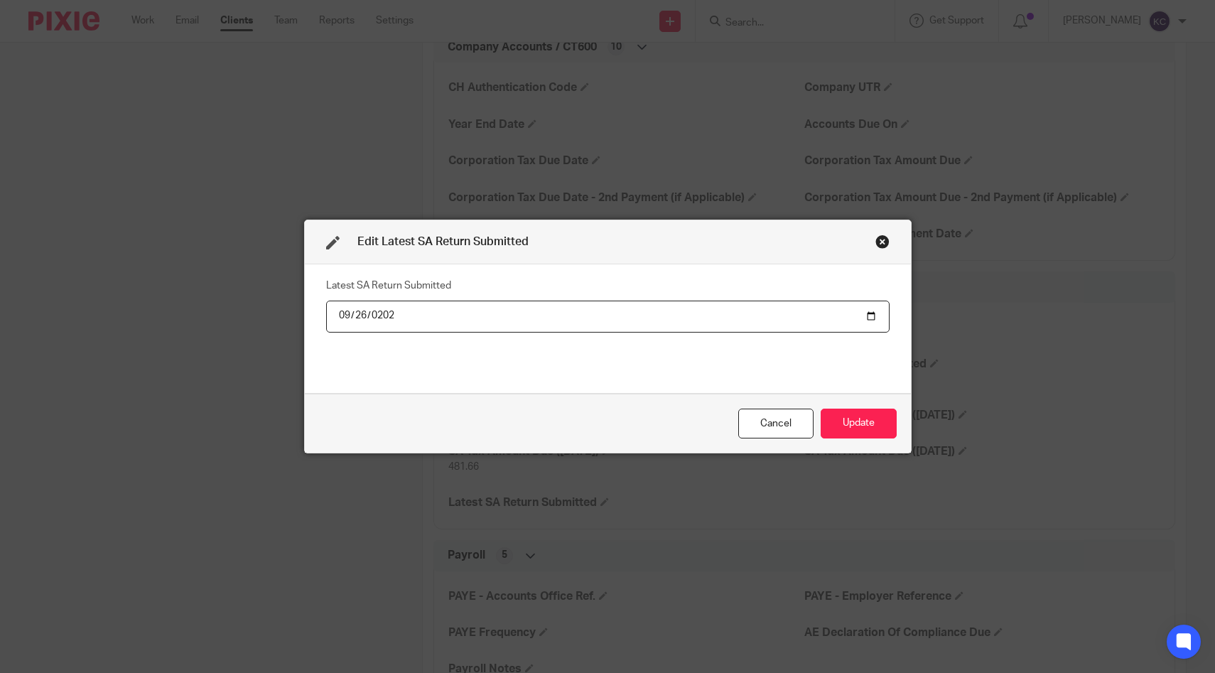
type input "2025-09-26"
click at [855, 420] on button "Update" at bounding box center [858, 423] width 76 height 31
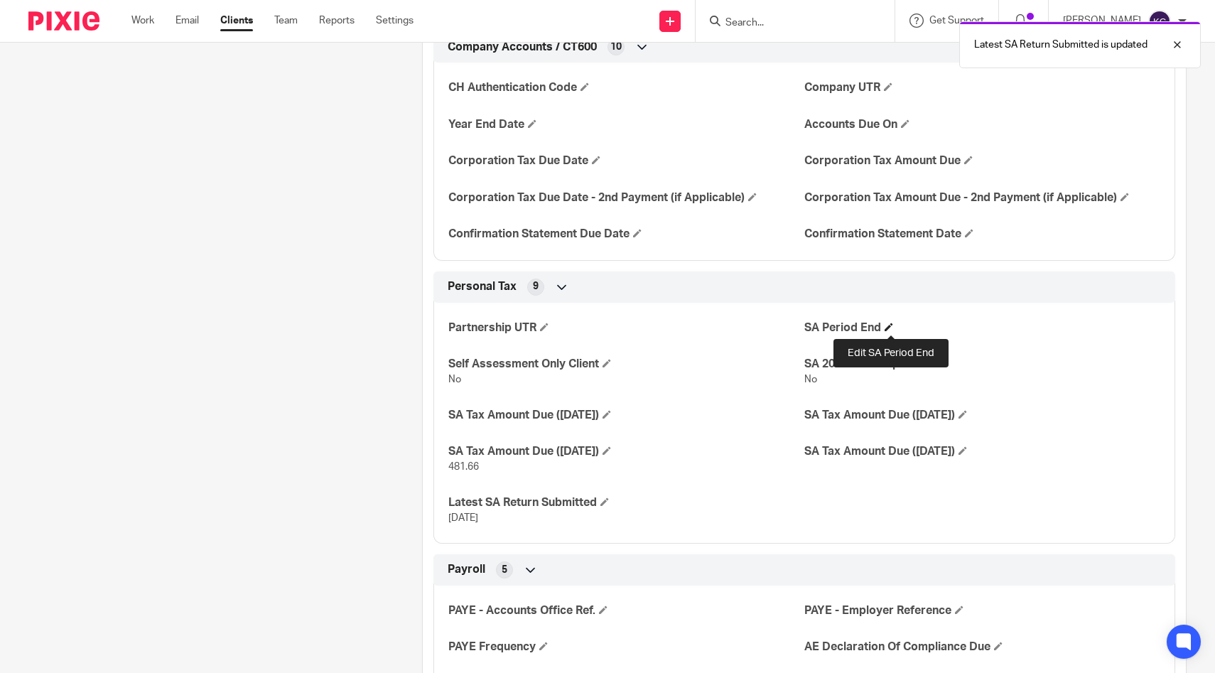
click at [893, 331] on span at bounding box center [888, 326] width 9 height 9
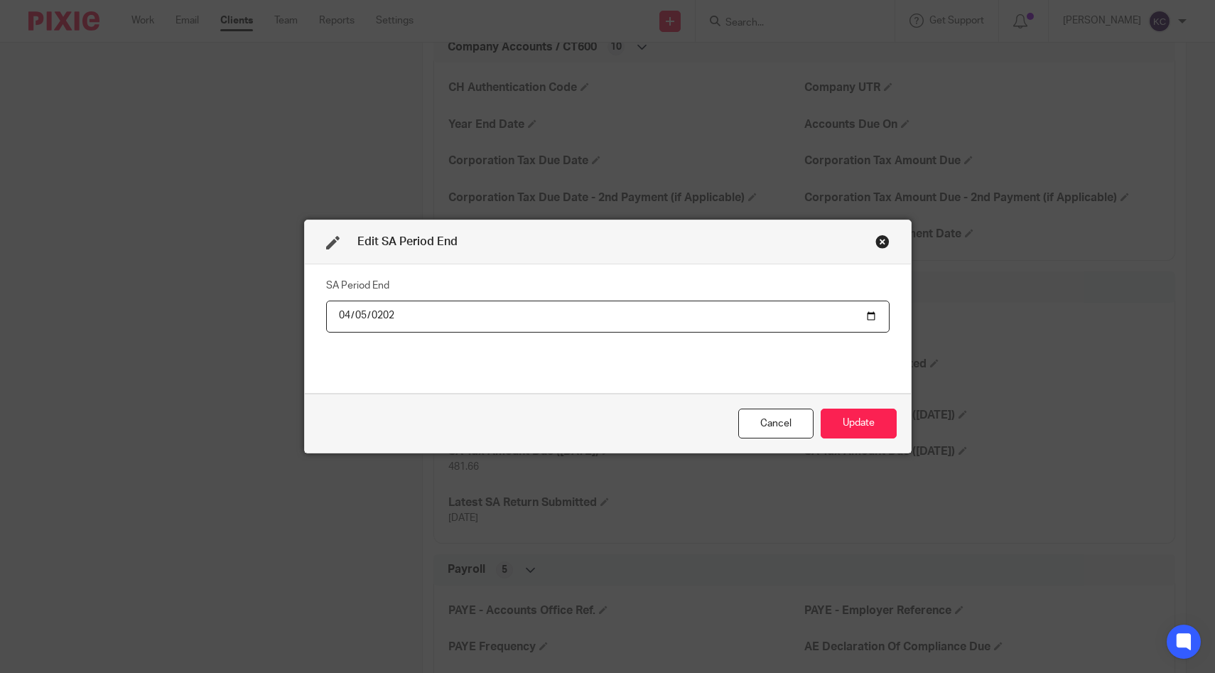
type input "2026-04-05"
click at [880, 424] on button "Update" at bounding box center [858, 423] width 76 height 31
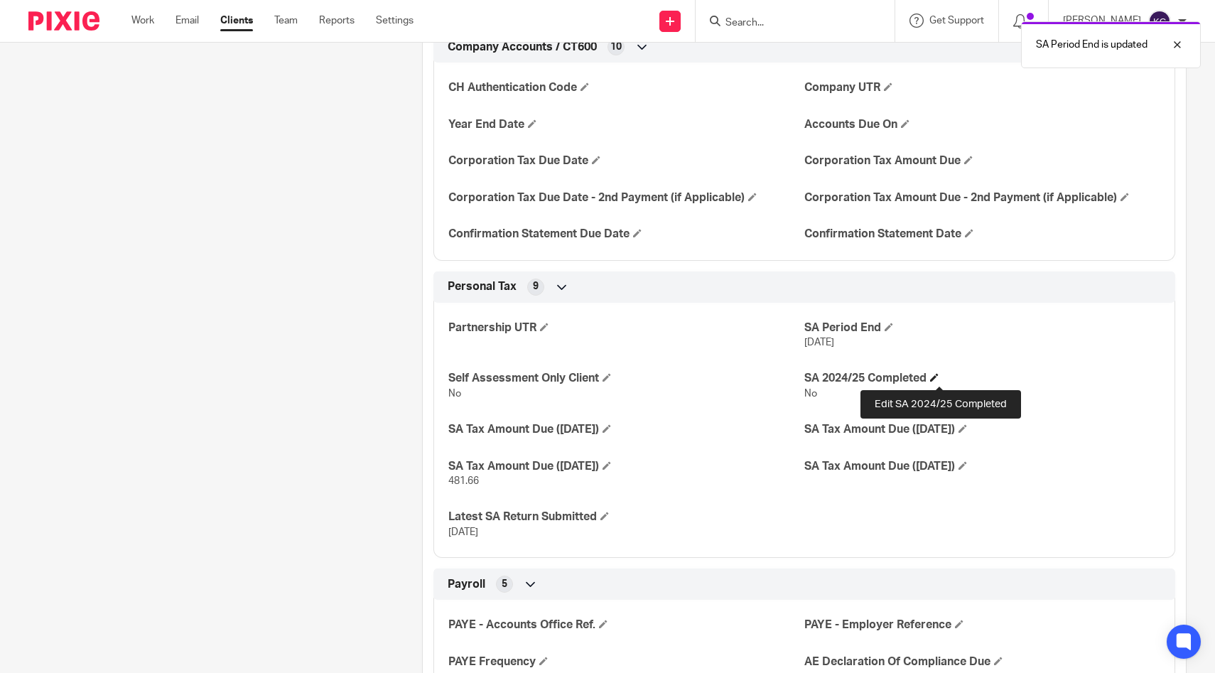
click at [938, 379] on span at bounding box center [934, 377] width 9 height 9
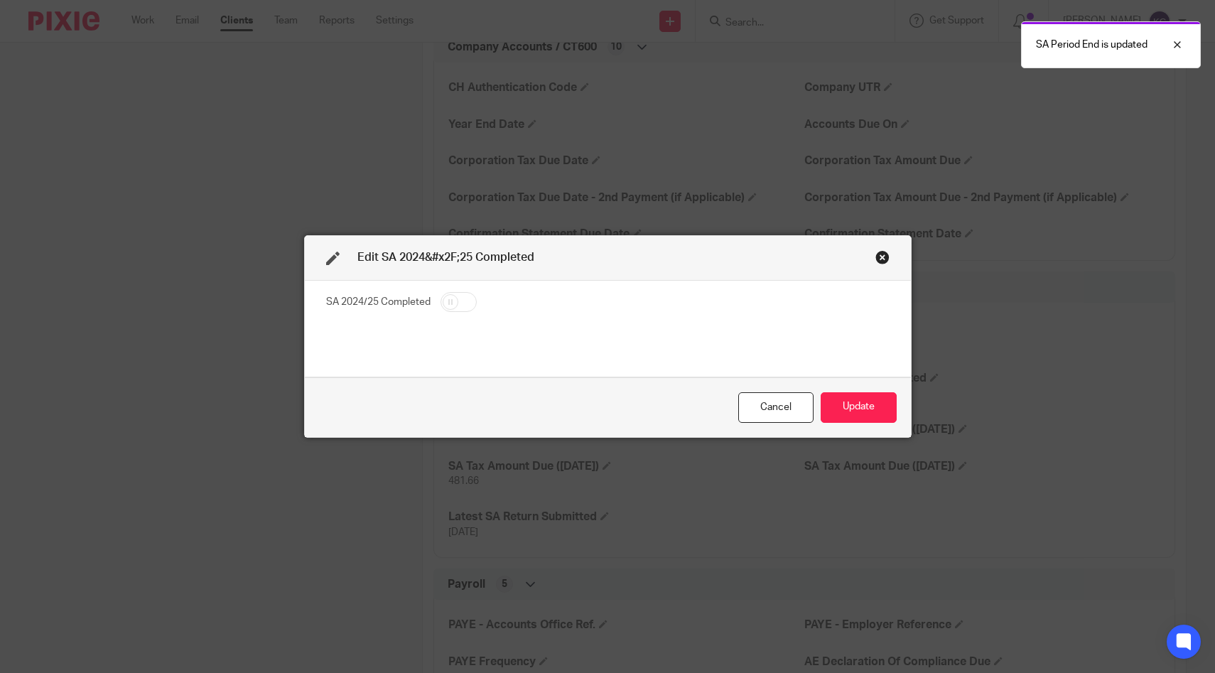
click at [454, 289] on div "SA 2024/25 Completed" at bounding box center [608, 329] width 606 height 97
click at [454, 298] on input "checkbox" at bounding box center [458, 302] width 36 height 20
checkbox input "true"
click at [852, 416] on button "Update" at bounding box center [858, 407] width 76 height 31
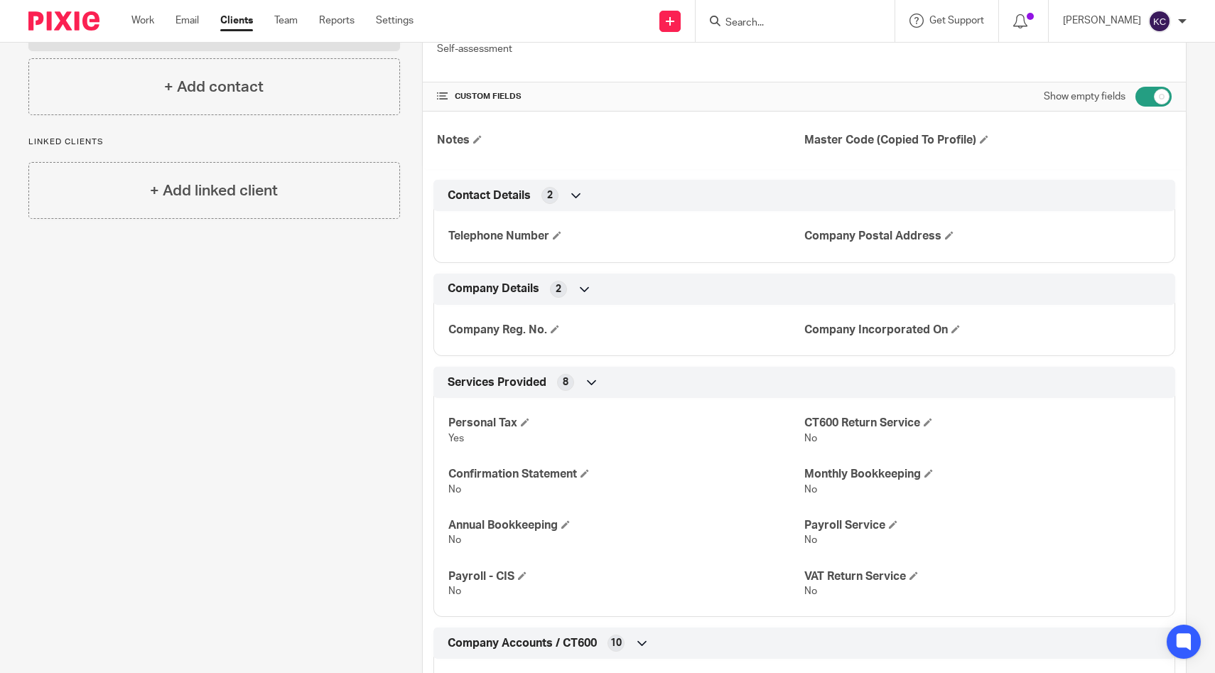
scroll to position [0, 0]
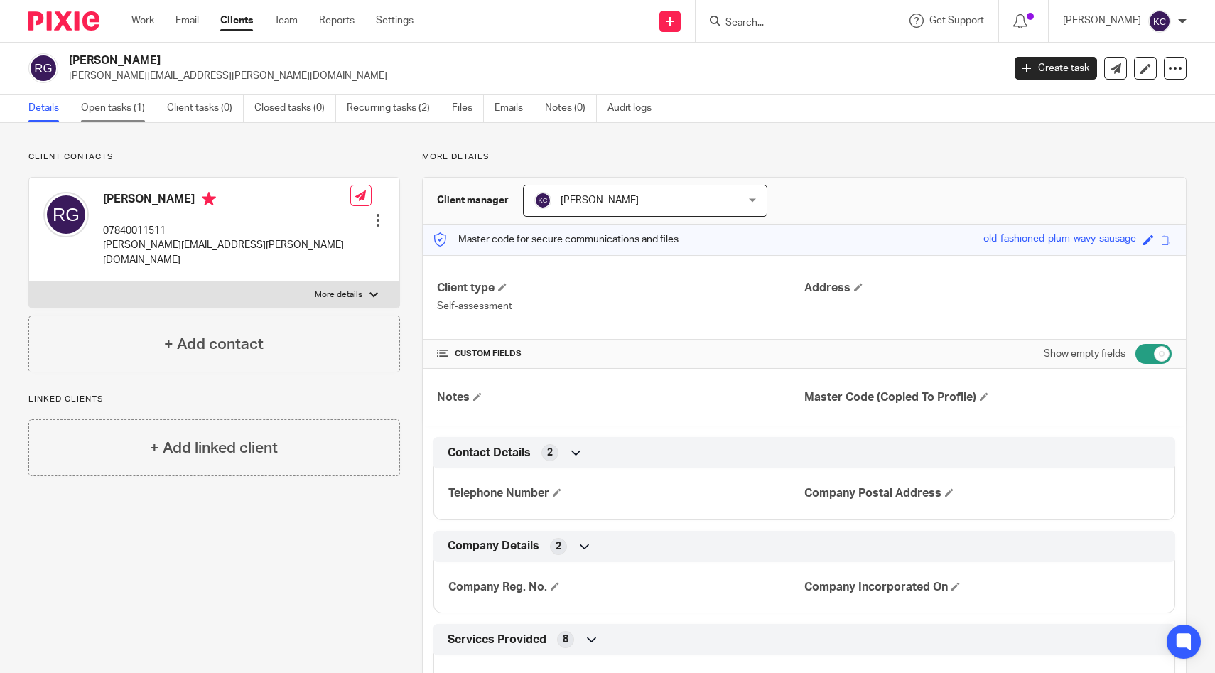
click at [91, 113] on link "Open tasks (1)" at bounding box center [118, 108] width 75 height 28
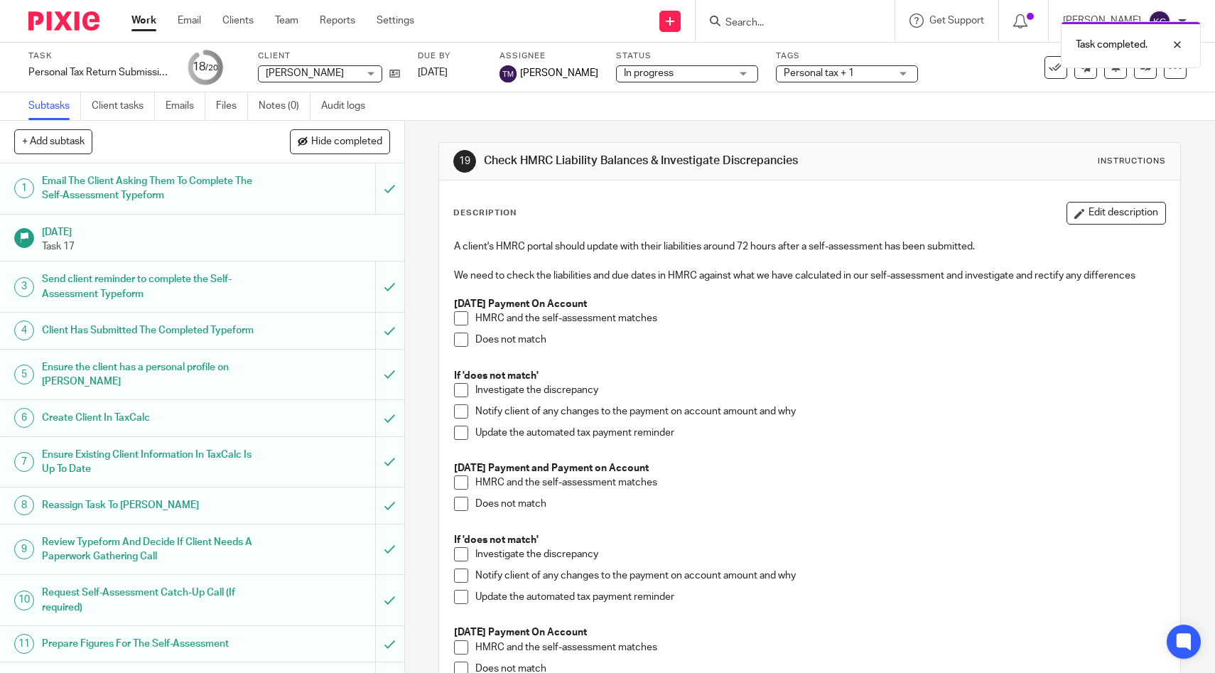
scroll to position [420, 0]
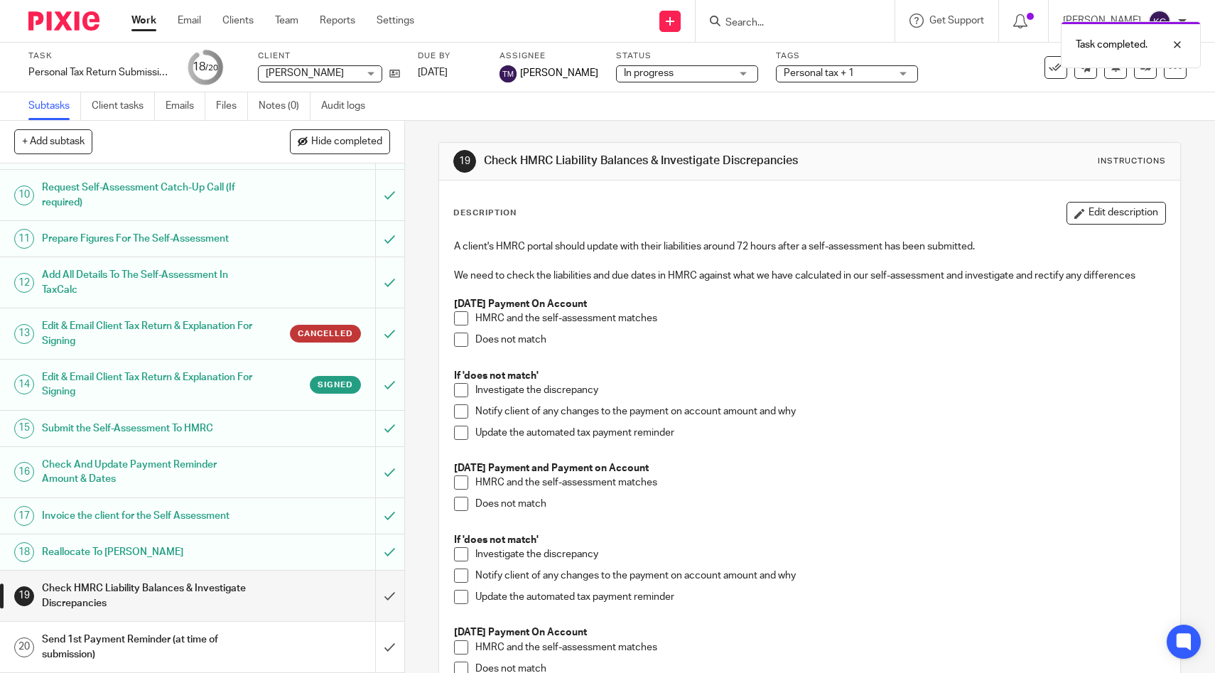
click at [227, 636] on h1 "Send 1st Payment Reminder (at time of submission)" at bounding box center [148, 647] width 213 height 36
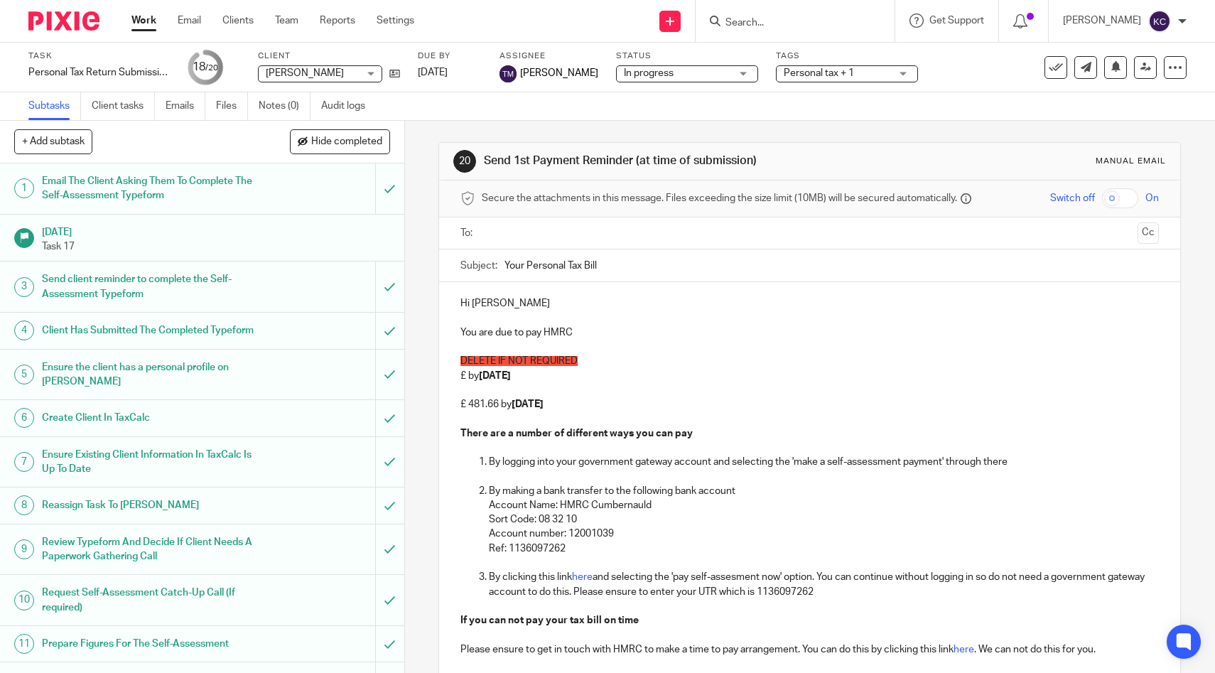
click at [587, 225] on input "text" at bounding box center [809, 233] width 645 height 16
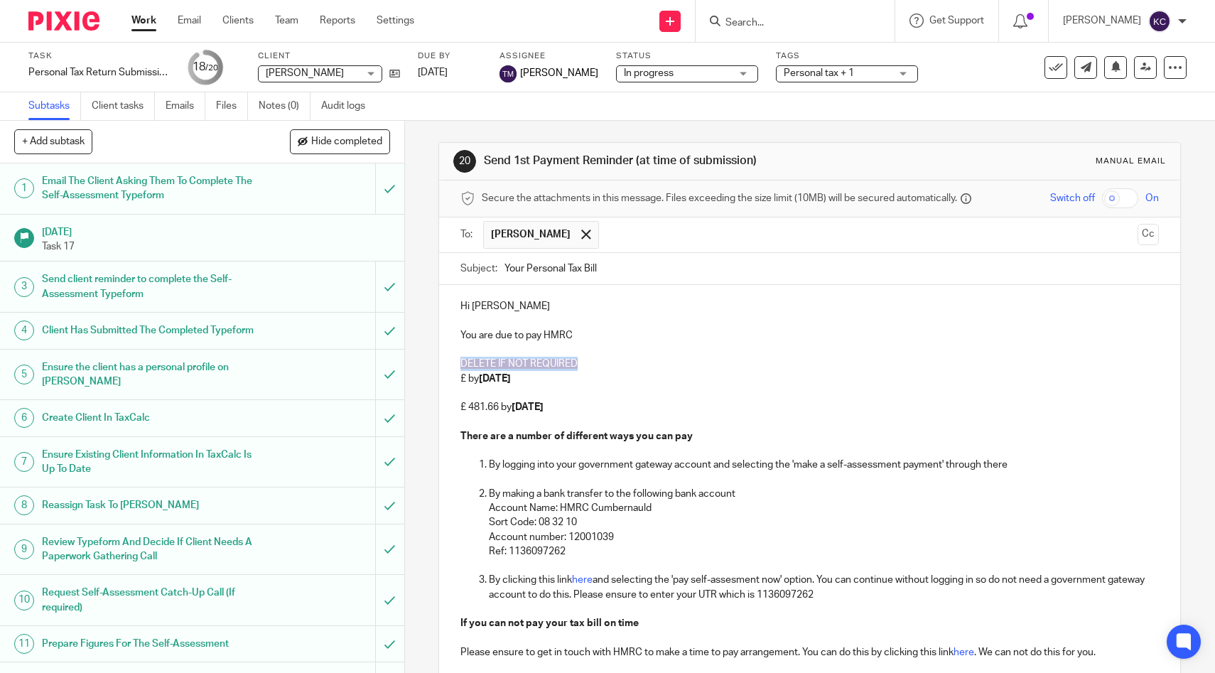
drag, startPoint x: 591, startPoint y: 364, endPoint x: 443, endPoint y: 363, distance: 147.8
click at [443, 363] on div "Hi [PERSON_NAME] You are due to pay HMRC DELETE IF NOT REQUIRED £ by [DATE] £ 4…" at bounding box center [809, 542] width 741 height 514
drag, startPoint x: 567, startPoint y: 381, endPoint x: 430, endPoint y: 350, distance: 140.5
click at [430, 351] on div "20 Send 1st Payment Reminder (at time of submission) Manual email Secure the at…" at bounding box center [810, 397] width 810 height 552
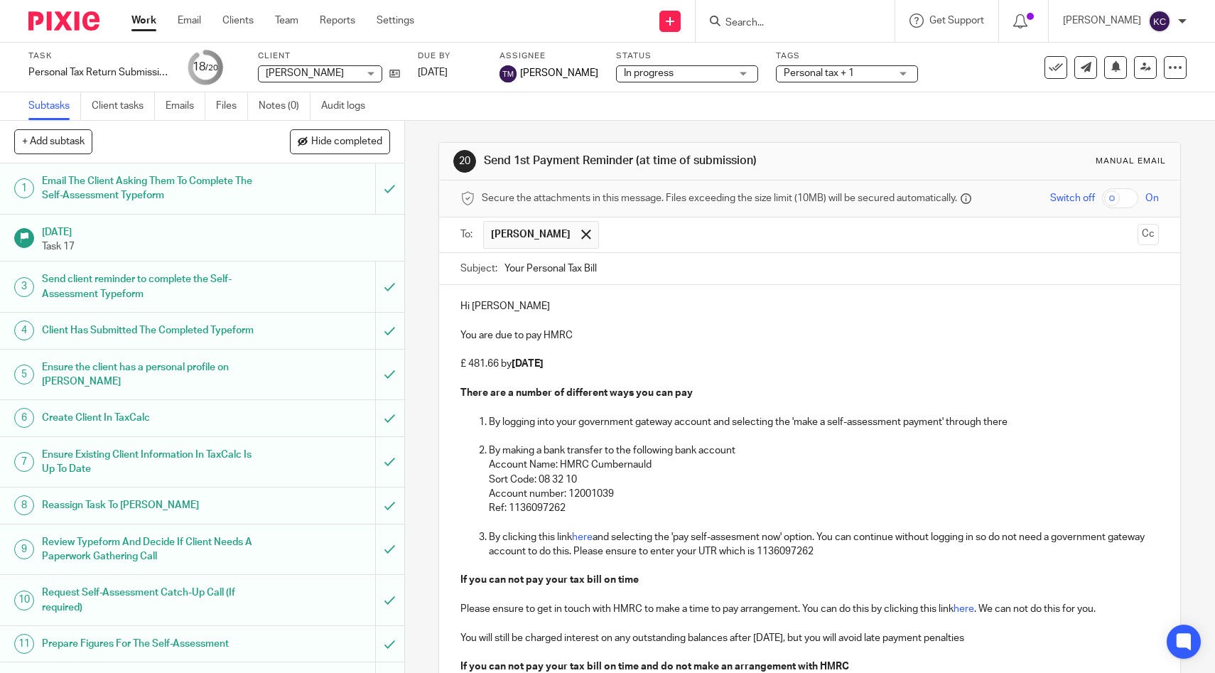
scroll to position [210, 0]
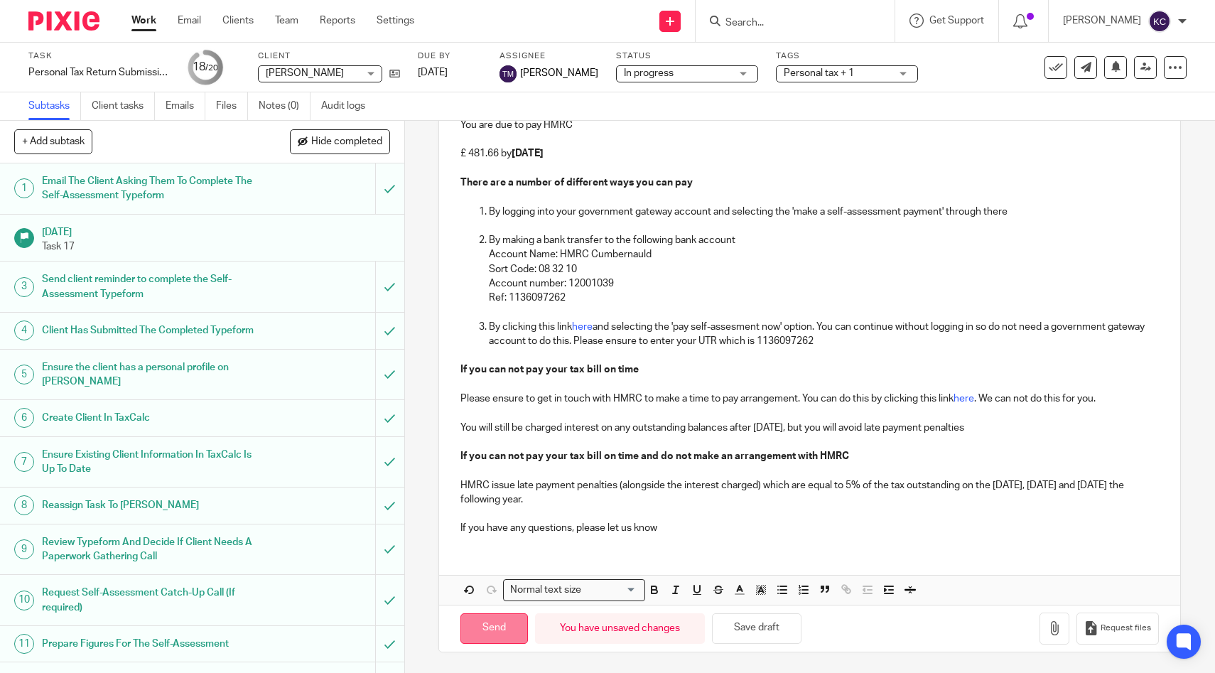
click at [495, 621] on input "Send" at bounding box center [493, 628] width 67 height 31
type input "Sent"
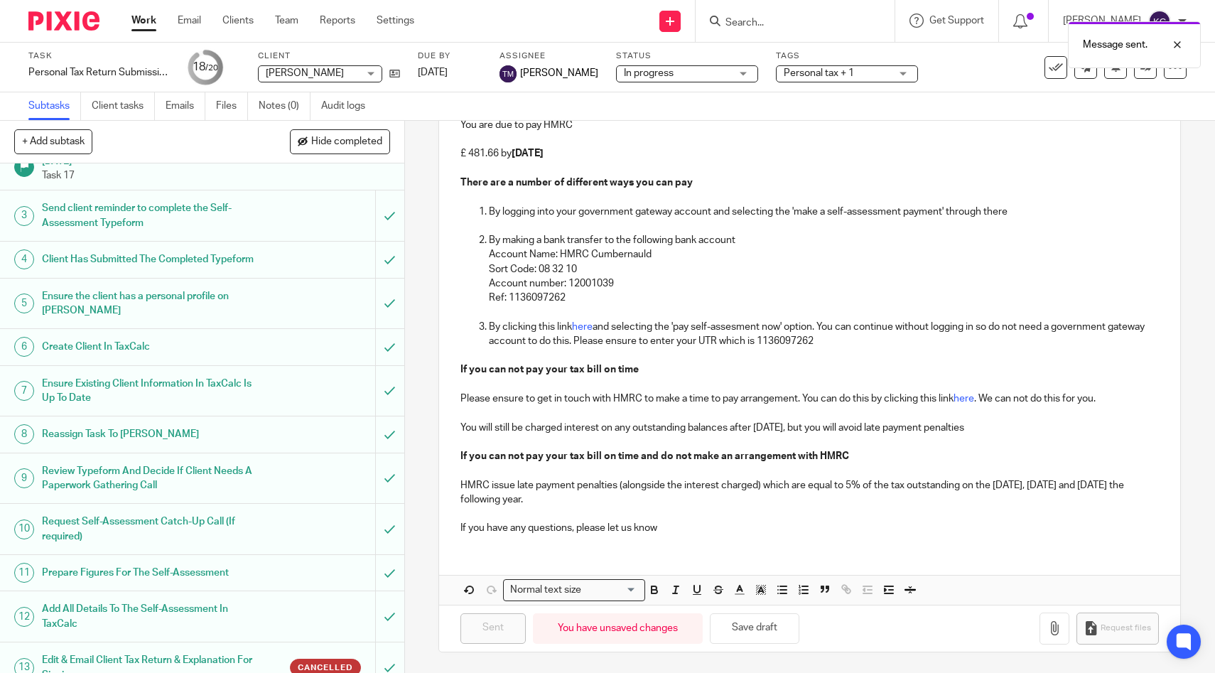
scroll to position [0, 0]
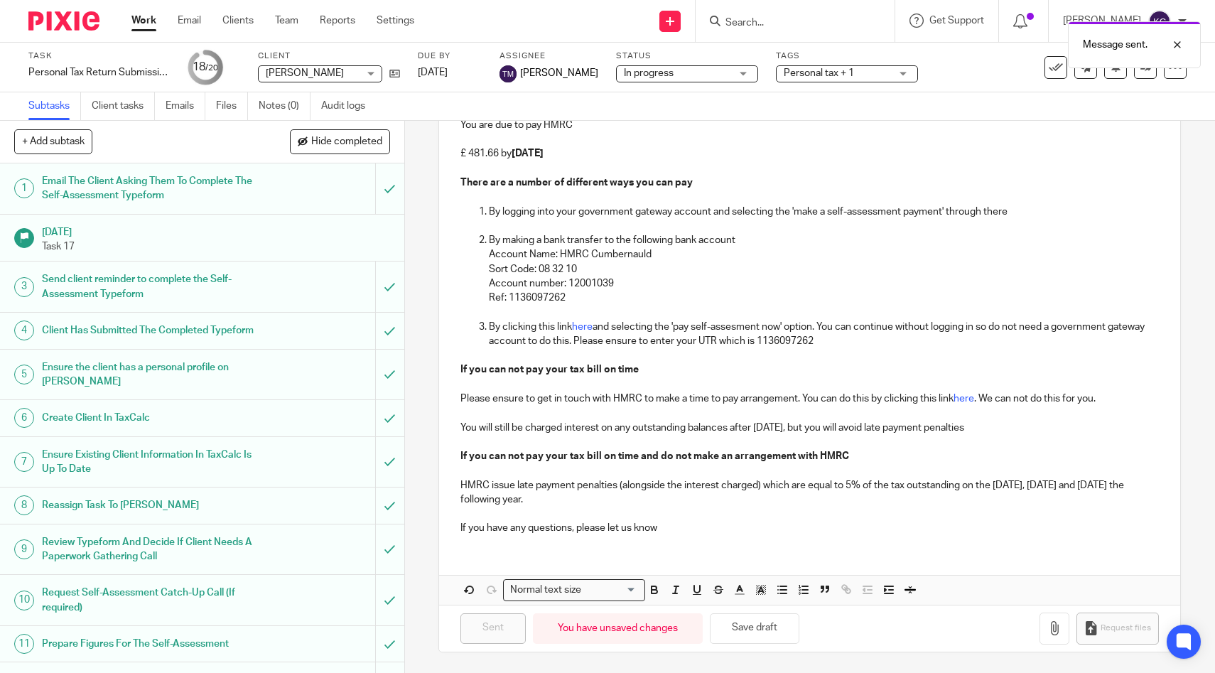
click at [1151, 79] on div "Task Personal Tax Return Submission - Monthly Ltd Co Directors (fee to be charg…" at bounding box center [607, 67] width 1158 height 34
click at [1149, 75] on link at bounding box center [1145, 67] width 23 height 23
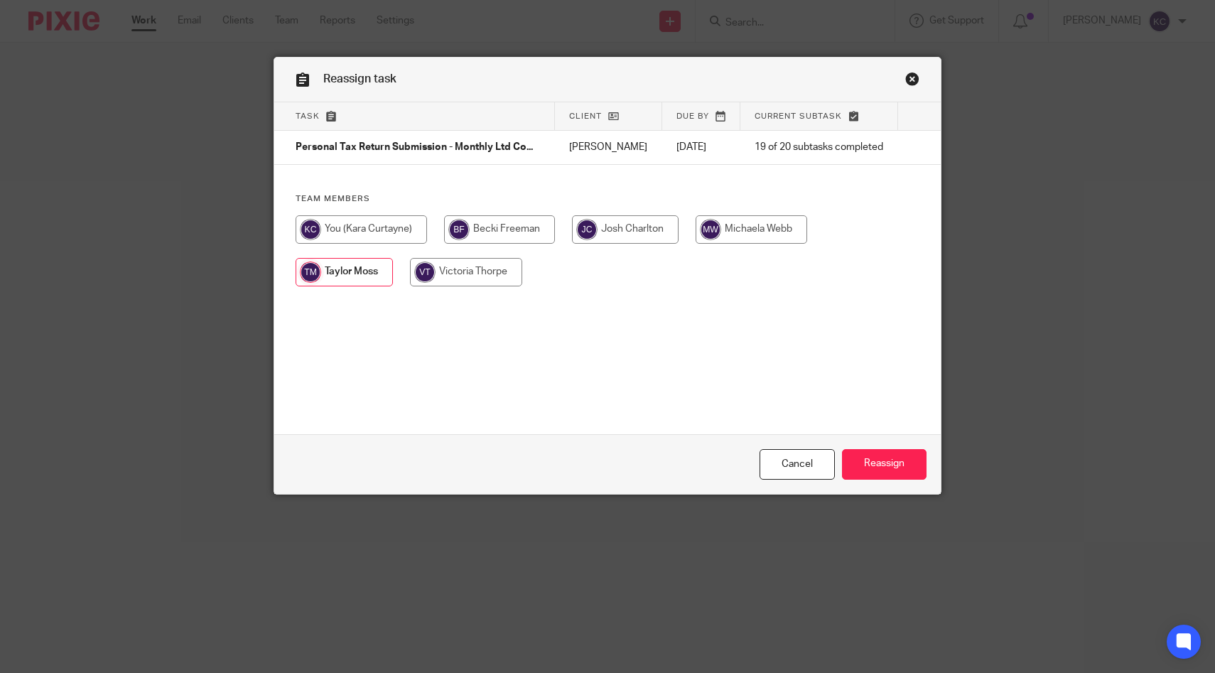
click at [354, 286] on input "radio" at bounding box center [344, 272] width 97 height 28
click at [881, 464] on input "Reassign" at bounding box center [884, 464] width 85 height 31
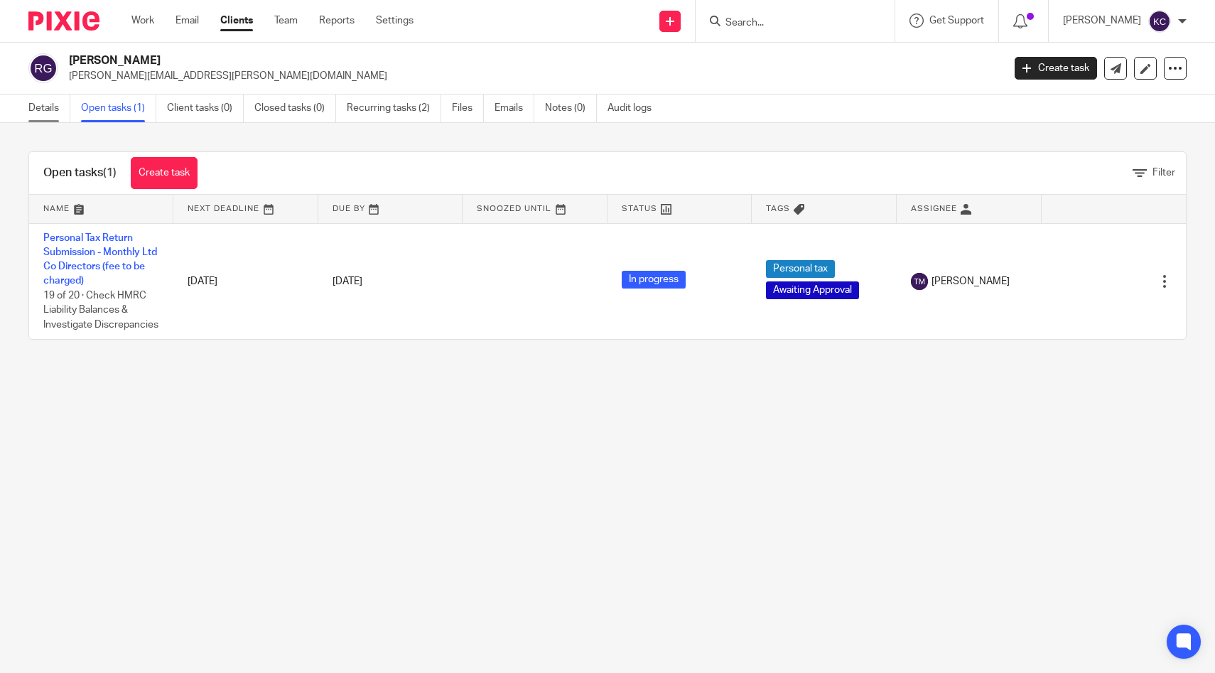
click at [45, 110] on link "Details" at bounding box center [49, 108] width 42 height 28
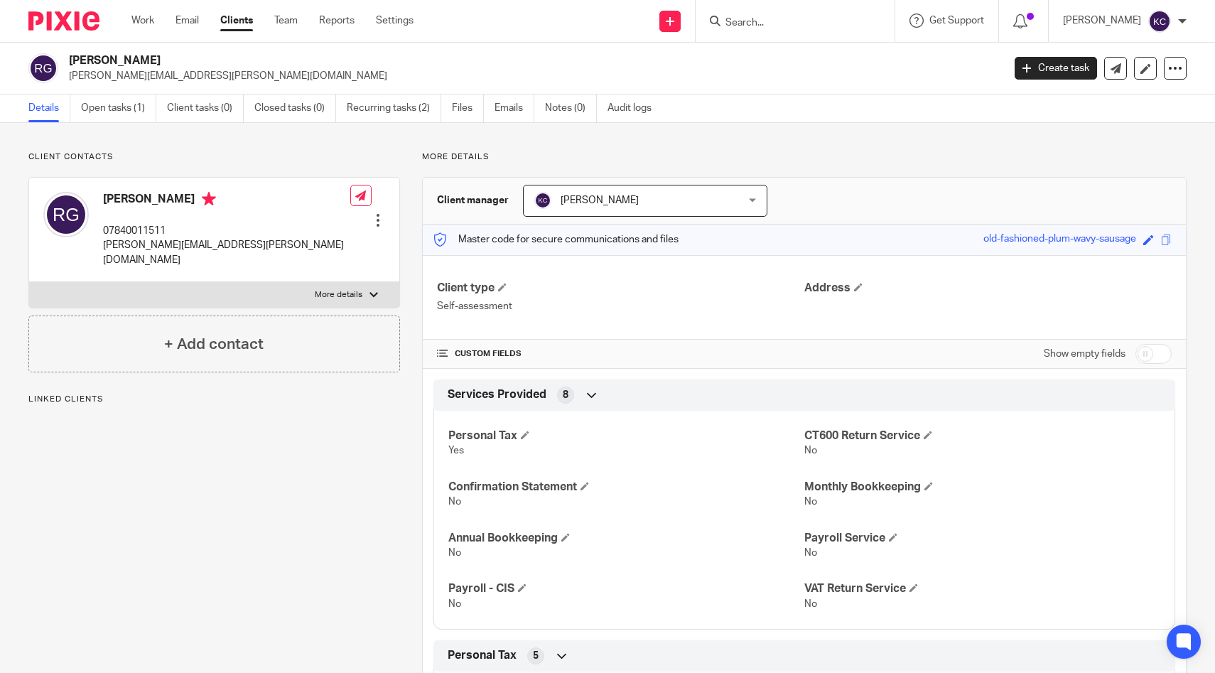
click at [379, 282] on label "More details" at bounding box center [214, 295] width 370 height 26
click at [29, 281] on input "More details" at bounding box center [28, 281] width 1 height 1
checkbox input "true"
